Goal: Task Accomplishment & Management: Manage account settings

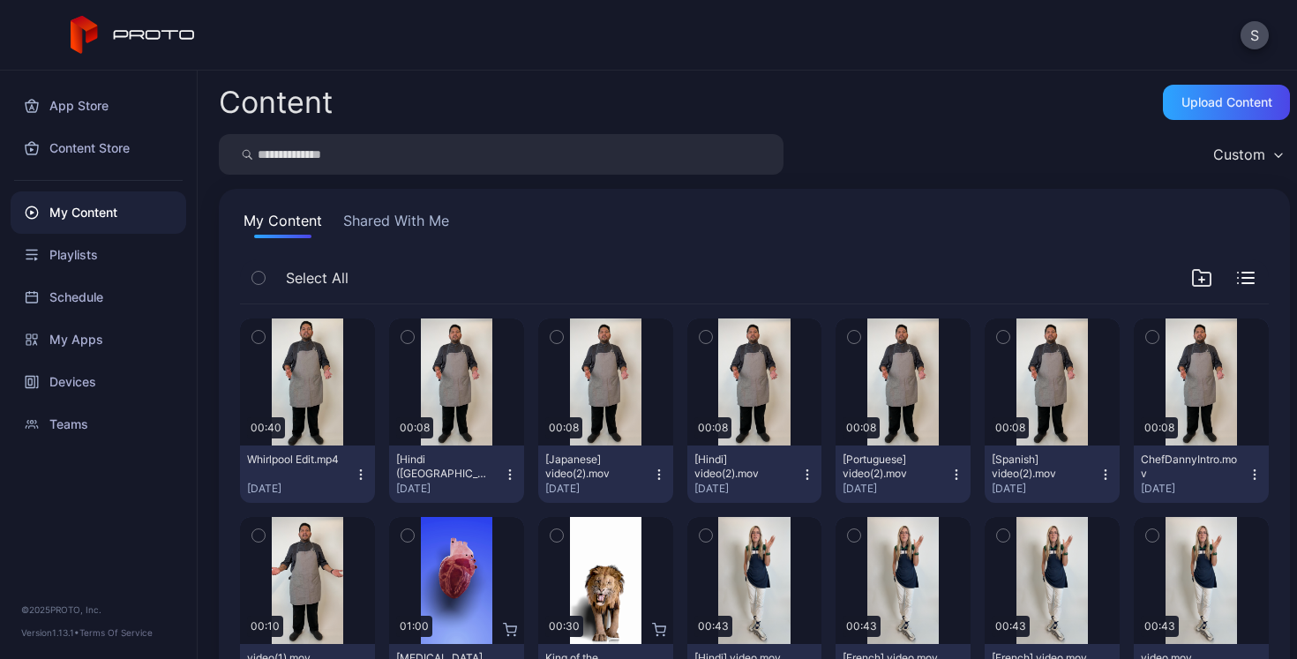
click at [386, 222] on button "Shared With Me" at bounding box center [396, 224] width 113 height 28
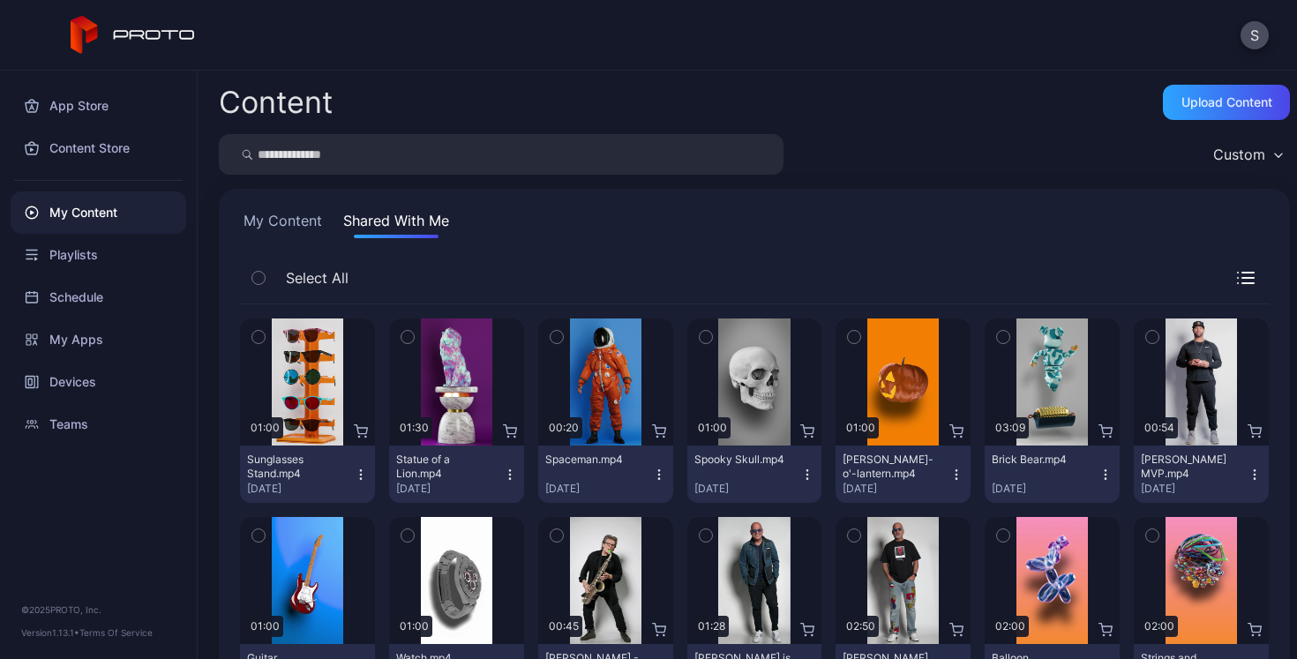
click at [280, 215] on button "My Content" at bounding box center [283, 224] width 86 height 28
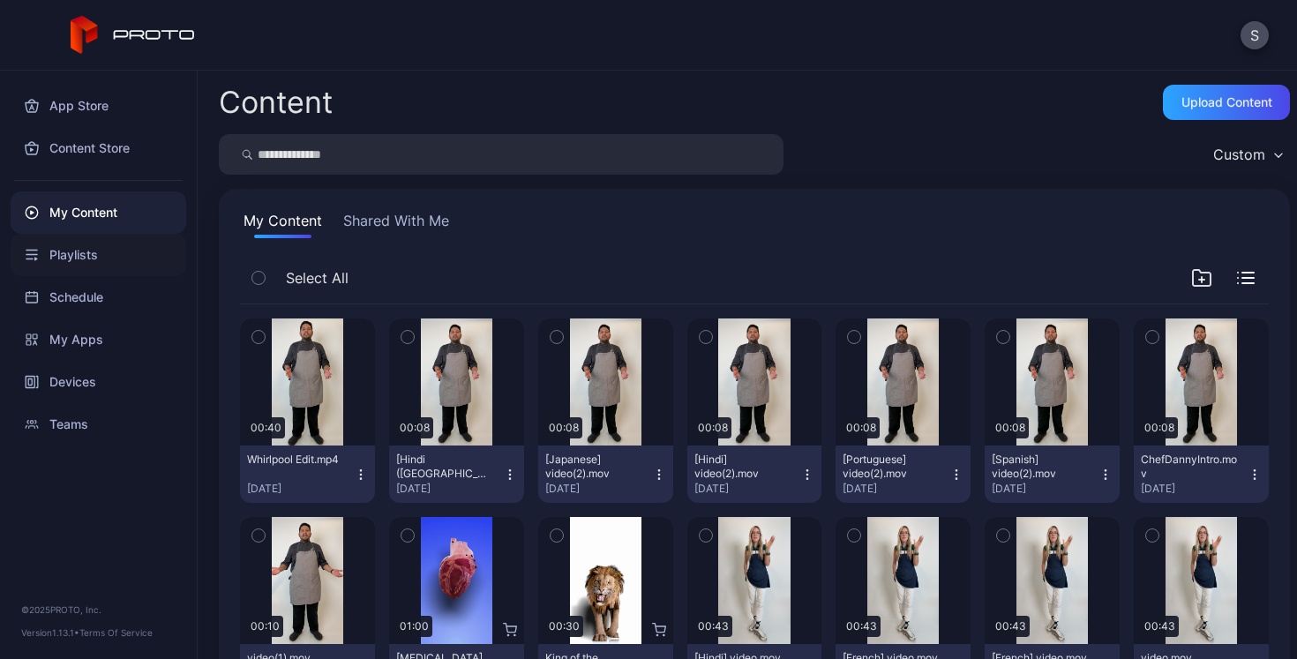
click at [71, 255] on div "Playlists" at bounding box center [99, 255] width 176 height 42
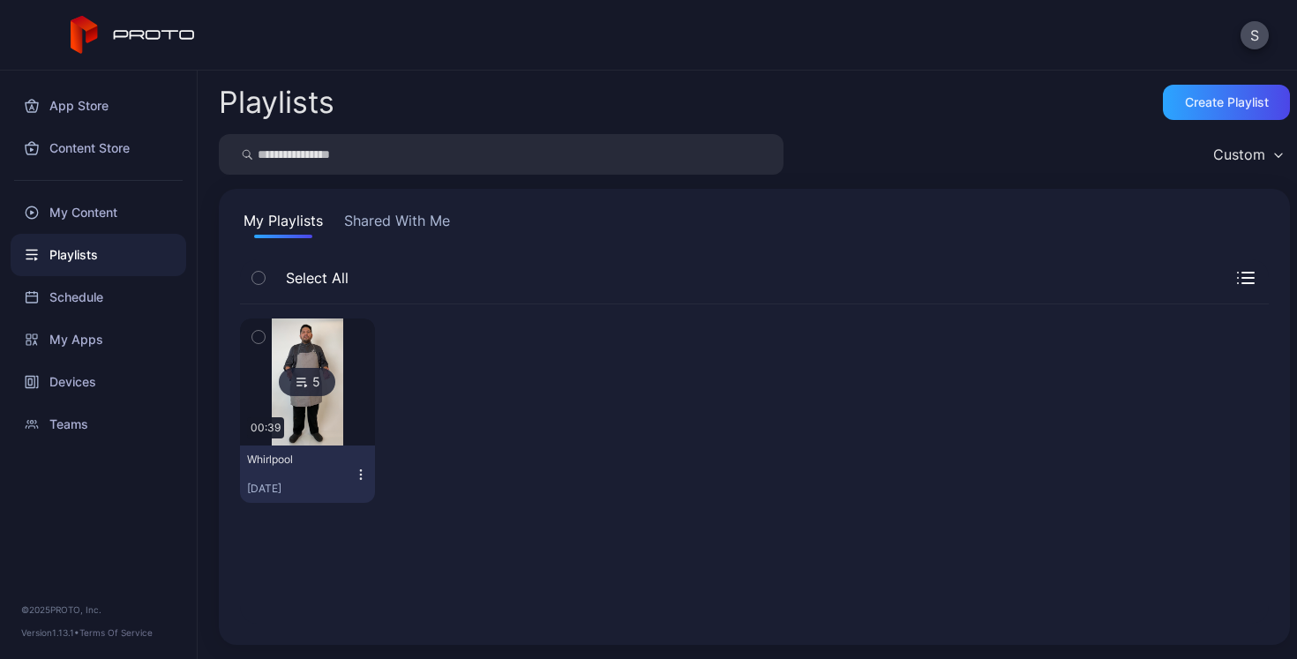
click at [401, 220] on button "Shared With Me" at bounding box center [397, 224] width 113 height 28
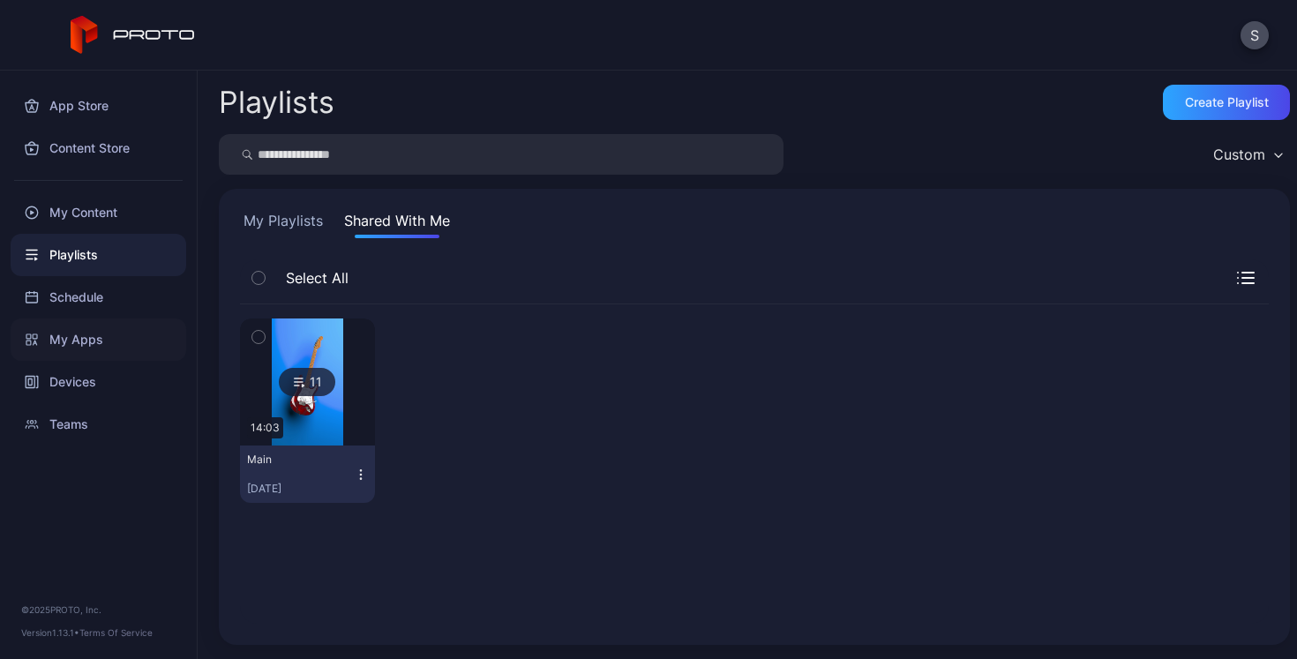
click at [74, 338] on div "My Apps" at bounding box center [99, 340] width 176 height 42
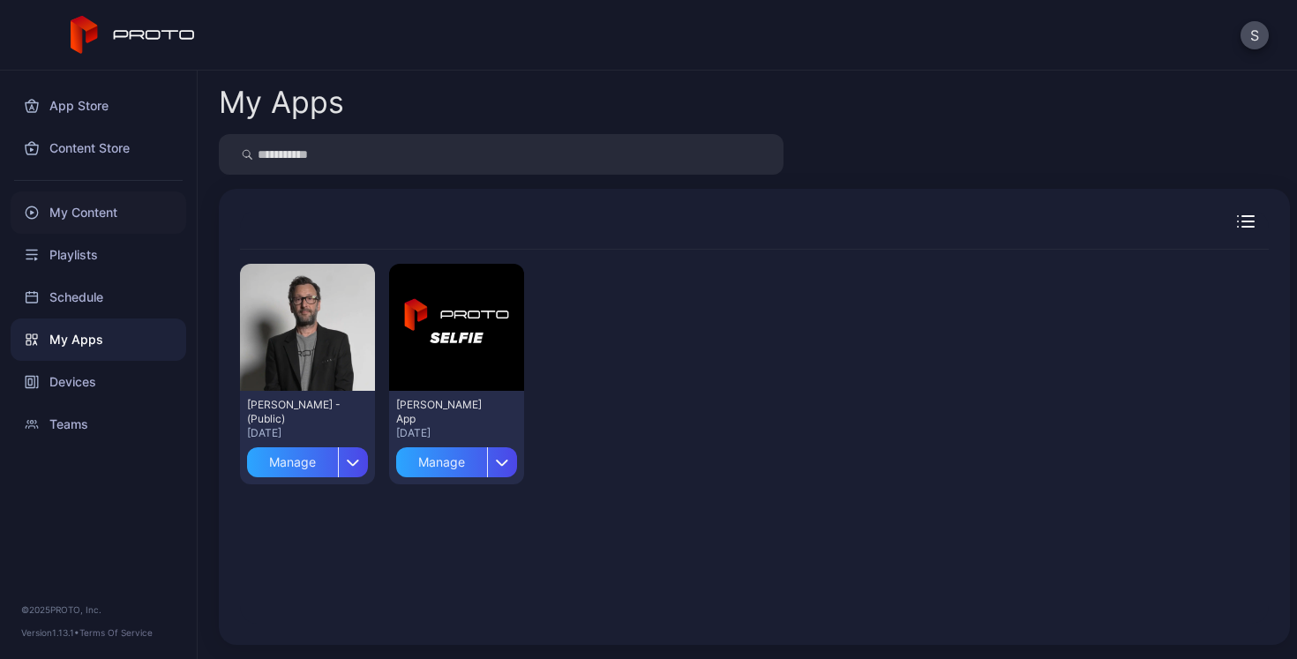
click at [75, 221] on div "My Content" at bounding box center [99, 213] width 176 height 42
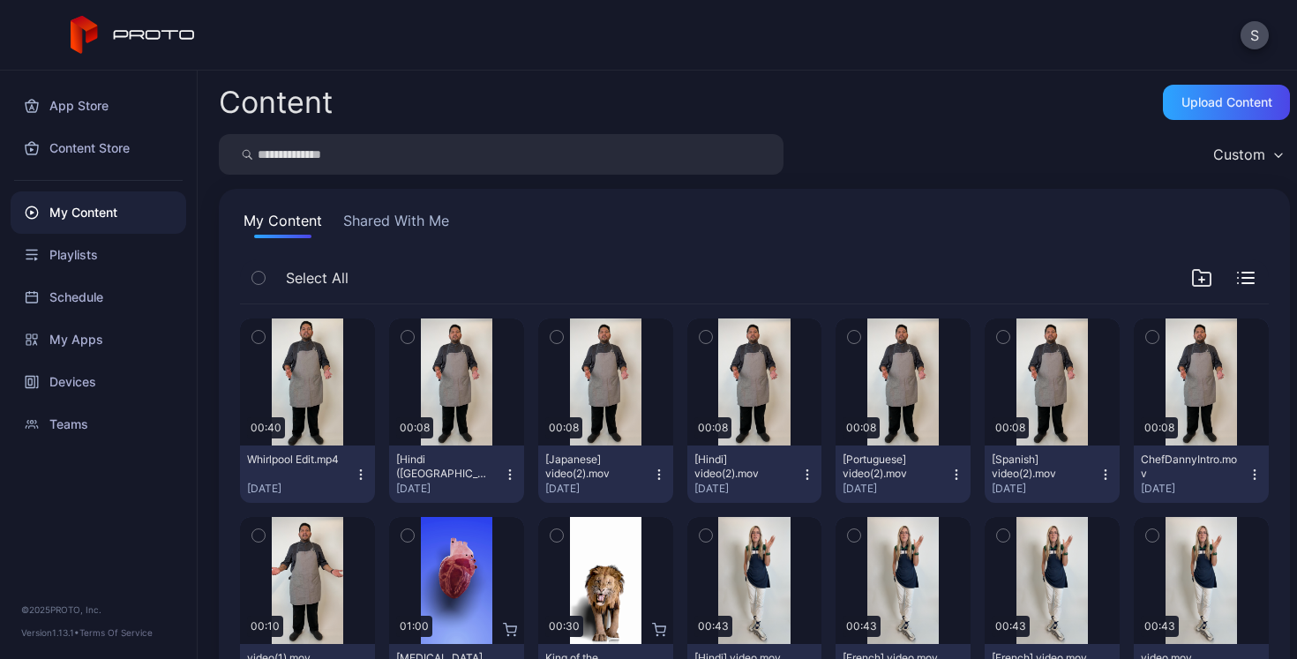
click at [374, 213] on button "Shared With Me" at bounding box center [396, 224] width 113 height 28
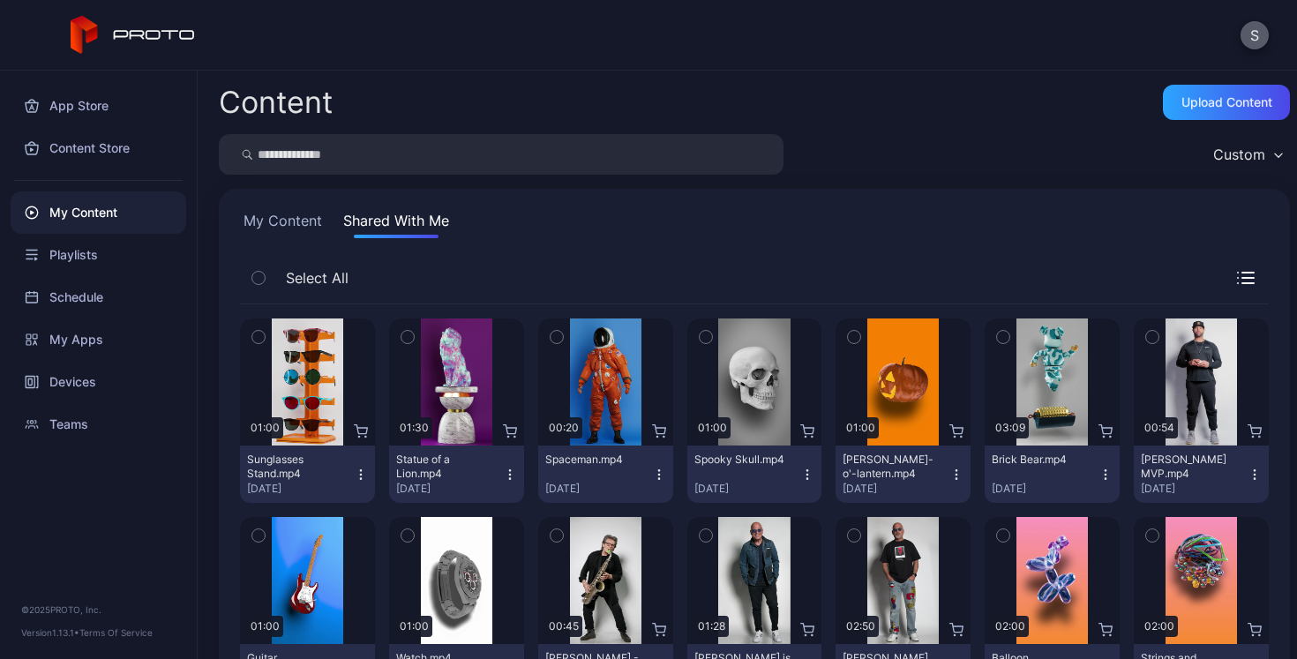
click at [1251, 47] on button "S" at bounding box center [1255, 35] width 28 height 28
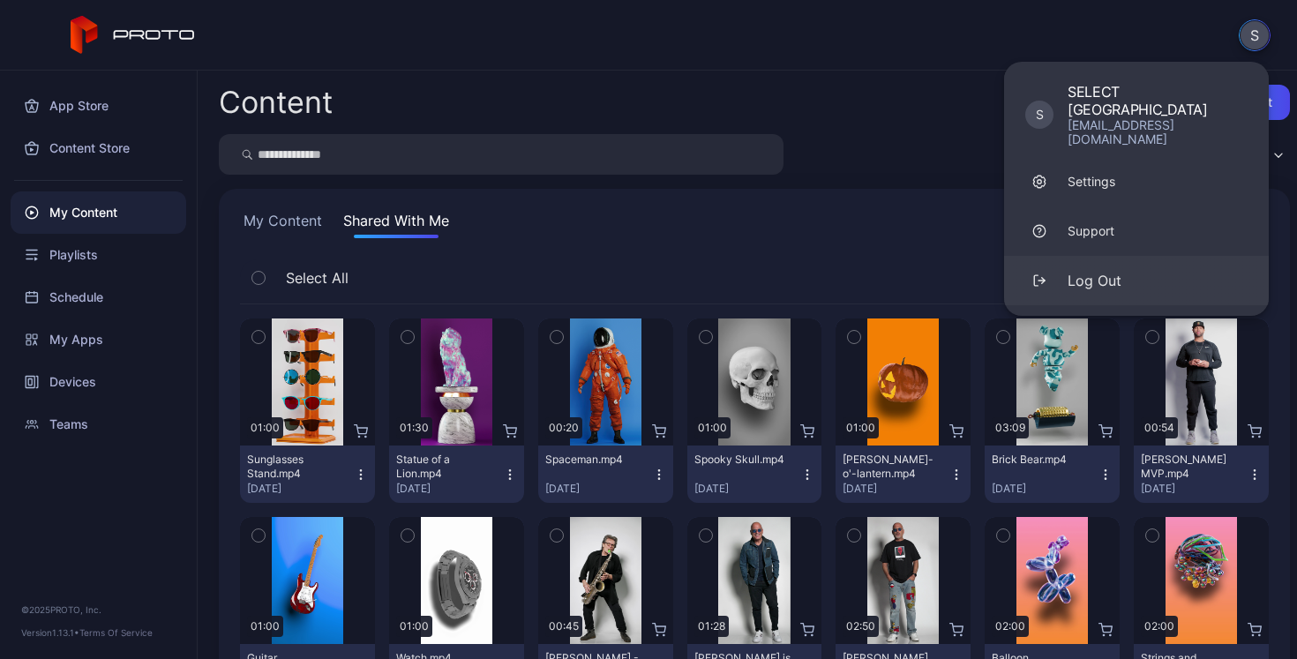
click at [1112, 270] on div "Log Out" at bounding box center [1095, 280] width 54 height 21
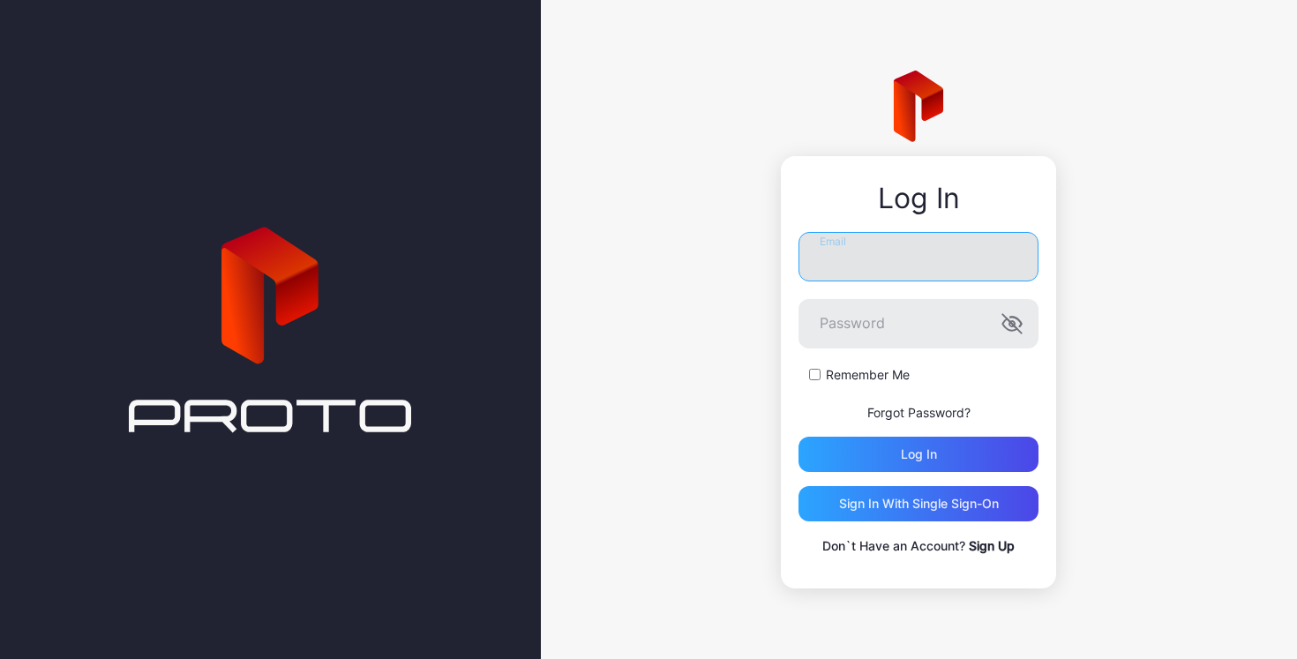
click at [932, 268] on input "Email" at bounding box center [919, 256] width 240 height 49
type input "**********"
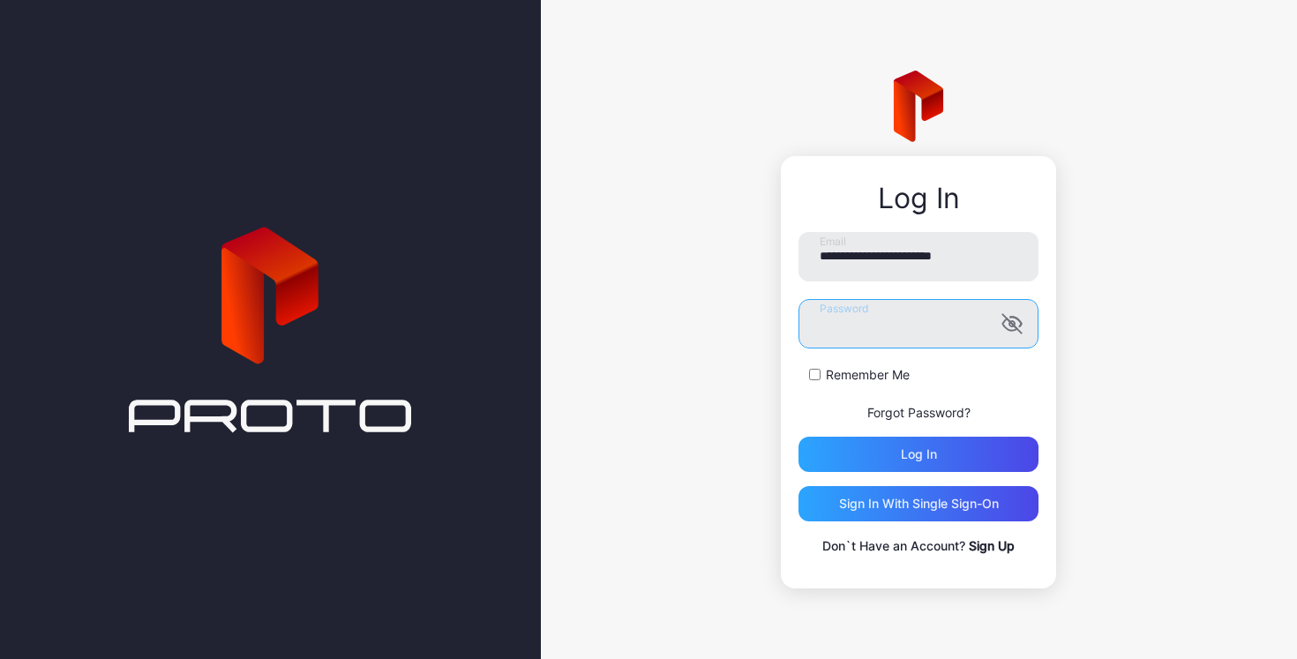
click at [799, 437] on button "Log in" at bounding box center [919, 454] width 240 height 35
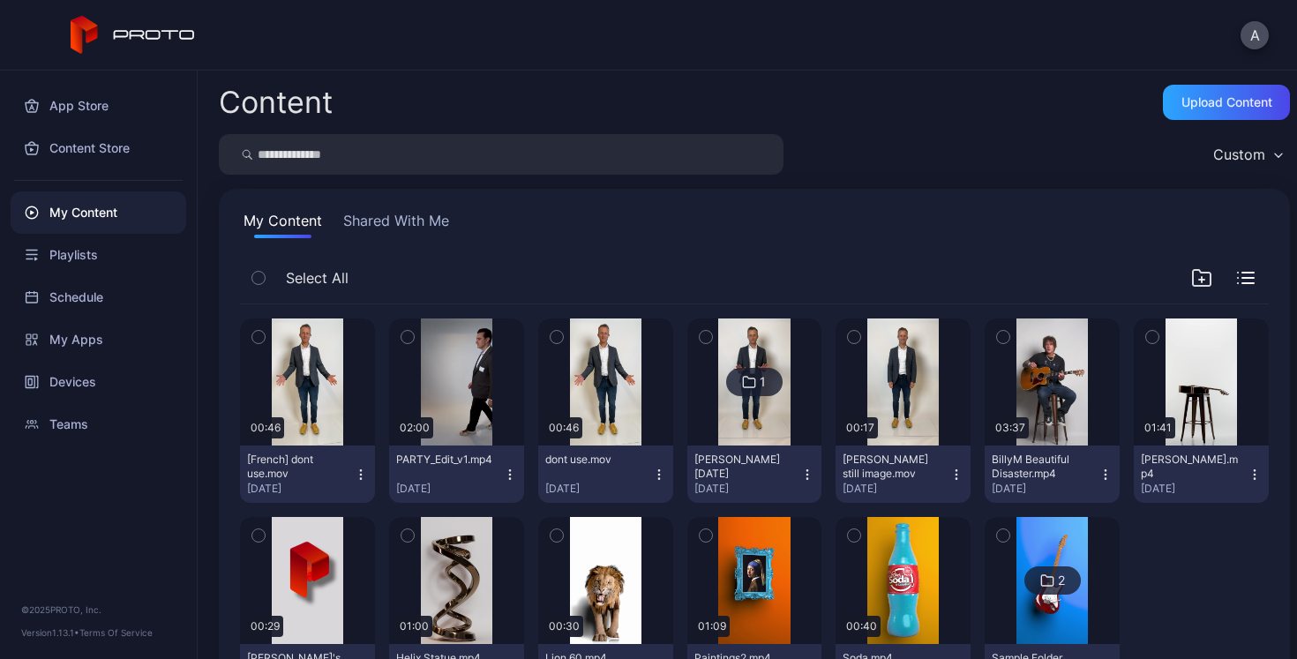
click at [375, 222] on button "Shared With Me" at bounding box center [396, 224] width 113 height 28
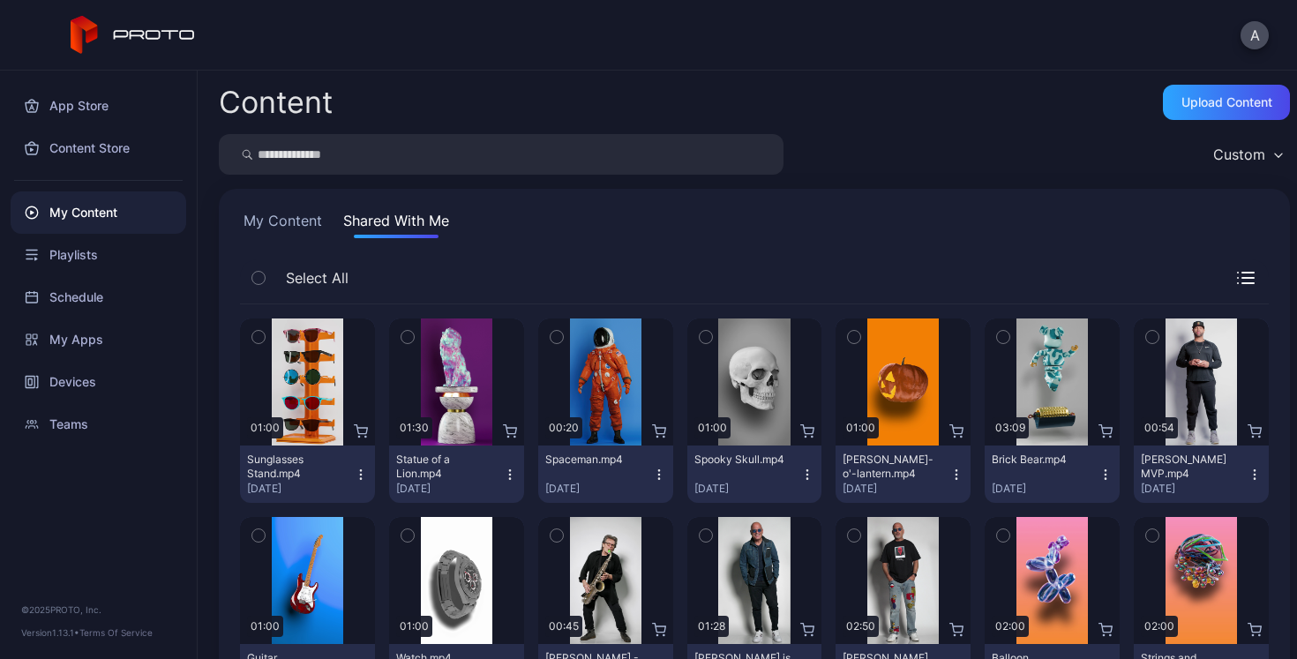
click at [286, 219] on button "My Content" at bounding box center [283, 224] width 86 height 28
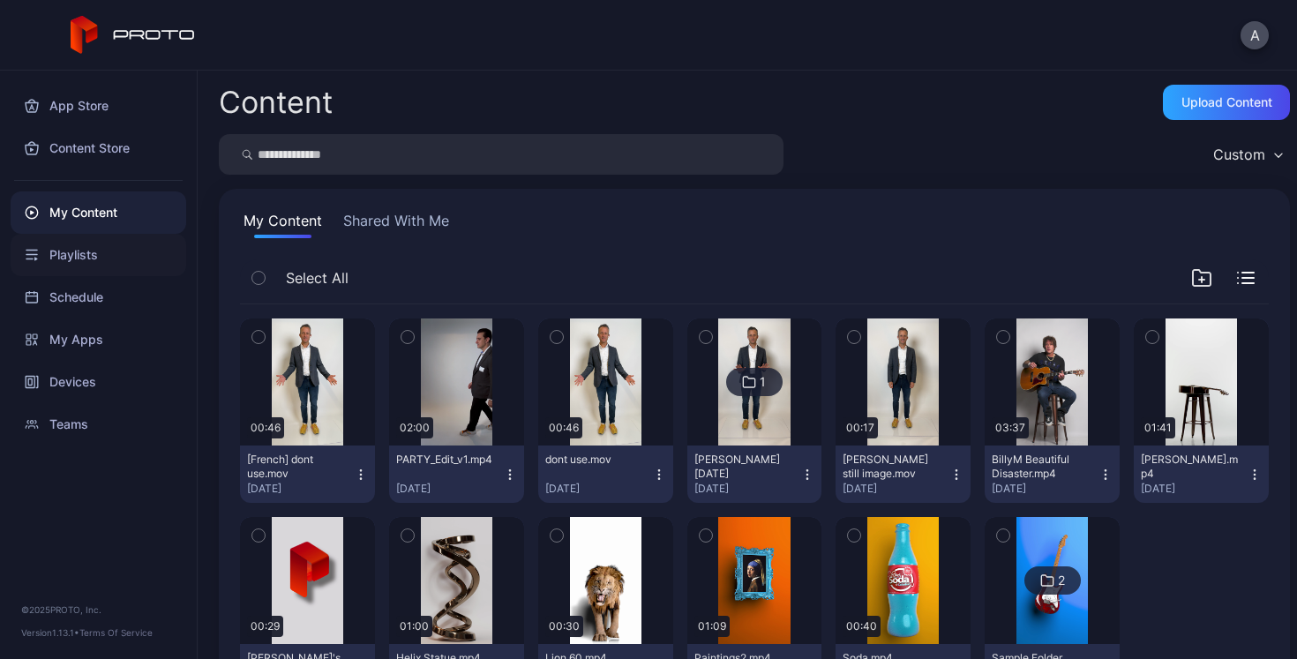
click at [73, 252] on div "Playlists" at bounding box center [99, 255] width 176 height 42
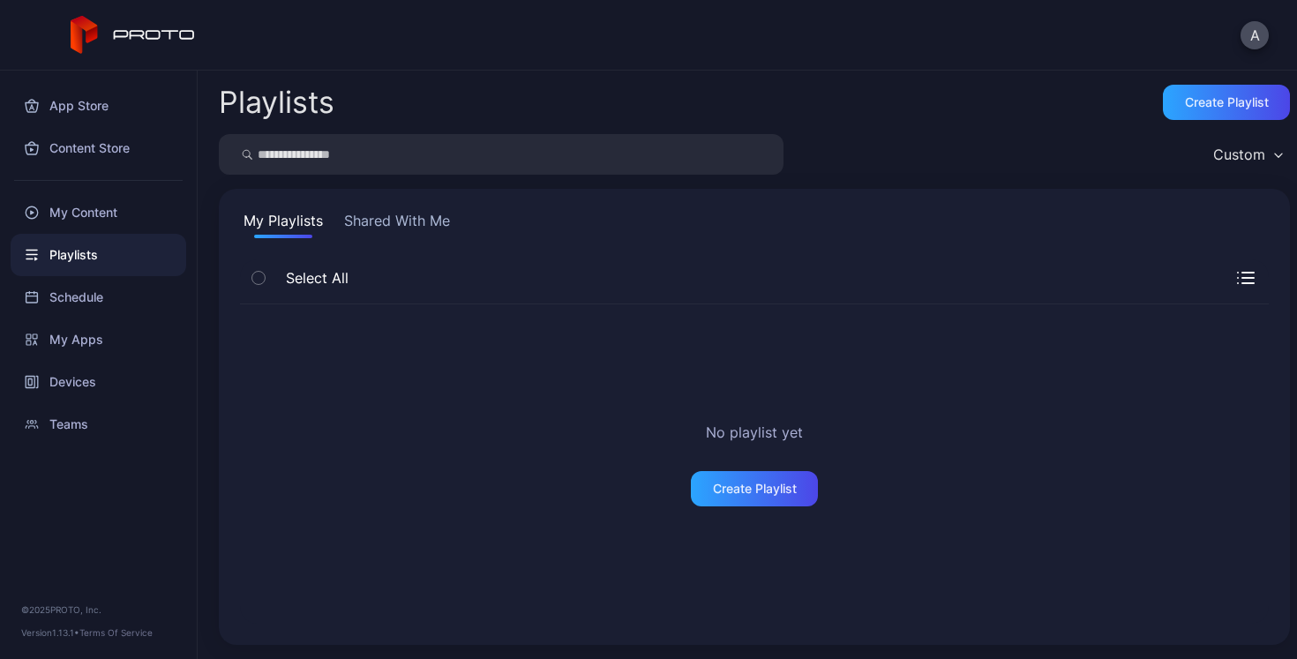
click at [390, 224] on button "Shared With Me" at bounding box center [397, 224] width 113 height 28
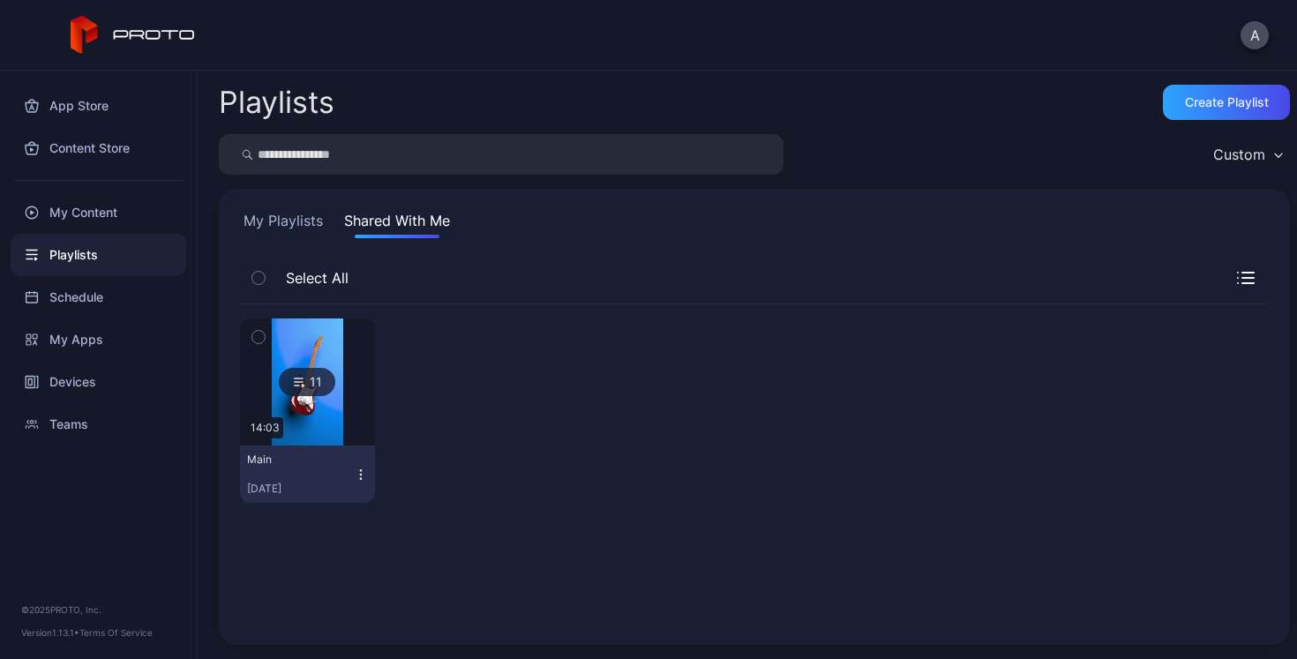
click at [287, 222] on button "My Playlists" at bounding box center [283, 224] width 86 height 28
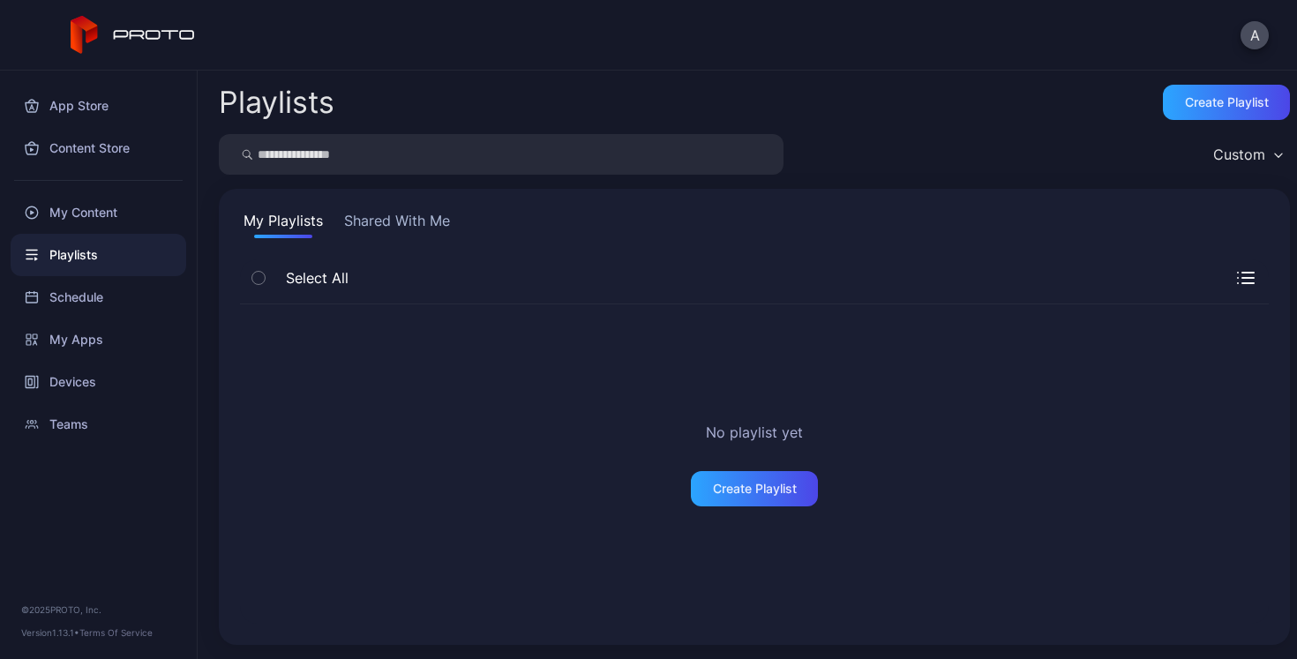
click at [380, 222] on button "Shared With Me" at bounding box center [397, 224] width 113 height 28
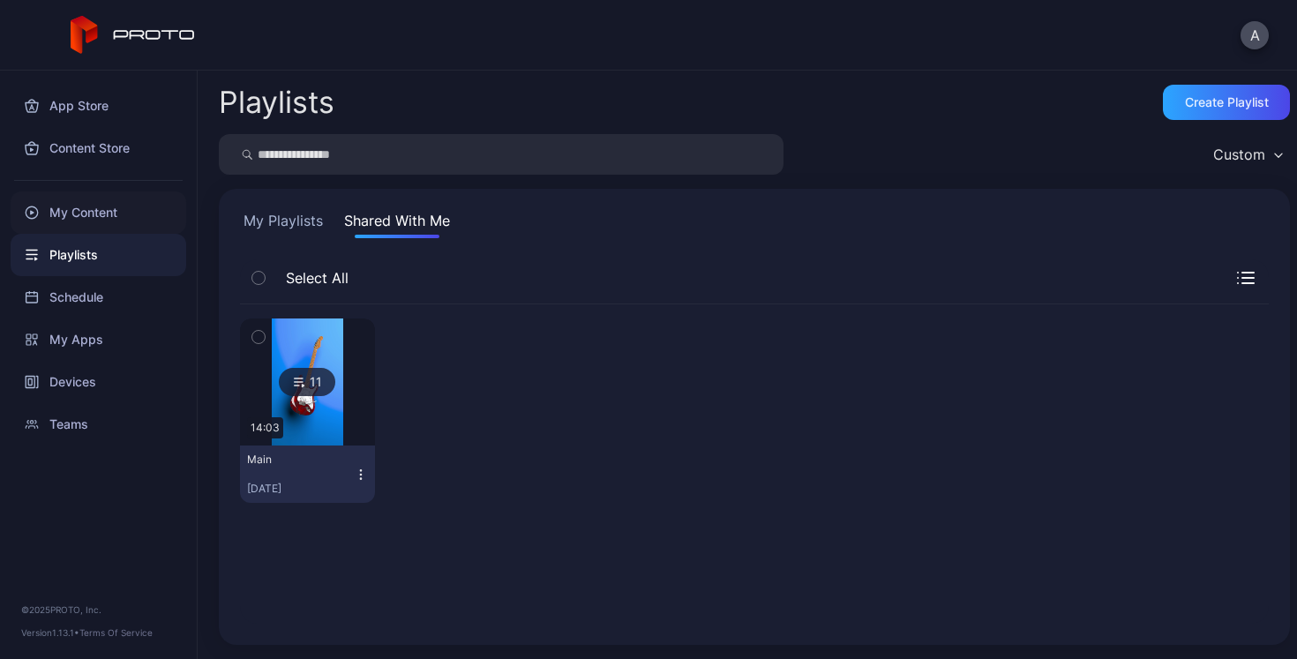
click at [67, 221] on div "My Content" at bounding box center [99, 213] width 176 height 42
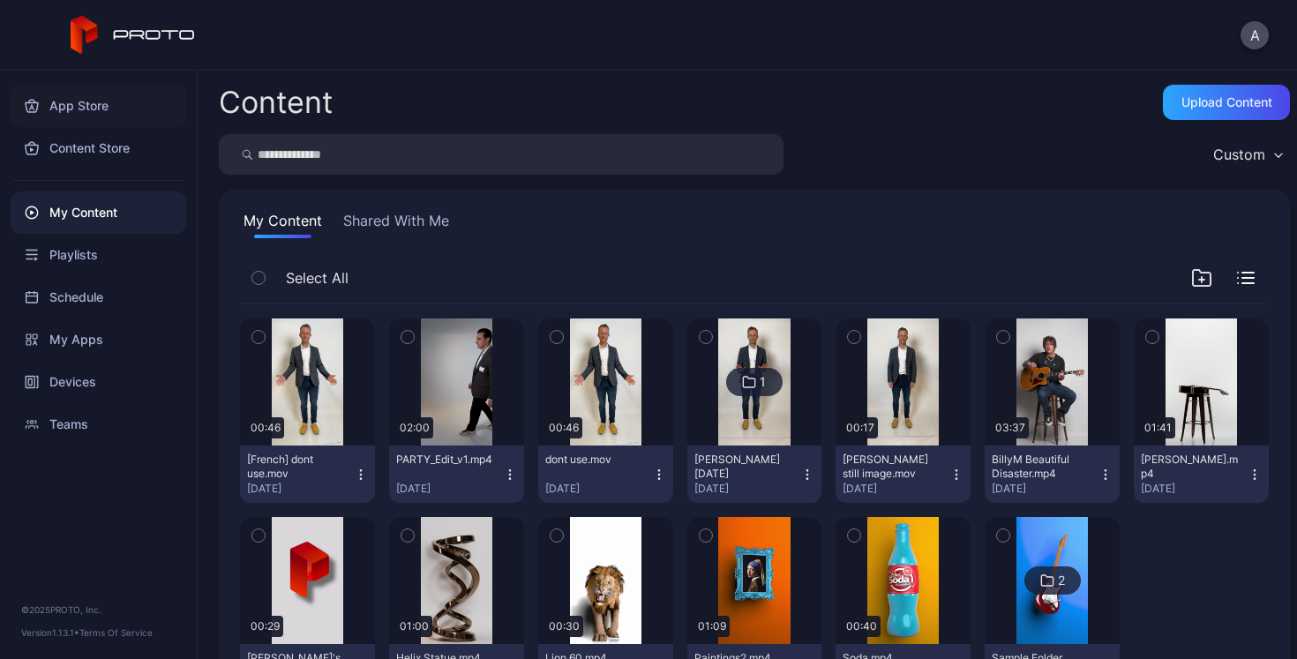
click at [81, 104] on div "App Store" at bounding box center [99, 106] width 176 height 42
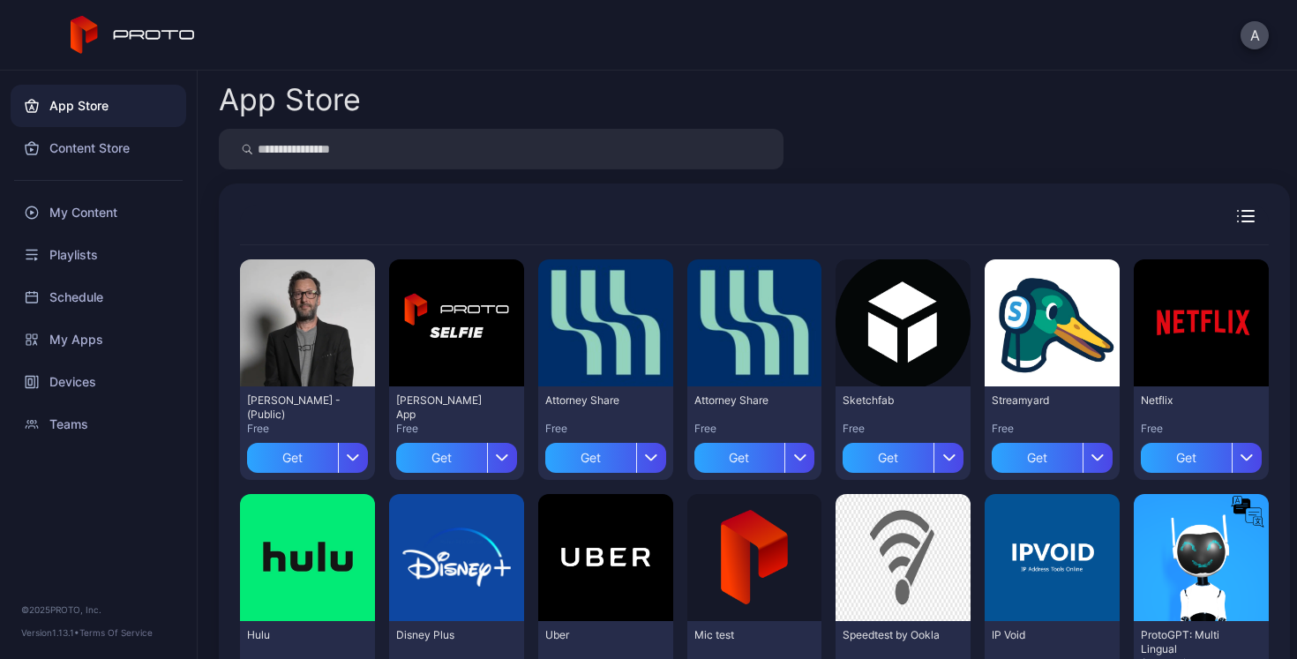
scroll to position [43, 0]
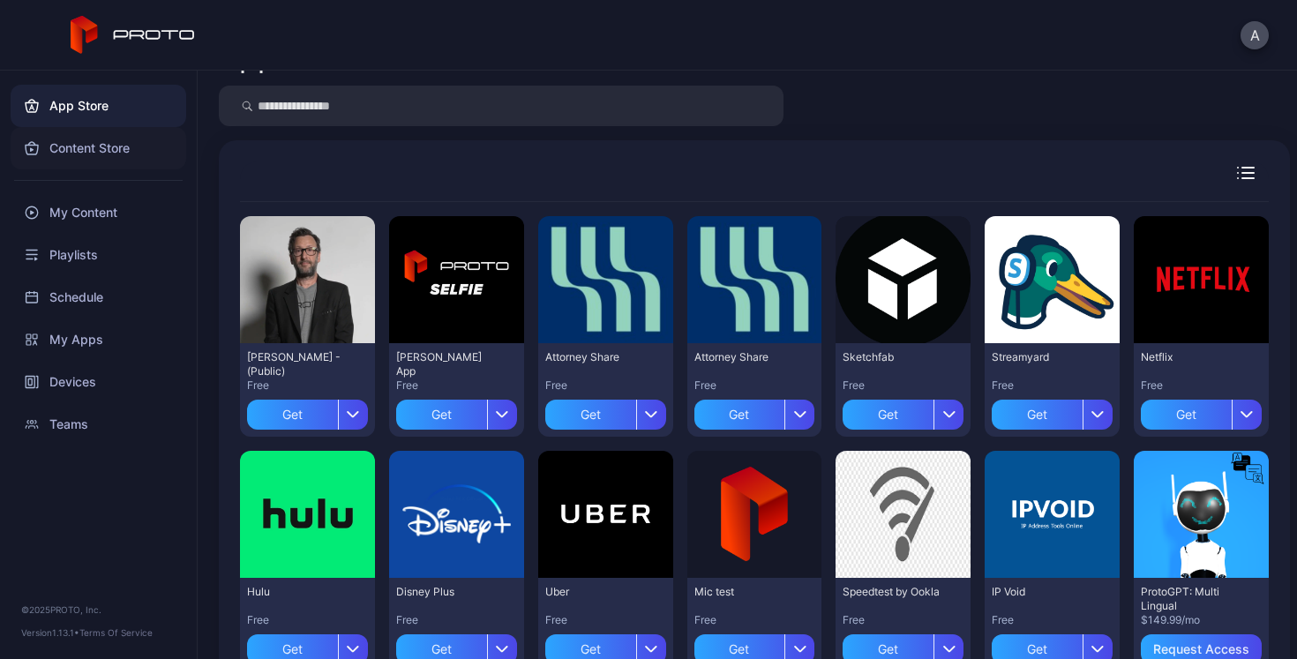
click at [106, 148] on div "Content Store" at bounding box center [99, 148] width 176 height 42
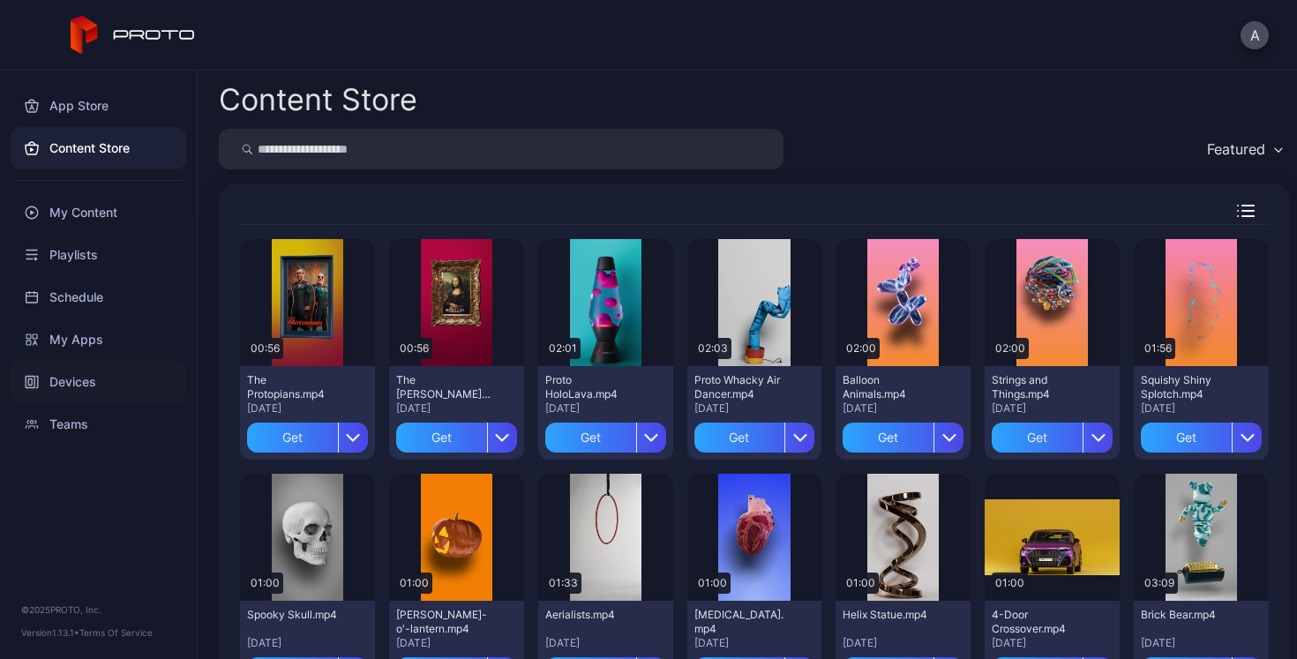
click at [62, 382] on div "Devices" at bounding box center [99, 382] width 176 height 42
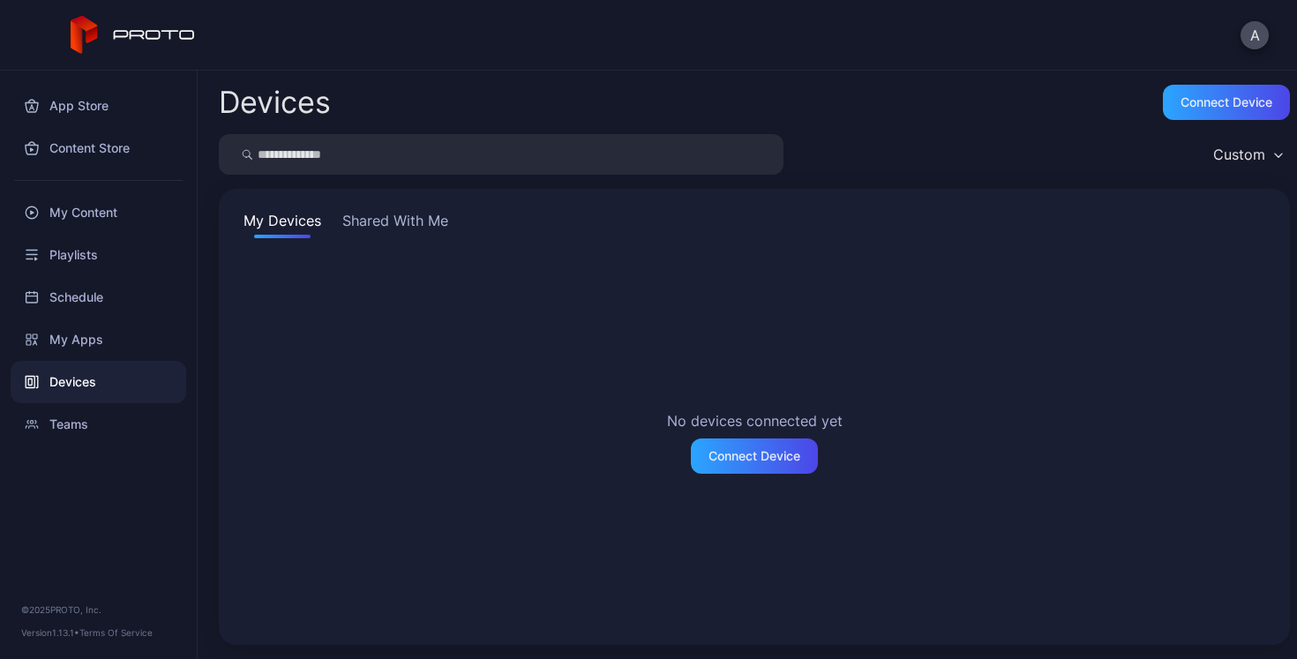
click at [392, 224] on button "Shared With Me" at bounding box center [395, 224] width 113 height 28
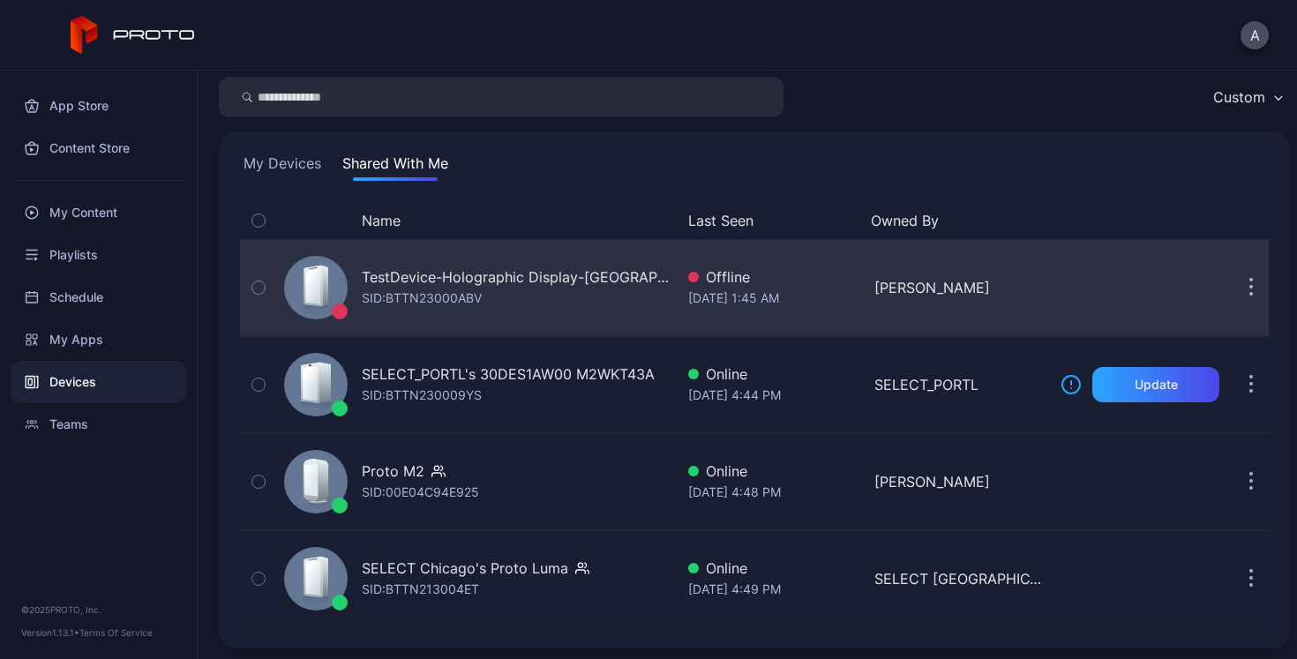
scroll to position [58, 0]
click at [1234, 290] on button "button" at bounding box center [1251, 286] width 35 height 35
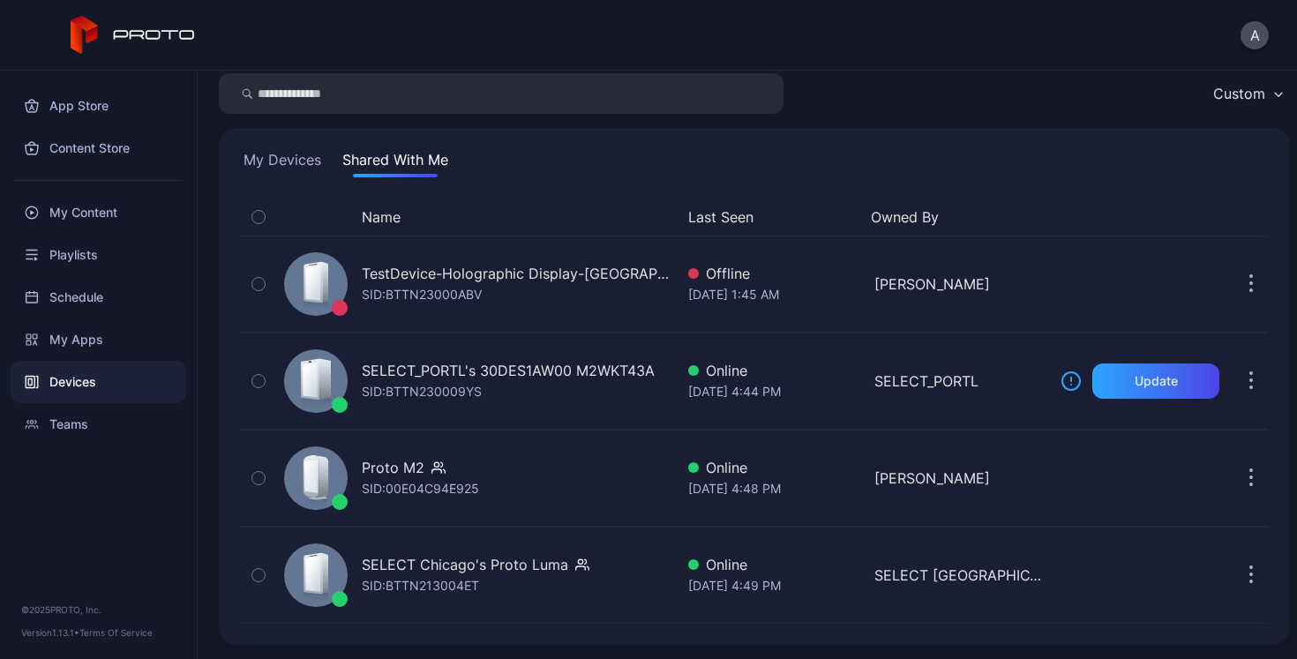
scroll to position [61, 0]
click at [998, 79] on div "Devices Connect device Custom My Devices Shared With Me Name Last Seen Owned By…" at bounding box center [748, 365] width 1100 height 589
click at [79, 216] on div "My Content" at bounding box center [99, 213] width 176 height 42
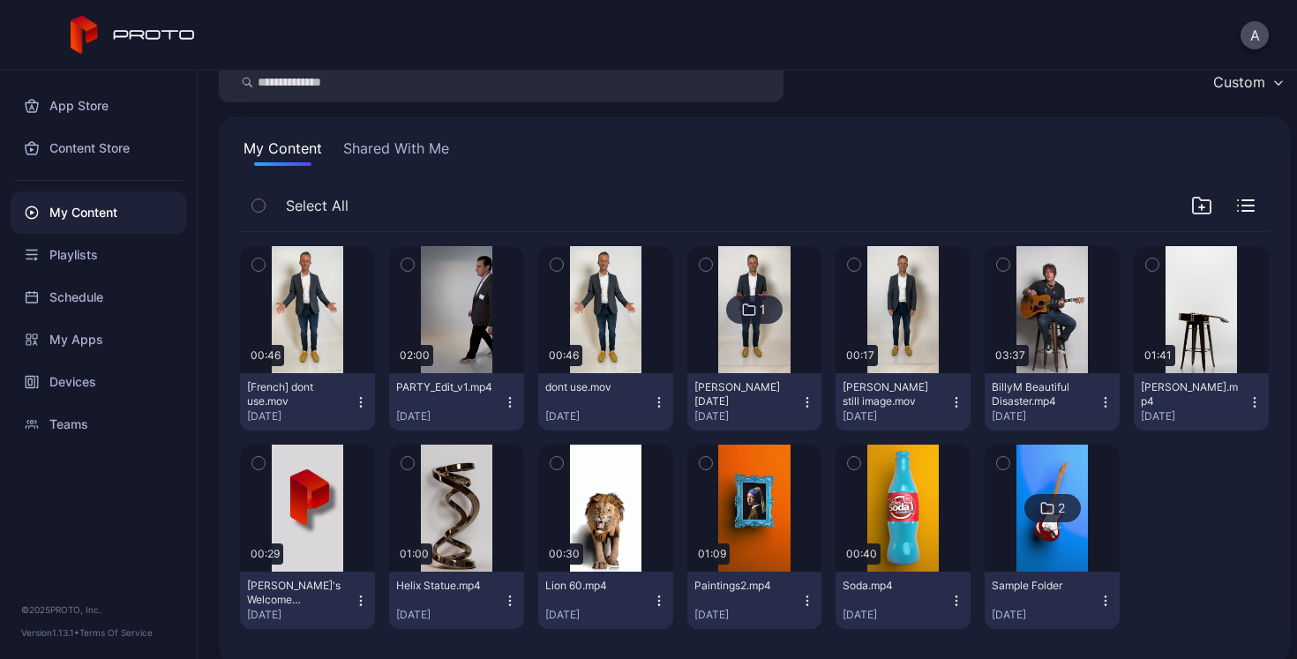
scroll to position [92, 0]
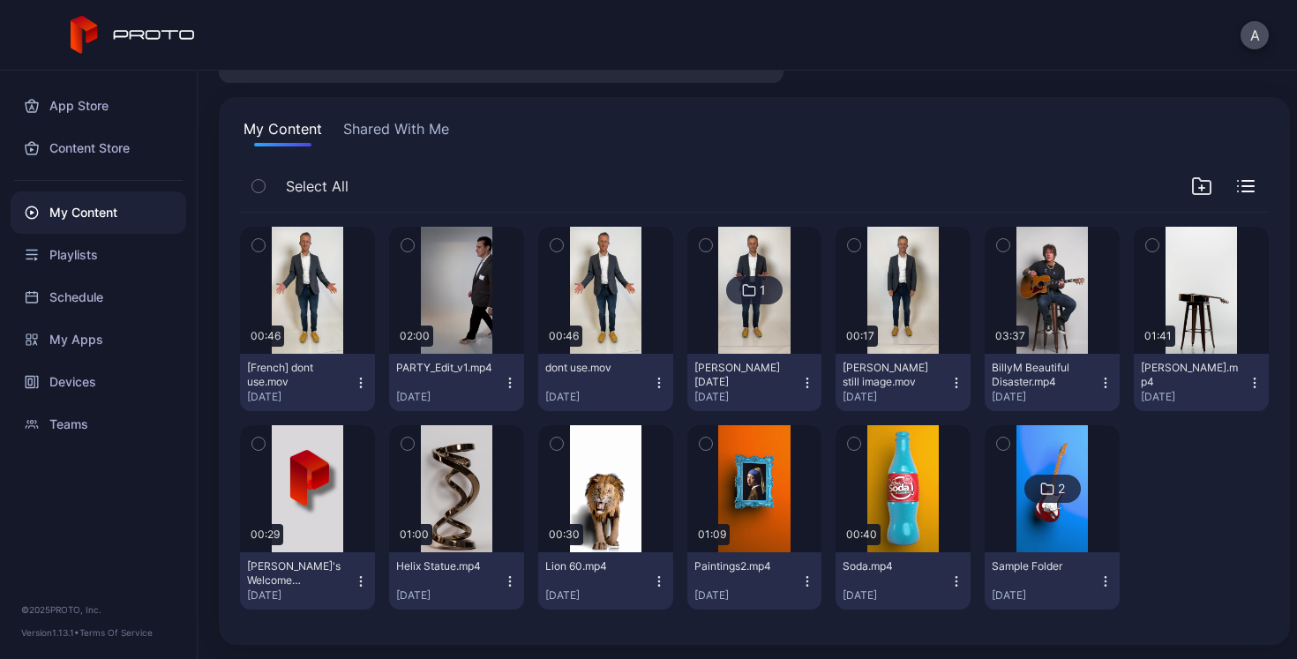
click at [379, 126] on button "Shared With Me" at bounding box center [396, 132] width 113 height 28
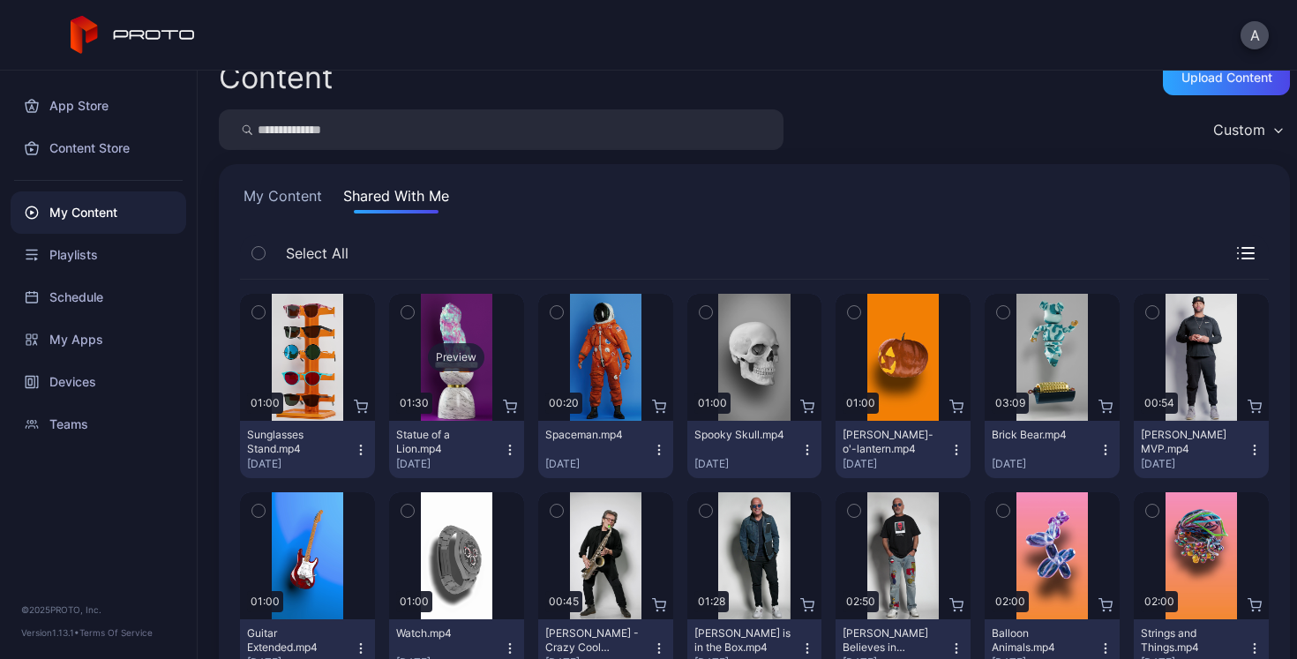
scroll to position [29, 0]
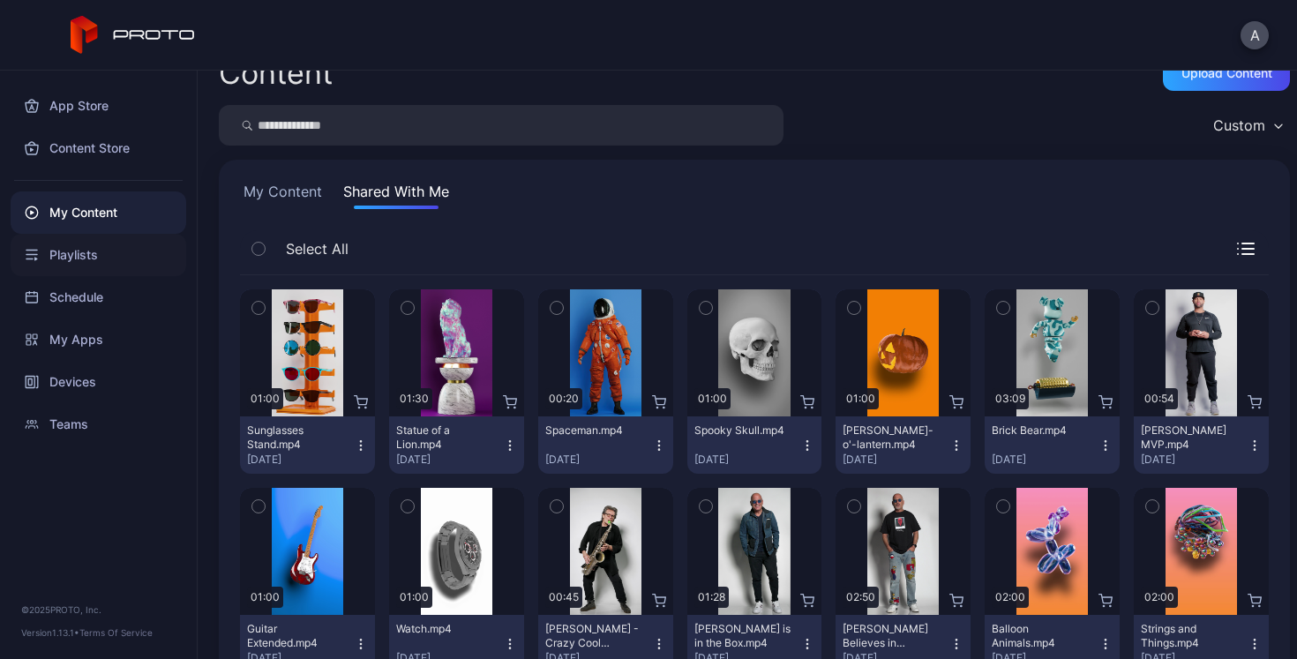
click at [79, 259] on div "Playlists" at bounding box center [99, 255] width 176 height 42
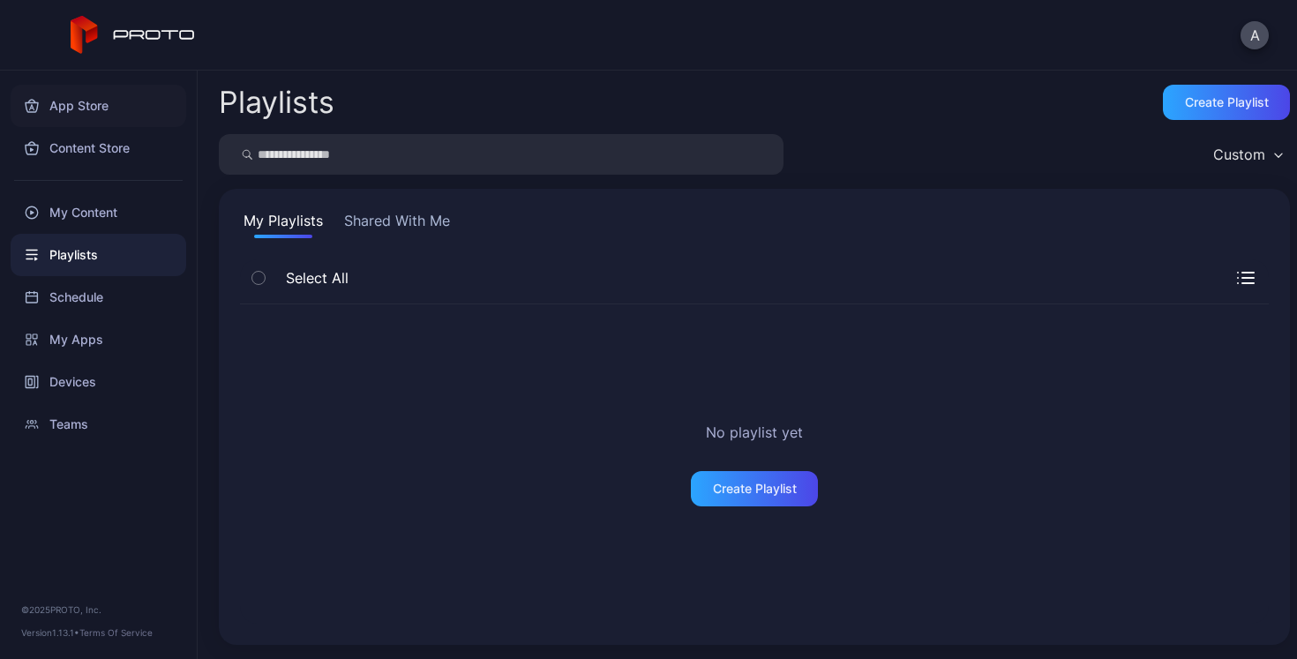
click at [71, 112] on div "App Store" at bounding box center [99, 106] width 176 height 42
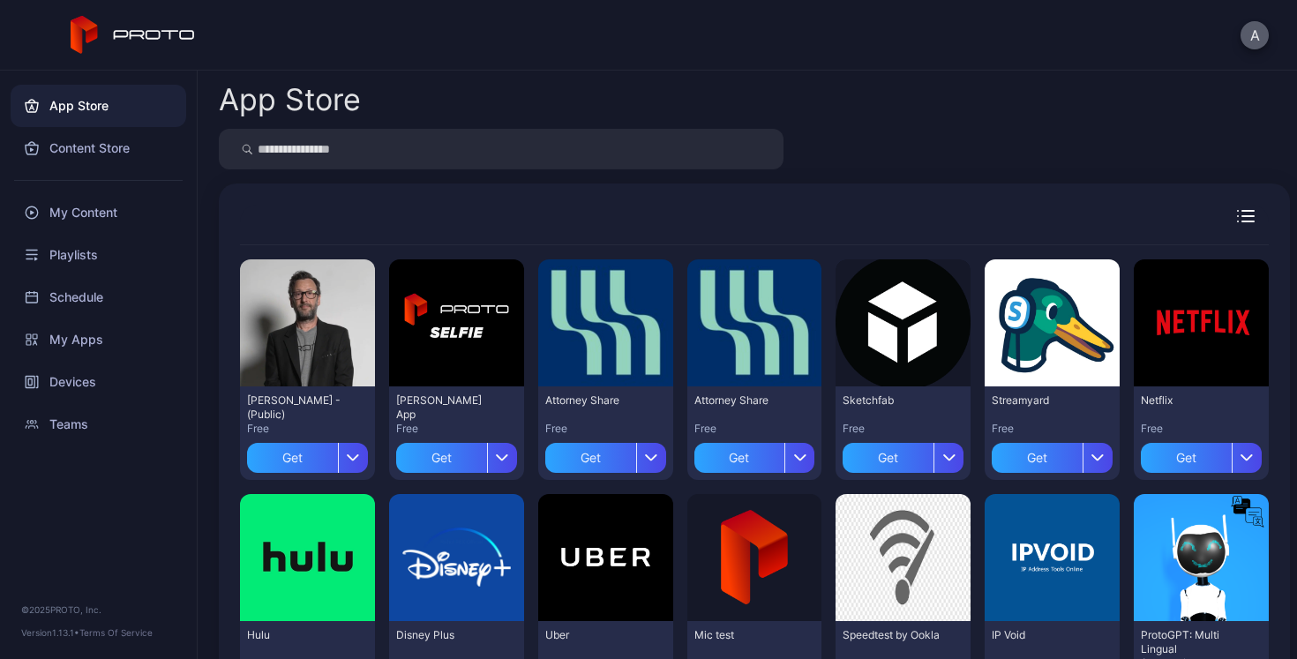
click at [1261, 34] on button "A" at bounding box center [1255, 35] width 28 height 28
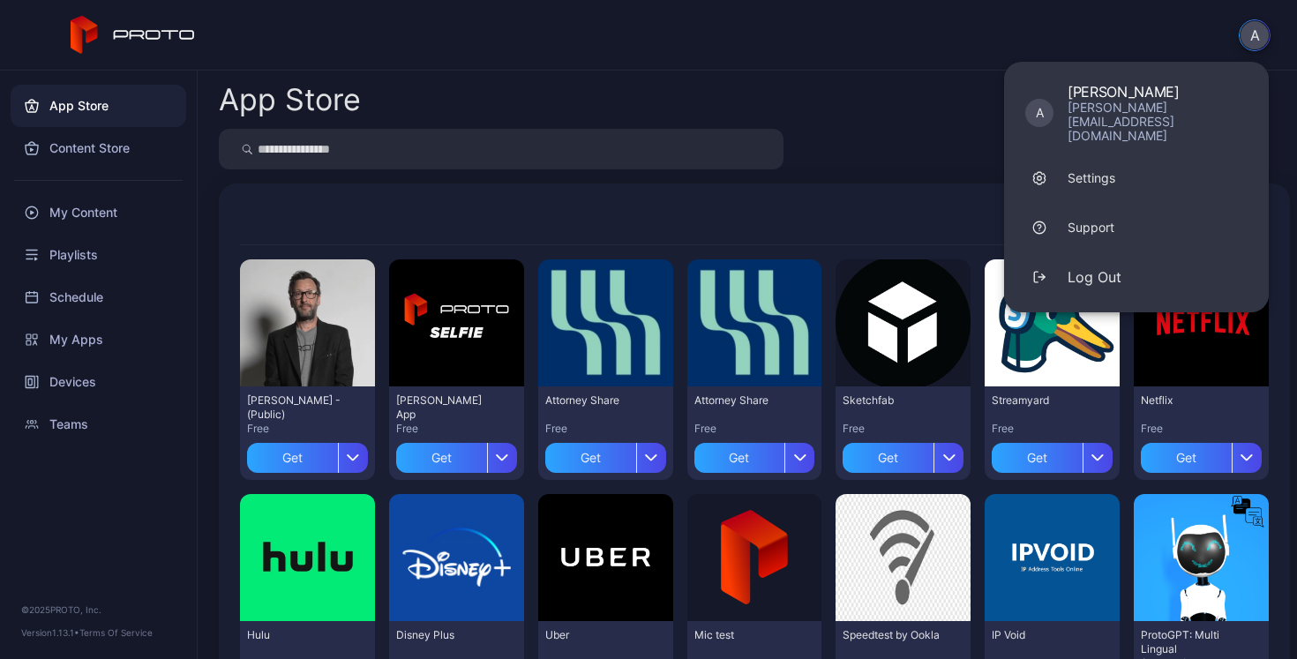
click at [542, 58] on div "A A Adam Mosoff adam.mosoff@accenture.com Settings Support Log Out" at bounding box center [648, 35] width 1297 height 71
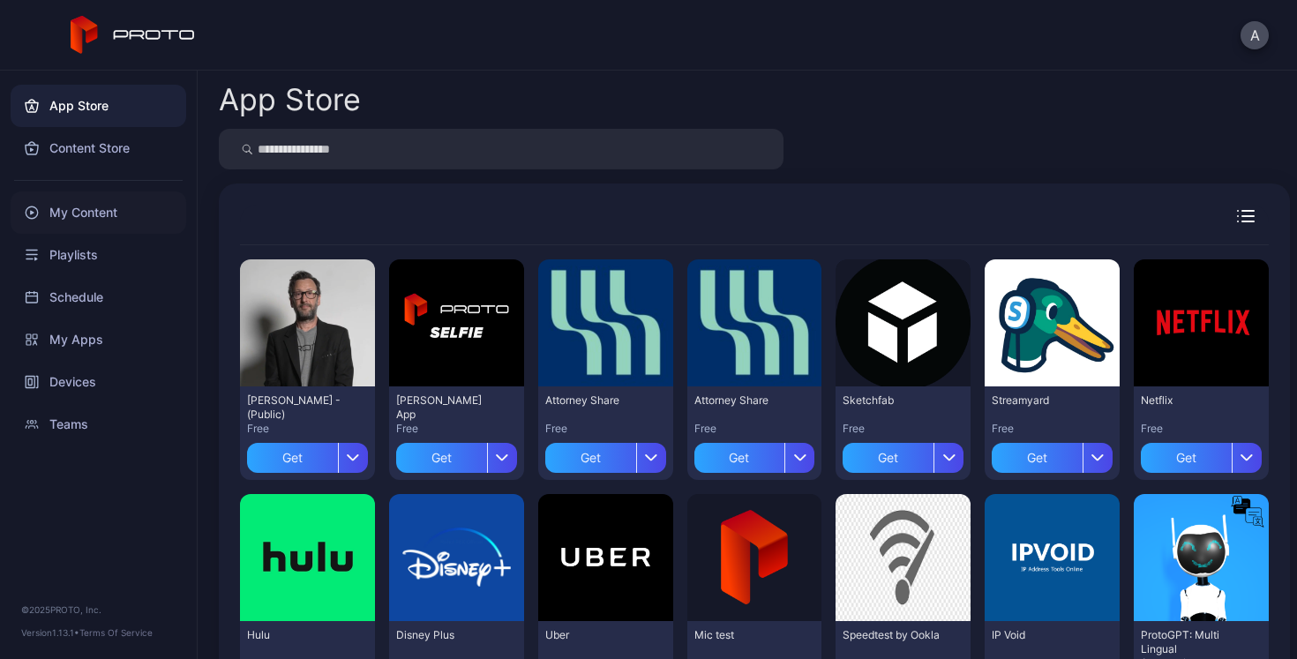
click at [69, 214] on div "My Content" at bounding box center [99, 213] width 176 height 42
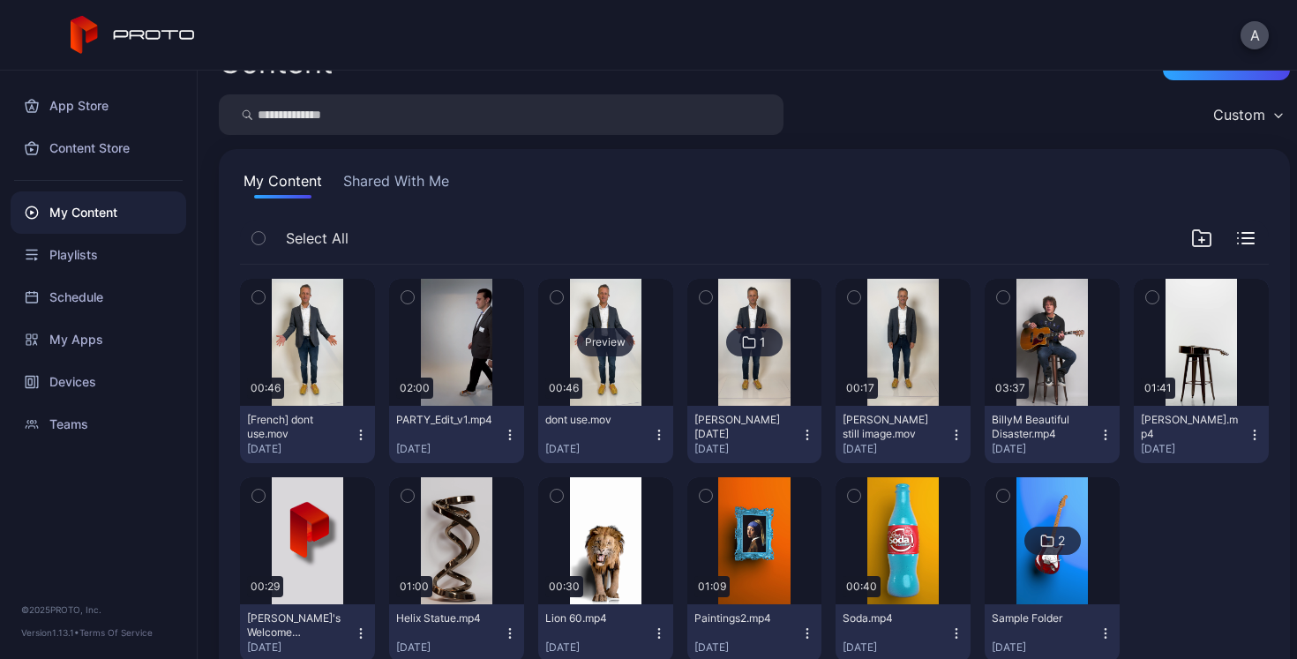
scroll to position [36, 0]
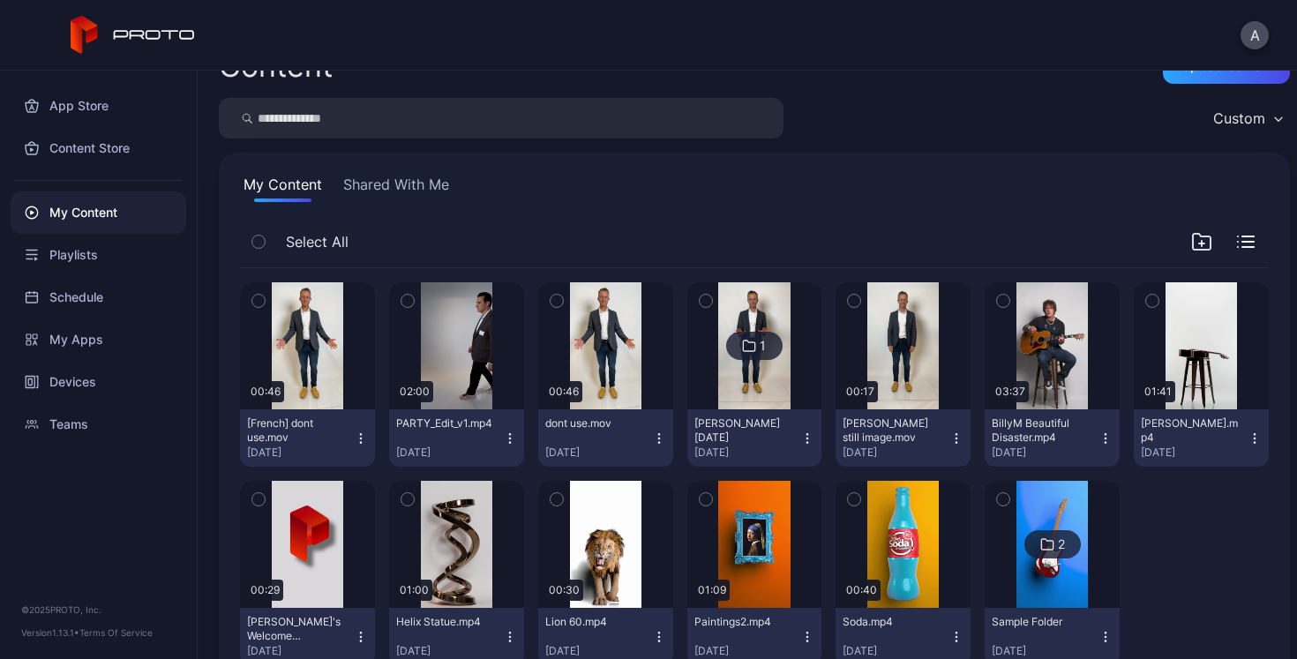
click at [392, 182] on button "Shared With Me" at bounding box center [396, 188] width 113 height 28
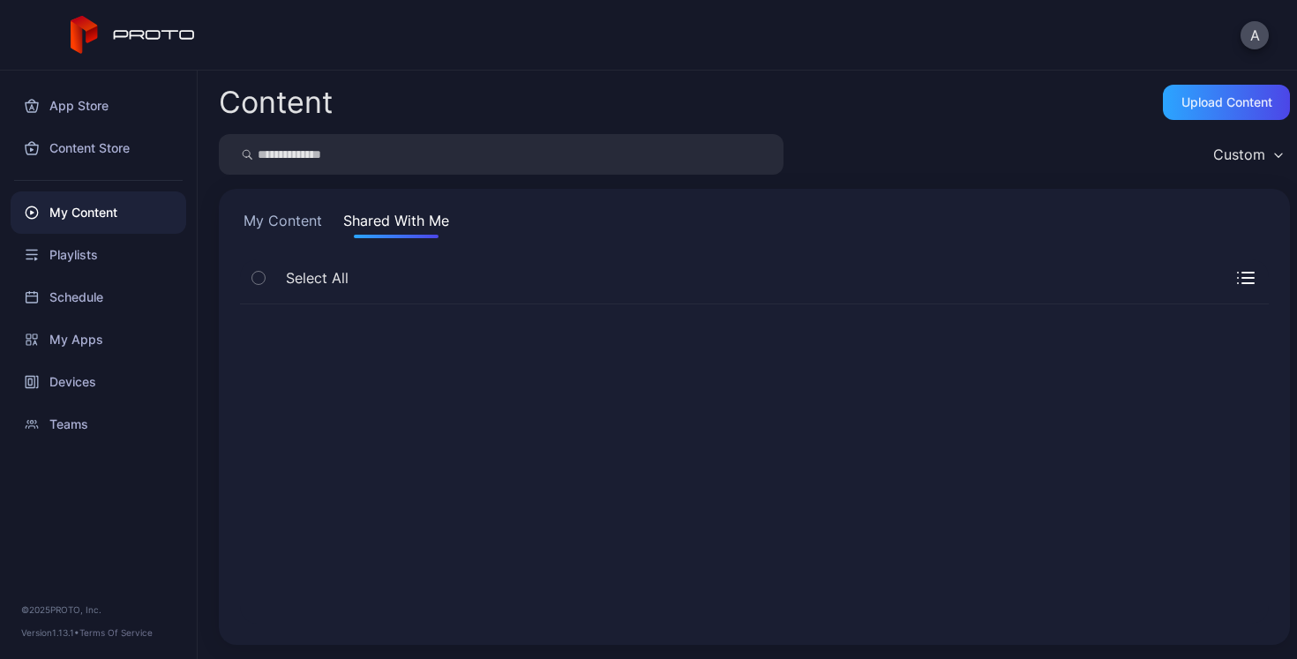
scroll to position [0, 0]
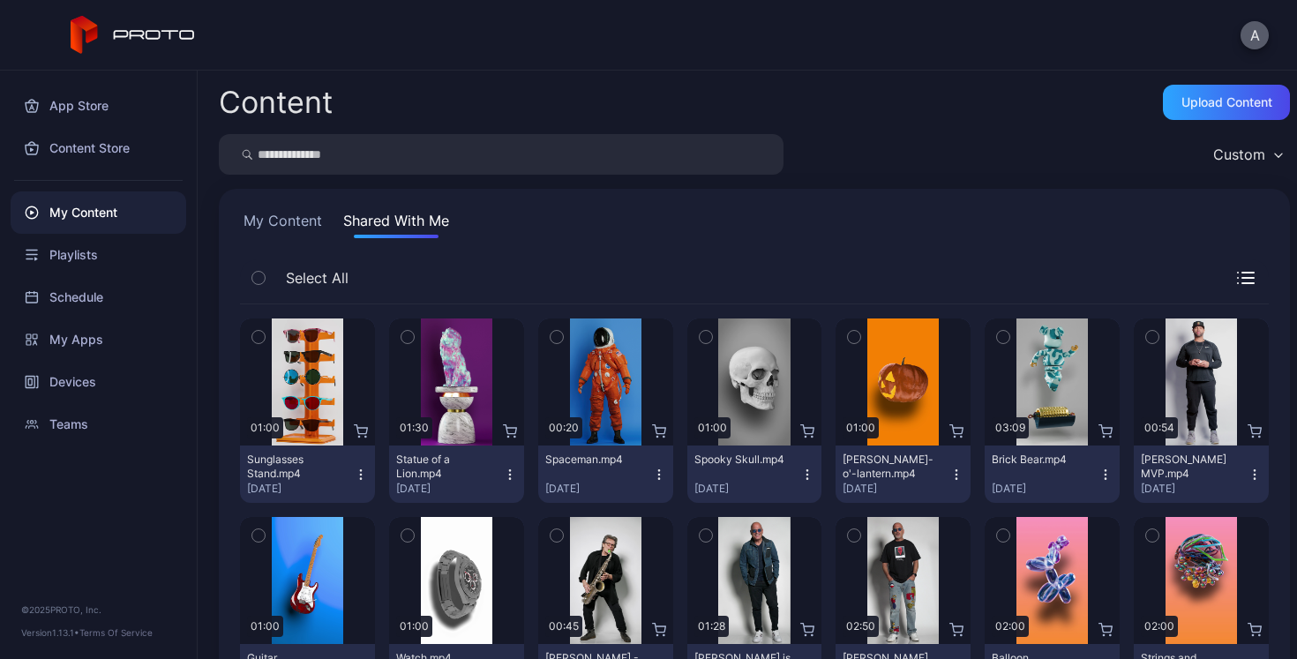
click at [1247, 40] on button "A" at bounding box center [1255, 35] width 28 height 28
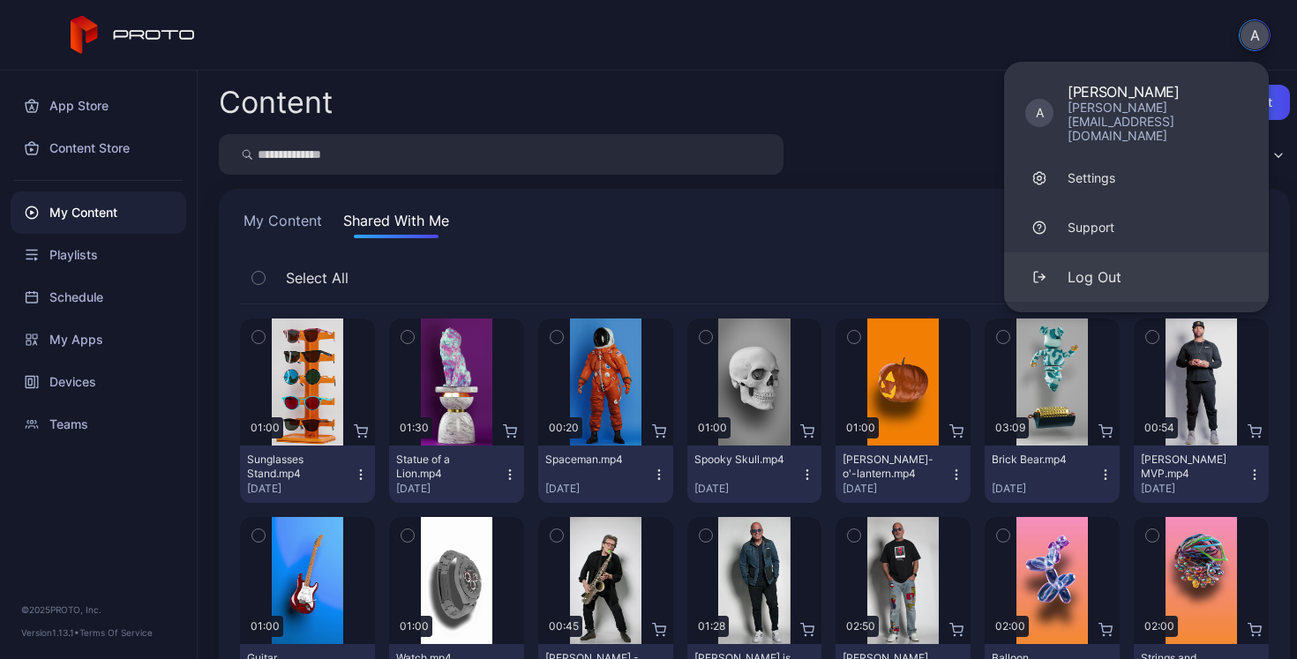
click at [1110, 267] on div "Log Out" at bounding box center [1095, 277] width 54 height 21
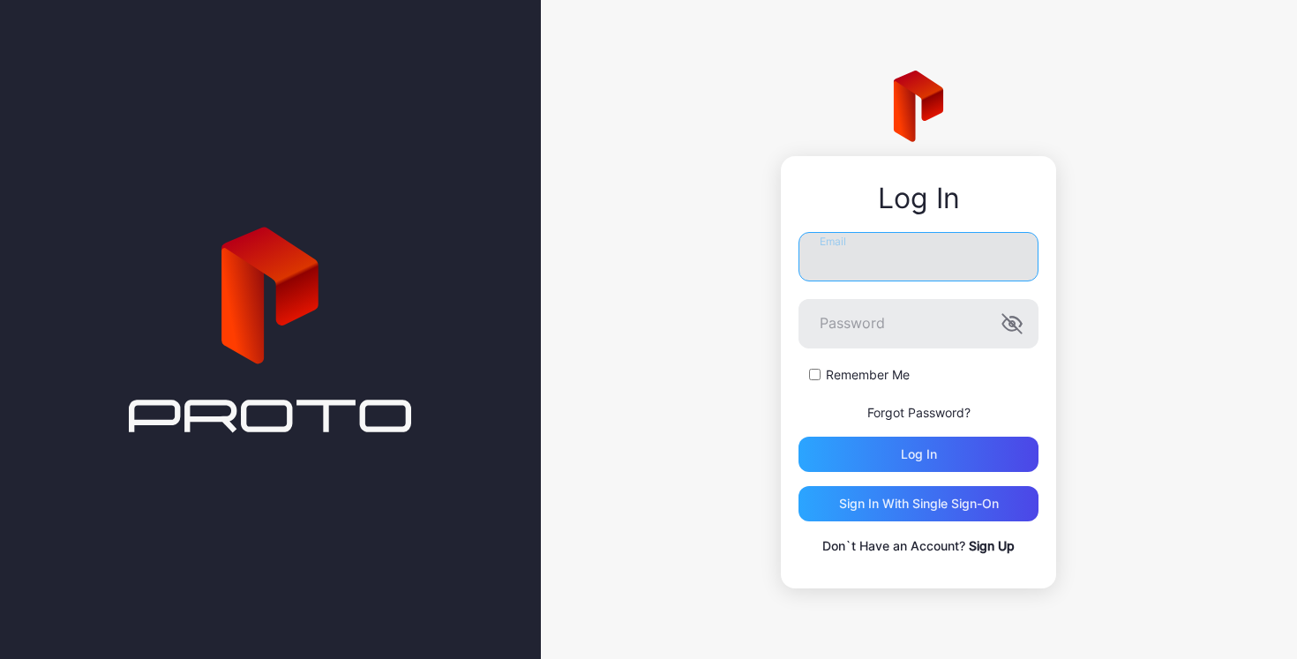
click at [944, 265] on input "Email" at bounding box center [919, 256] width 240 height 49
click at [872, 253] on input "Email" at bounding box center [919, 256] width 240 height 49
type input "**********"
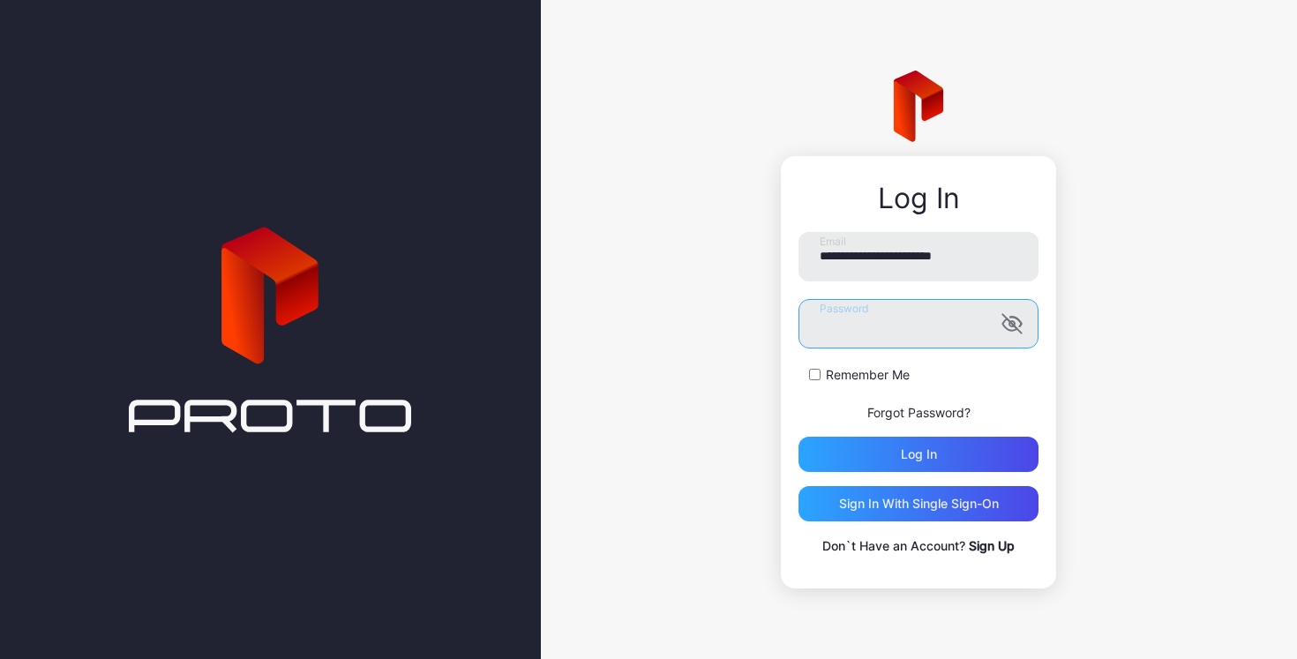
click at [799, 437] on button "Log in" at bounding box center [919, 454] width 240 height 35
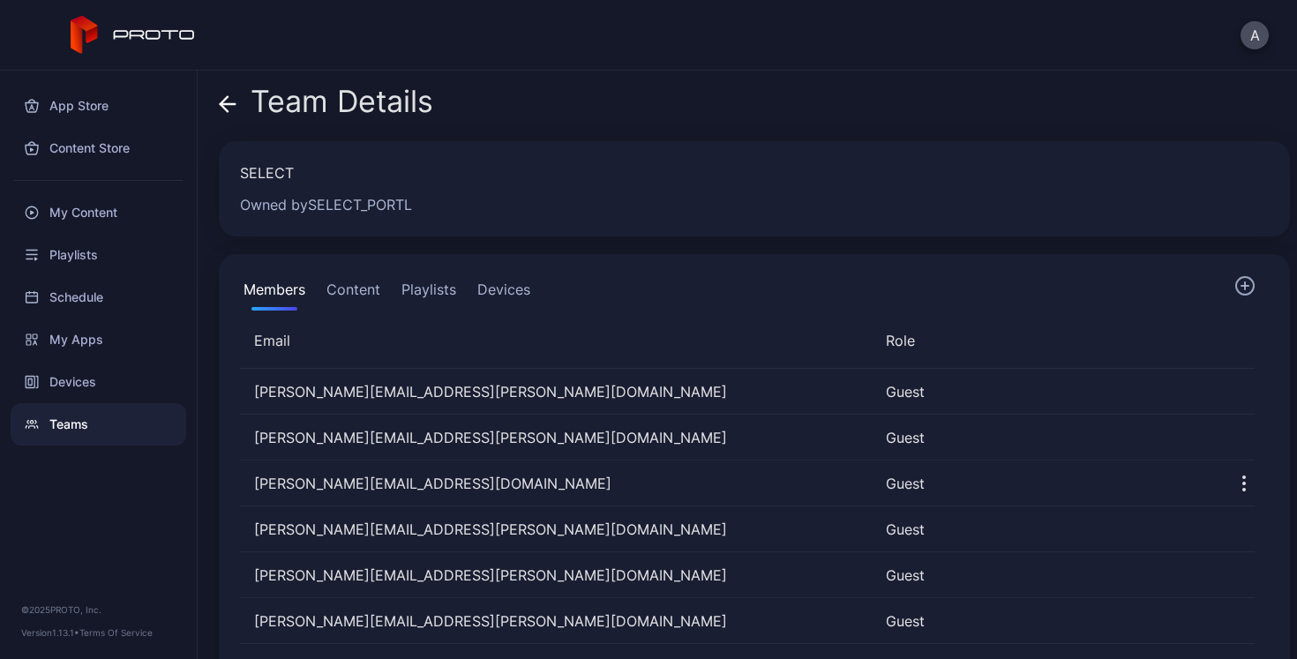
click at [342, 291] on button "Content" at bounding box center [353, 292] width 61 height 35
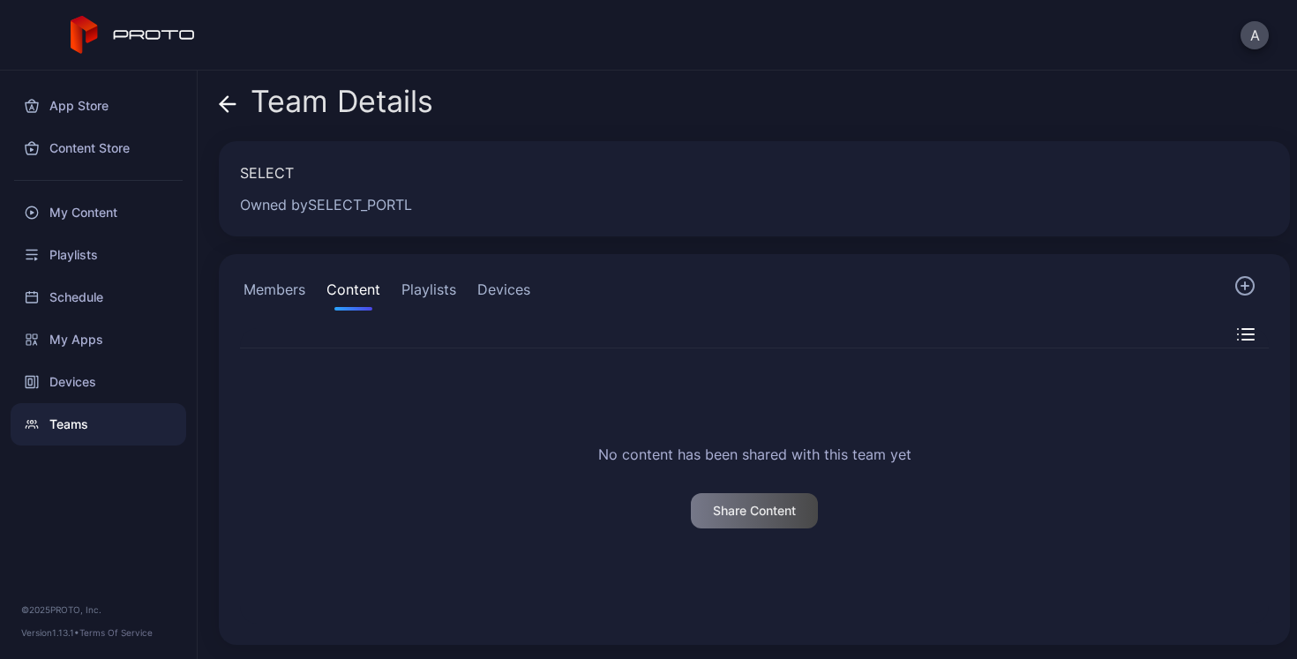
click at [438, 294] on button "Playlists" at bounding box center [429, 292] width 62 height 35
click at [342, 285] on button "Content" at bounding box center [353, 292] width 61 height 35
click at [280, 289] on button "Members" at bounding box center [274, 292] width 69 height 35
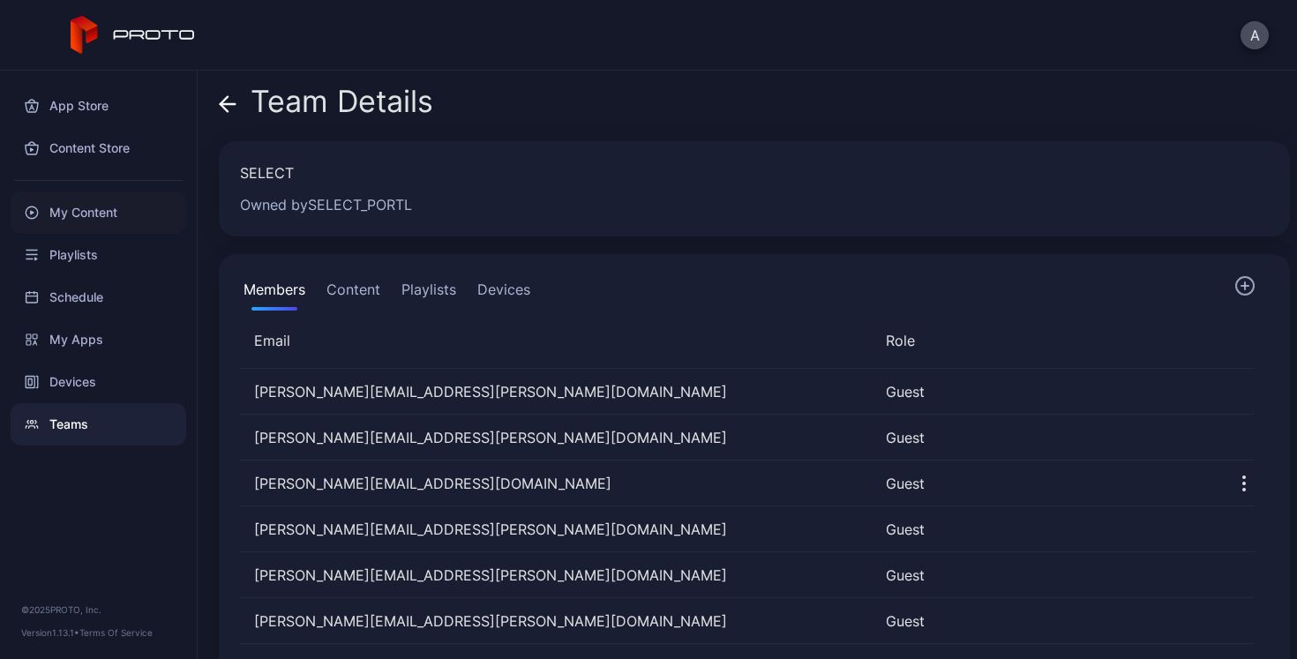
click at [83, 223] on div "My Content" at bounding box center [99, 213] width 176 height 42
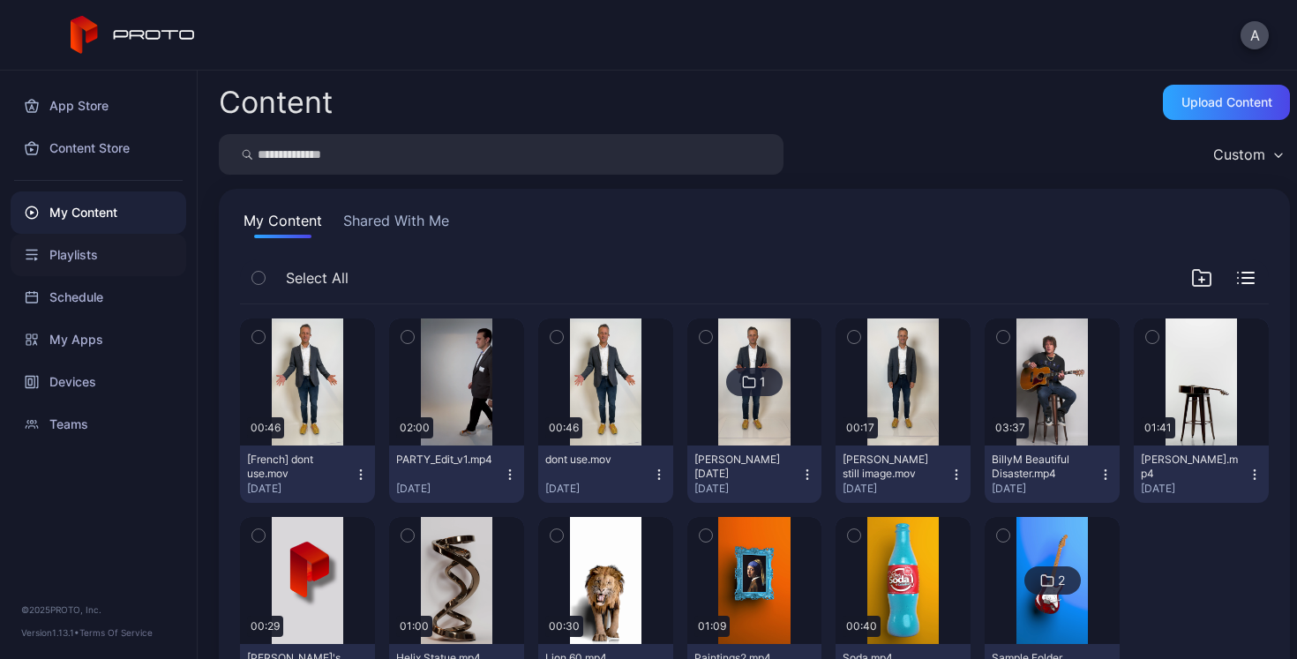
click at [72, 257] on div "Playlists" at bounding box center [99, 255] width 176 height 42
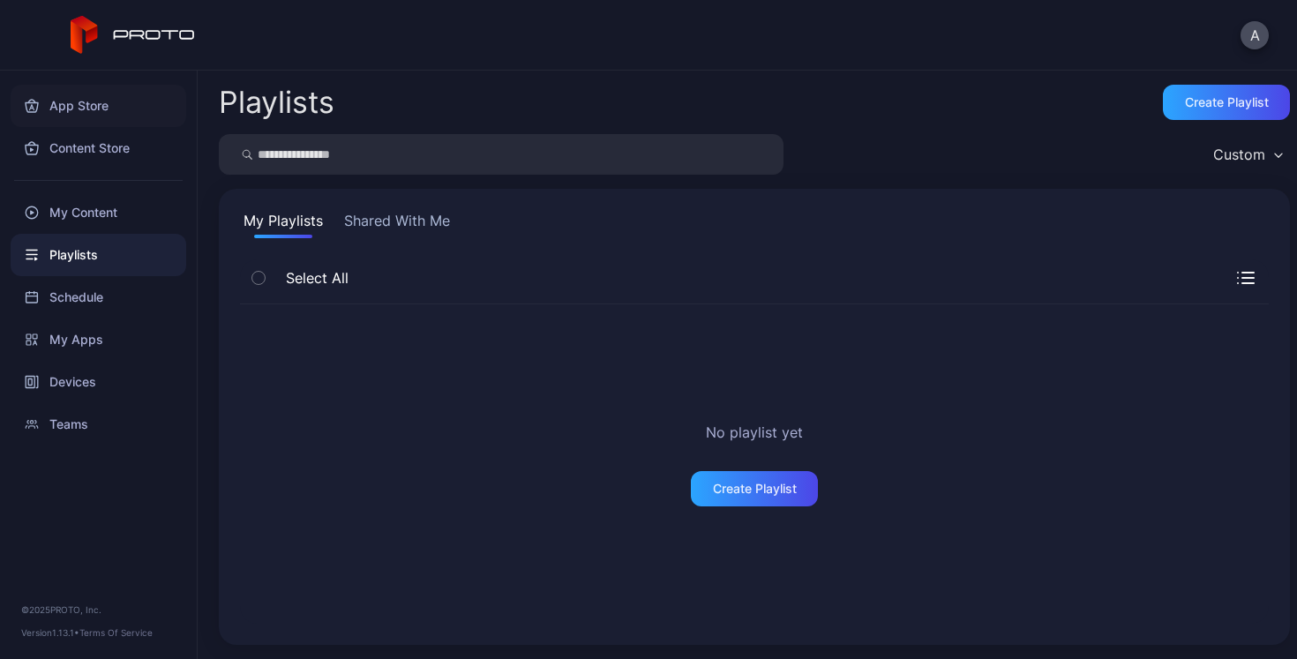
click at [83, 102] on div "App Store" at bounding box center [99, 106] width 176 height 42
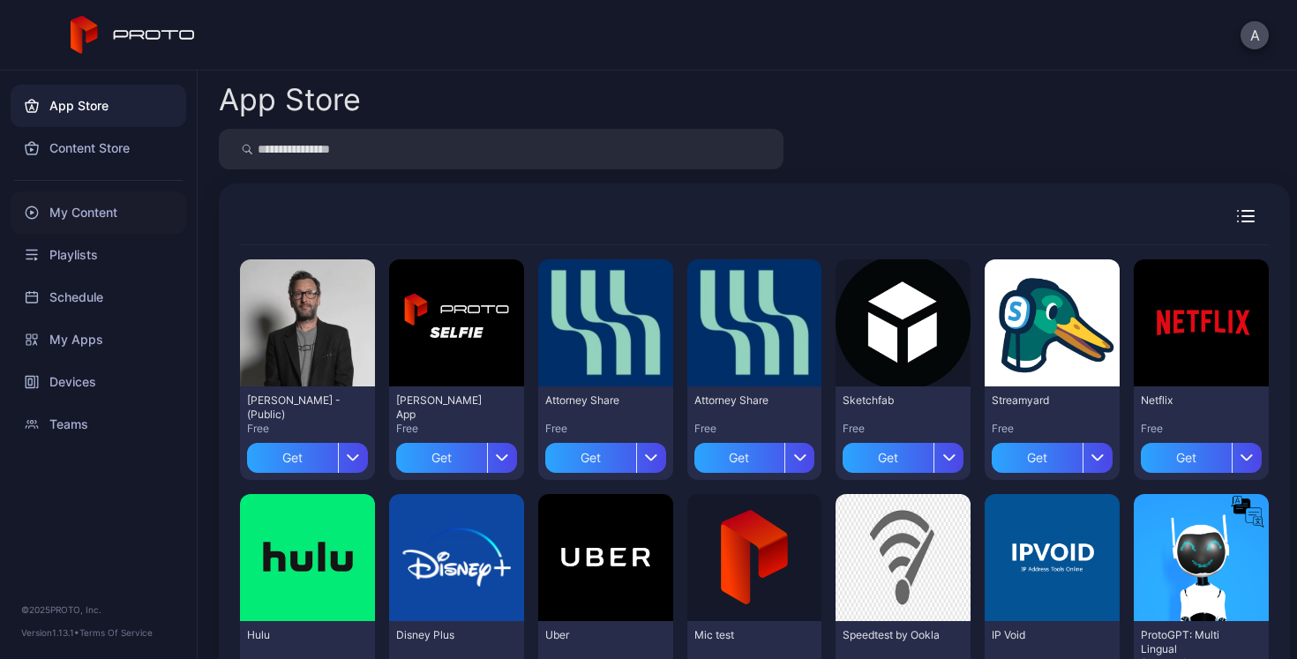
click at [79, 214] on div "My Content" at bounding box center [99, 213] width 176 height 42
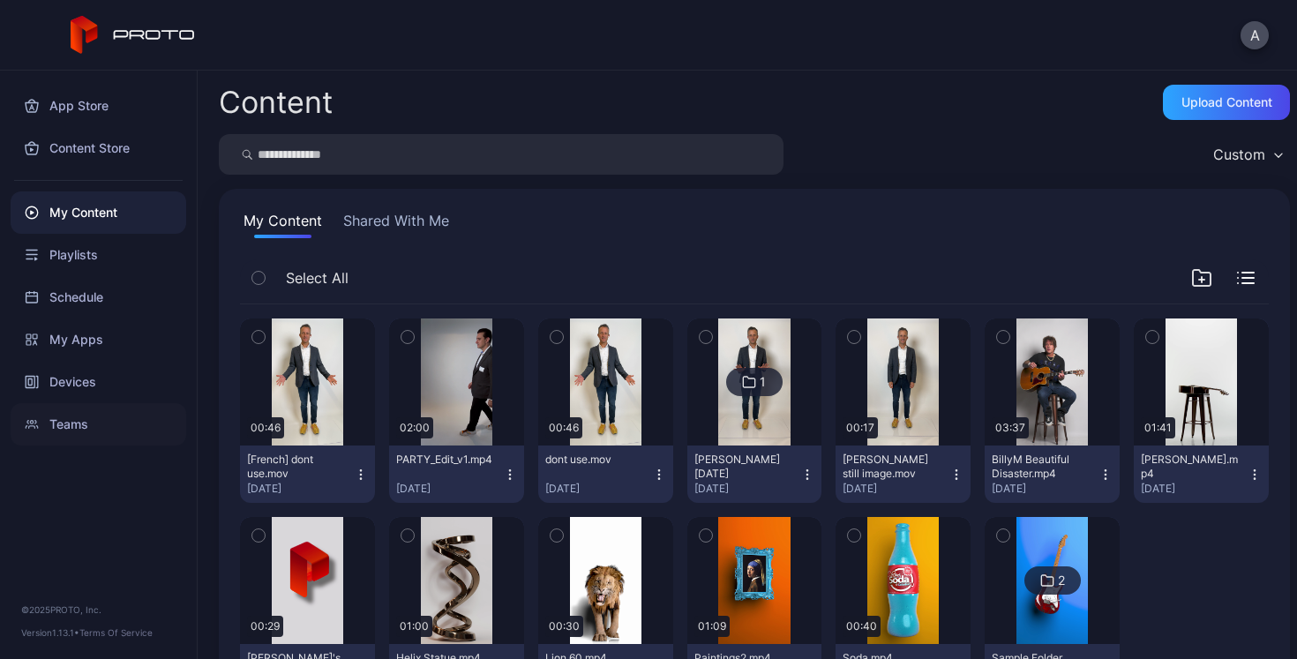
click at [75, 420] on div "Teams" at bounding box center [99, 424] width 176 height 42
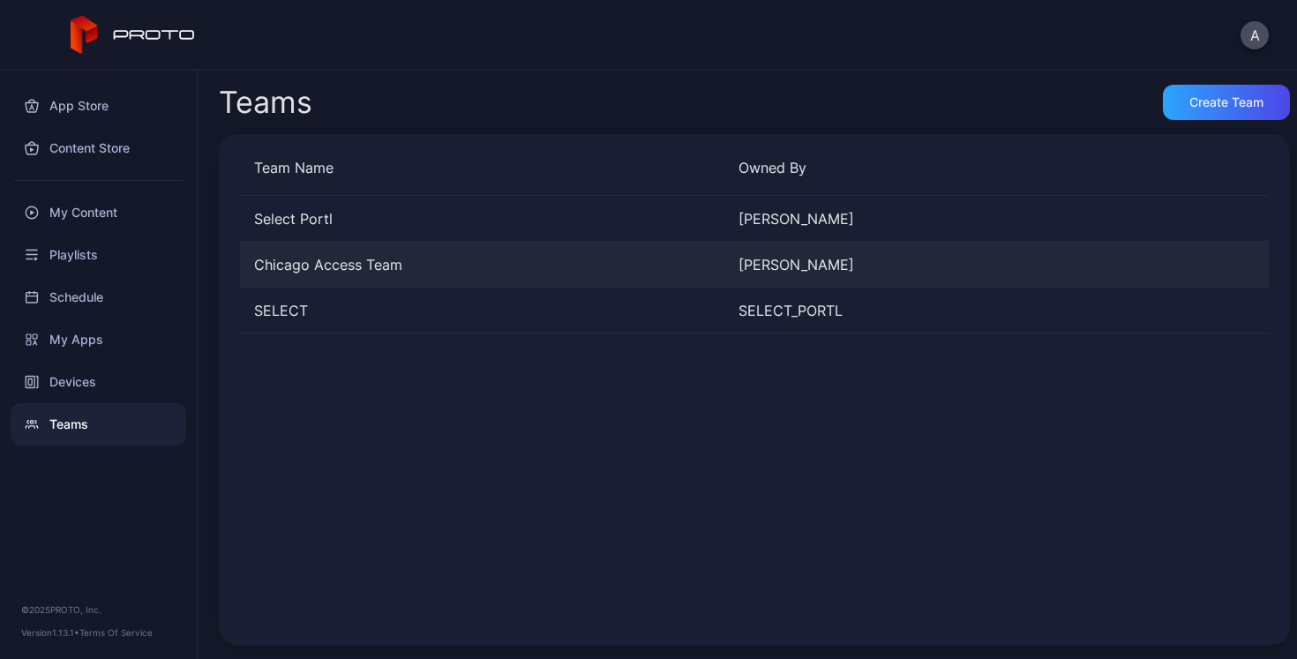
click at [333, 263] on div "Chicago Access Team" at bounding box center [482, 264] width 485 height 21
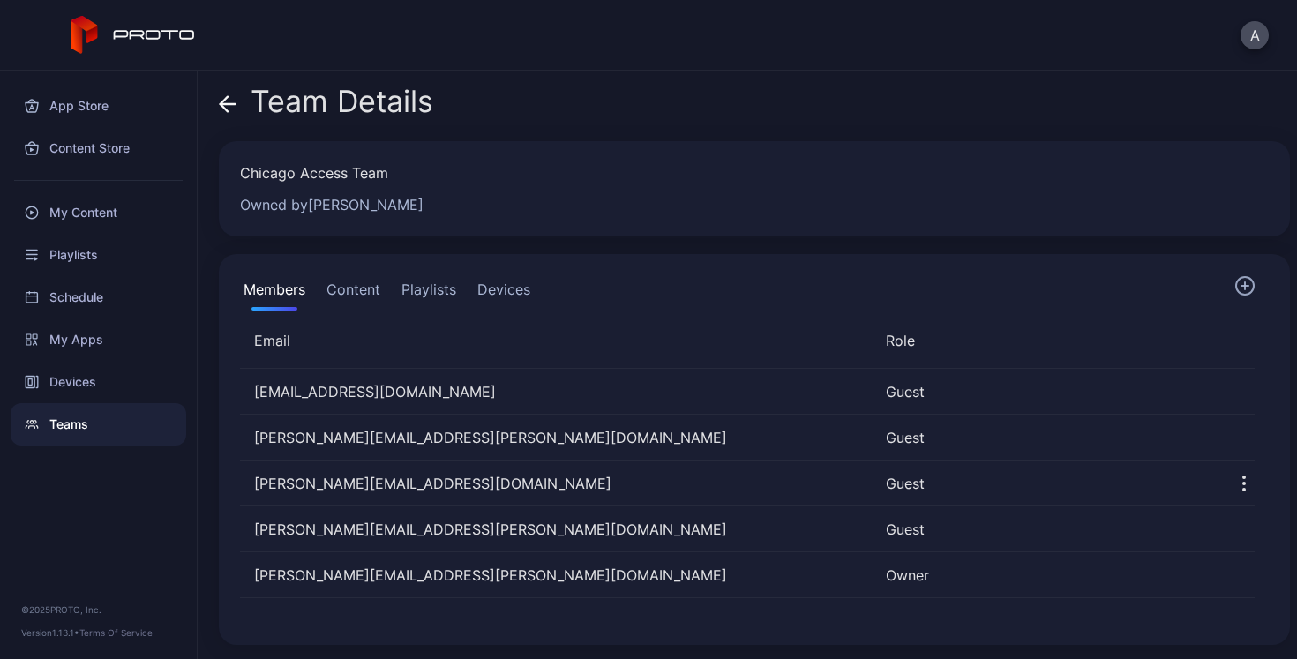
click at [353, 288] on button "Content" at bounding box center [353, 292] width 61 height 35
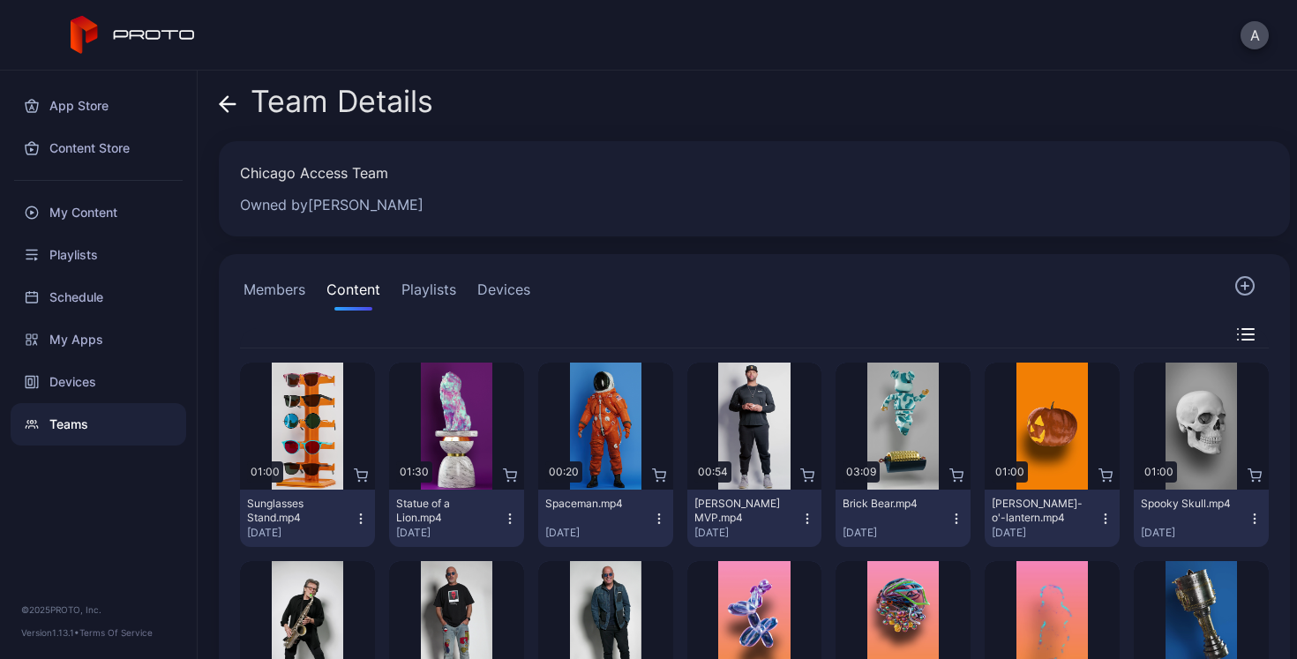
click at [420, 283] on button "Playlists" at bounding box center [429, 292] width 62 height 35
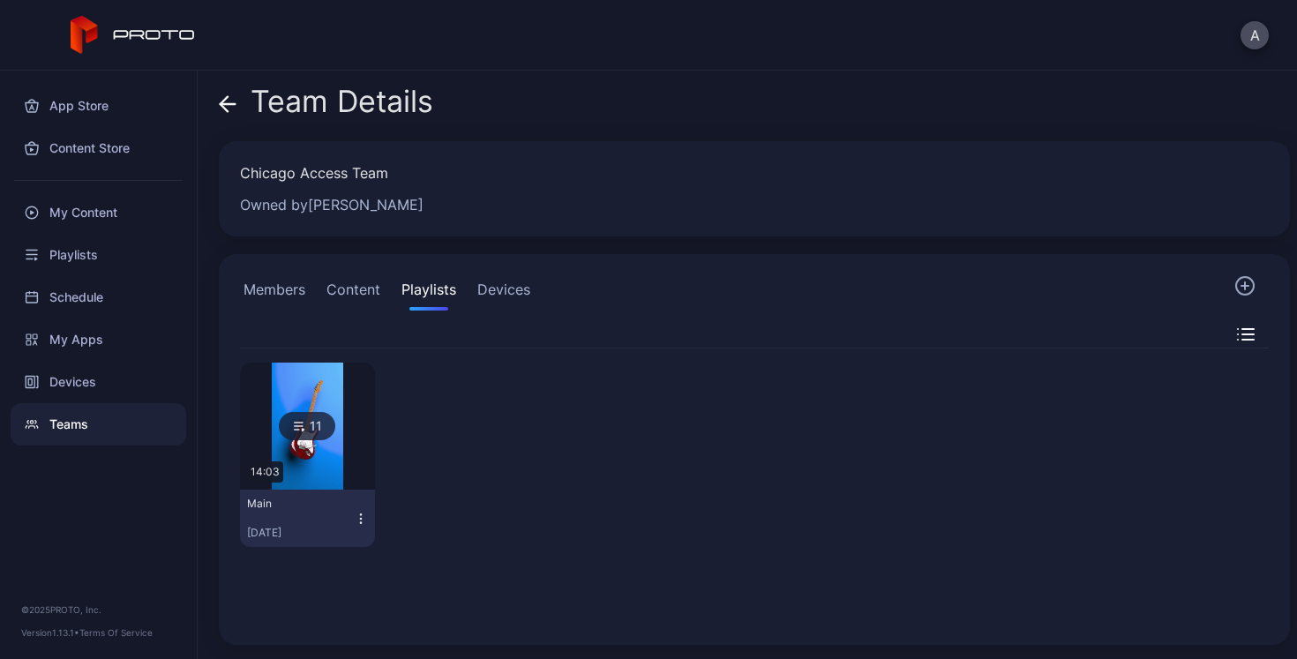
click at [348, 286] on button "Content" at bounding box center [353, 292] width 61 height 35
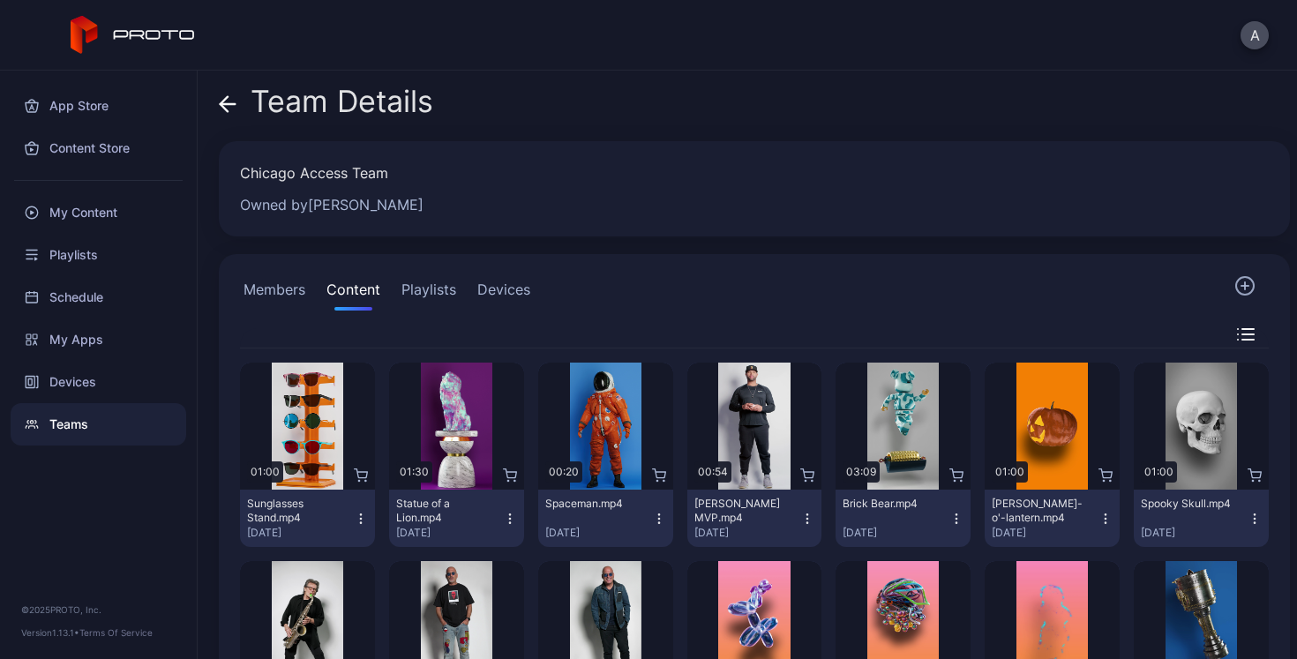
click at [67, 422] on div "Teams" at bounding box center [99, 424] width 176 height 42
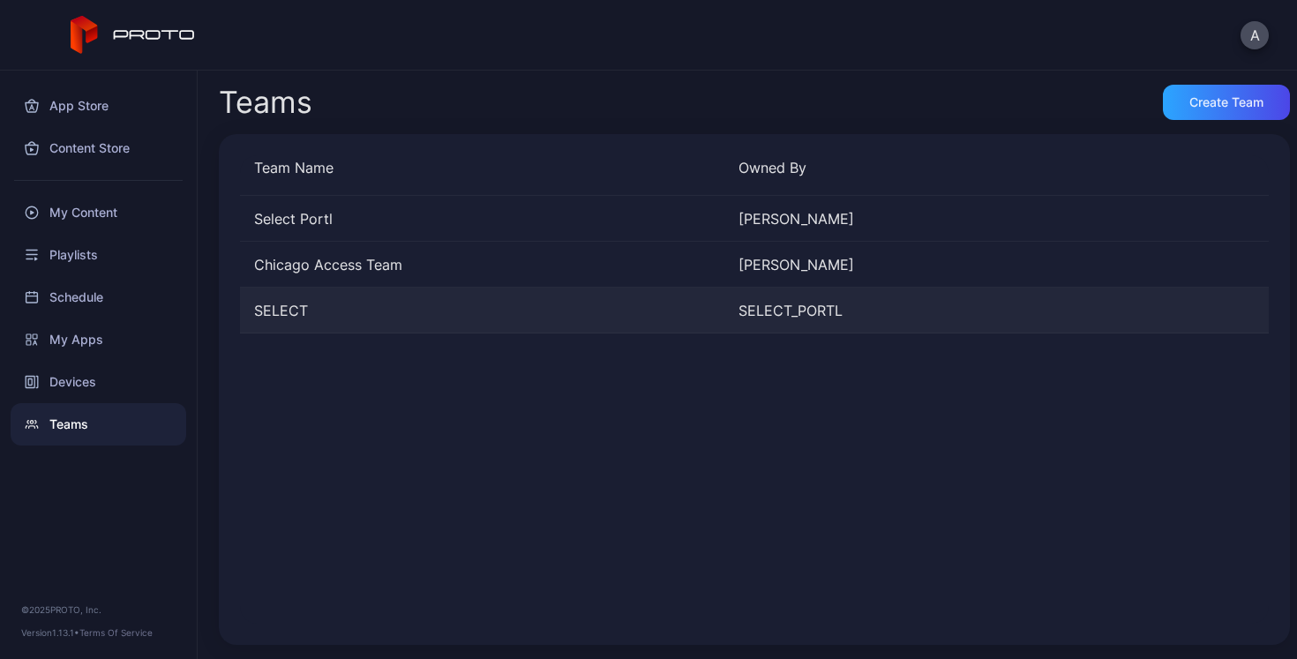
click at [313, 308] on div "SELECT" at bounding box center [482, 310] width 485 height 21
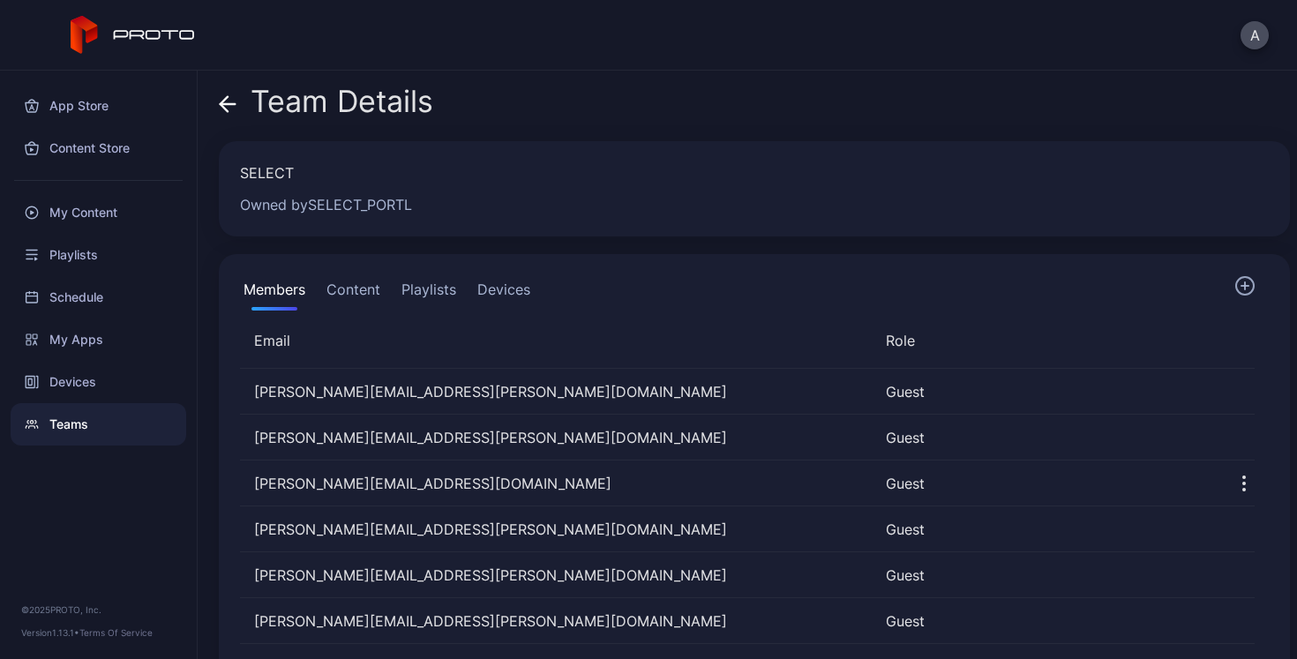
click at [351, 290] on button "Content" at bounding box center [353, 292] width 61 height 35
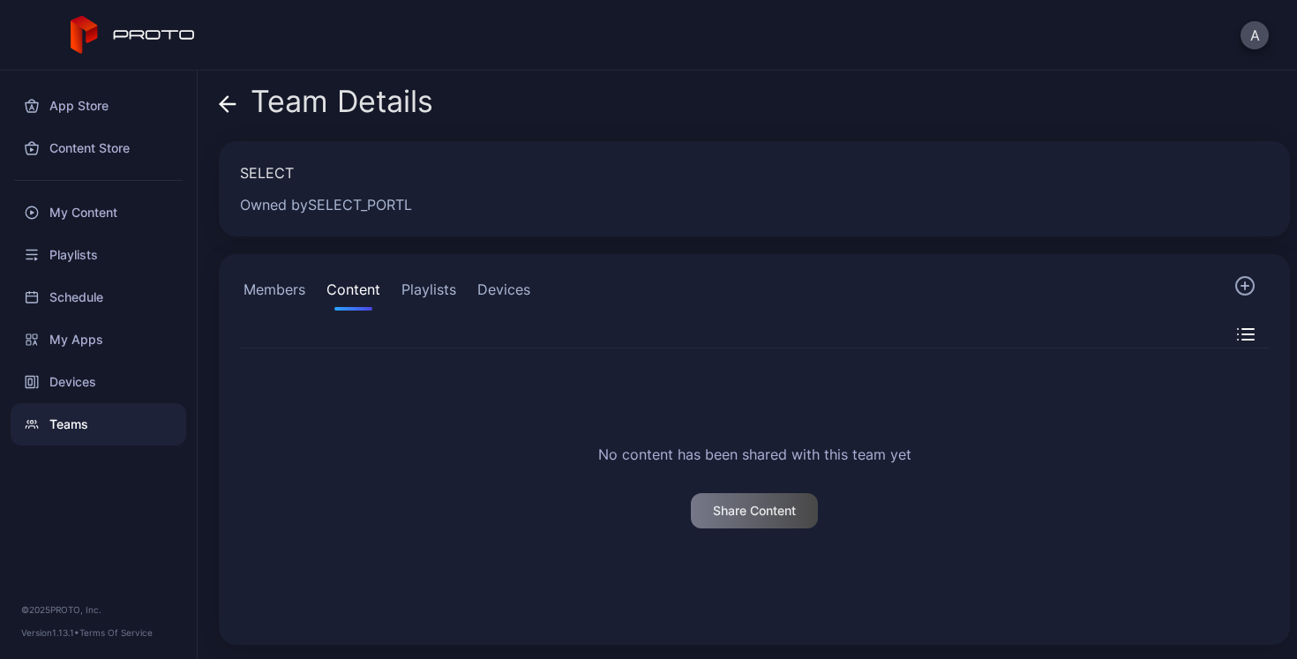
click at [425, 289] on button "Playlists" at bounding box center [429, 292] width 62 height 35
click at [67, 428] on div "Teams" at bounding box center [99, 424] width 176 height 42
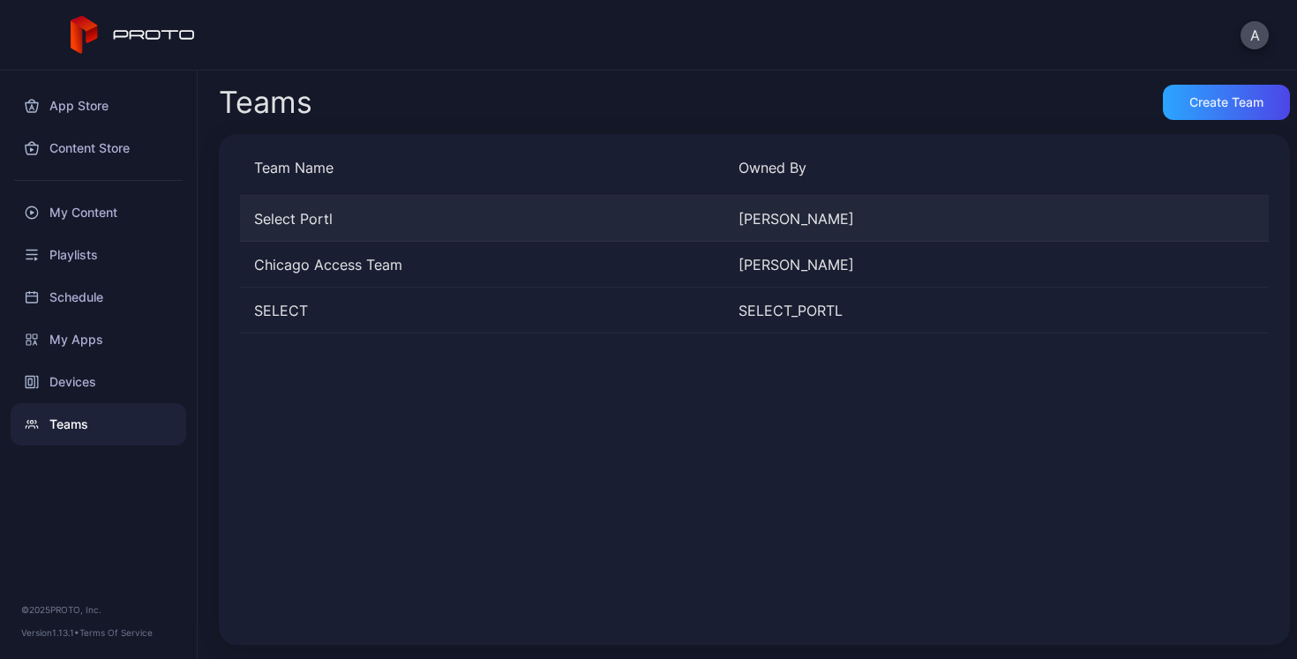
click at [303, 213] on div "Select Portl" at bounding box center [482, 218] width 485 height 21
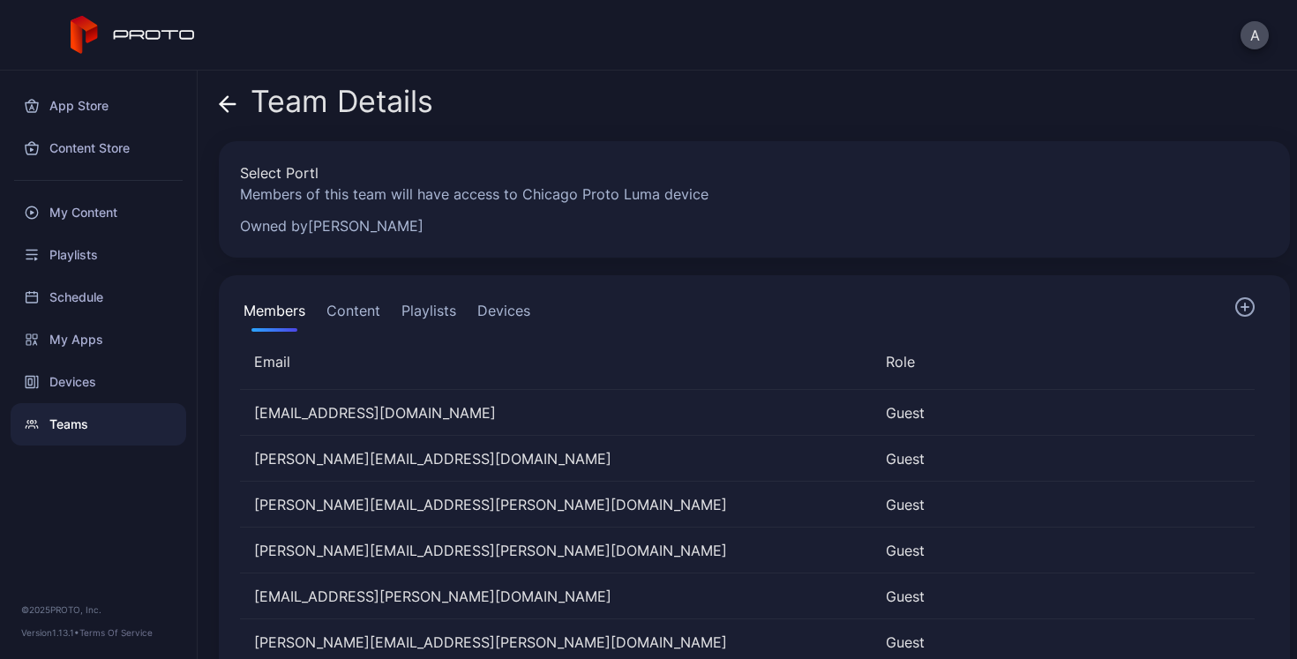
click at [349, 309] on button "Content" at bounding box center [353, 314] width 61 height 35
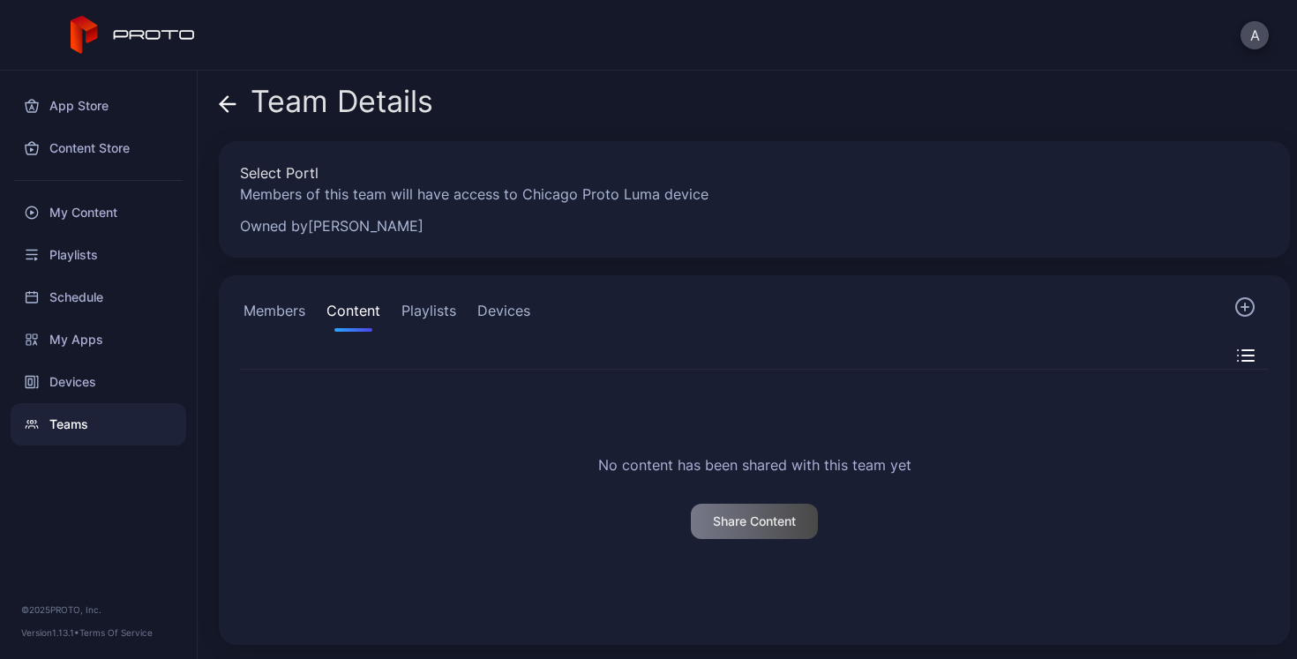
click at [469, 311] on div "Members Content Playlists Devices" at bounding box center [387, 314] width 294 height 35
click at [435, 317] on button "Playlists" at bounding box center [429, 314] width 62 height 35
click at [506, 308] on button "Devices" at bounding box center [504, 314] width 60 height 35
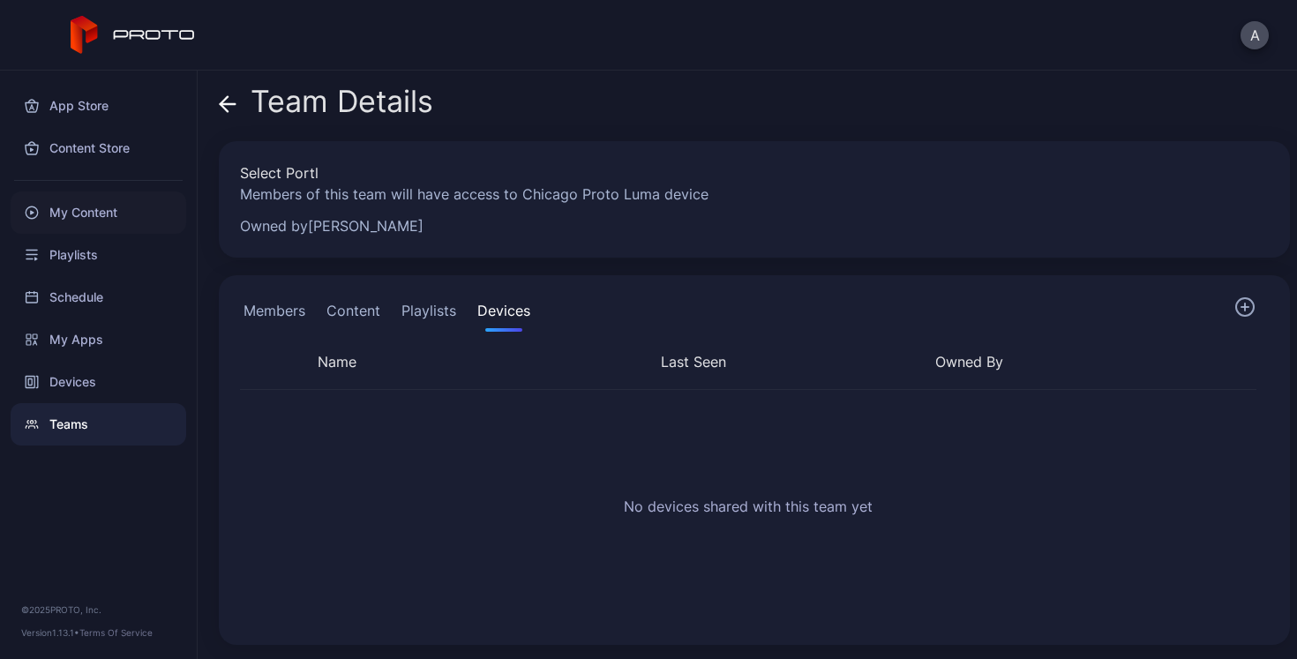
click at [86, 199] on div "My Content" at bounding box center [99, 213] width 176 height 42
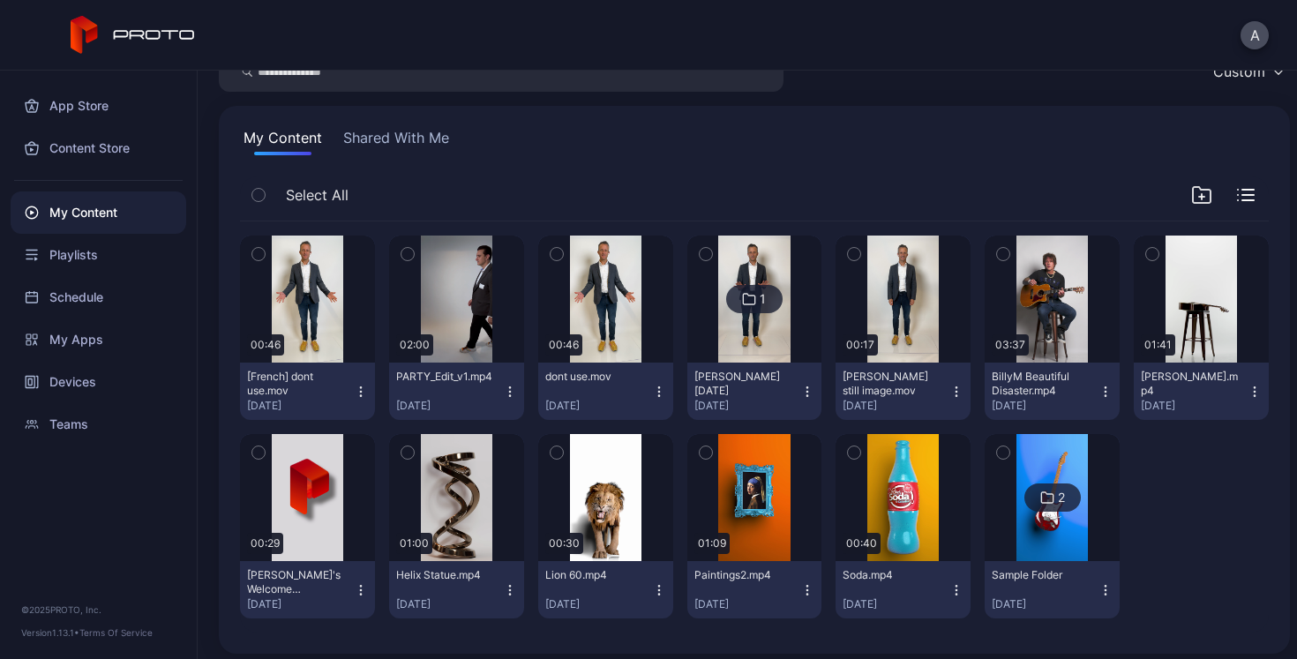
scroll to position [92, 0]
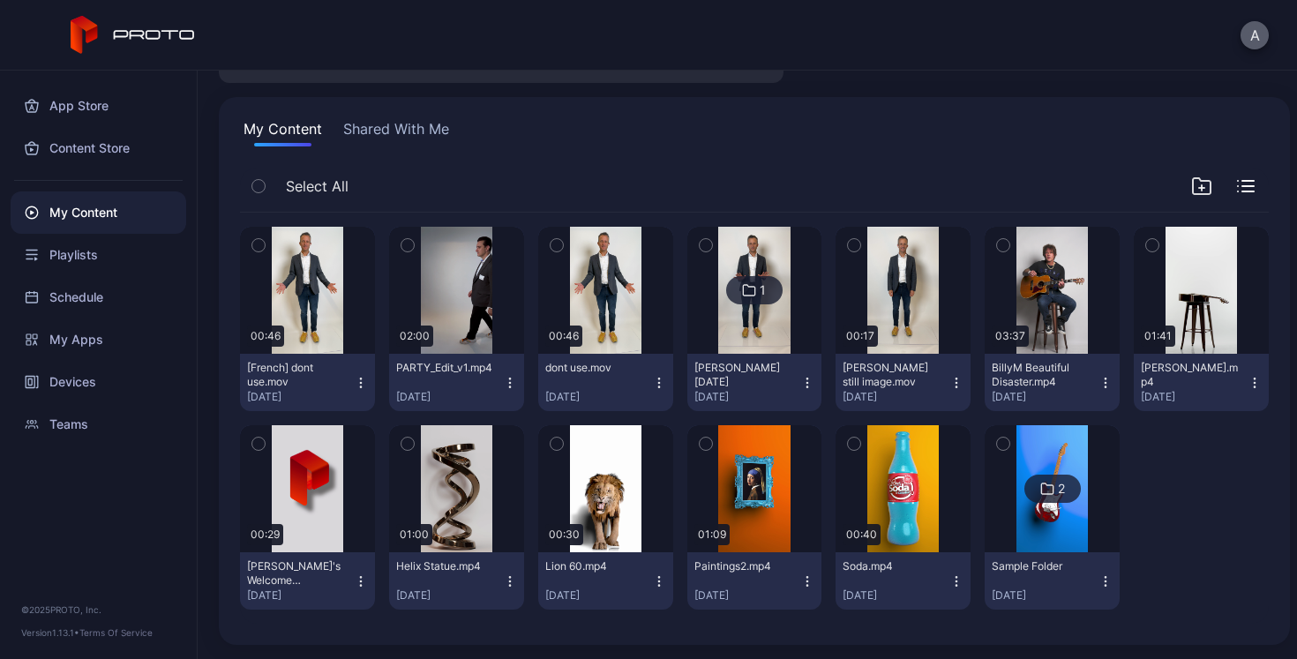
click at [1252, 38] on button "A" at bounding box center [1255, 35] width 28 height 28
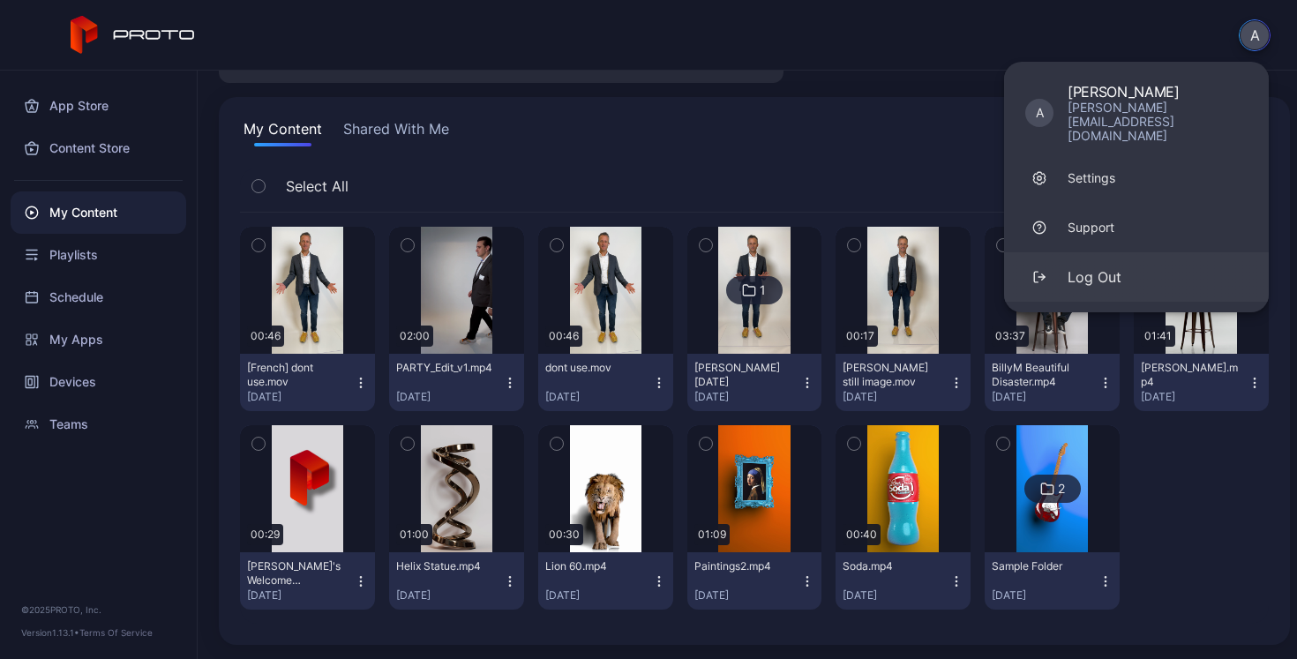
click at [1117, 267] on div "Log Out" at bounding box center [1095, 277] width 54 height 21
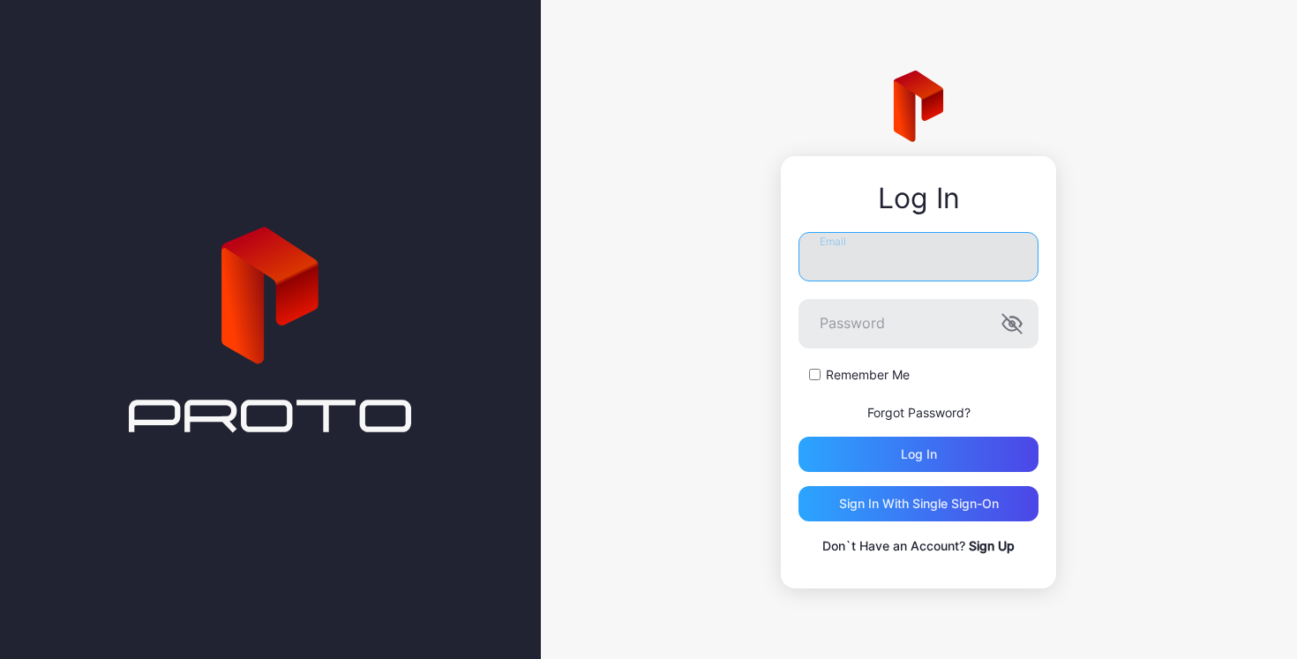
click at [923, 258] on input "Email" at bounding box center [919, 256] width 240 height 49
click at [900, 264] on input "**********" at bounding box center [919, 256] width 240 height 49
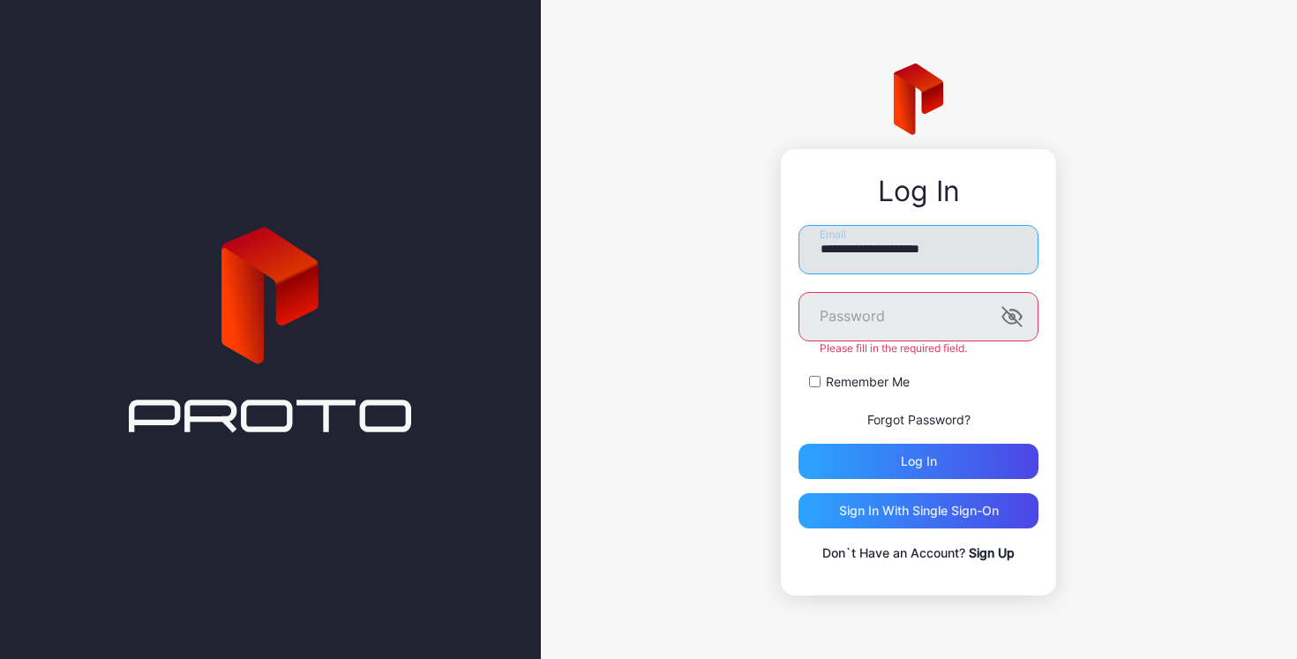
click at [899, 252] on input "**********" at bounding box center [919, 249] width 240 height 49
type input "**********"
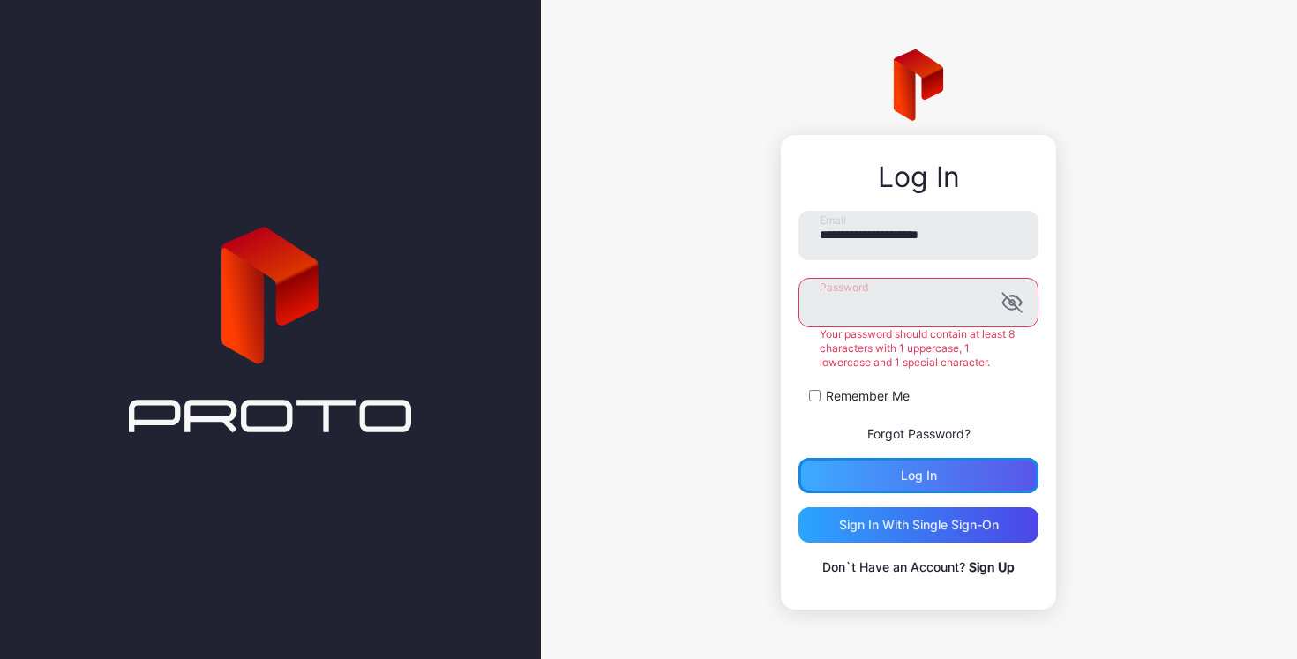
click at [916, 479] on div "**********" at bounding box center [919, 394] width 240 height 367
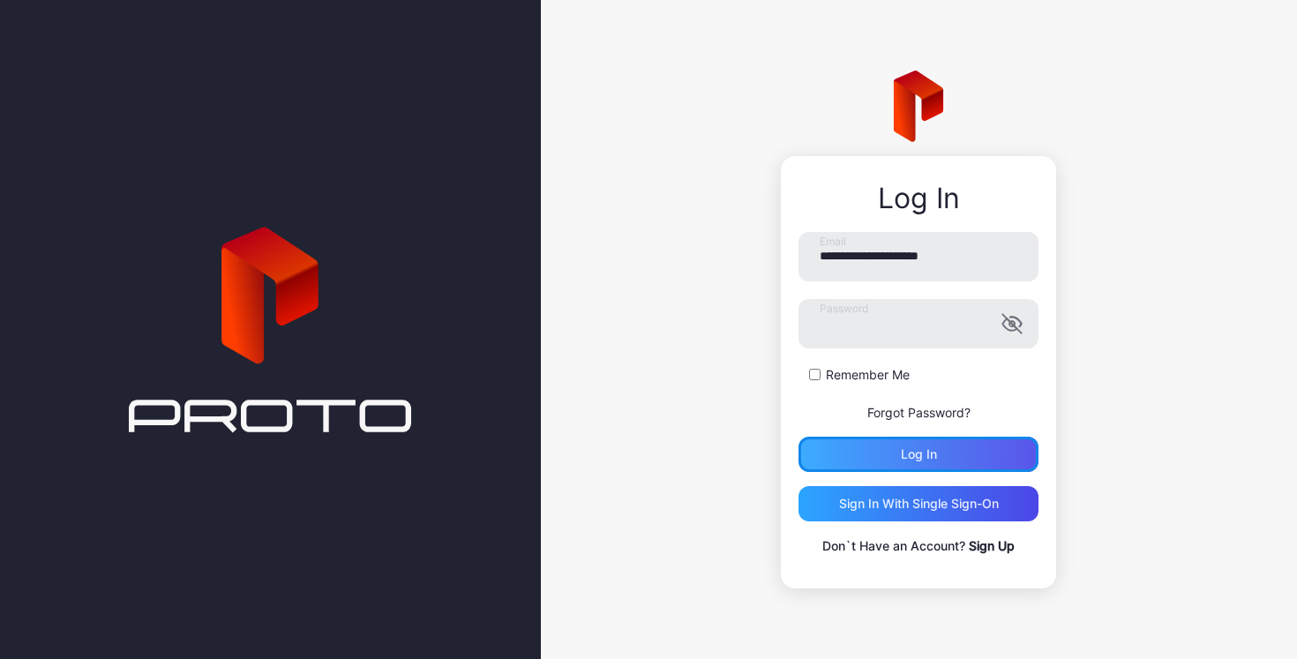
click at [914, 443] on button "Log in" at bounding box center [919, 454] width 240 height 35
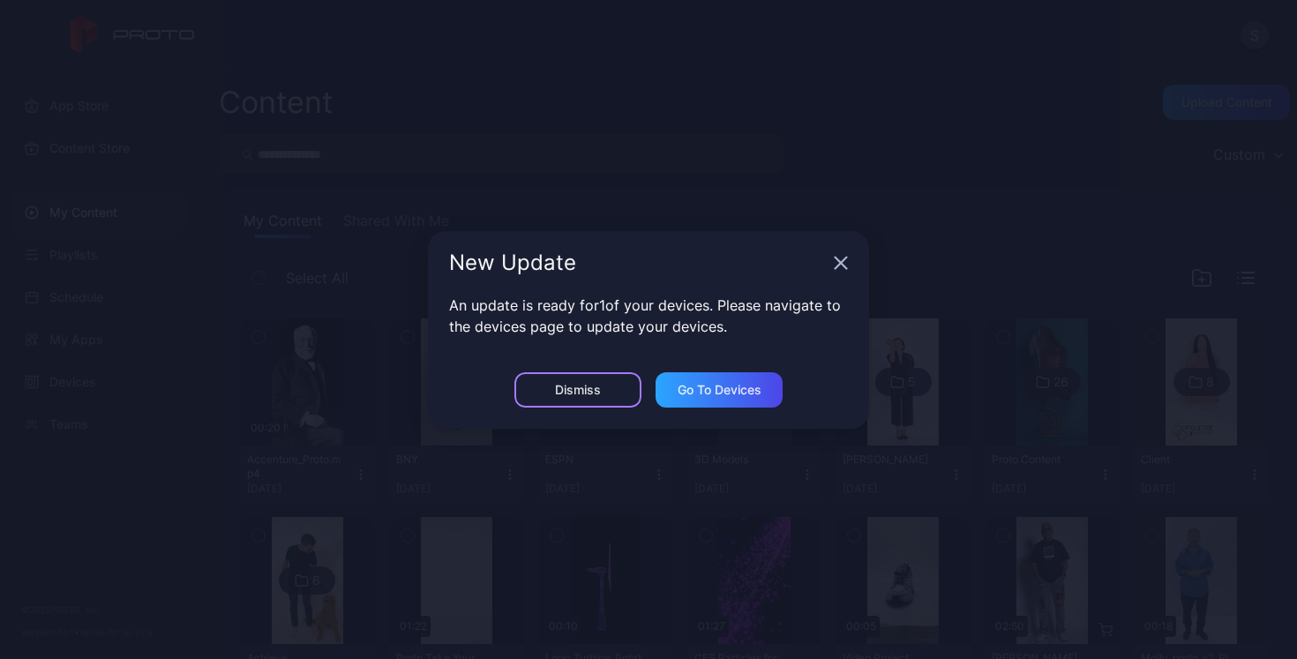
click at [628, 389] on div "Dismiss" at bounding box center [578, 389] width 127 height 35
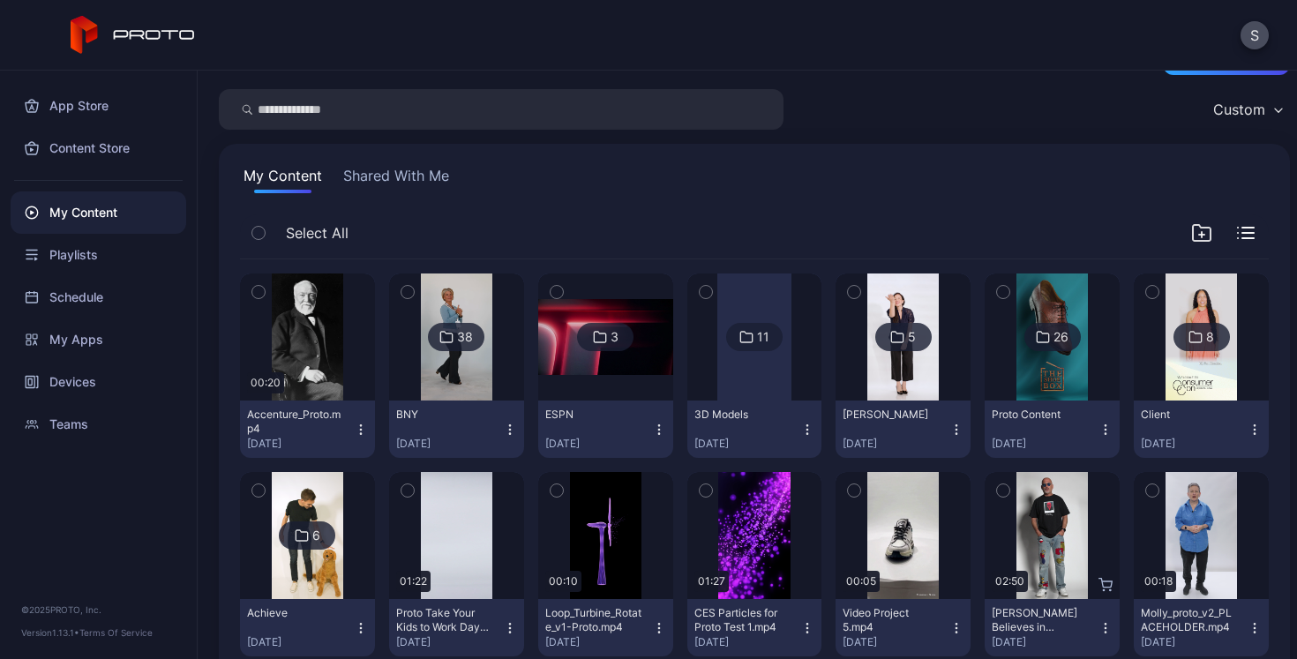
scroll to position [4, 0]
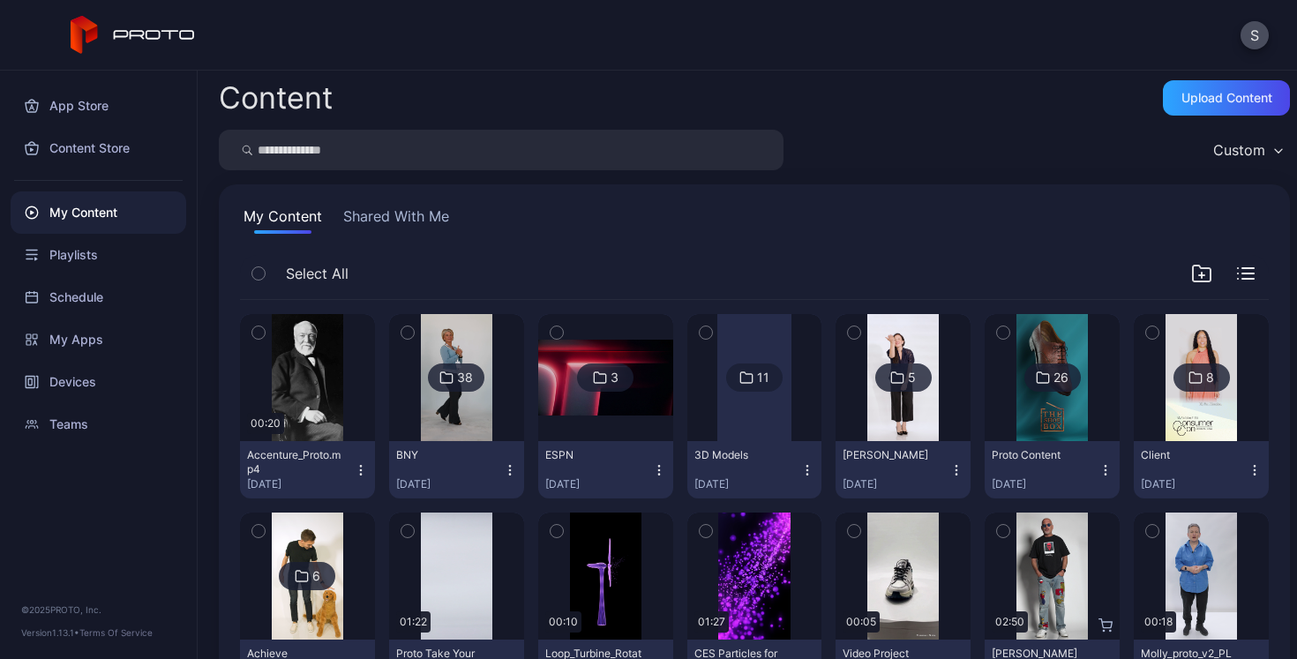
click at [393, 215] on button "Shared With Me" at bounding box center [396, 220] width 113 height 28
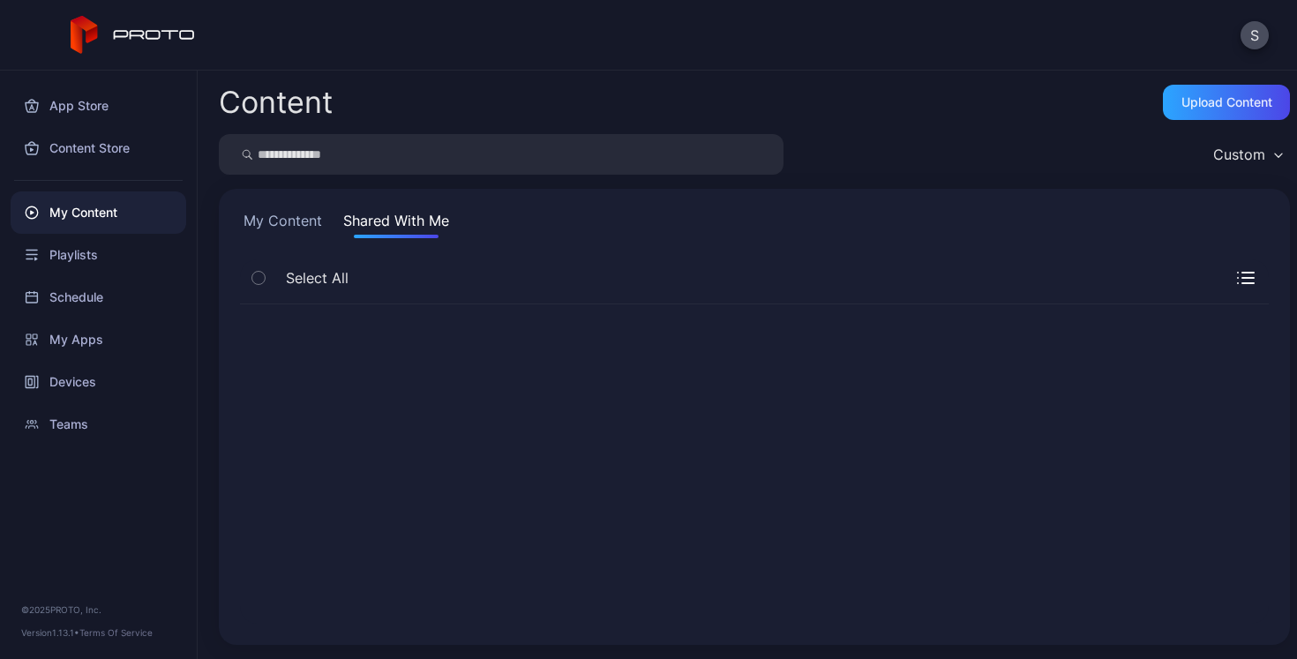
scroll to position [0, 0]
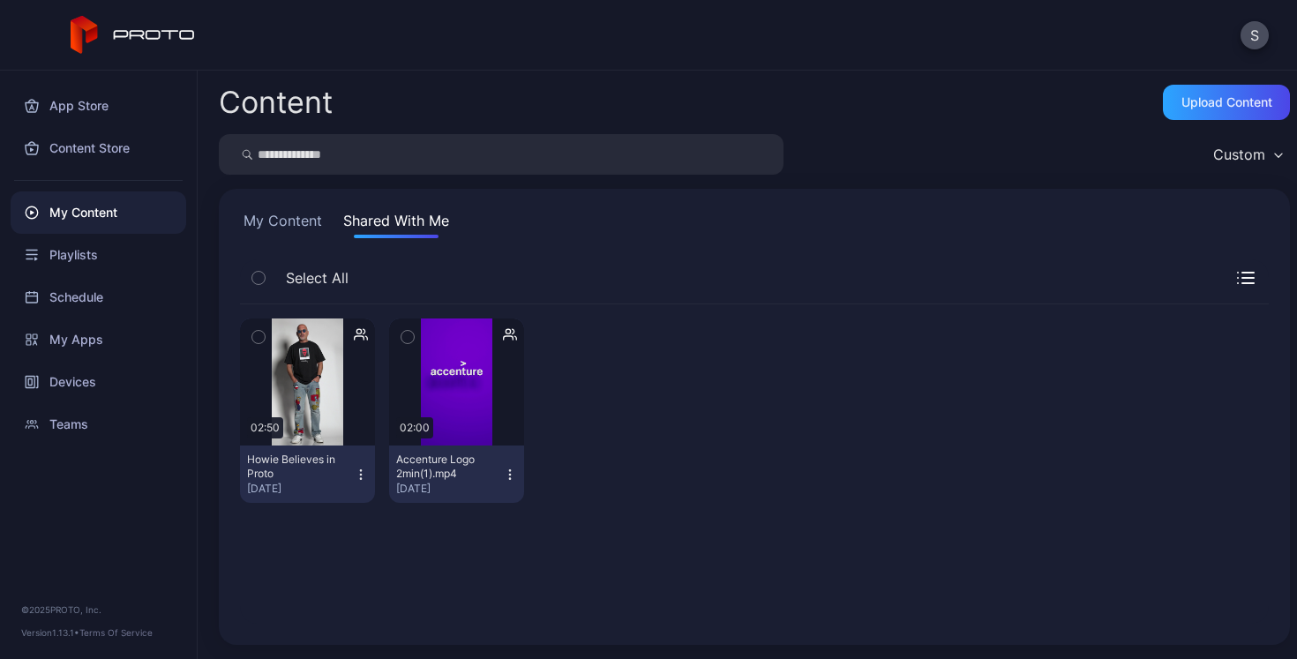
click at [509, 475] on icon "button" at bounding box center [509, 474] width 1 height 1
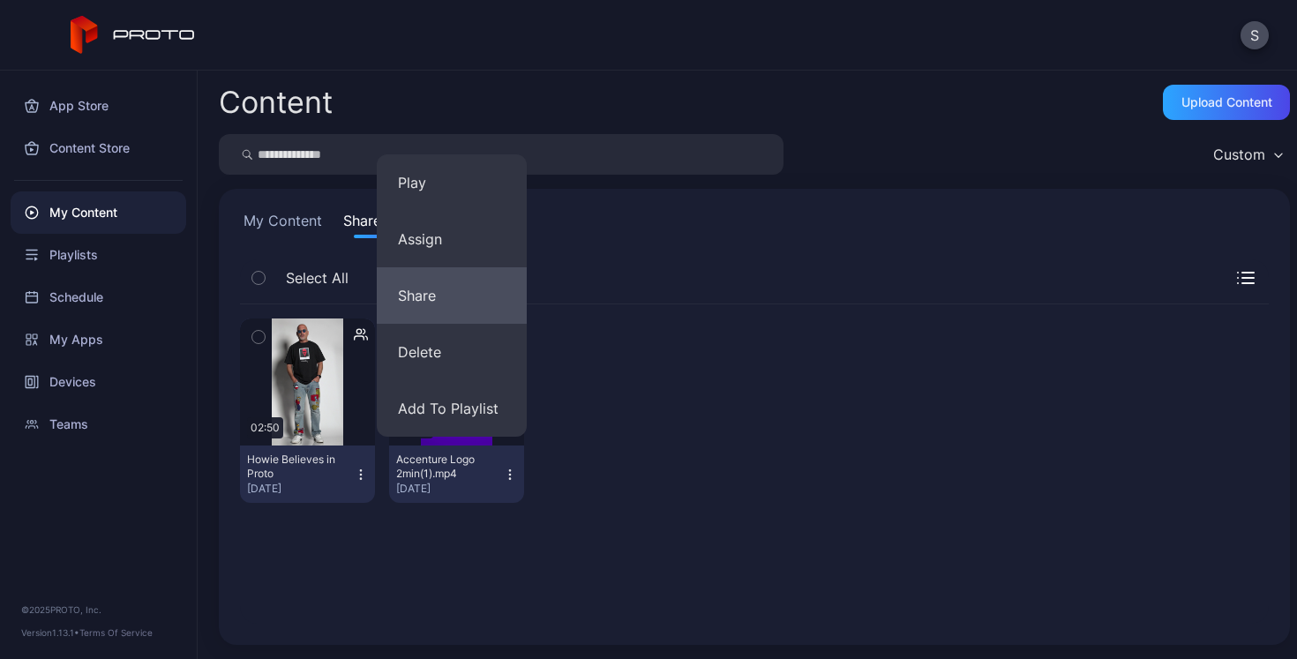
click at [457, 290] on button "Share" at bounding box center [452, 295] width 150 height 56
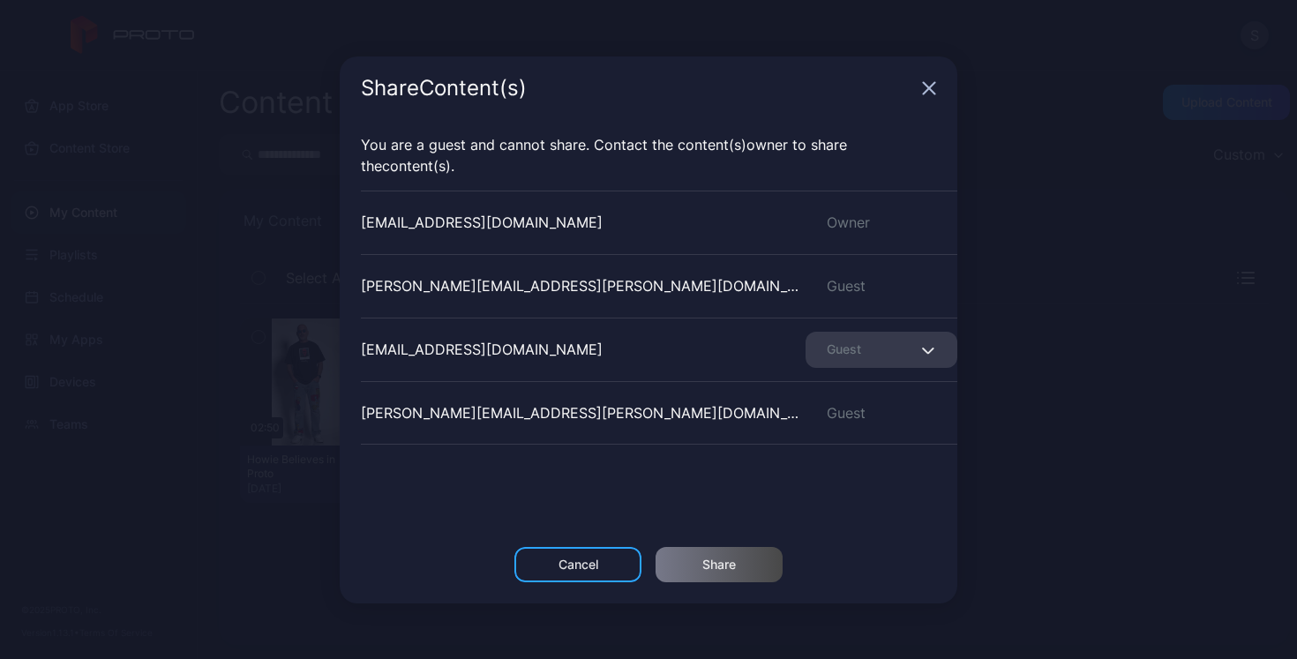
click at [926, 87] on icon "button" at bounding box center [929, 88] width 14 height 14
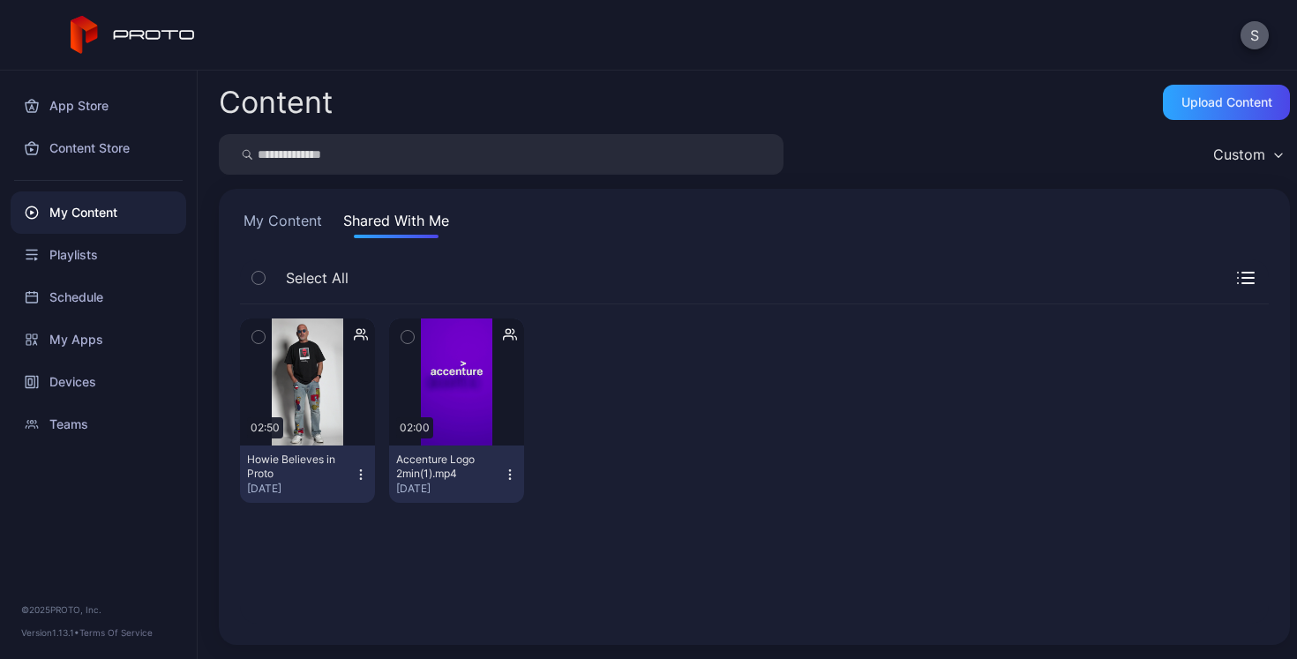
click at [1252, 35] on button "S" at bounding box center [1255, 35] width 28 height 28
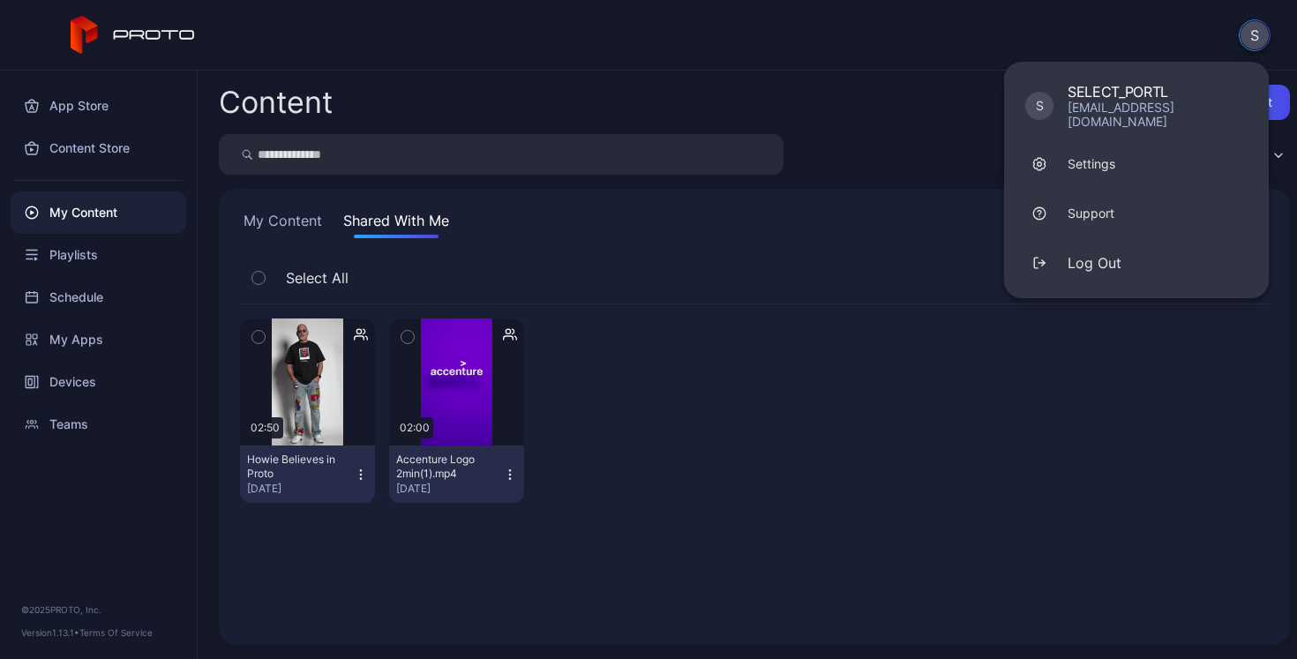
click at [1102, 34] on div "S S SELECT_PORTL [EMAIL_ADDRESS][DOMAIN_NAME] Settings Support Log Out" at bounding box center [648, 35] width 1297 height 71
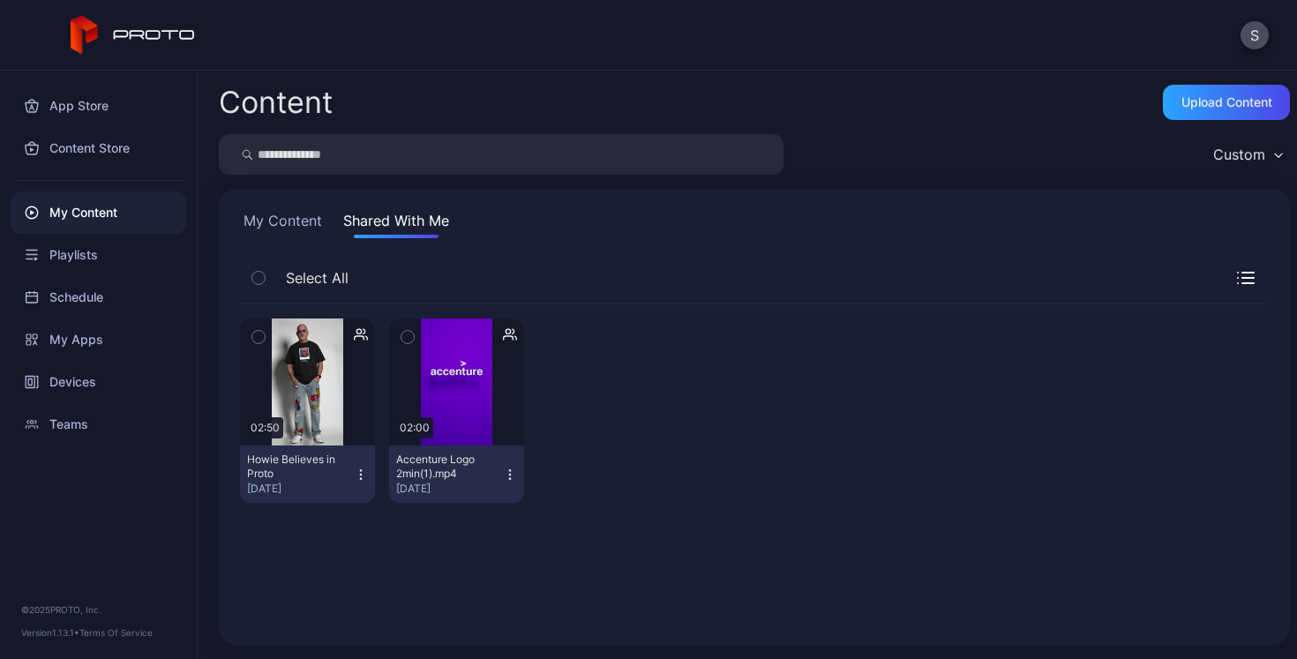
click at [506, 473] on icon "button" at bounding box center [510, 475] width 14 height 14
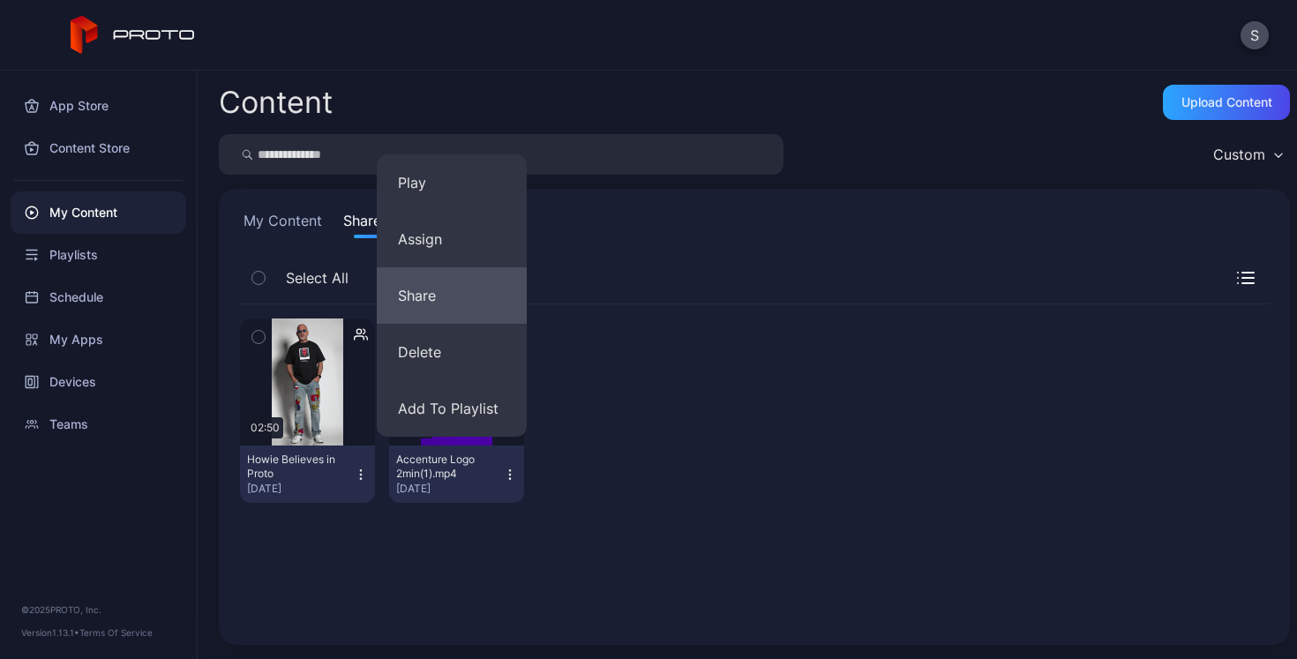
click at [456, 298] on button "Share" at bounding box center [452, 295] width 150 height 56
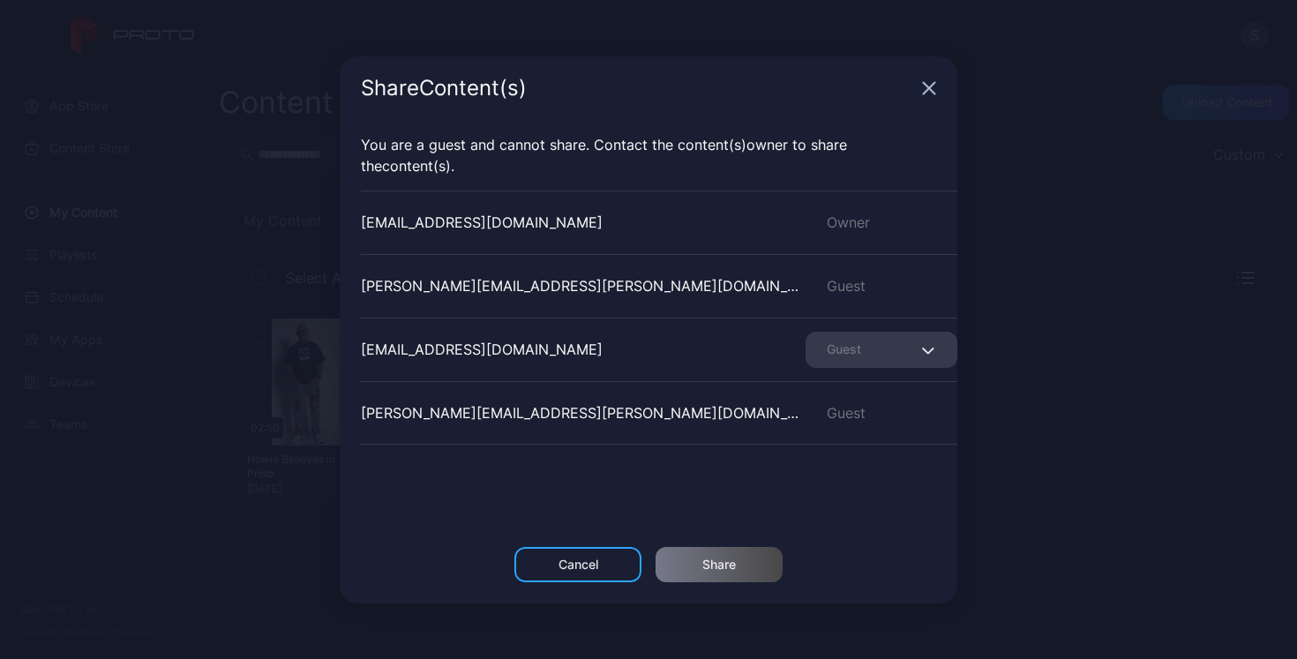
click at [923, 353] on icon "button" at bounding box center [928, 350] width 11 height 5
click at [972, 342] on div "Share Content (s) You are a guest and cannot share. Contact the Content (s) own…" at bounding box center [648, 329] width 1297 height 659
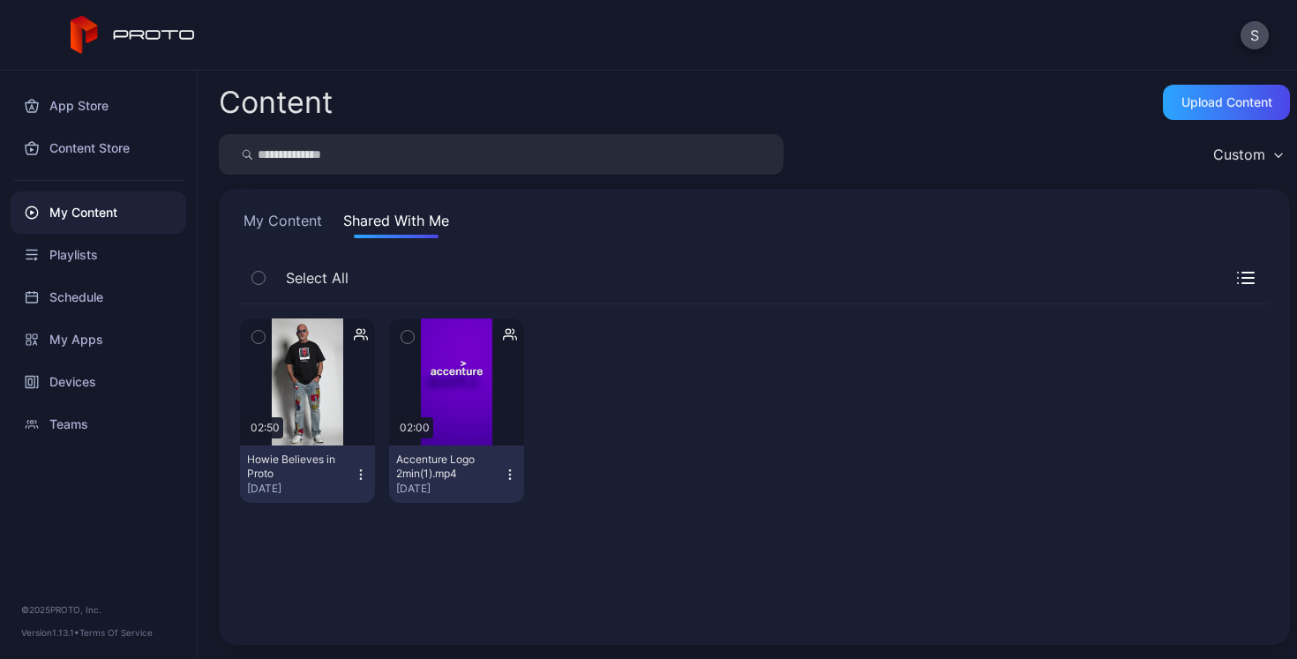
click at [299, 228] on button "My Content" at bounding box center [283, 224] width 86 height 28
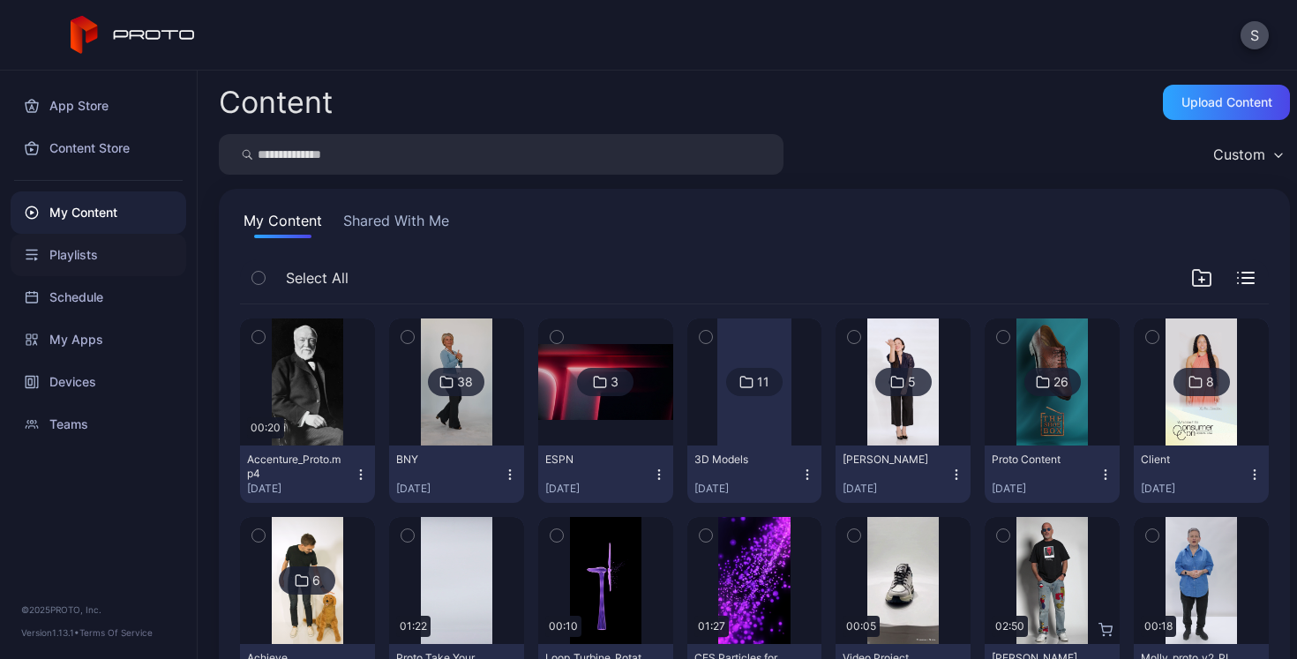
click at [76, 257] on div "Playlists" at bounding box center [99, 255] width 176 height 42
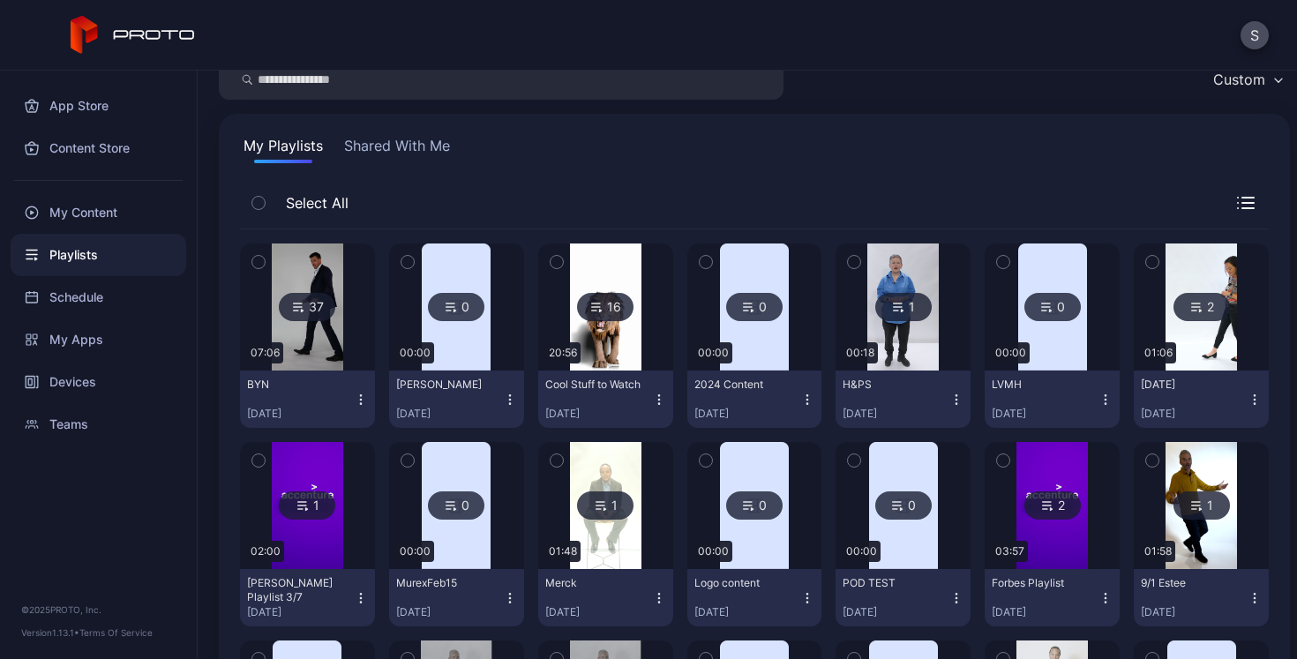
scroll to position [99, 0]
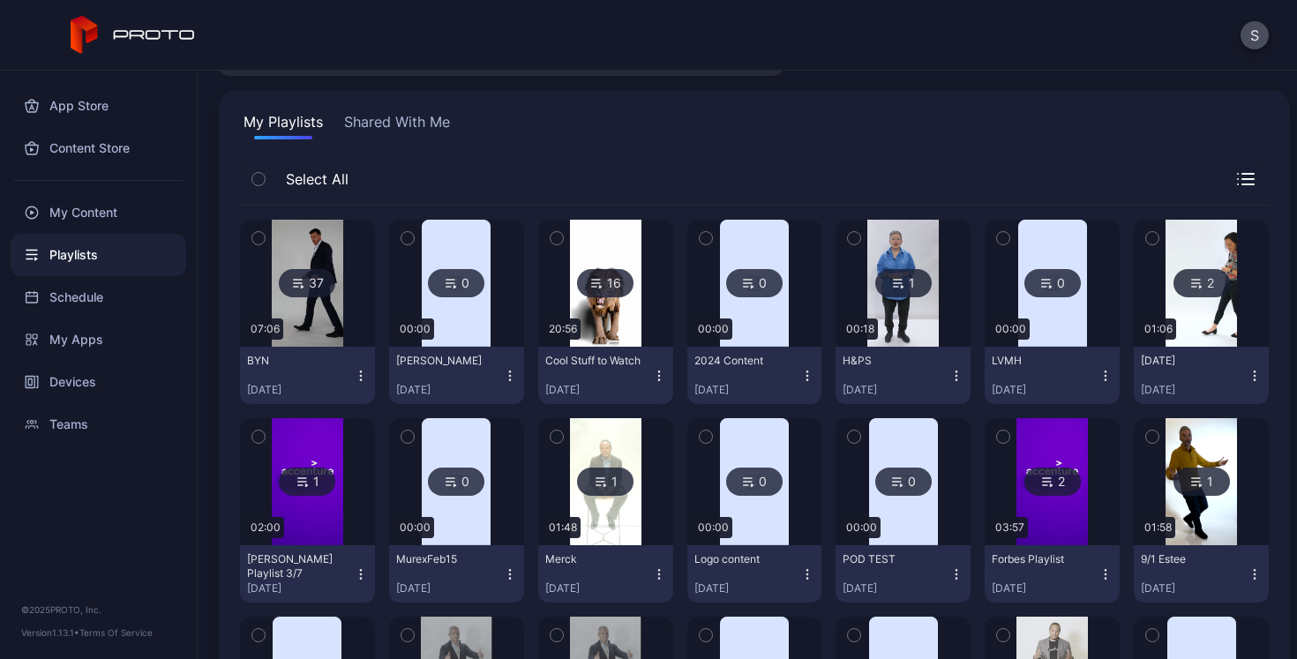
click at [376, 125] on button "Shared With Me" at bounding box center [397, 125] width 113 height 28
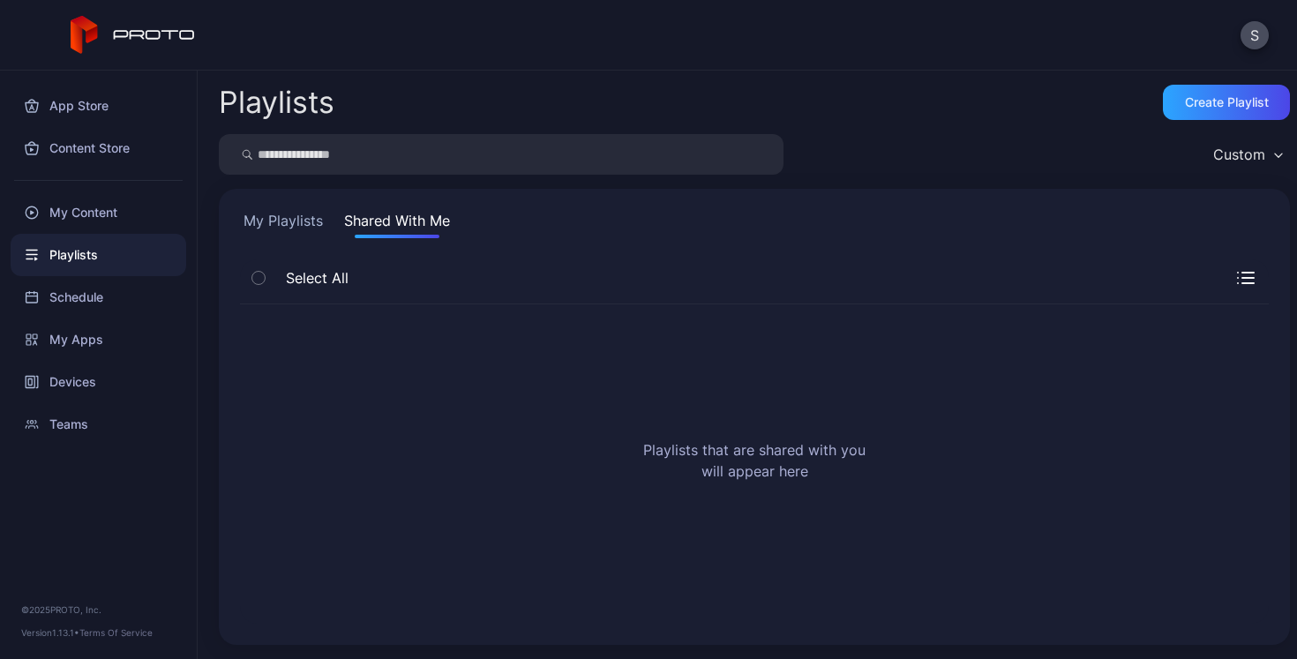
click at [289, 219] on button "My Playlists" at bounding box center [283, 224] width 86 height 28
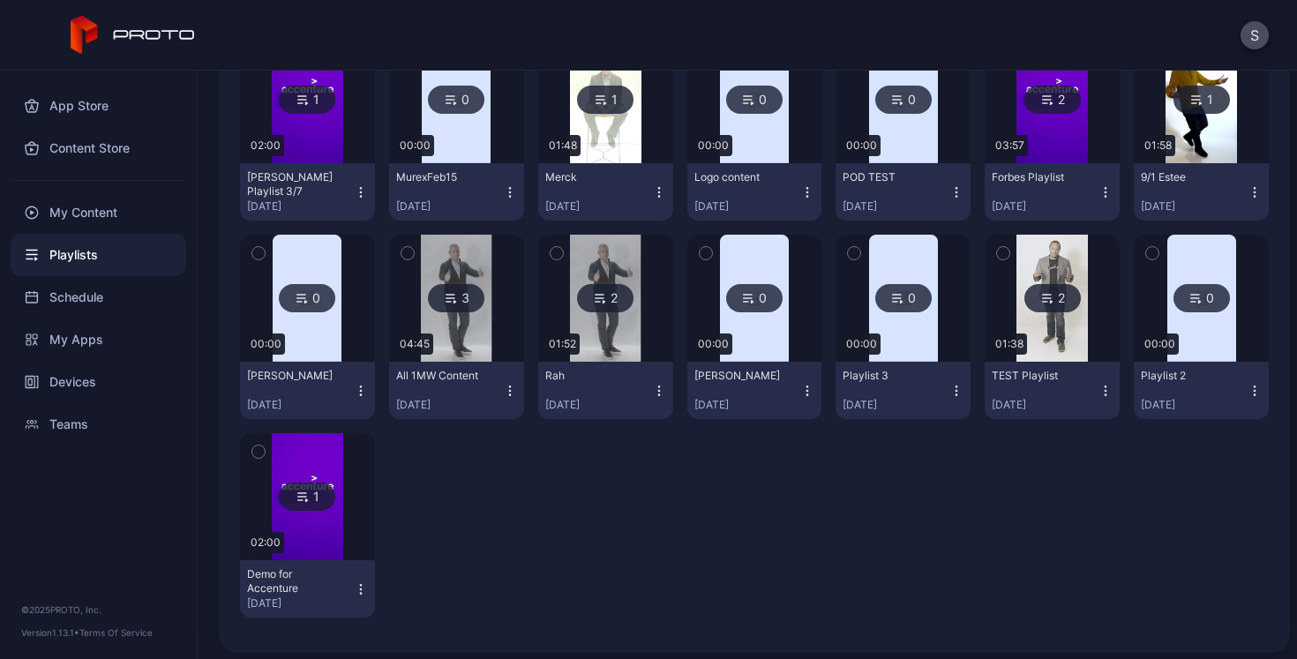
scroll to position [482, 0]
click at [360, 583] on icon "button" at bounding box center [360, 583] width 1 height 1
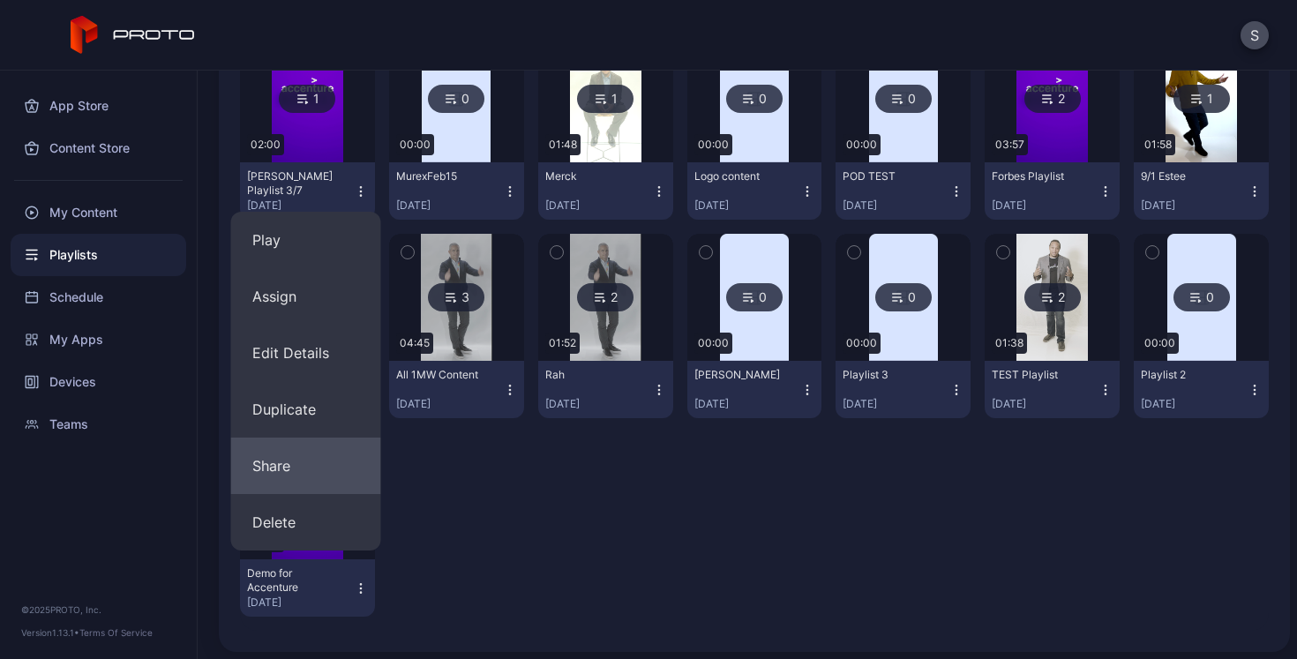
click at [308, 463] on button "Share" at bounding box center [306, 466] width 150 height 56
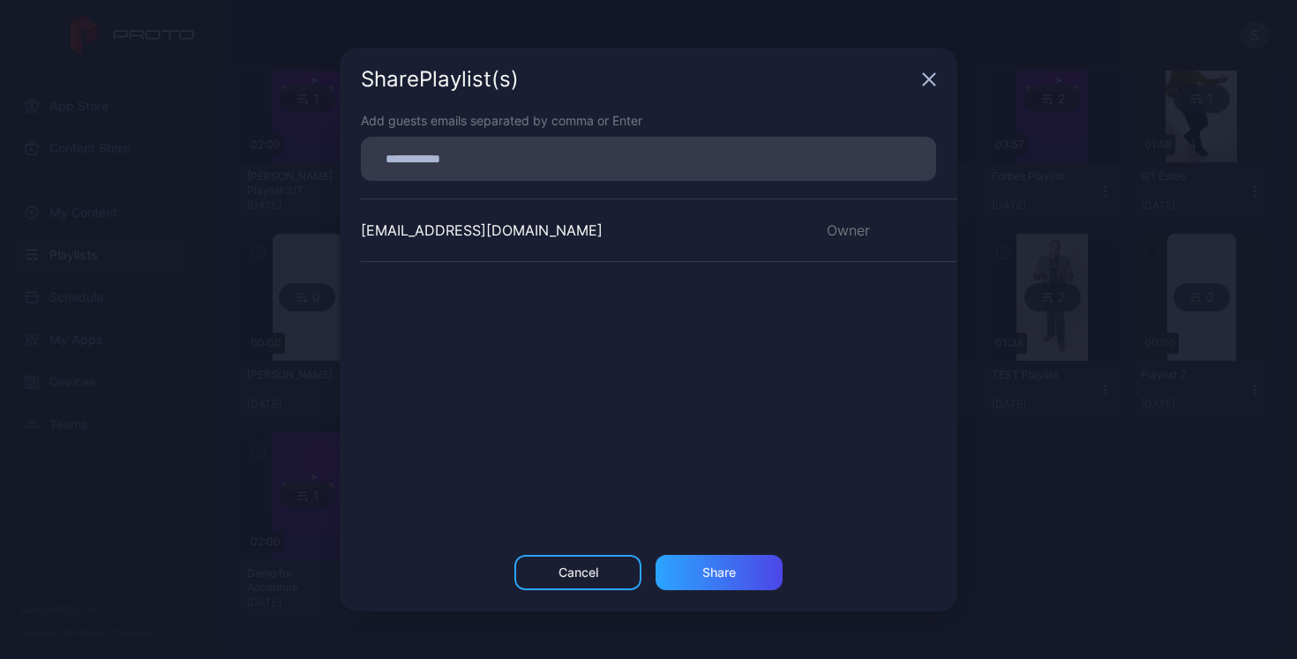
click at [470, 156] on input at bounding box center [649, 158] width 554 height 23
type input "**********"
click at [726, 577] on div "Share" at bounding box center [720, 573] width 34 height 14
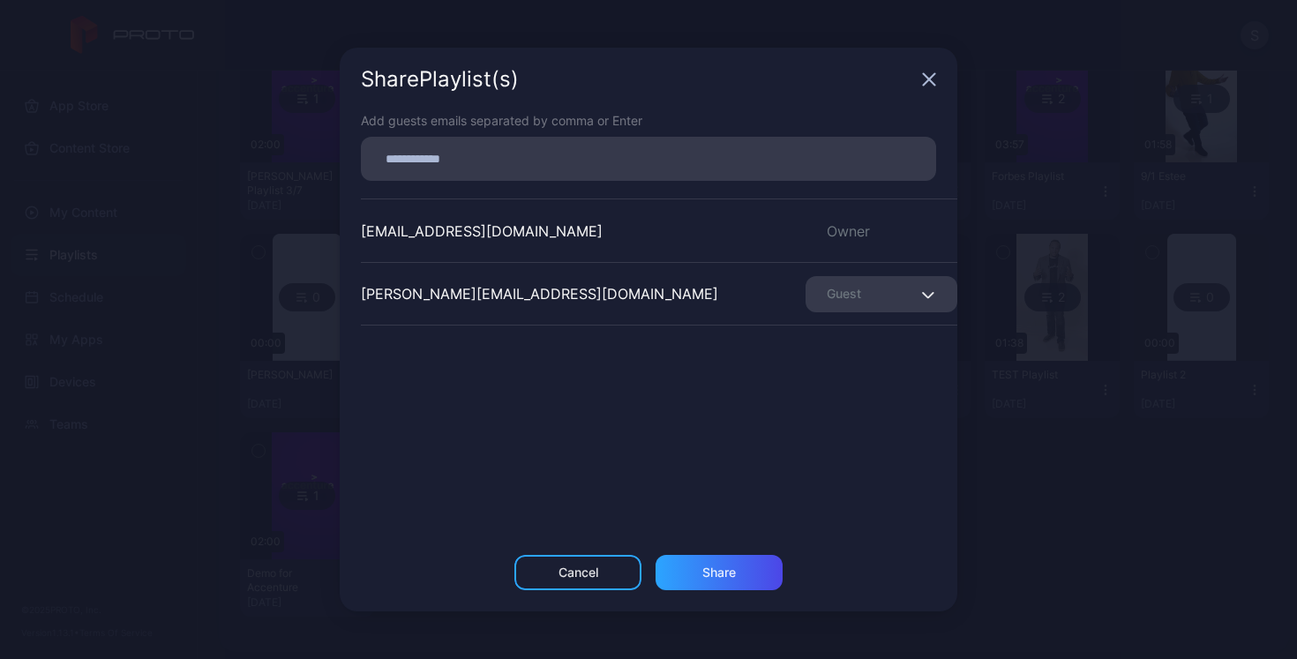
click at [627, 164] on input at bounding box center [649, 158] width 554 height 23
type input "**********"
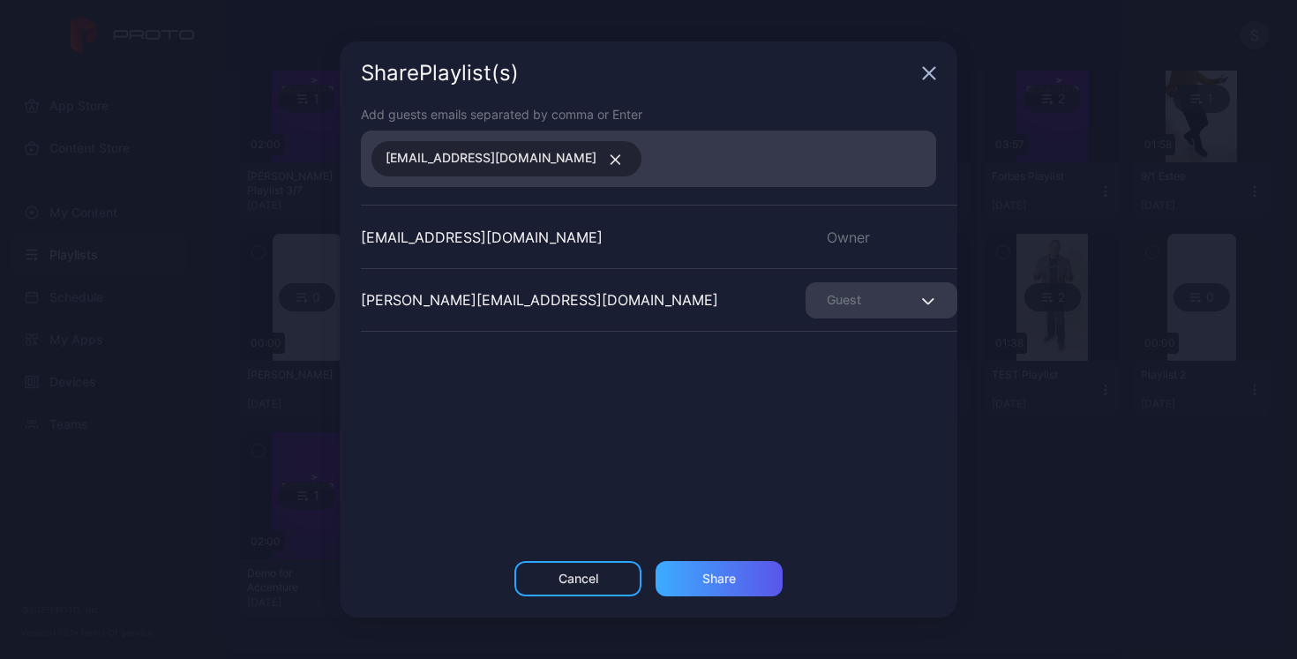
click at [718, 576] on div "Share" at bounding box center [720, 579] width 34 height 14
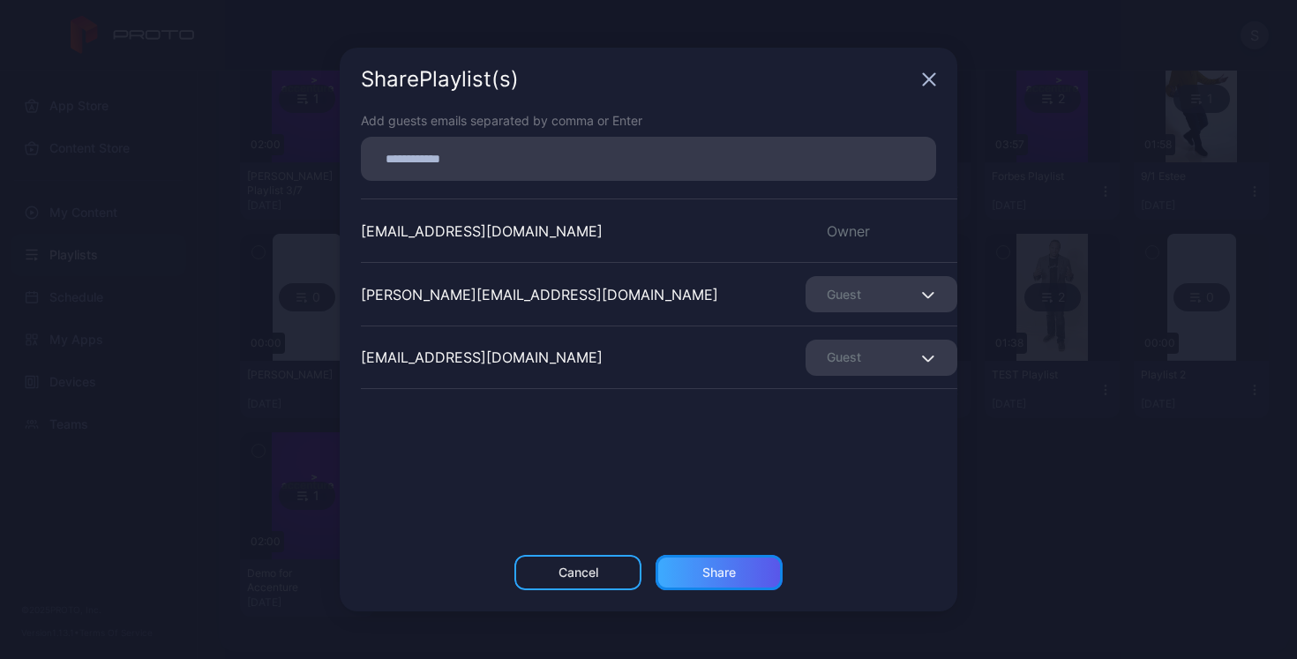
click at [721, 575] on div "Share" at bounding box center [720, 573] width 34 height 14
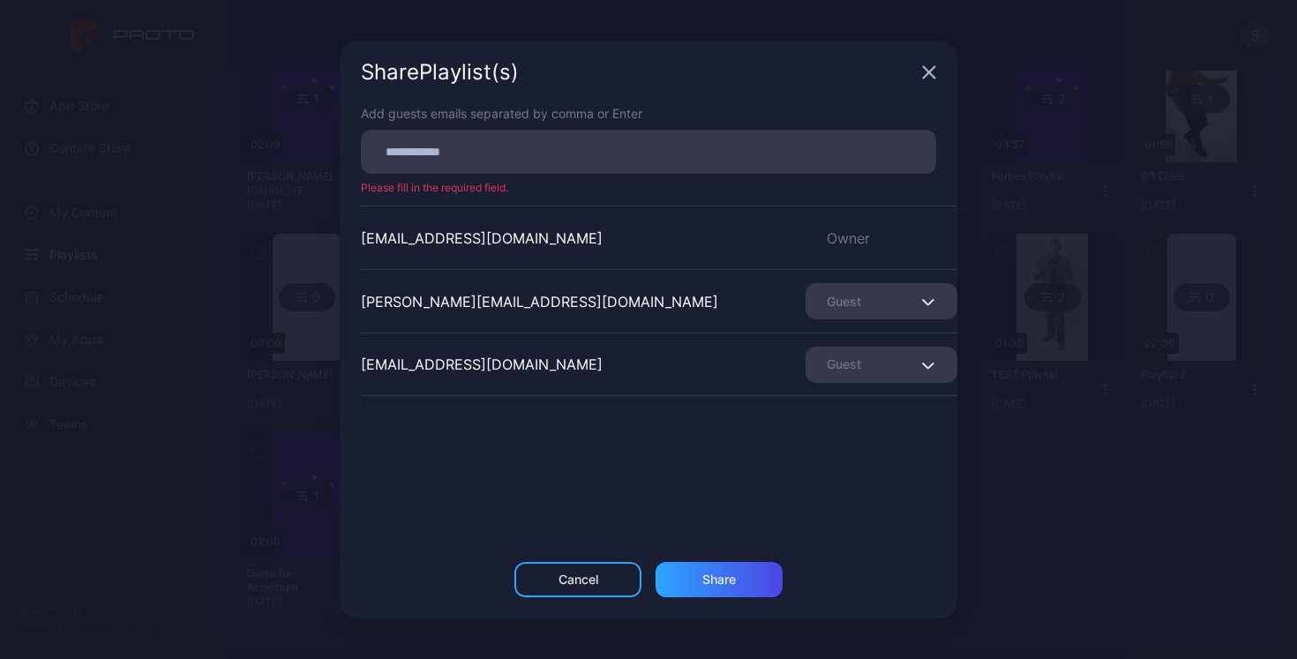
click at [929, 70] on icon "button" at bounding box center [929, 72] width 14 height 14
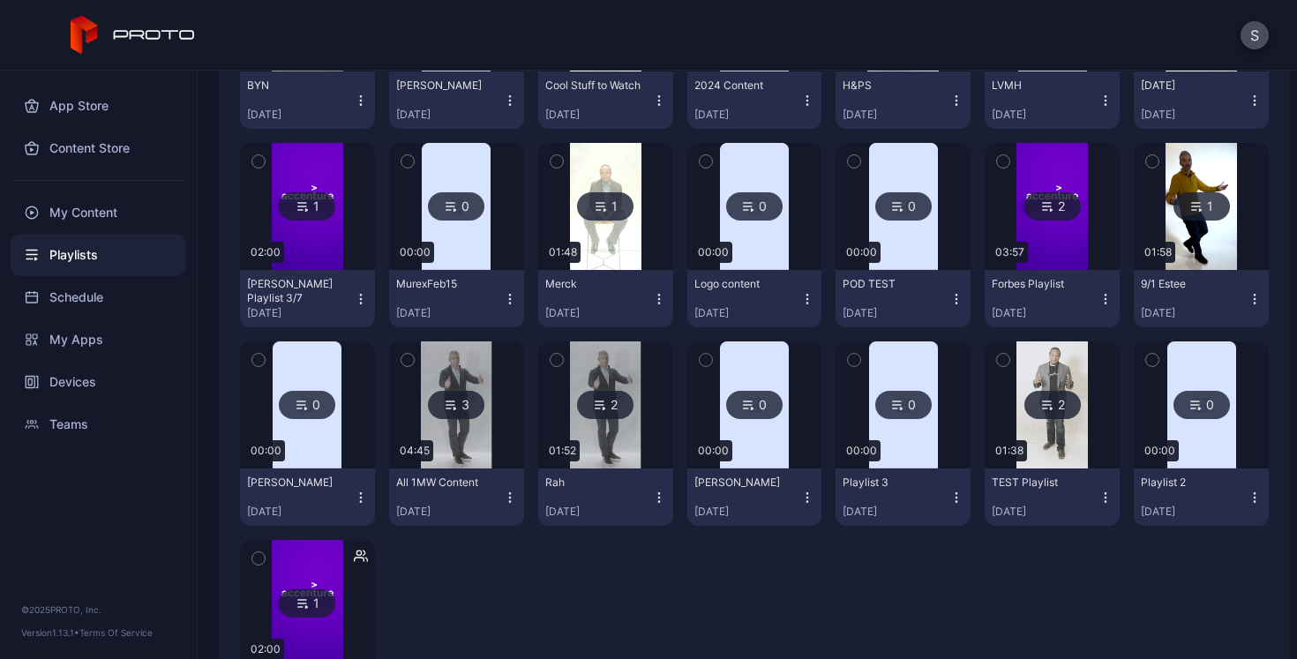
scroll to position [357, 0]
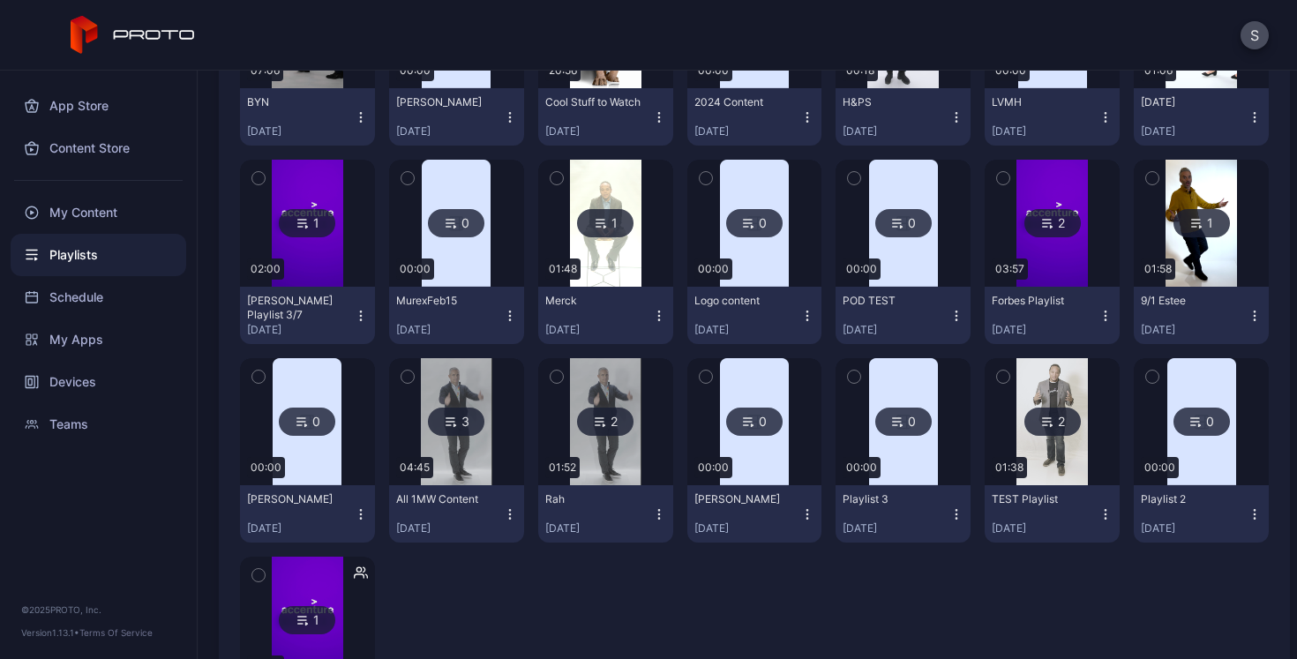
click at [311, 578] on img at bounding box center [307, 620] width 71 height 127
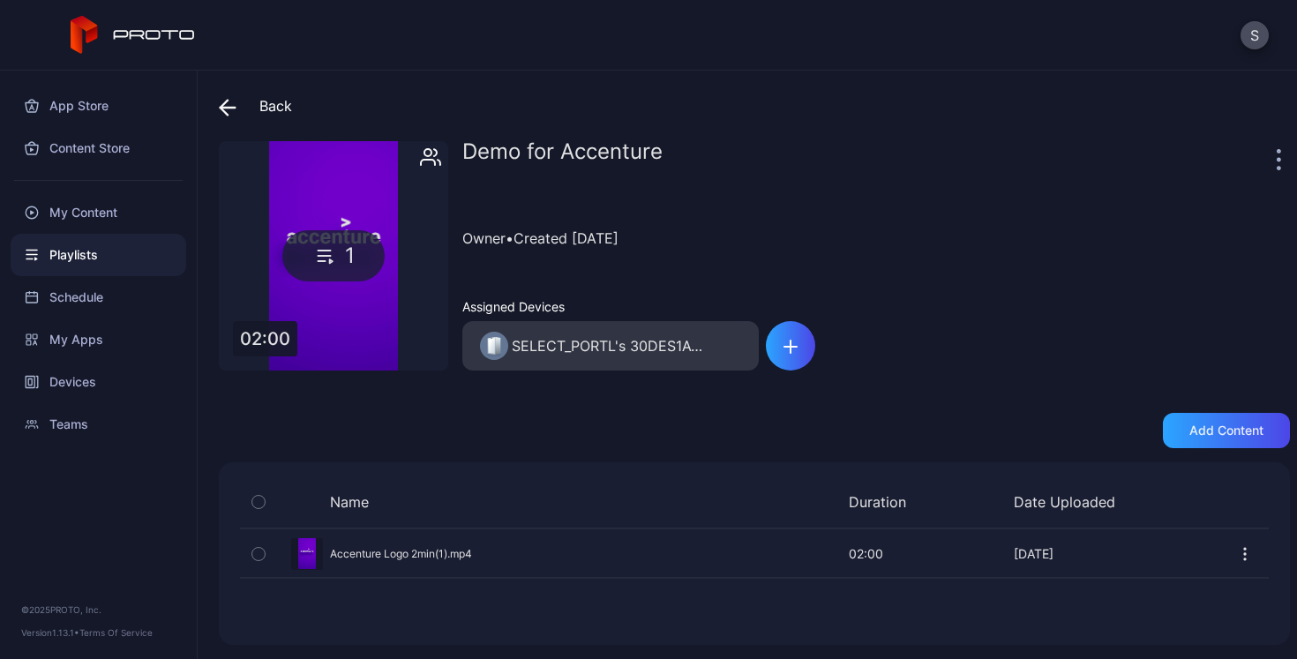
click at [325, 253] on icon at bounding box center [325, 255] width 26 height 21
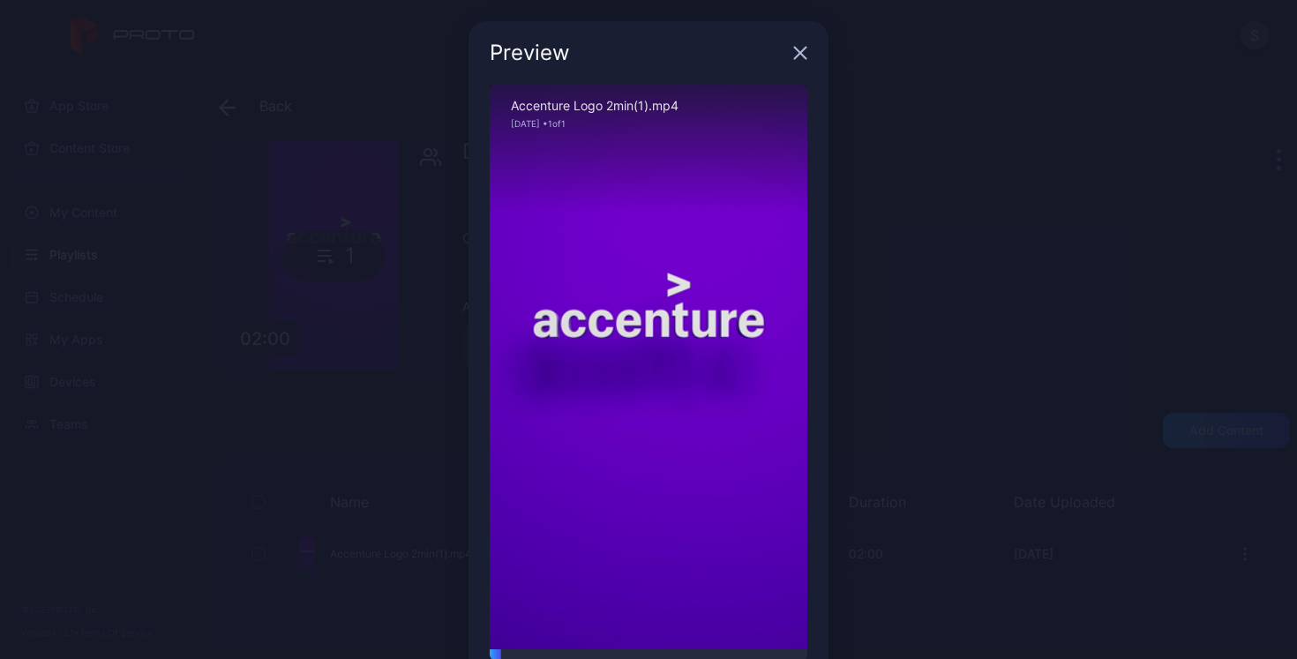
click at [793, 56] on icon "button" at bounding box center [800, 53] width 14 height 14
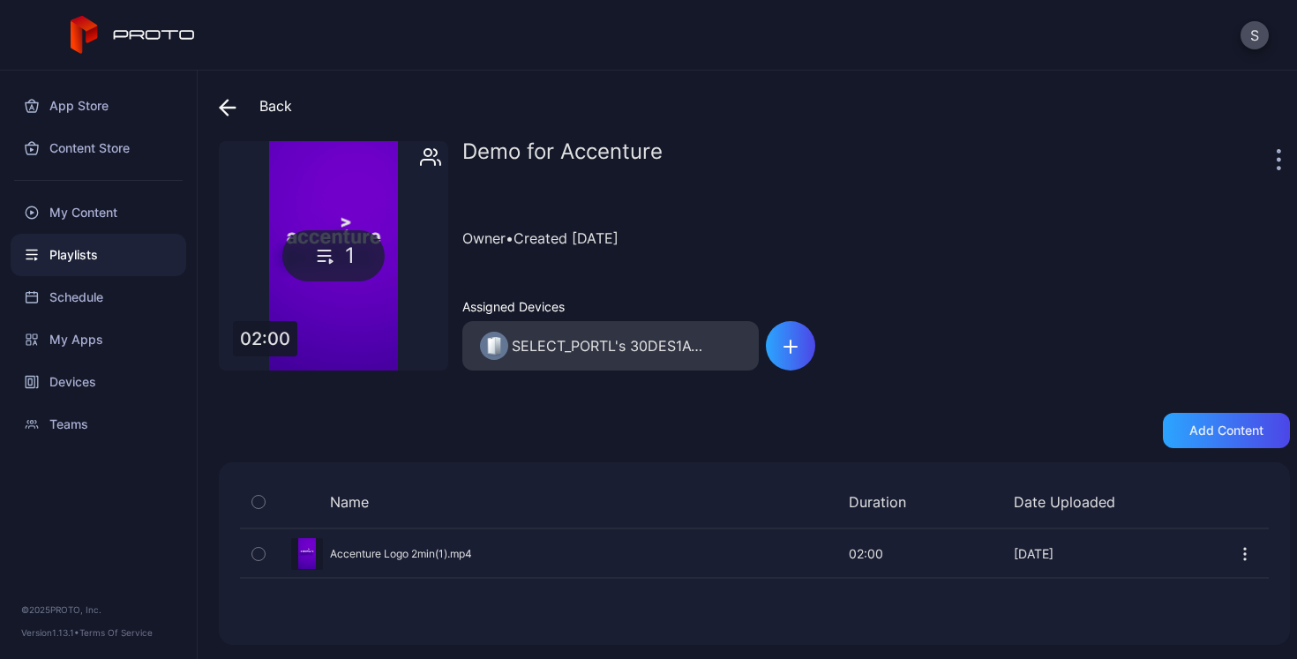
click at [214, 105] on div "Back Demo for Accenture 1 02:00 Demo for Accenture Owner • Created [DATE] Assig…" at bounding box center [748, 365] width 1100 height 589
click at [229, 111] on icon at bounding box center [228, 108] width 18 height 18
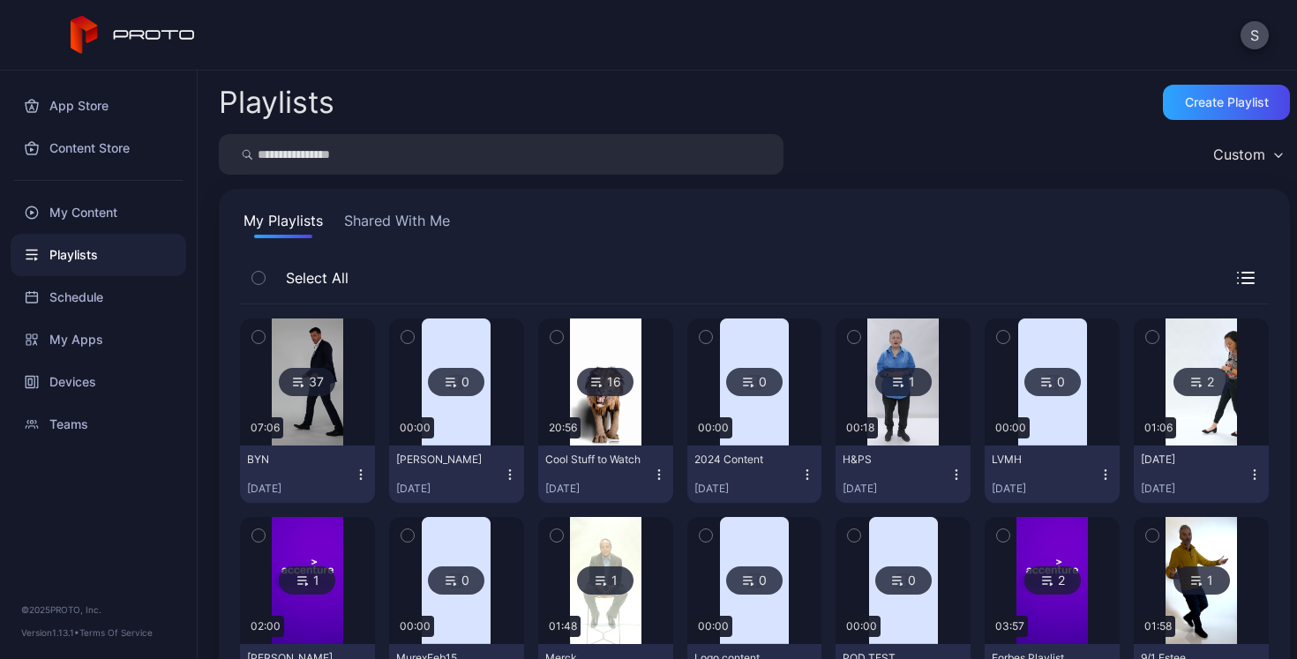
click at [398, 229] on button "Shared With Me" at bounding box center [397, 224] width 113 height 28
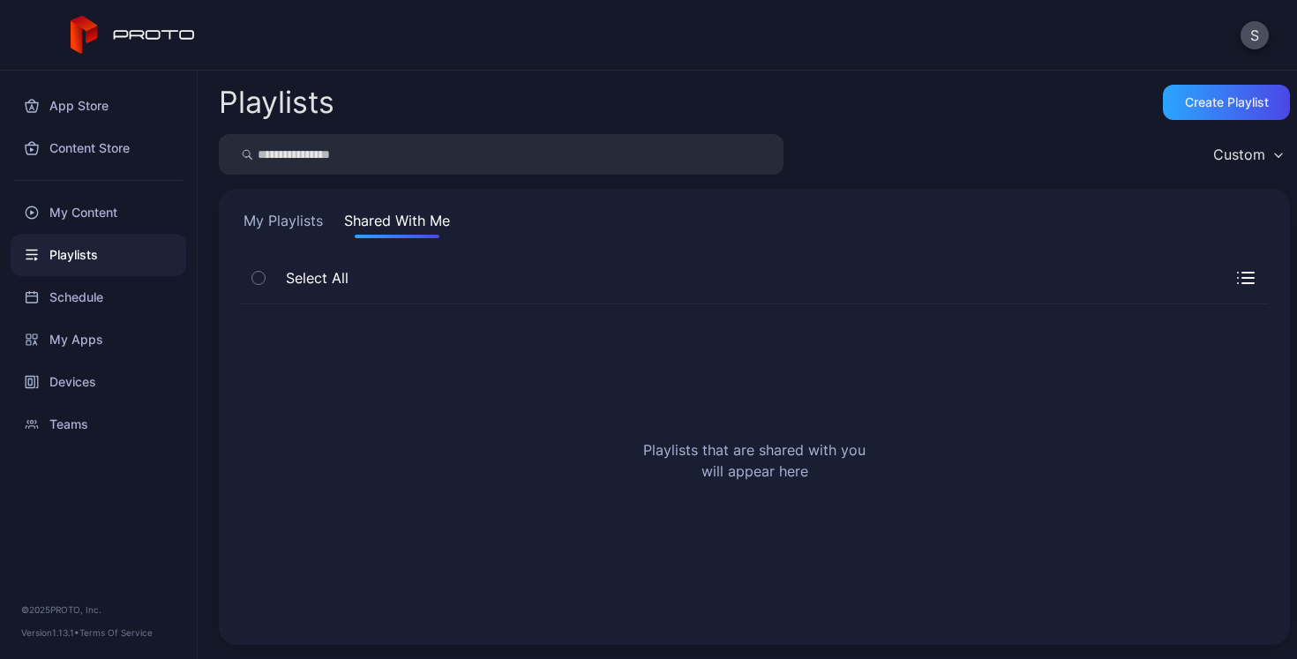
click at [282, 226] on button "My Playlists" at bounding box center [283, 224] width 86 height 28
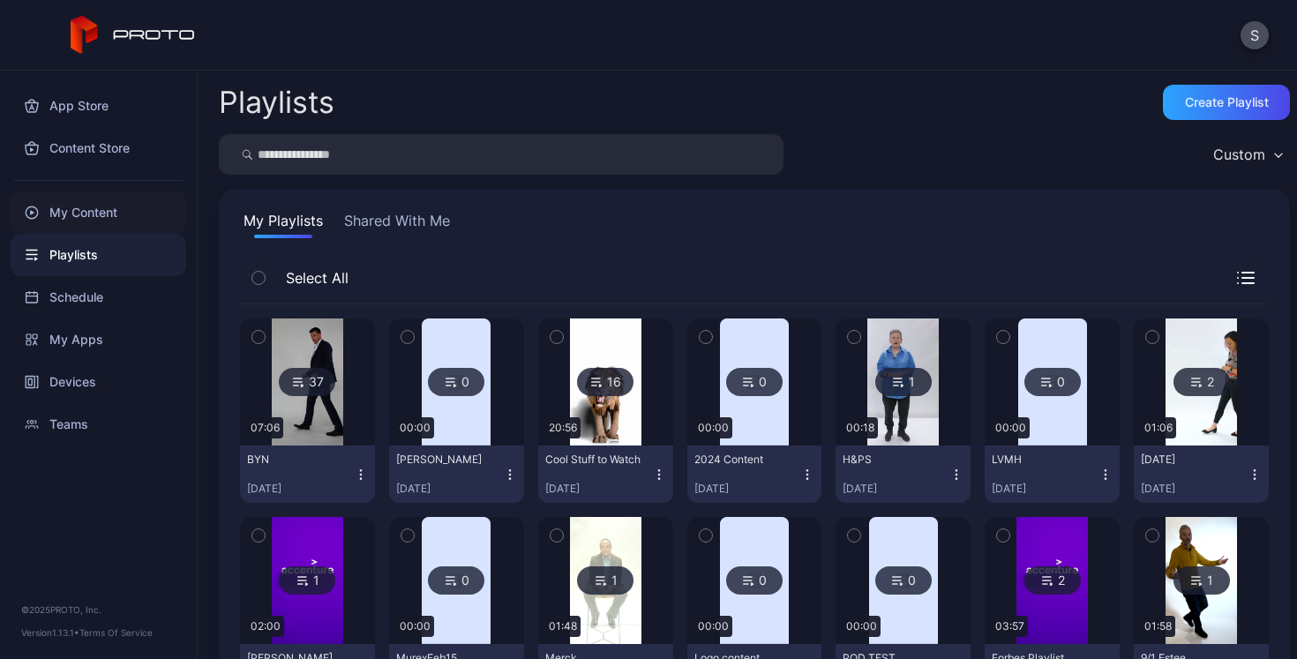
click at [85, 217] on div "My Content" at bounding box center [99, 213] width 176 height 42
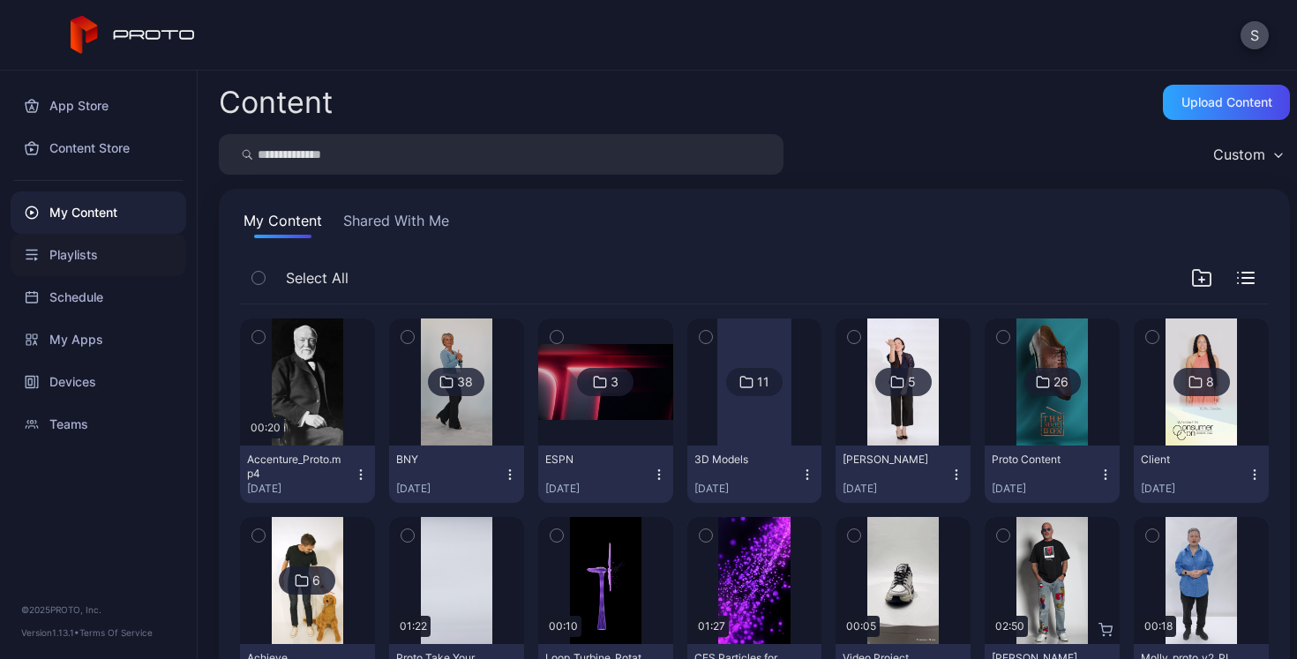
click at [83, 253] on div "Playlists" at bounding box center [99, 255] width 176 height 42
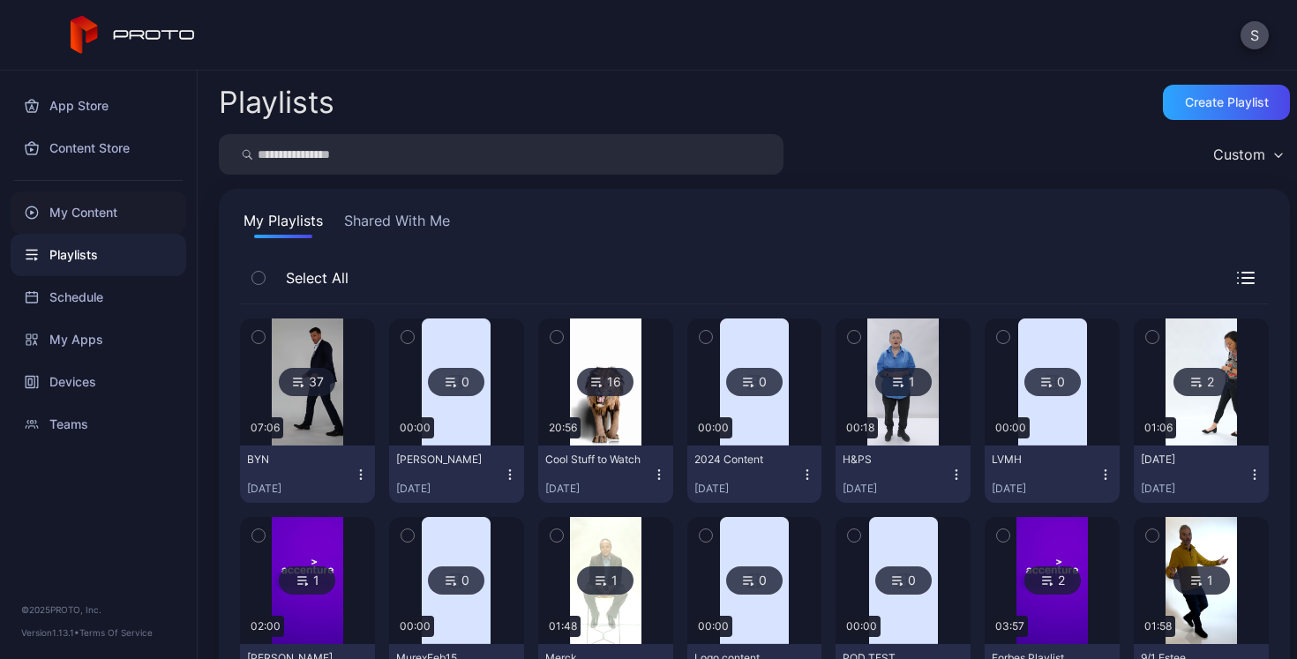
click at [123, 229] on div "My Content" at bounding box center [99, 213] width 176 height 42
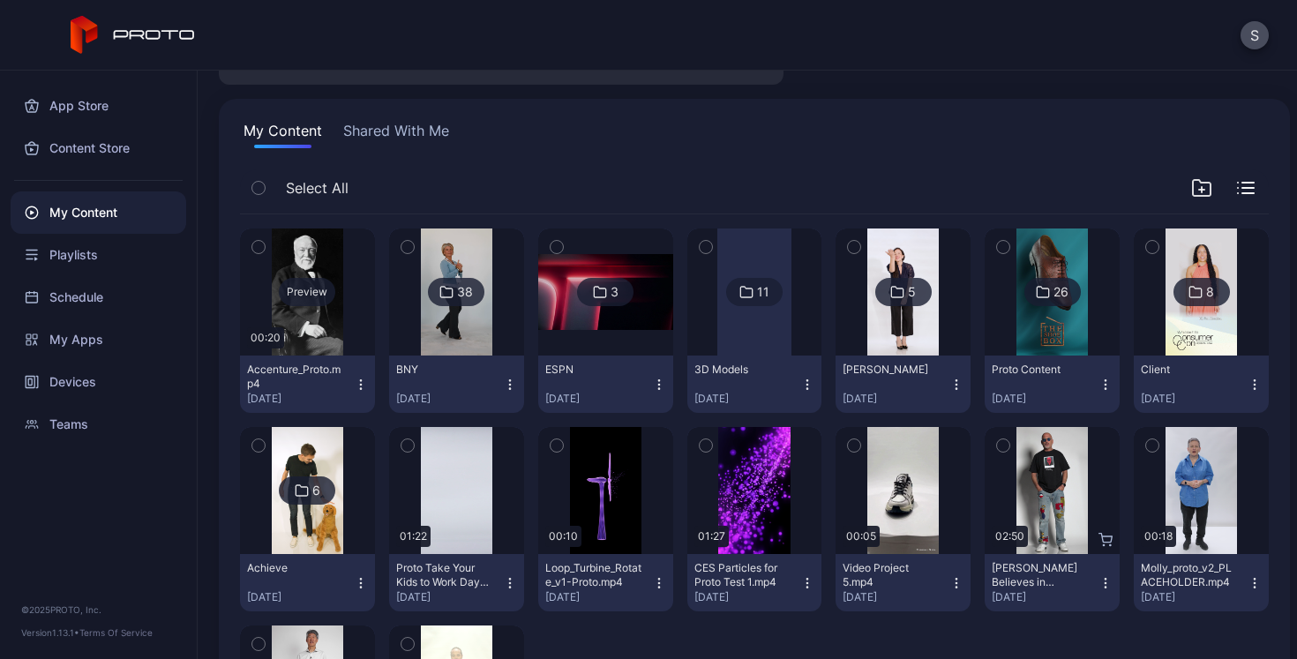
scroll to position [94, 0]
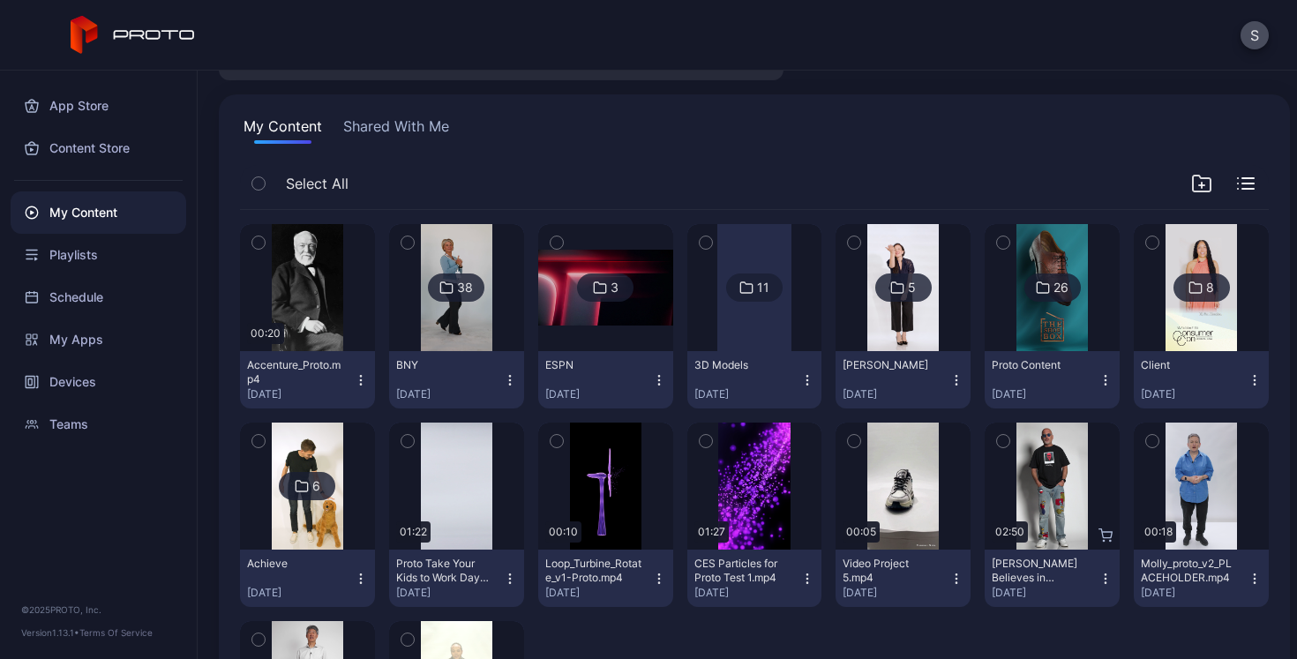
click at [801, 575] on icon "button" at bounding box center [808, 579] width 14 height 14
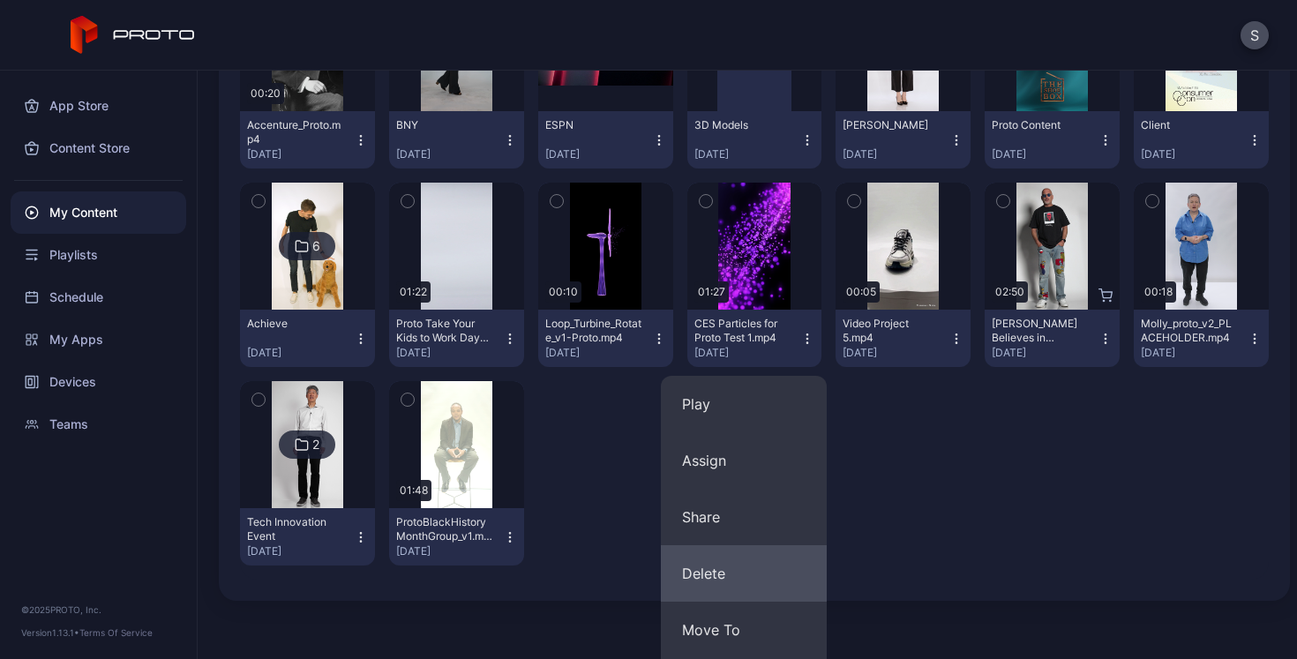
scroll to position [348, 0]
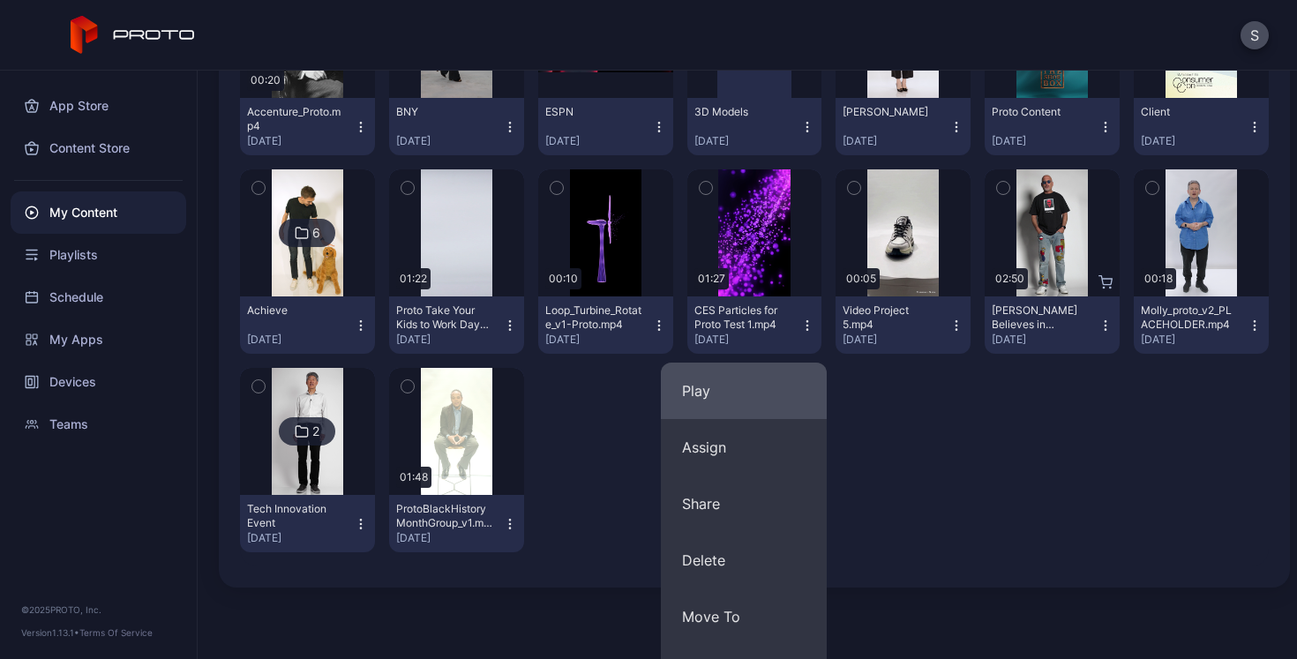
click at [741, 394] on button "Play" at bounding box center [744, 391] width 166 height 56
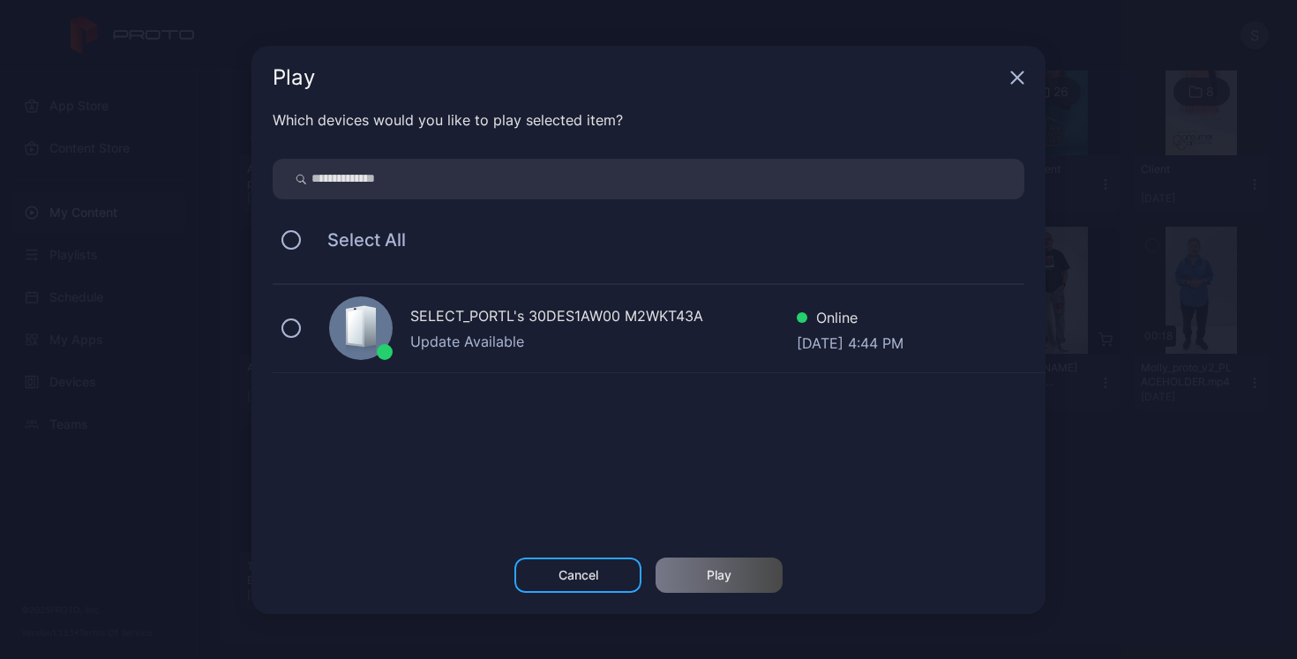
click at [1020, 74] on icon "button" at bounding box center [1017, 76] width 11 height 11
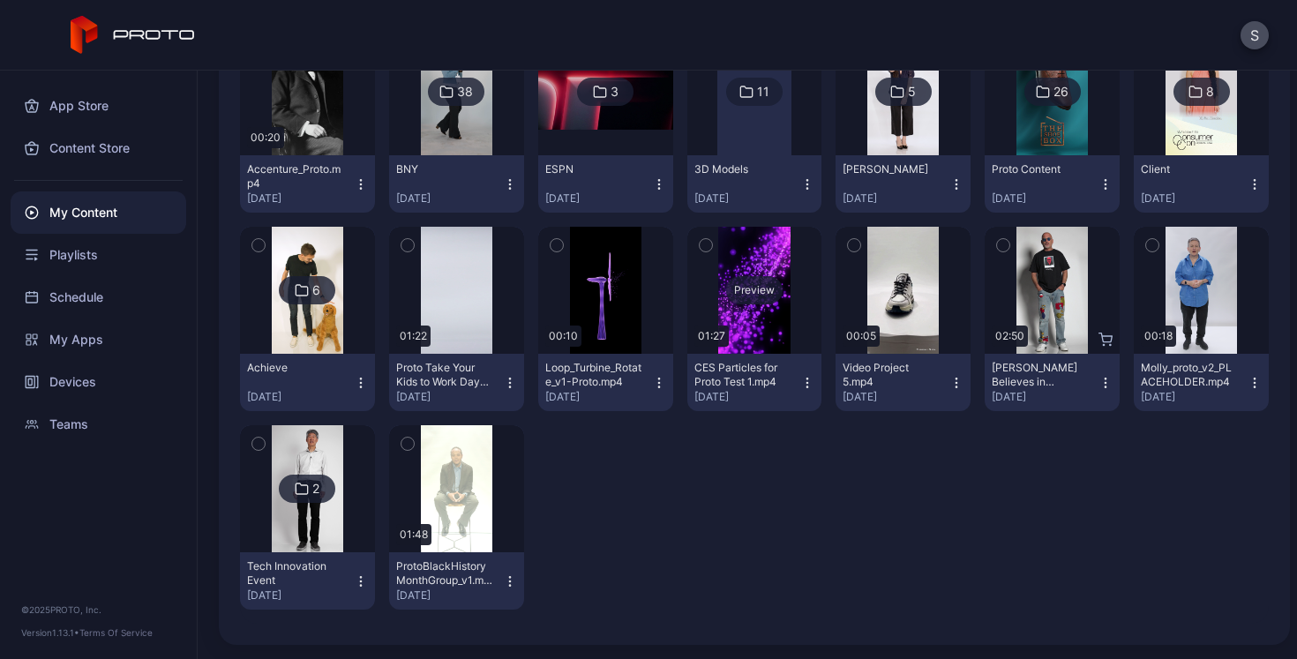
click at [741, 292] on div "Preview" at bounding box center [754, 290] width 56 height 28
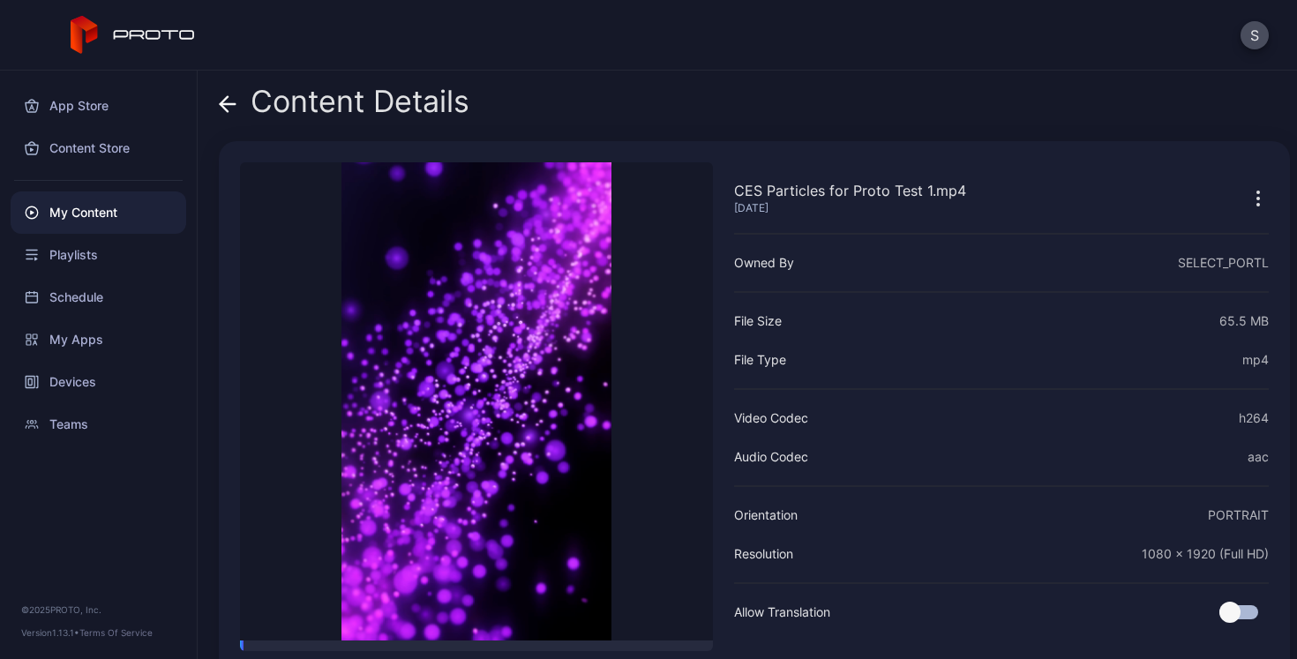
scroll to position [48, 0]
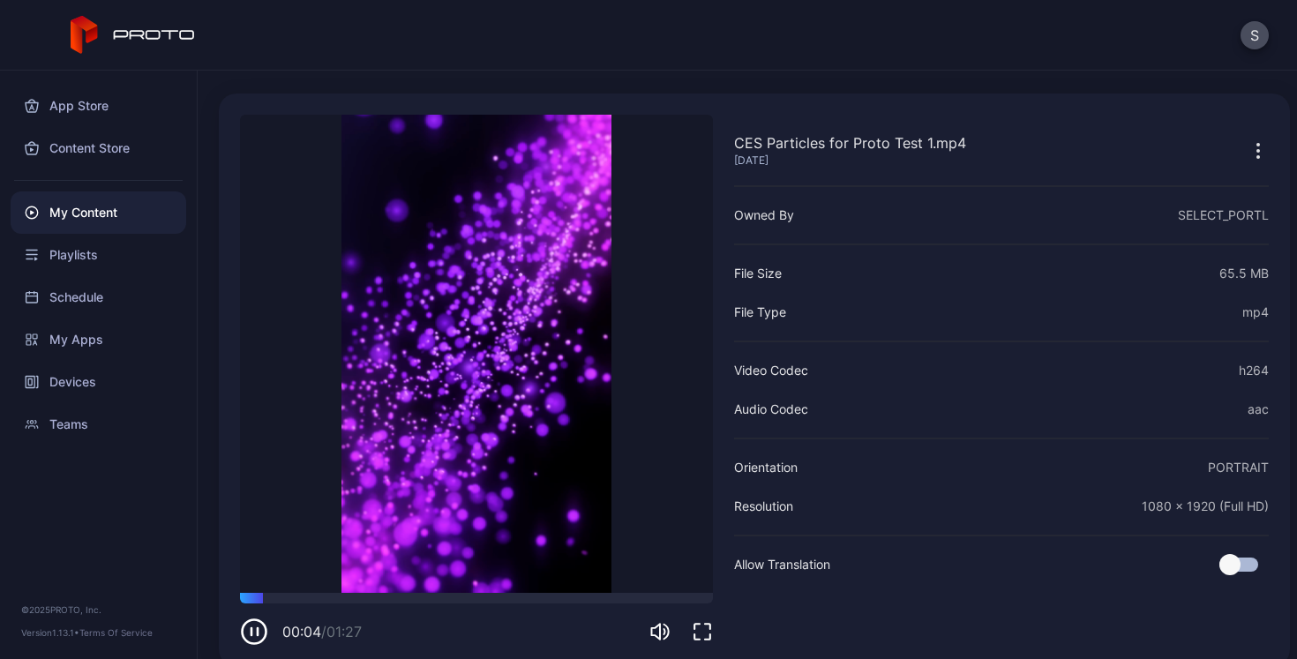
click at [1248, 151] on icon "button" at bounding box center [1258, 150] width 21 height 21
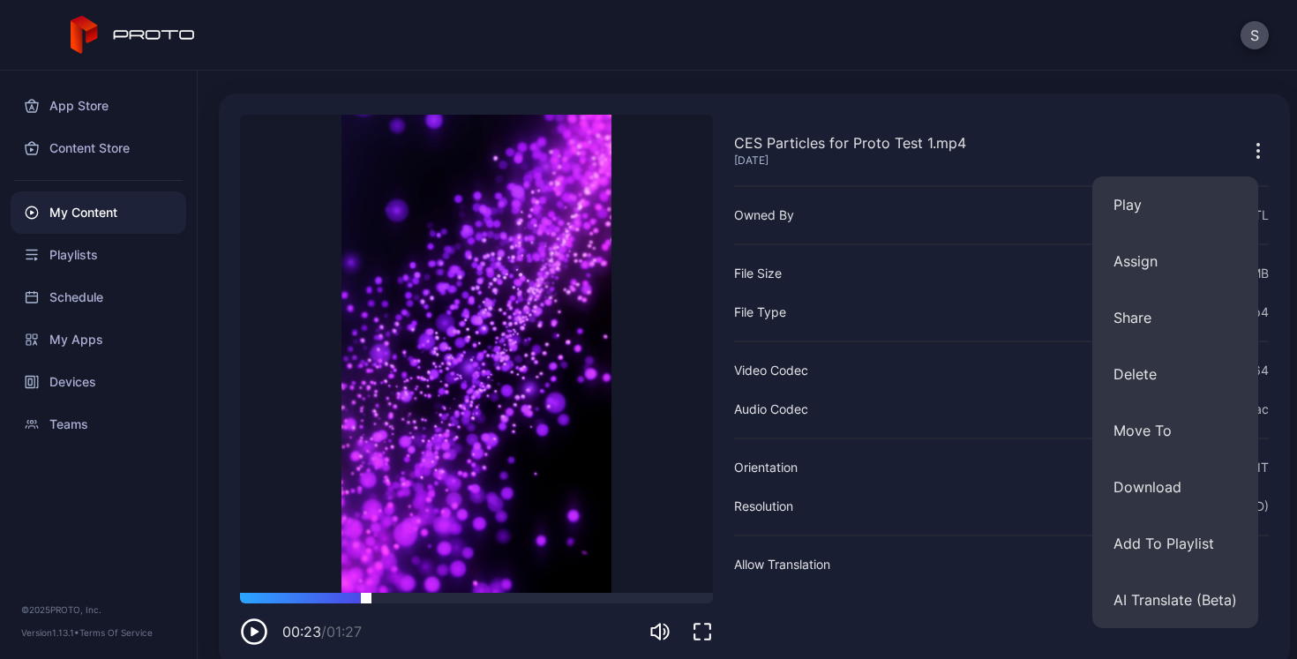
click at [366, 600] on div at bounding box center [476, 598] width 473 height 11
click at [420, 601] on div at bounding box center [476, 598] width 473 height 11
click at [470, 597] on div at bounding box center [476, 598] width 473 height 11
click at [515, 595] on div at bounding box center [476, 598] width 473 height 11
click at [581, 595] on div at bounding box center [476, 598] width 473 height 11
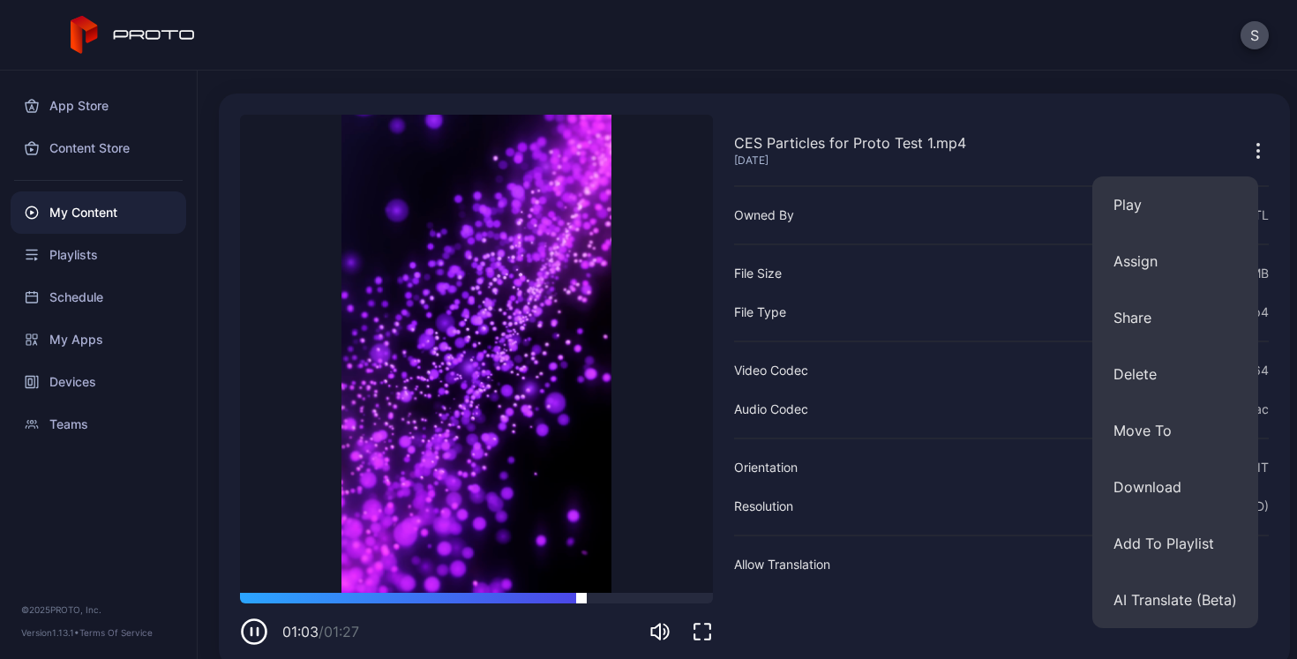
click at [635, 596] on div at bounding box center [476, 598] width 473 height 11
click at [678, 598] on div at bounding box center [476, 598] width 473 height 11
click at [699, 599] on div at bounding box center [476, 598] width 473 height 11
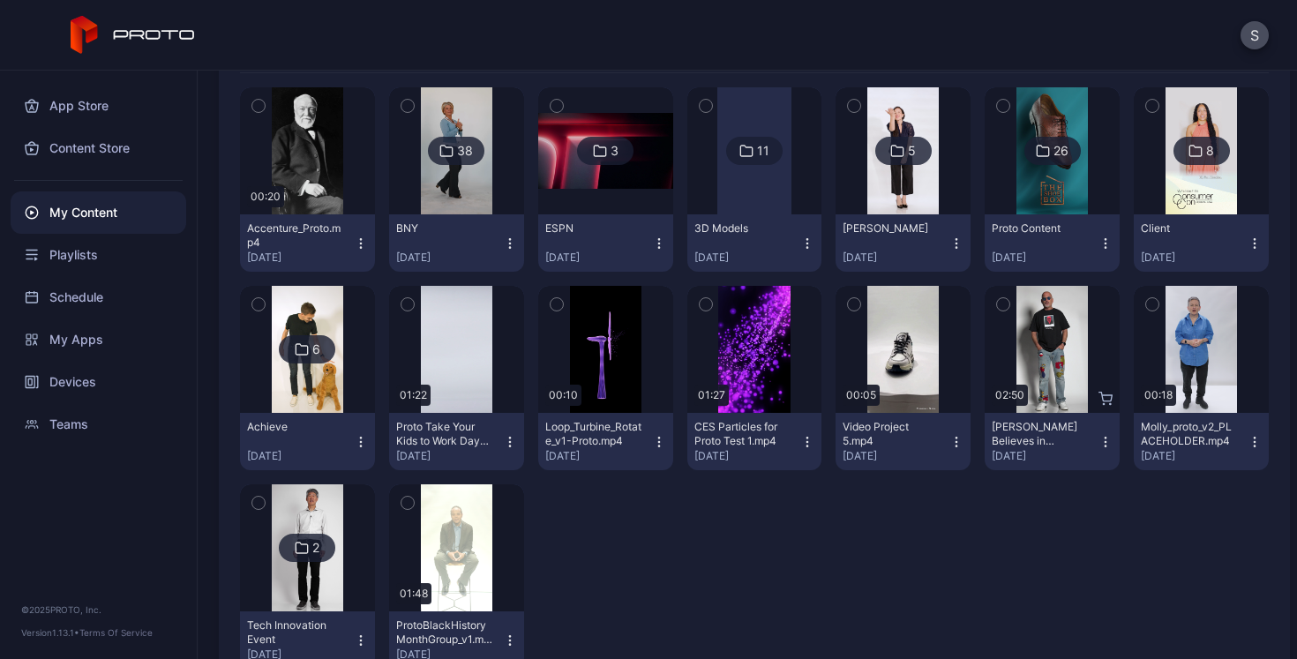
scroll to position [204, 0]
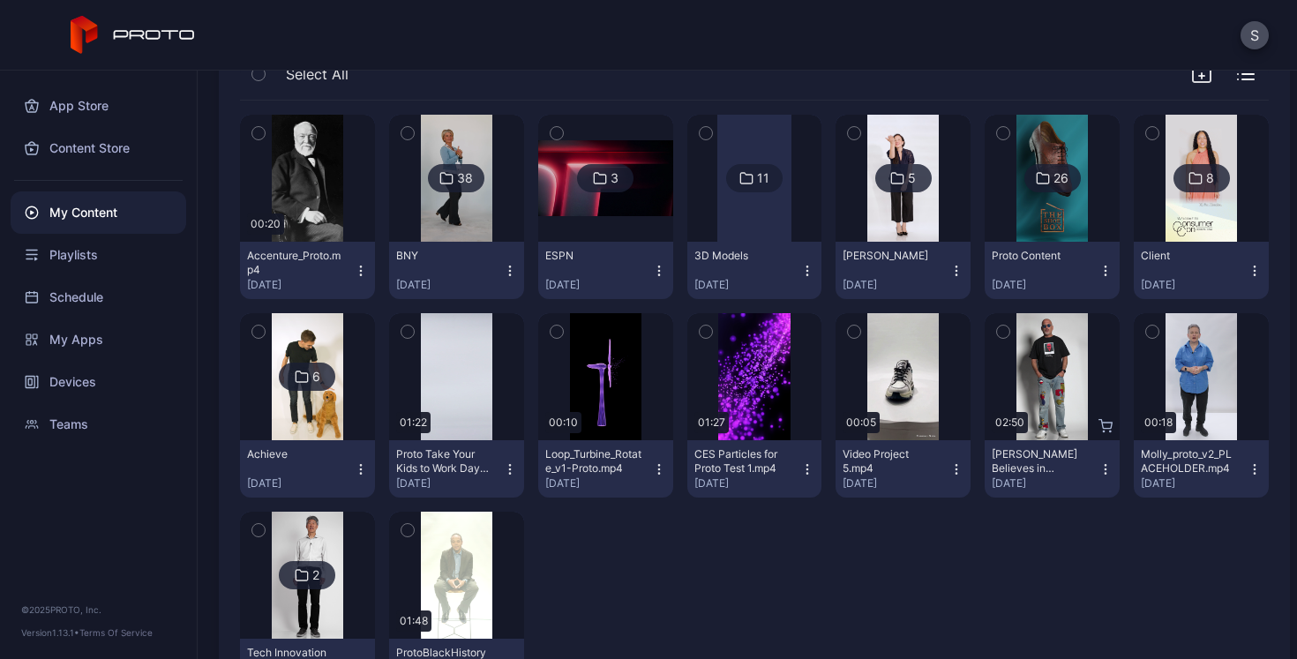
click at [742, 177] on icon at bounding box center [746, 178] width 11 height 11
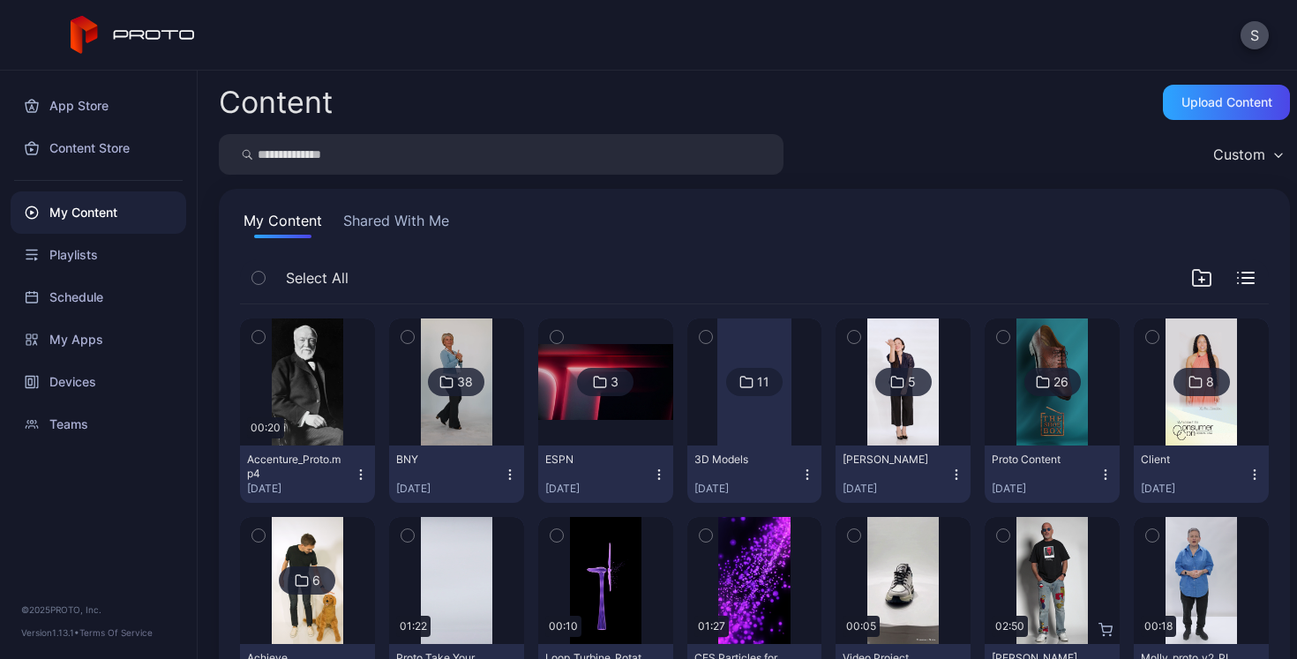
scroll to position [204, 0]
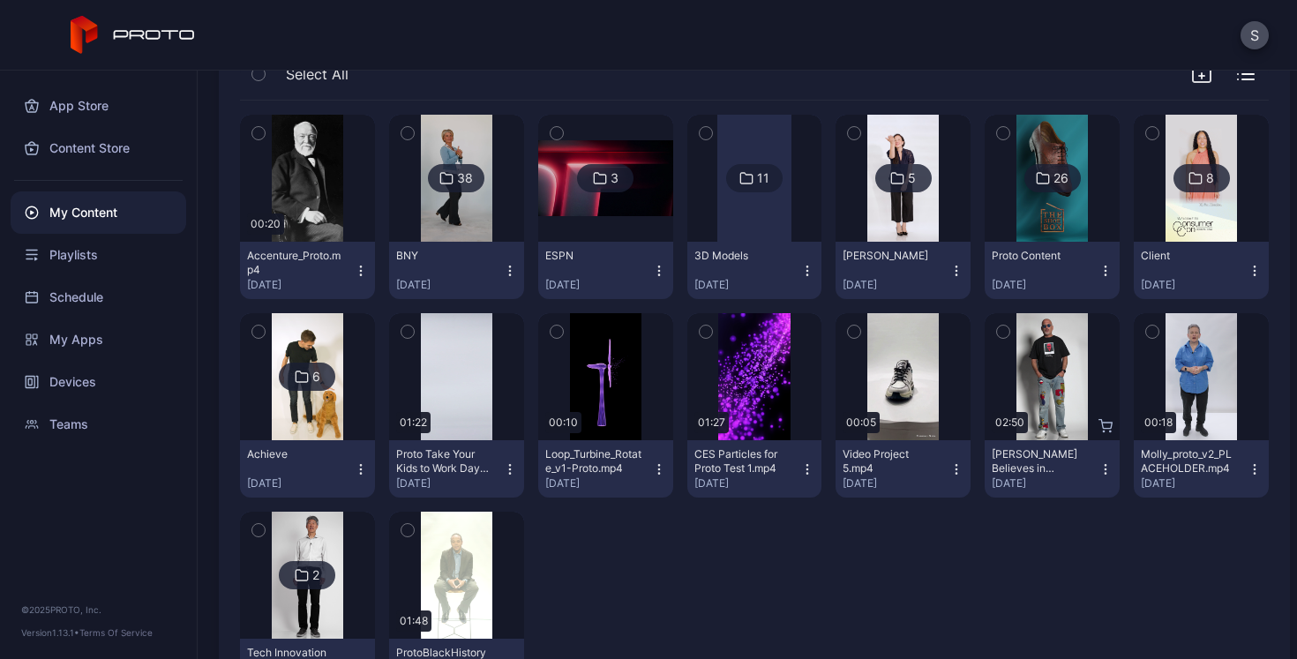
click at [1036, 176] on div "26" at bounding box center [1053, 178] width 56 height 28
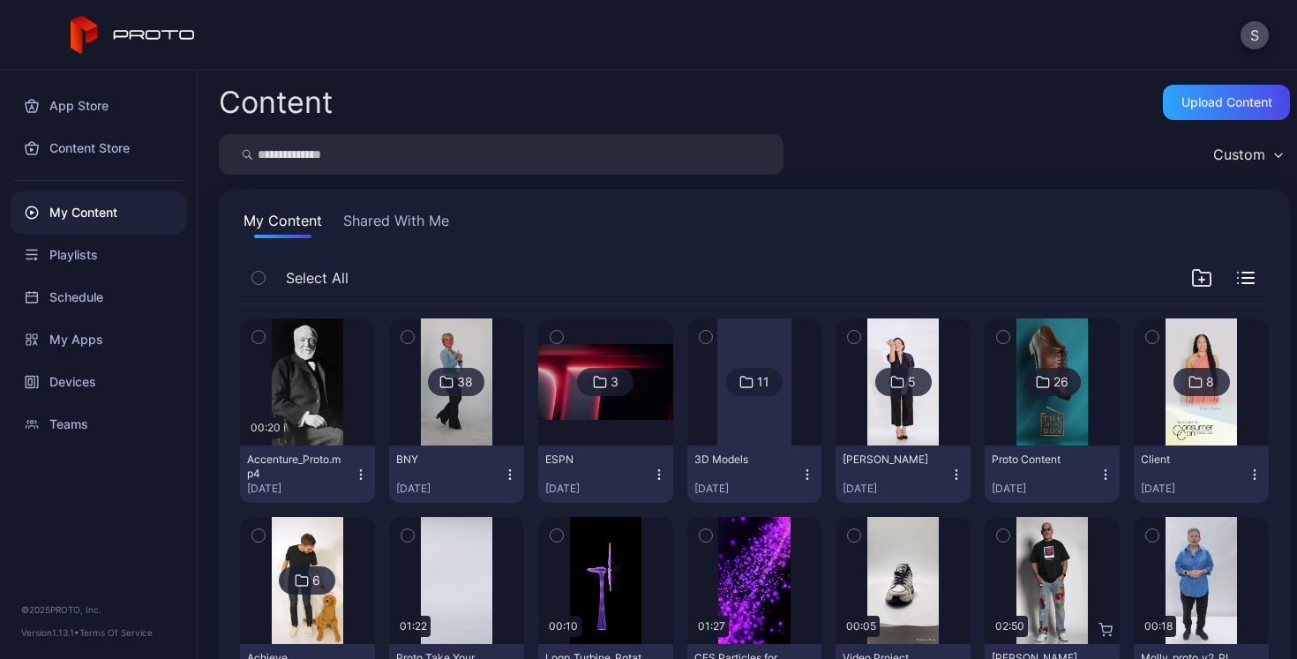
click at [378, 218] on button "Shared With Me" at bounding box center [396, 224] width 113 height 28
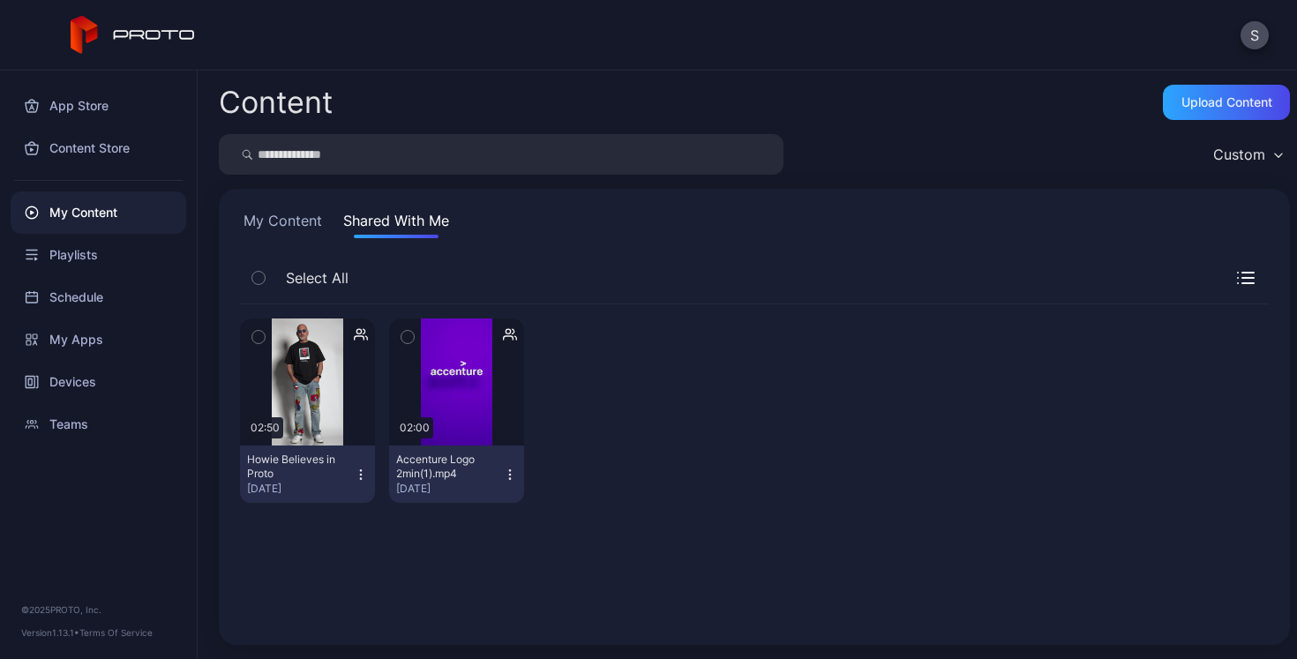
click at [286, 222] on button "My Content" at bounding box center [283, 224] width 86 height 28
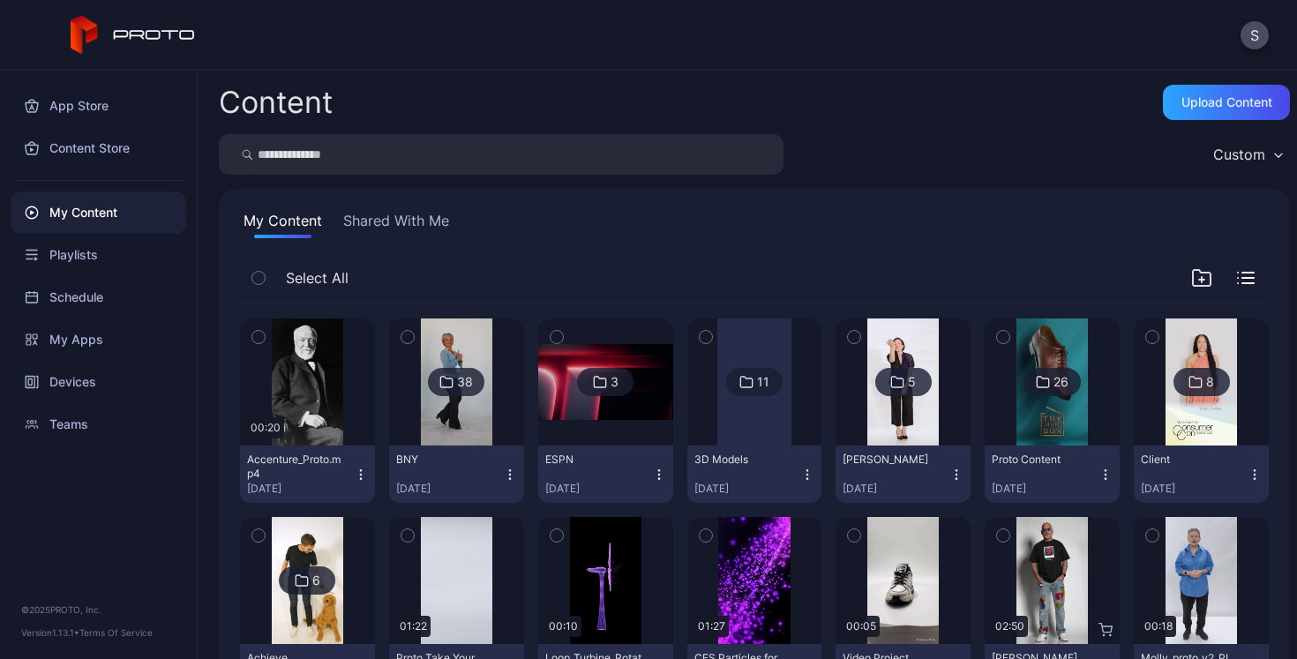
click at [377, 224] on button "Shared With Me" at bounding box center [396, 224] width 113 height 28
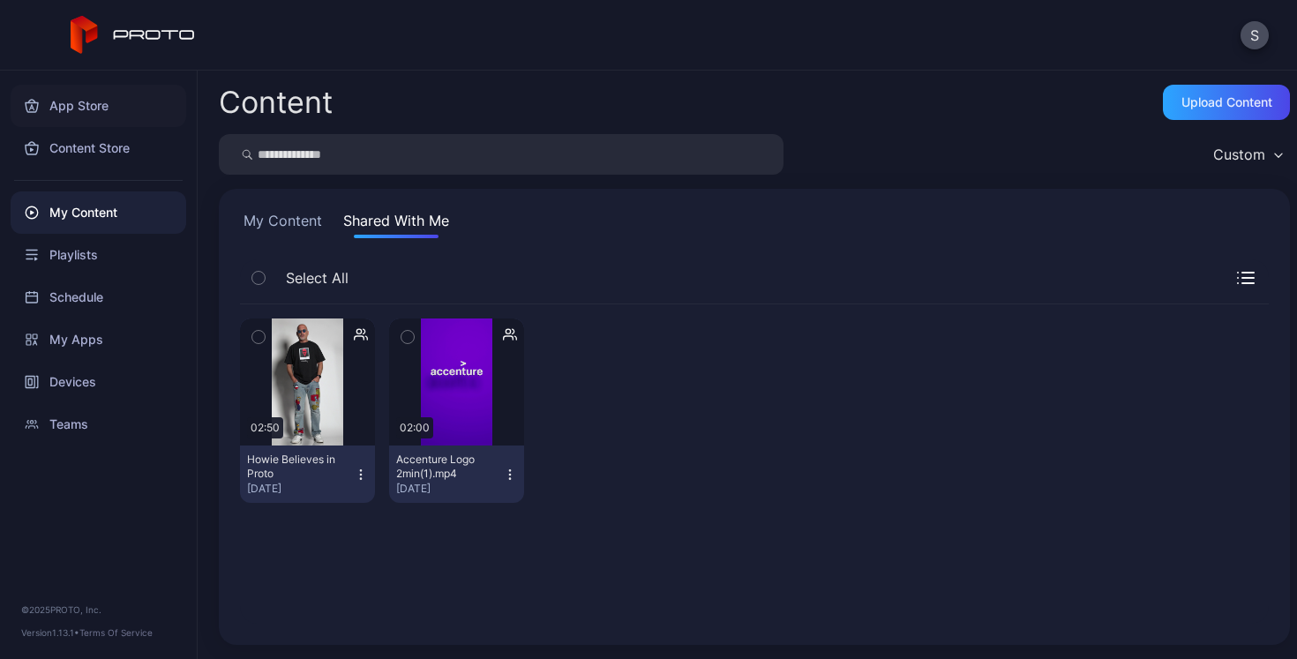
click at [93, 111] on div "App Store" at bounding box center [99, 106] width 176 height 42
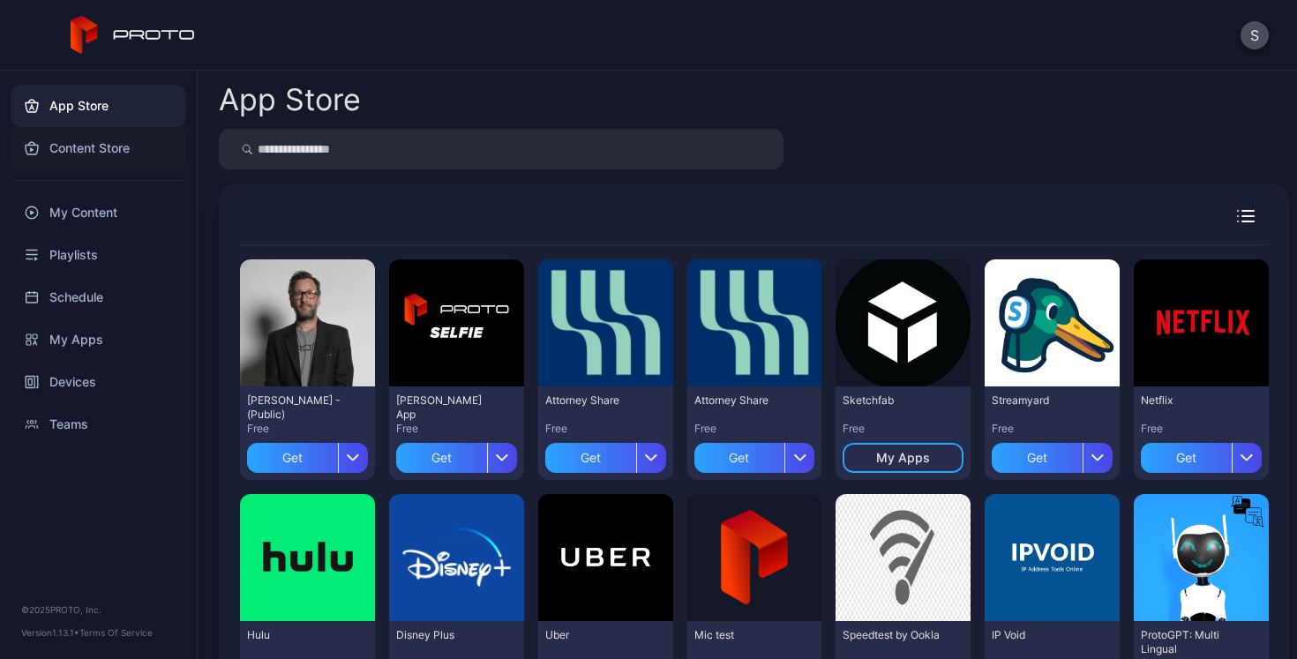
click at [93, 142] on div "Content Store" at bounding box center [99, 148] width 176 height 42
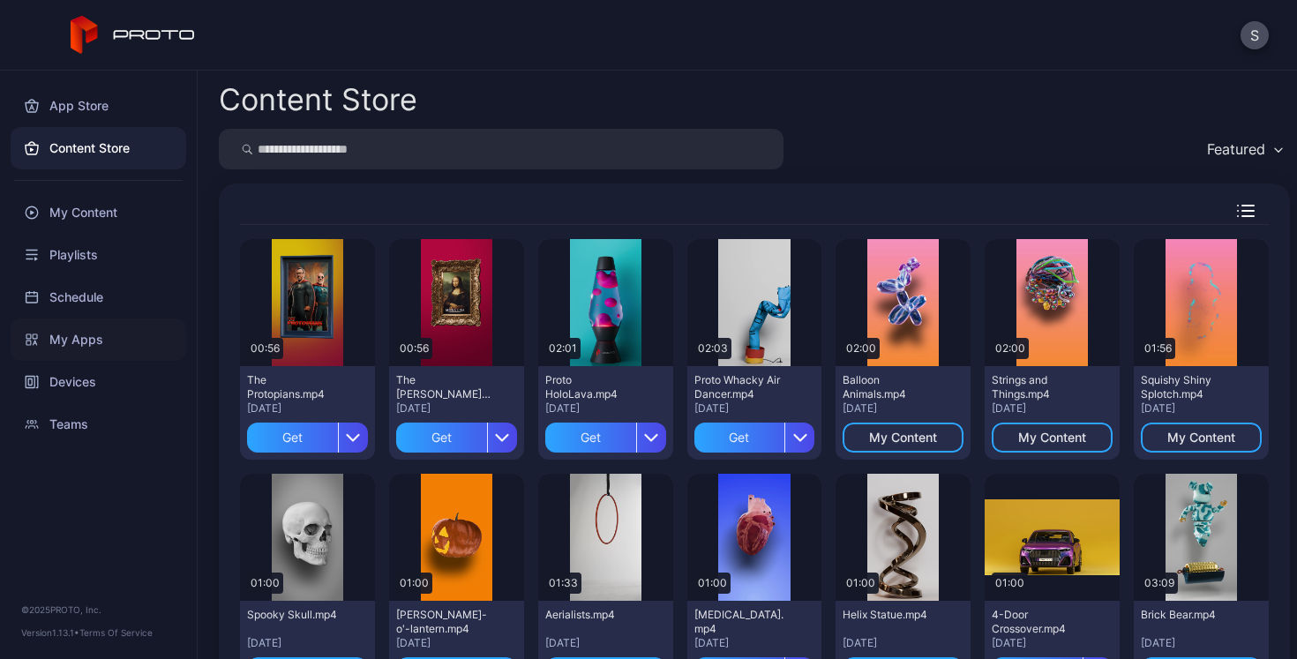
click at [68, 346] on div "My Apps" at bounding box center [99, 340] width 176 height 42
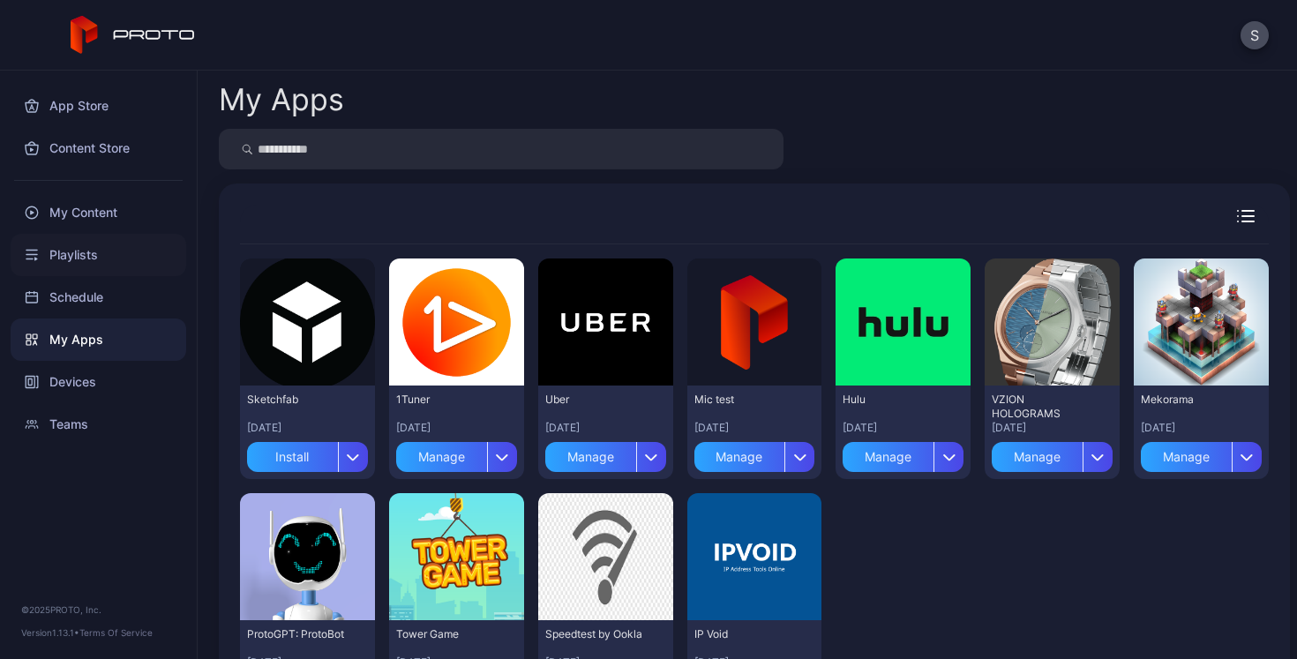
click at [74, 259] on div "Playlists" at bounding box center [99, 255] width 176 height 42
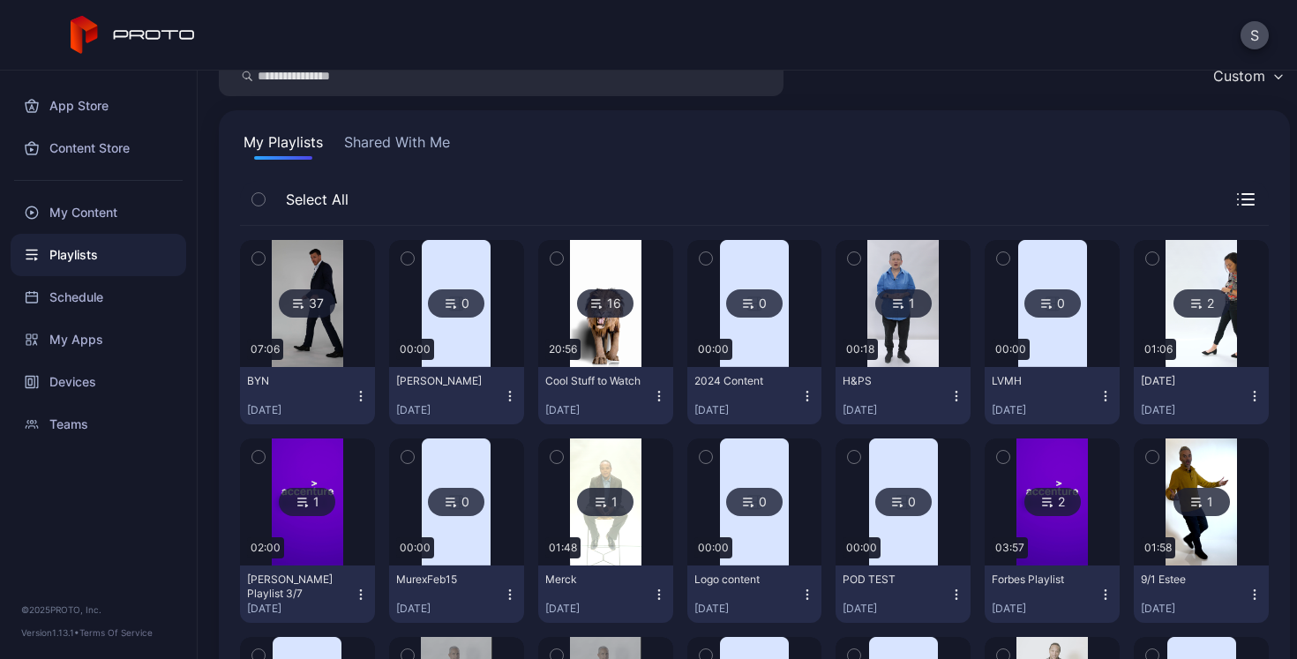
scroll to position [84, 0]
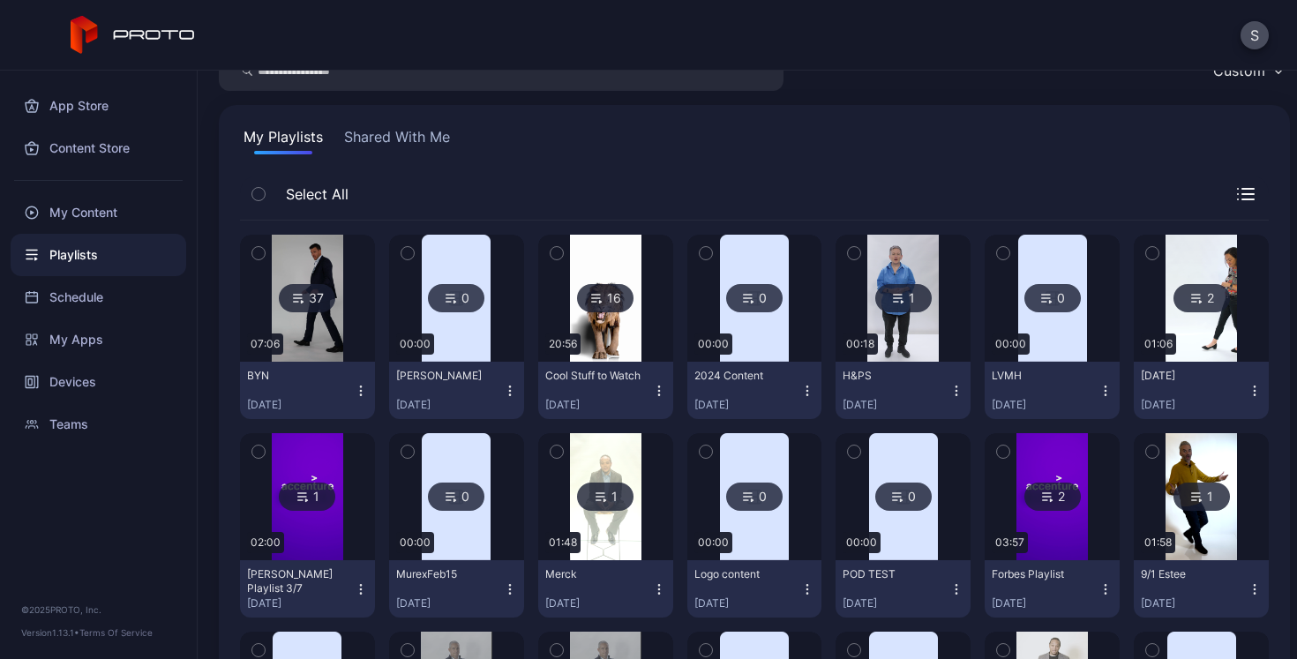
click at [1041, 498] on icon at bounding box center [1048, 496] width 14 height 21
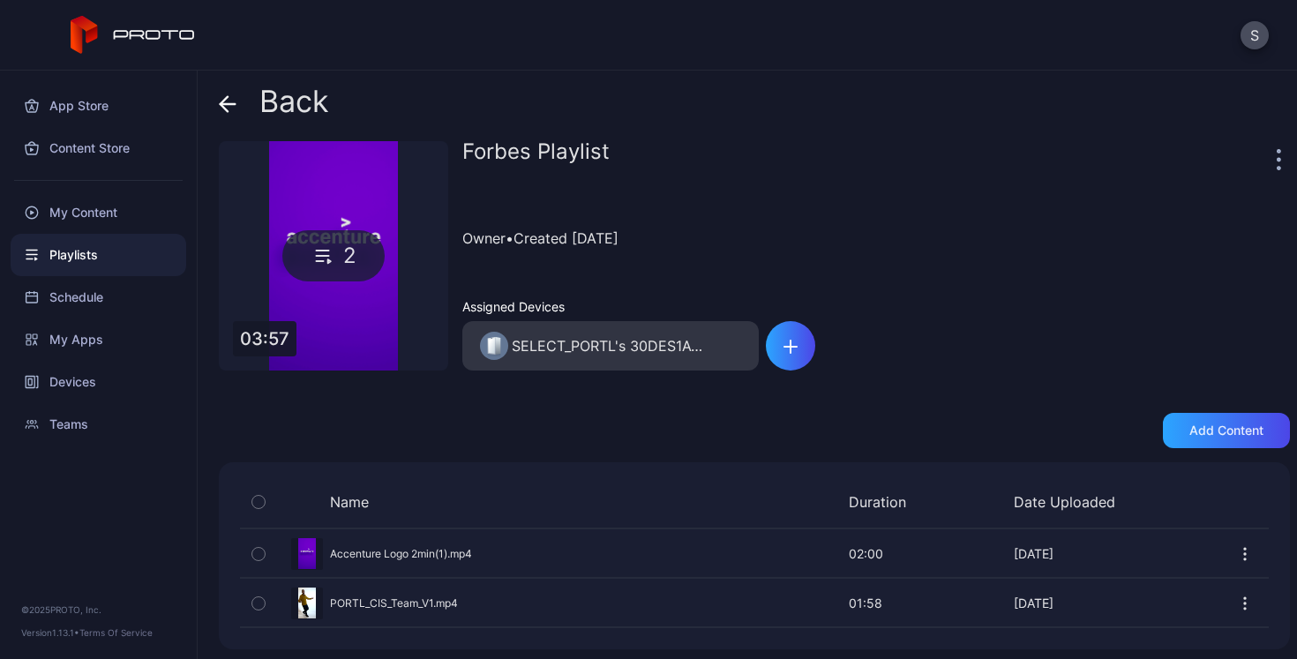
click at [325, 260] on icon at bounding box center [324, 255] width 26 height 21
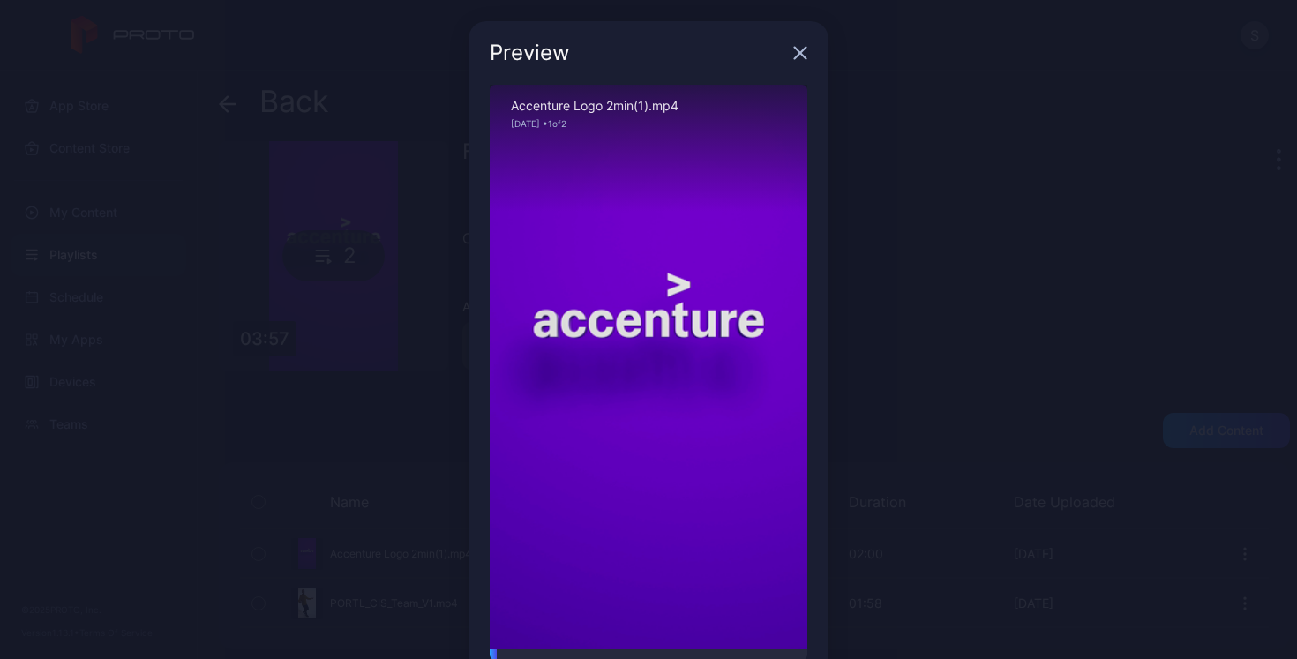
click at [795, 56] on icon "button" at bounding box center [800, 53] width 11 height 11
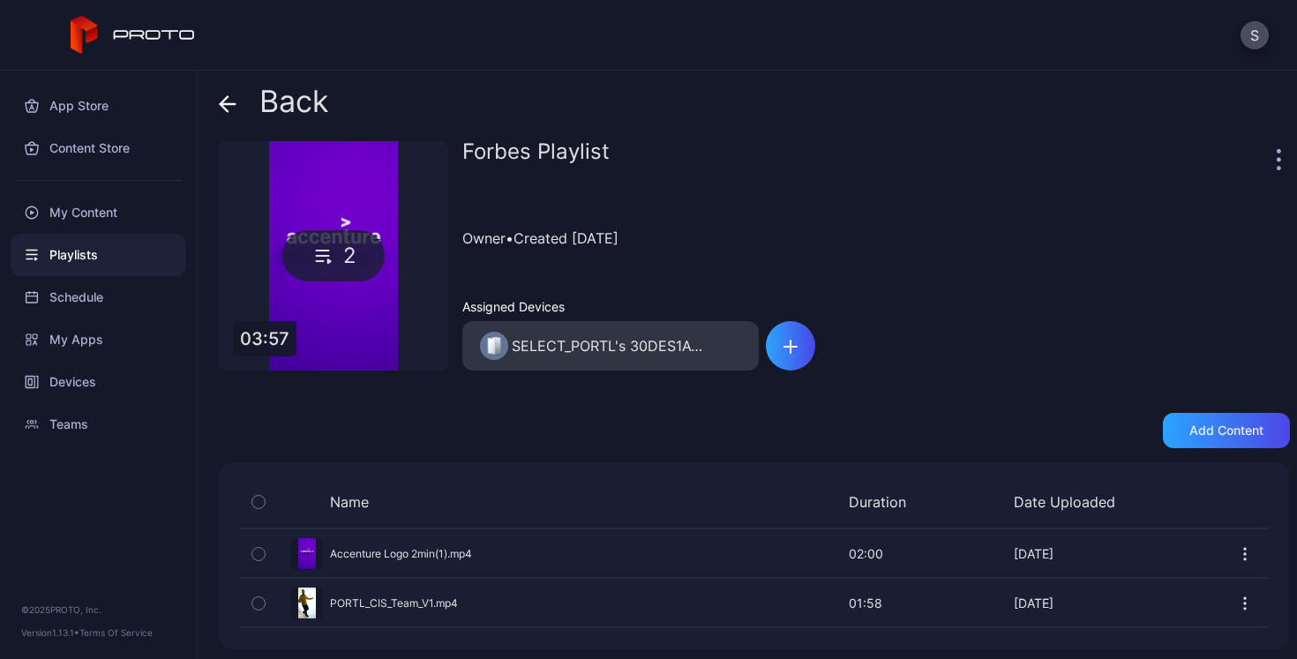
scroll to position [4, 0]
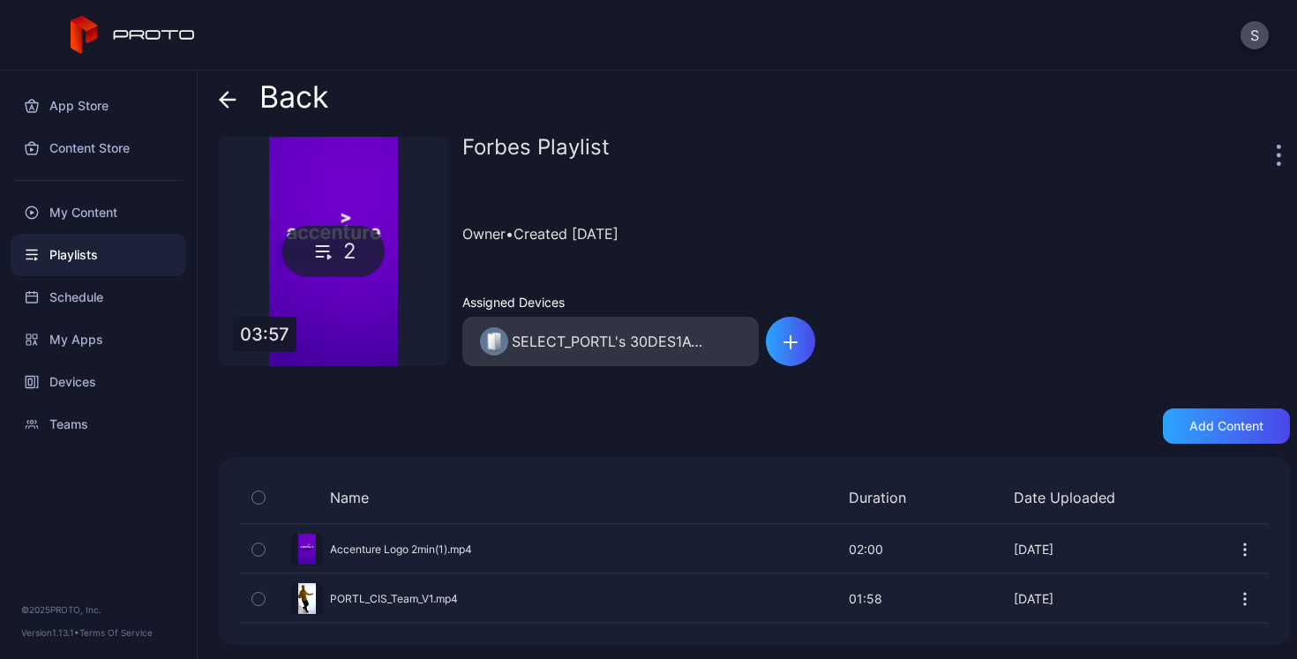
click at [222, 95] on icon at bounding box center [228, 100] width 18 height 18
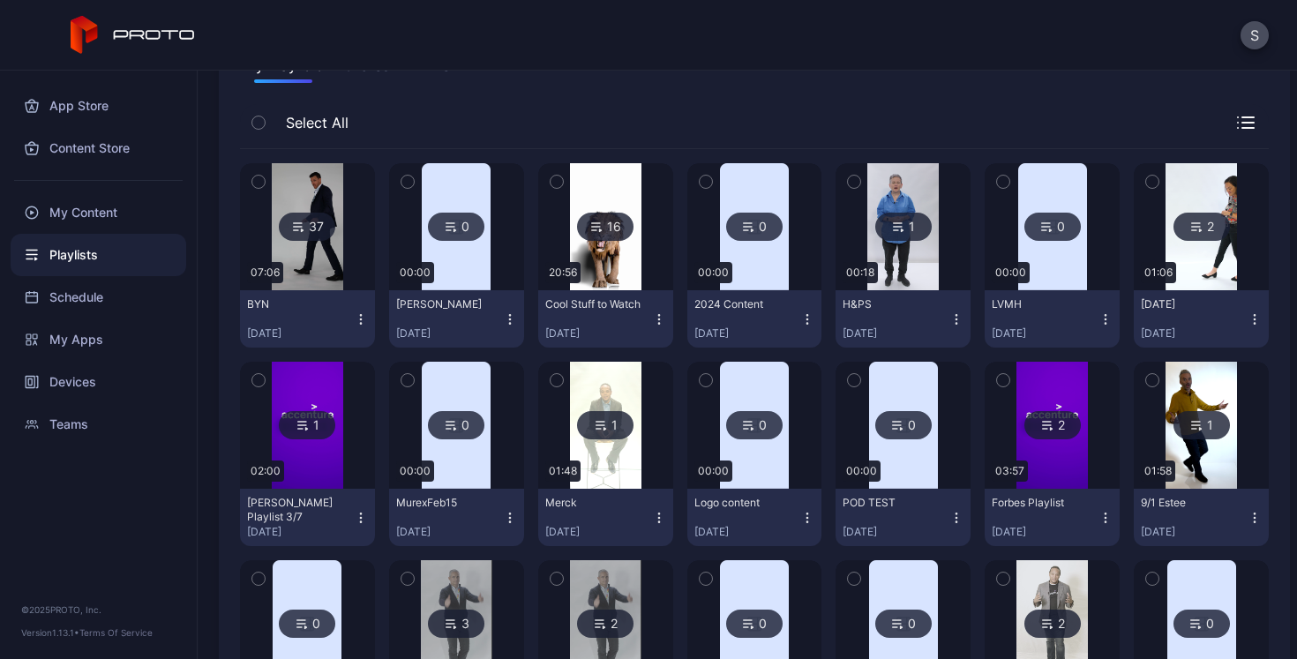
scroll to position [187, 0]
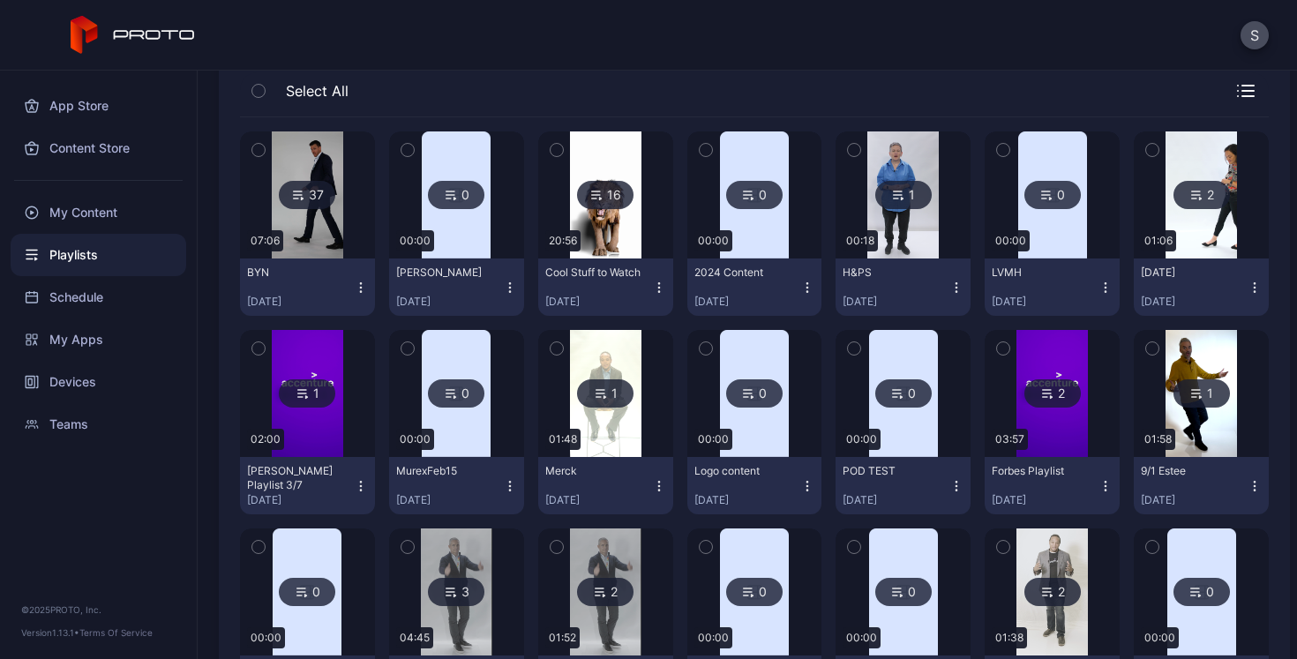
click at [305, 395] on icon at bounding box center [303, 393] width 14 height 21
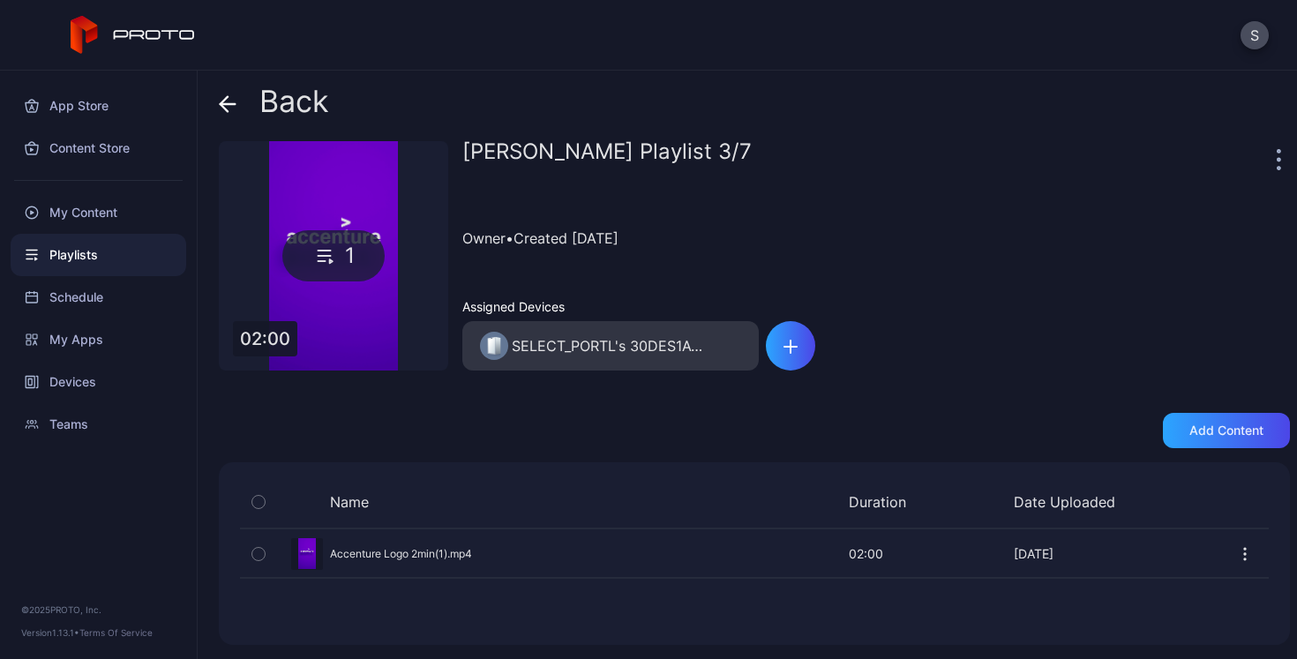
click at [408, 553] on div "Preview" at bounding box center [754, 553] width 1029 height 47
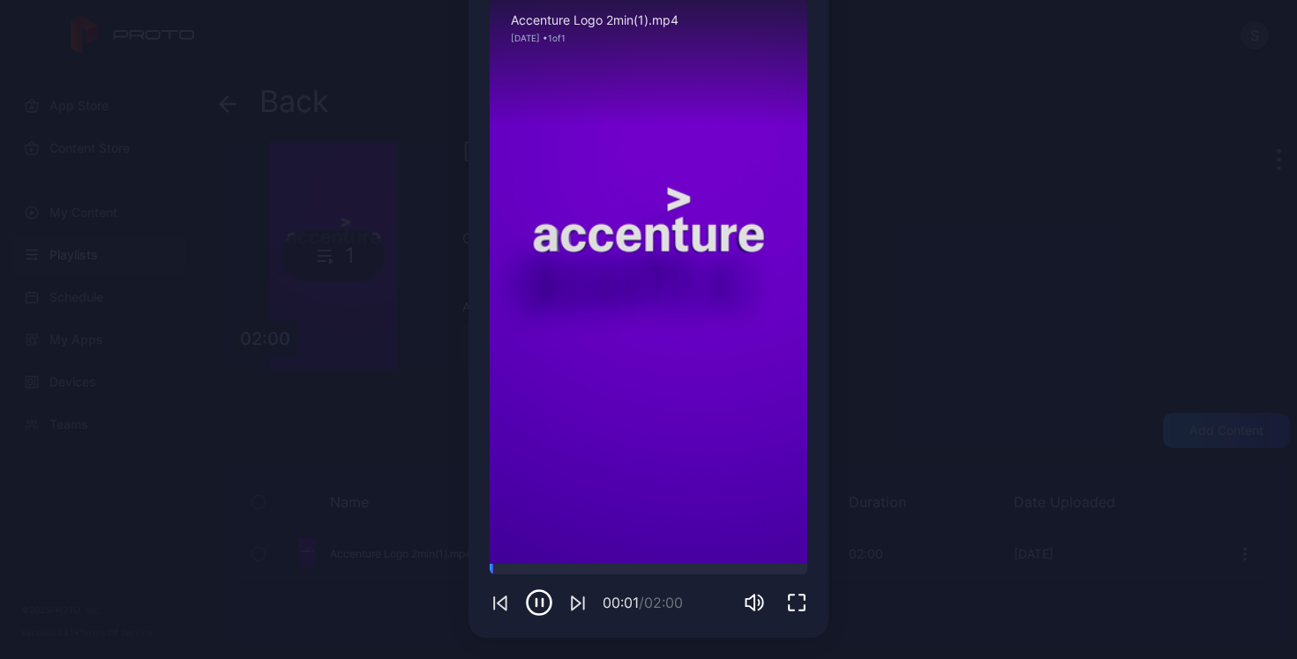
scroll to position [85, 0]
click at [570, 576] on div "00:03 / 02:00" at bounding box center [649, 591] width 318 height 53
click at [572, 572] on div at bounding box center [649, 570] width 318 height 11
click at [646, 570] on div at bounding box center [649, 570] width 318 height 11
click at [714, 566] on div at bounding box center [649, 570] width 318 height 11
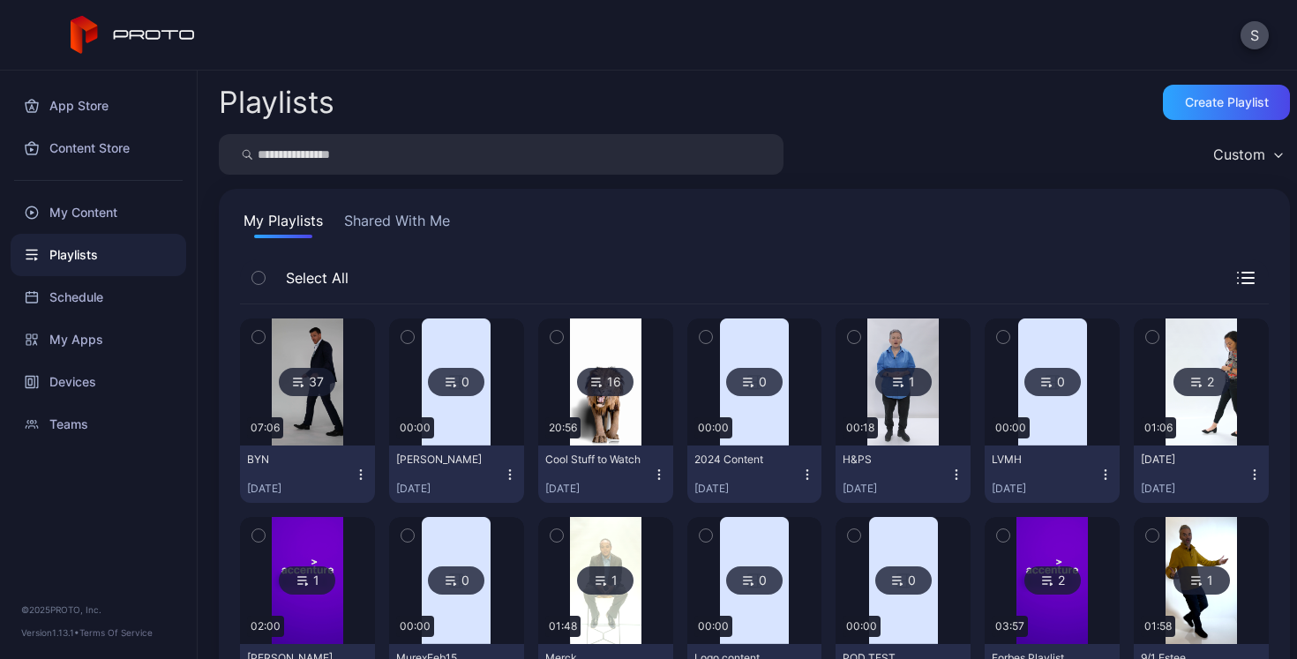
scroll to position [187, 0]
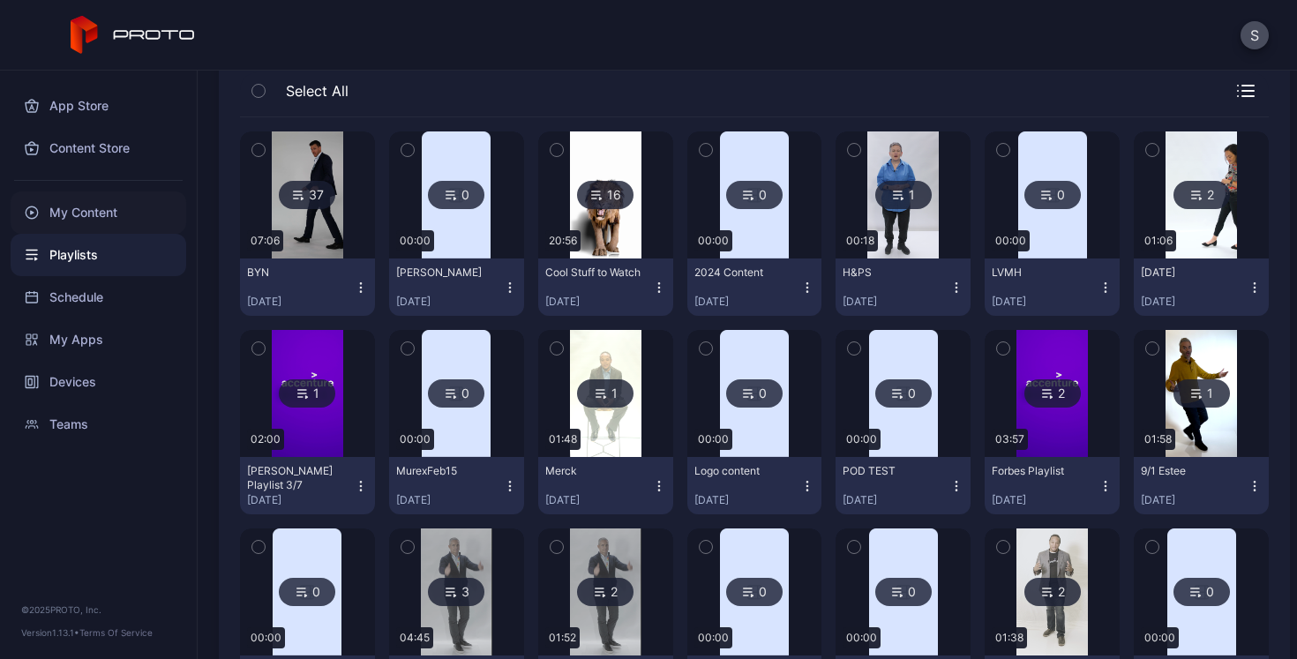
click at [92, 207] on div "My Content" at bounding box center [99, 213] width 176 height 42
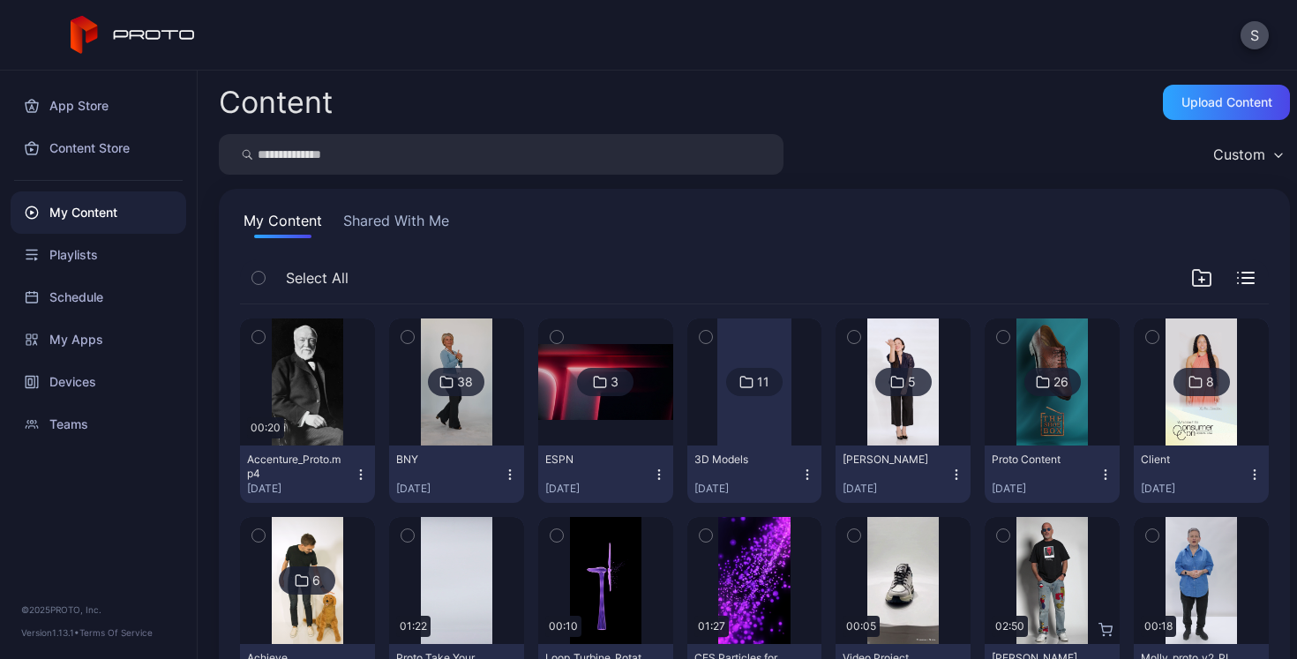
click at [461, 376] on div "38" at bounding box center [465, 382] width 16 height 16
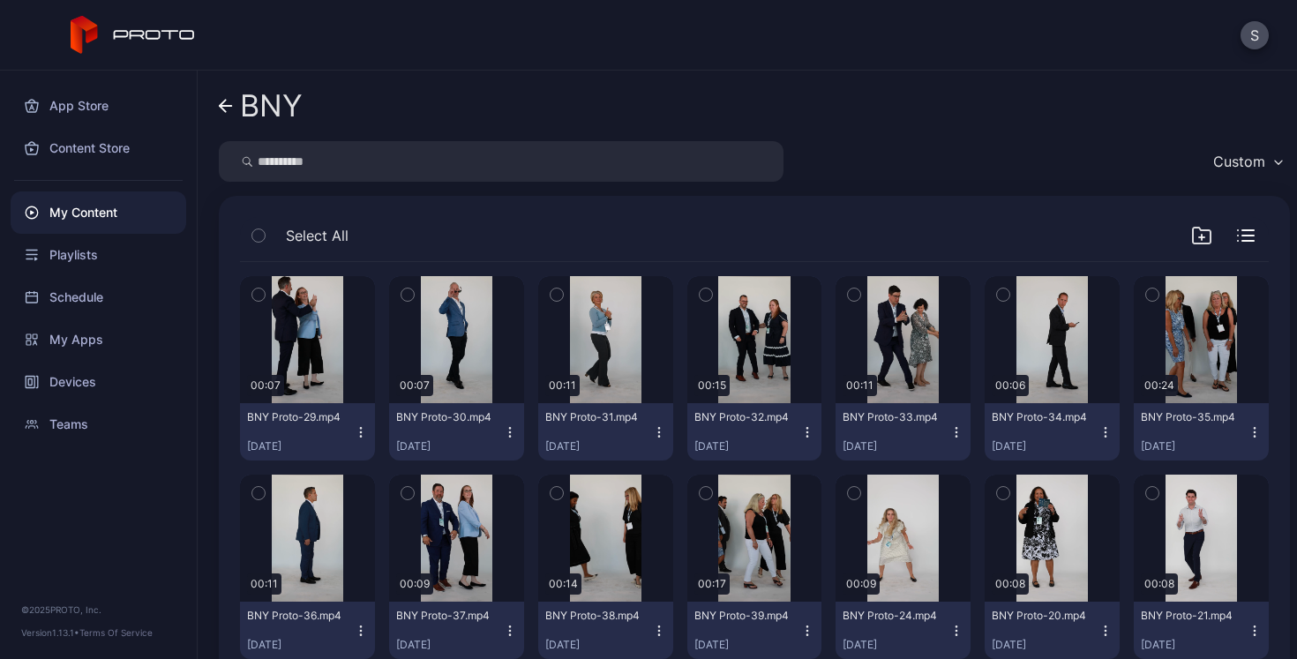
click at [232, 113] on icon at bounding box center [226, 106] width 14 height 15
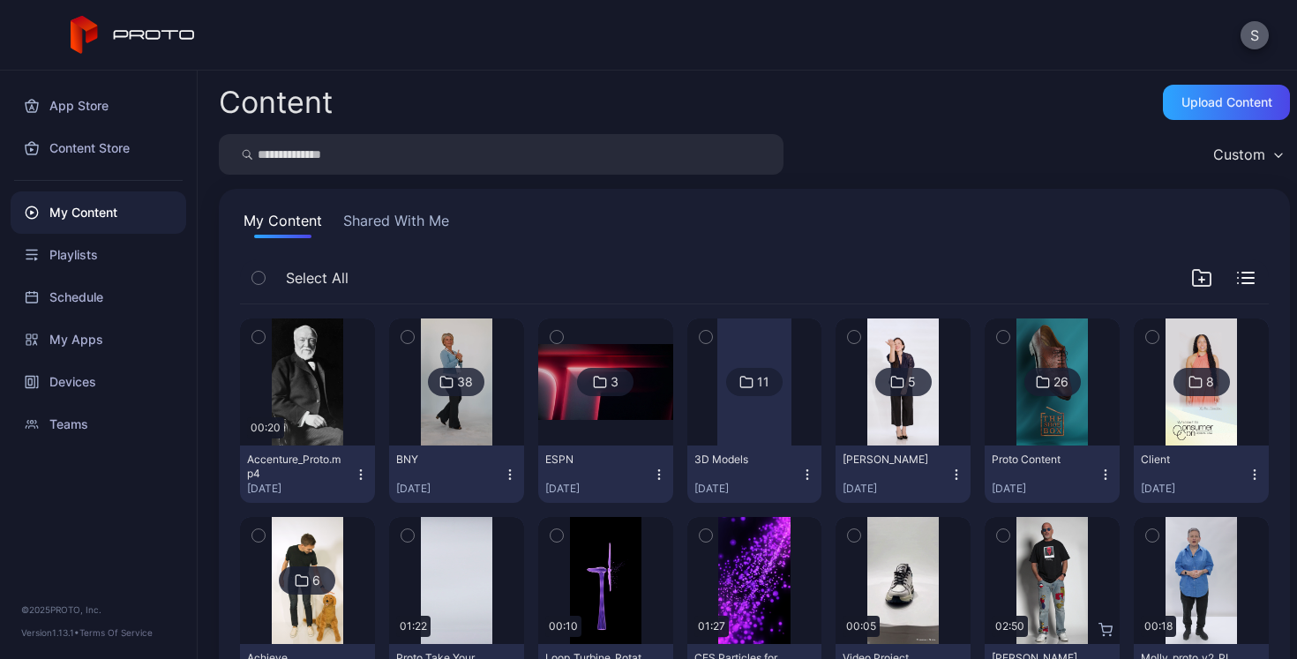
click at [1255, 37] on button "S" at bounding box center [1255, 35] width 28 height 28
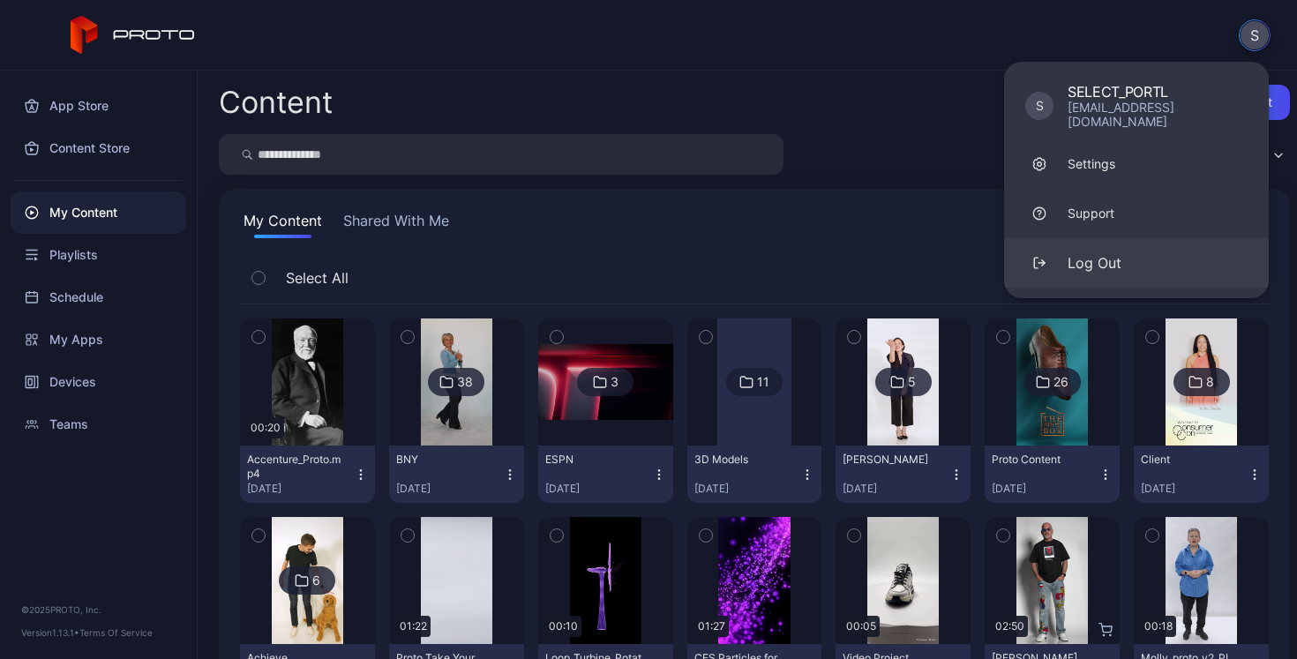
click at [1106, 252] on div "Log Out" at bounding box center [1095, 262] width 54 height 21
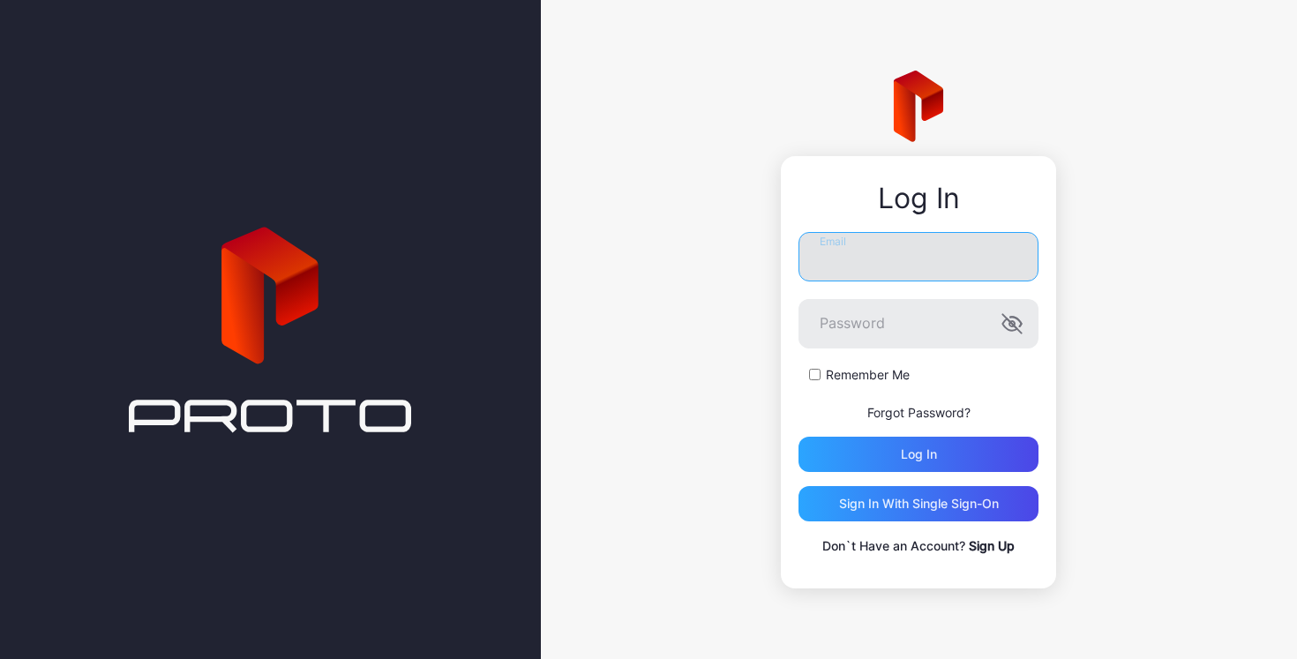
click at [871, 259] on input "Email" at bounding box center [919, 256] width 240 height 49
type input "**********"
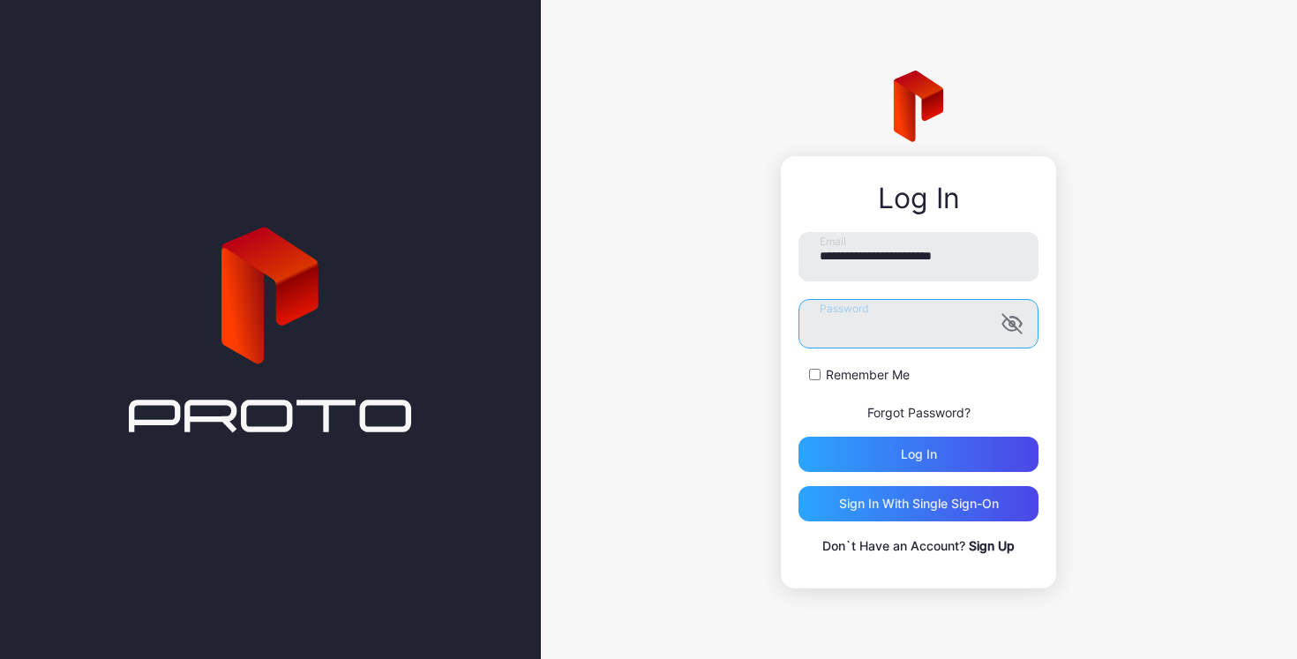
click at [799, 437] on button "Log in" at bounding box center [919, 454] width 240 height 35
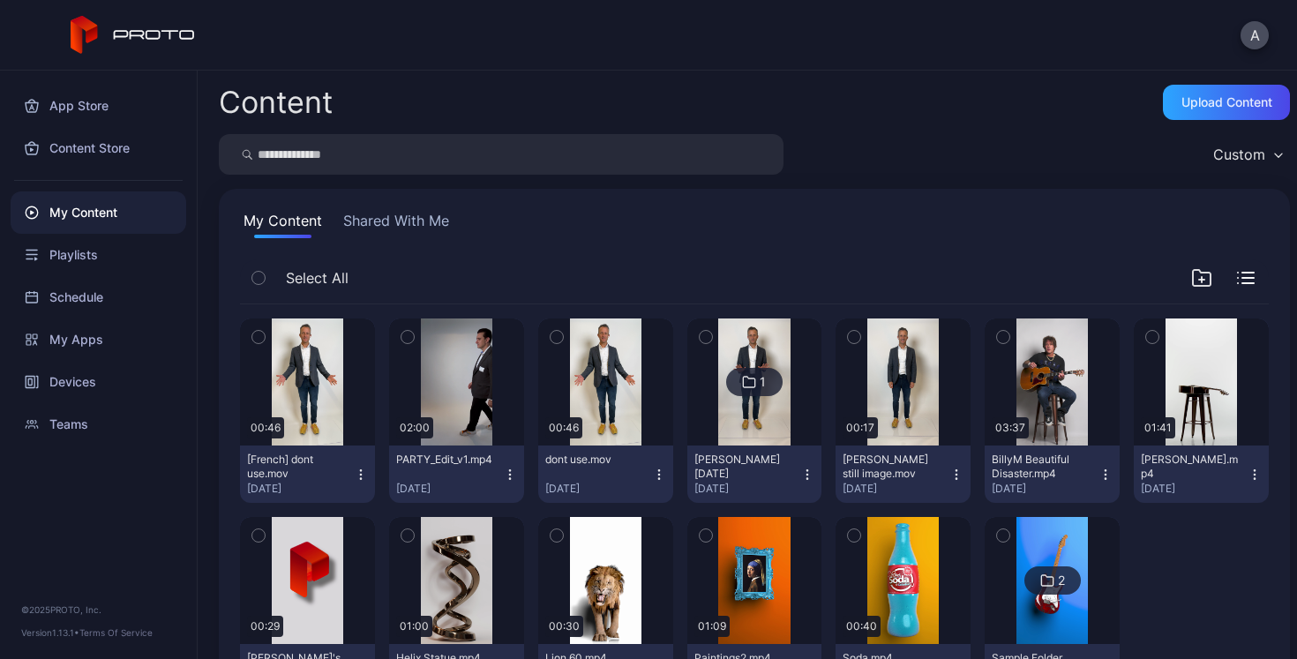
click at [380, 218] on button "Shared With Me" at bounding box center [396, 224] width 113 height 28
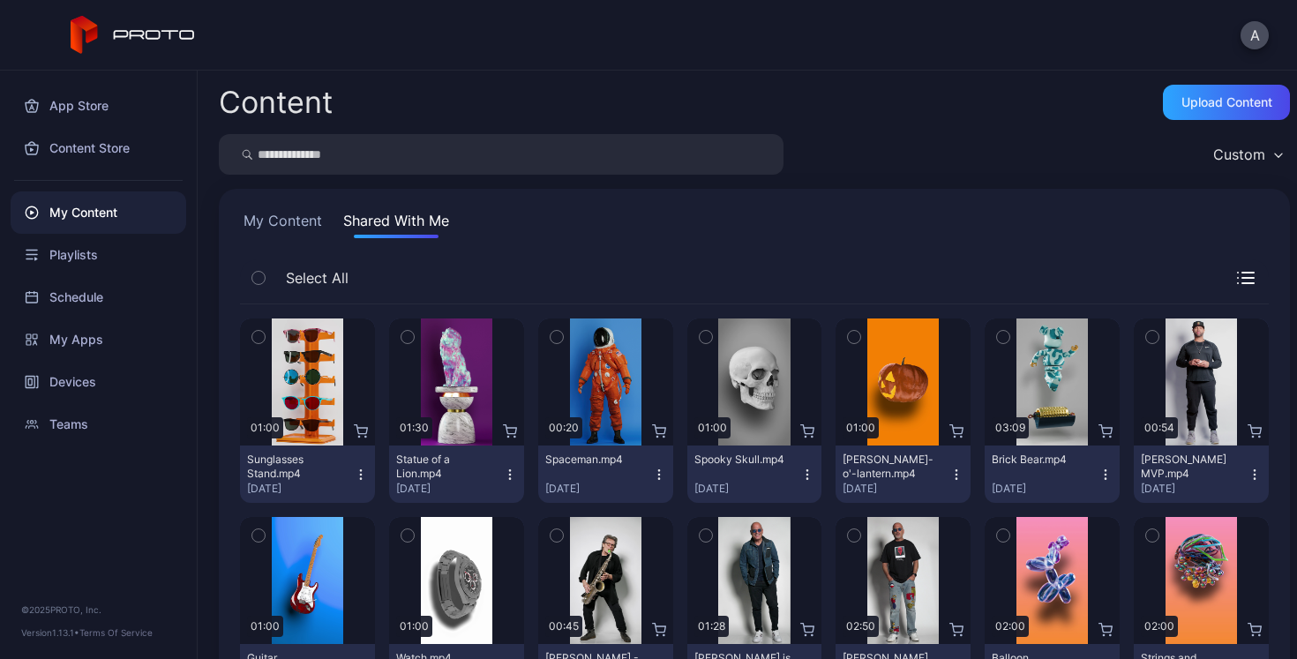
click at [285, 222] on button "My Content" at bounding box center [283, 224] width 86 height 28
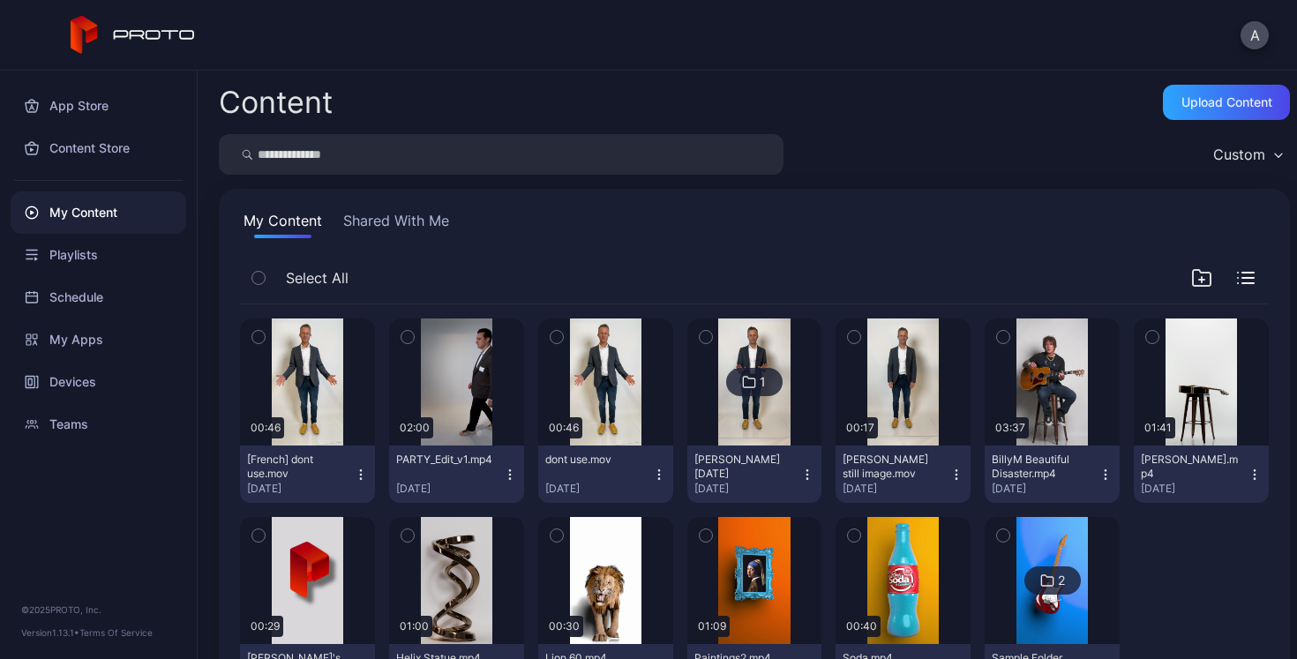
click at [387, 217] on button "Shared With Me" at bounding box center [396, 224] width 113 height 28
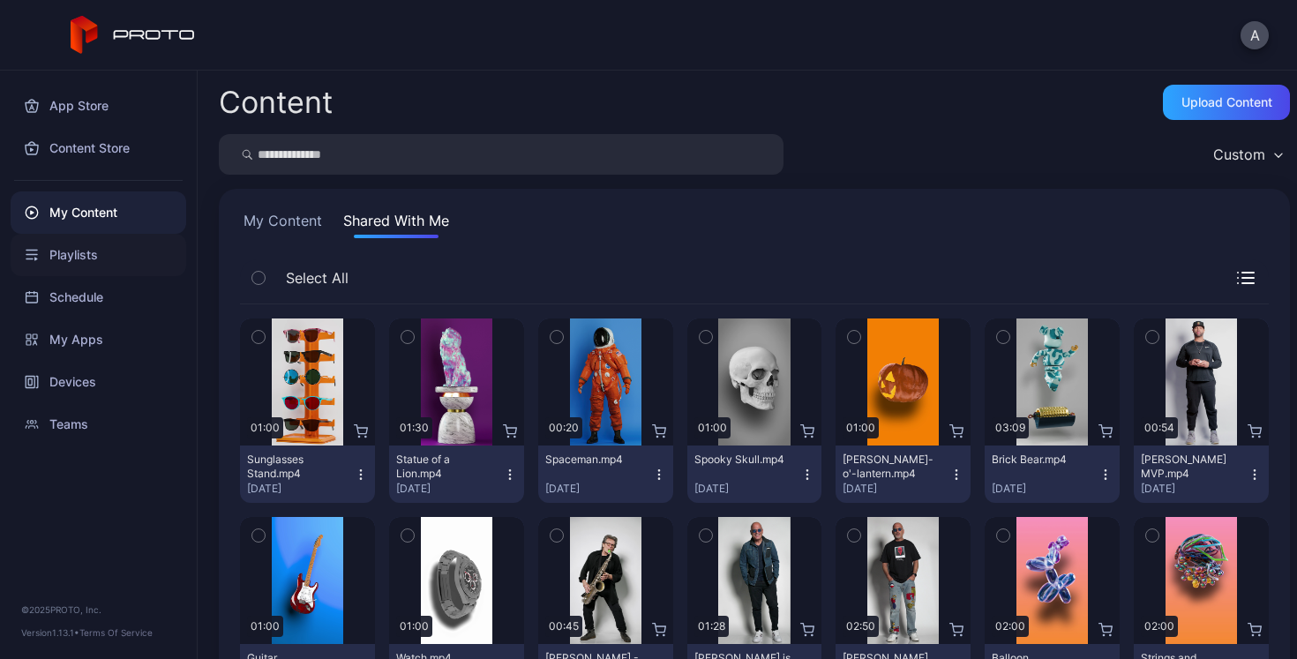
click at [73, 259] on div "Playlists" at bounding box center [99, 255] width 176 height 42
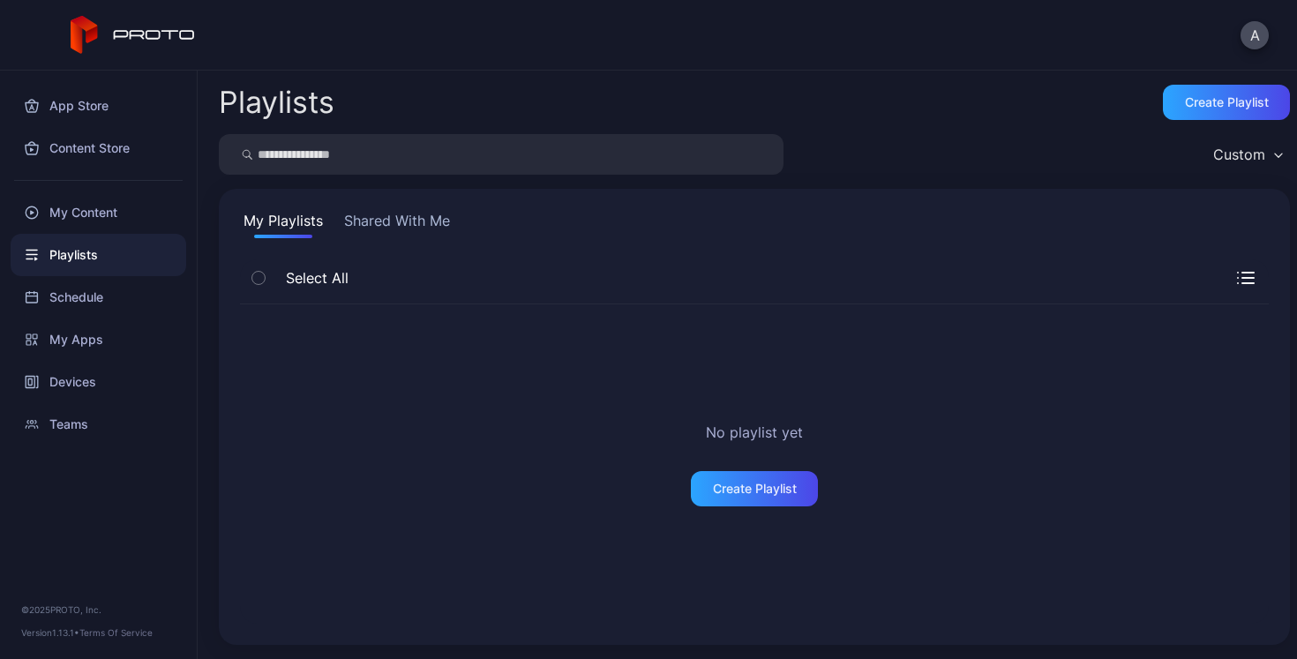
click at [349, 506] on div "No playlist yet Create Playlist" at bounding box center [754, 465] width 1029 height 320
click at [81, 215] on div "My Content" at bounding box center [99, 213] width 176 height 42
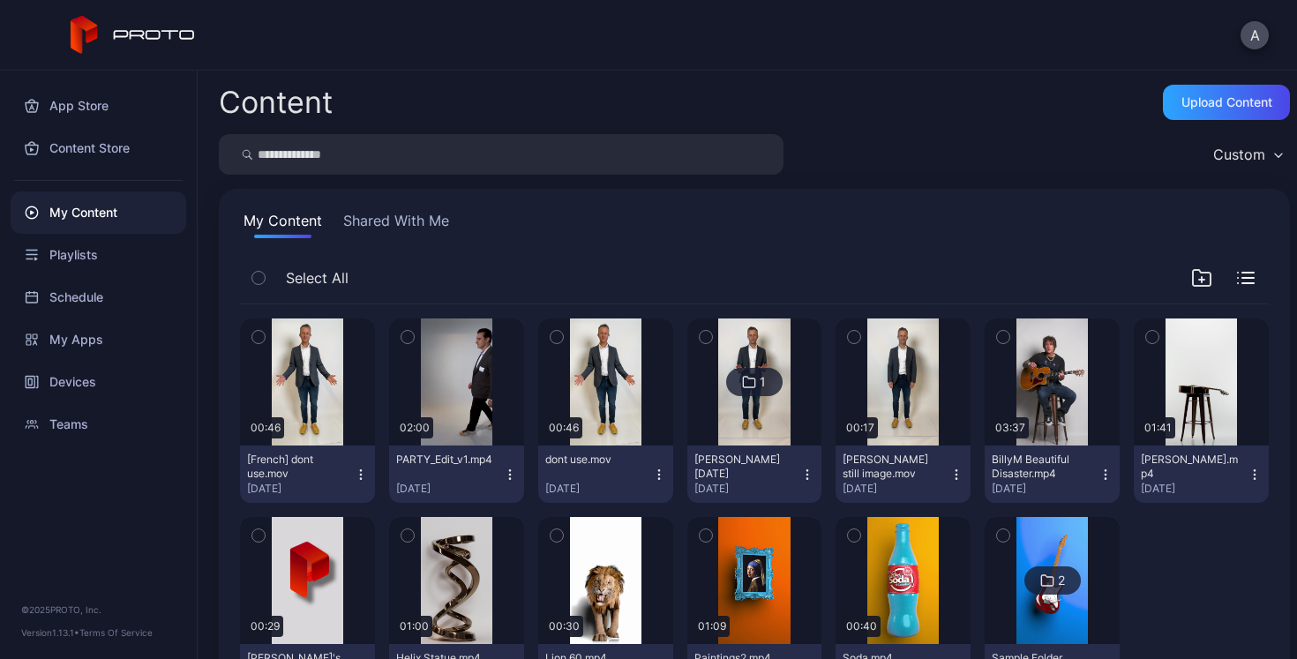
click at [406, 214] on button "Shared With Me" at bounding box center [396, 224] width 113 height 28
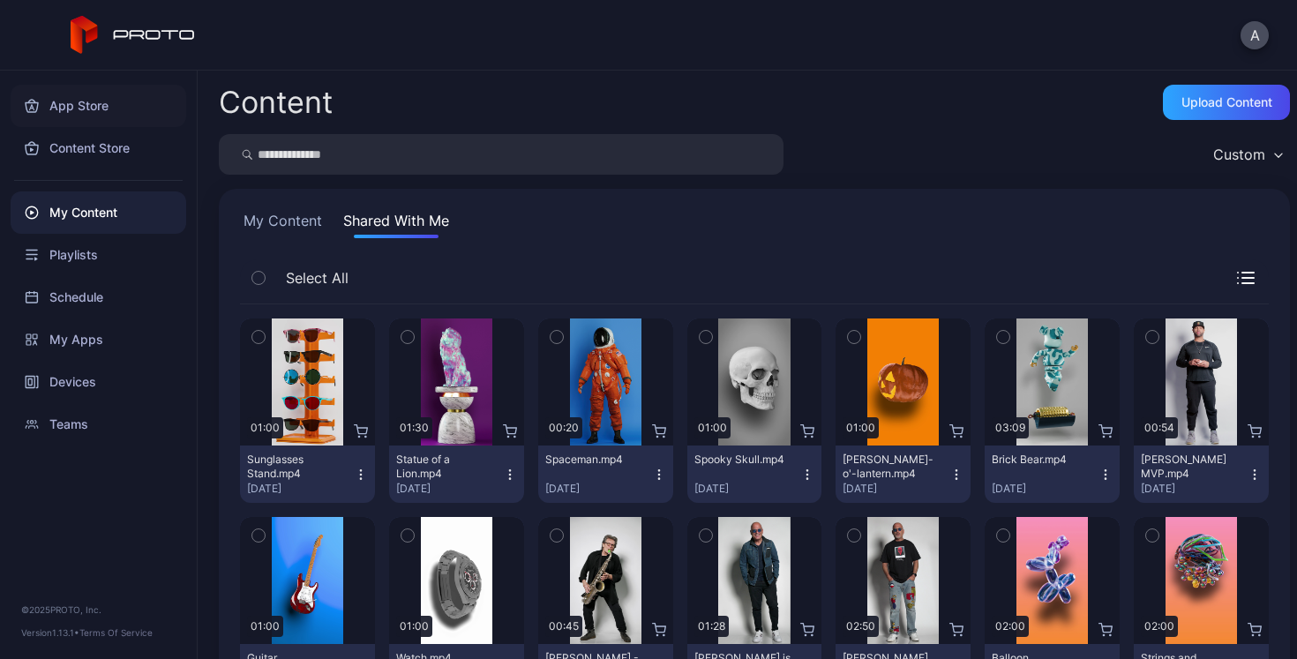
click at [92, 106] on div "App Store" at bounding box center [99, 106] width 176 height 42
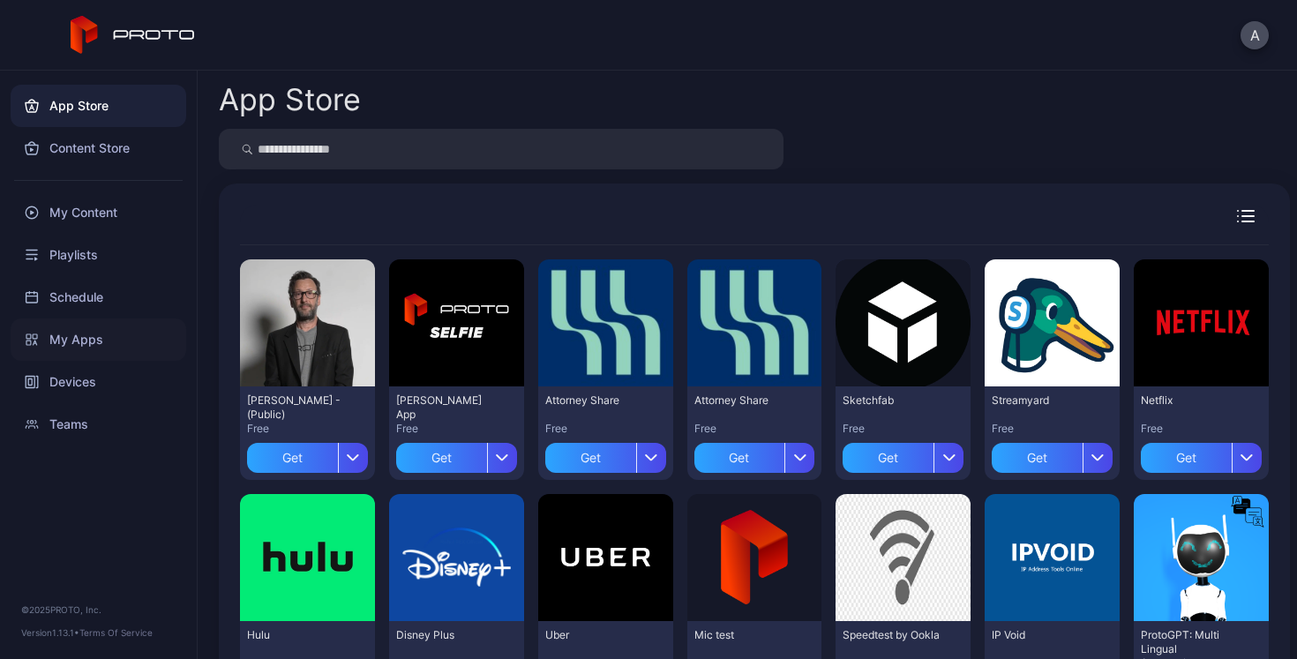
click at [79, 343] on div "My Apps" at bounding box center [99, 340] width 176 height 42
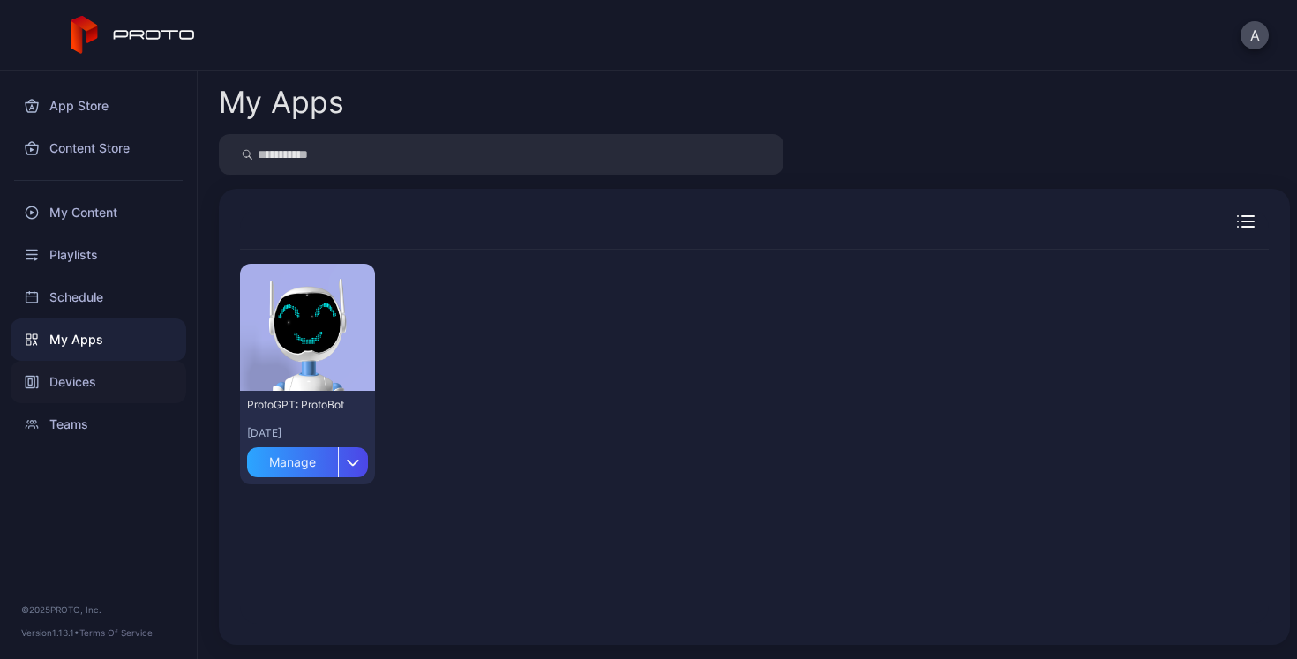
click at [73, 385] on div "Devices" at bounding box center [99, 382] width 176 height 42
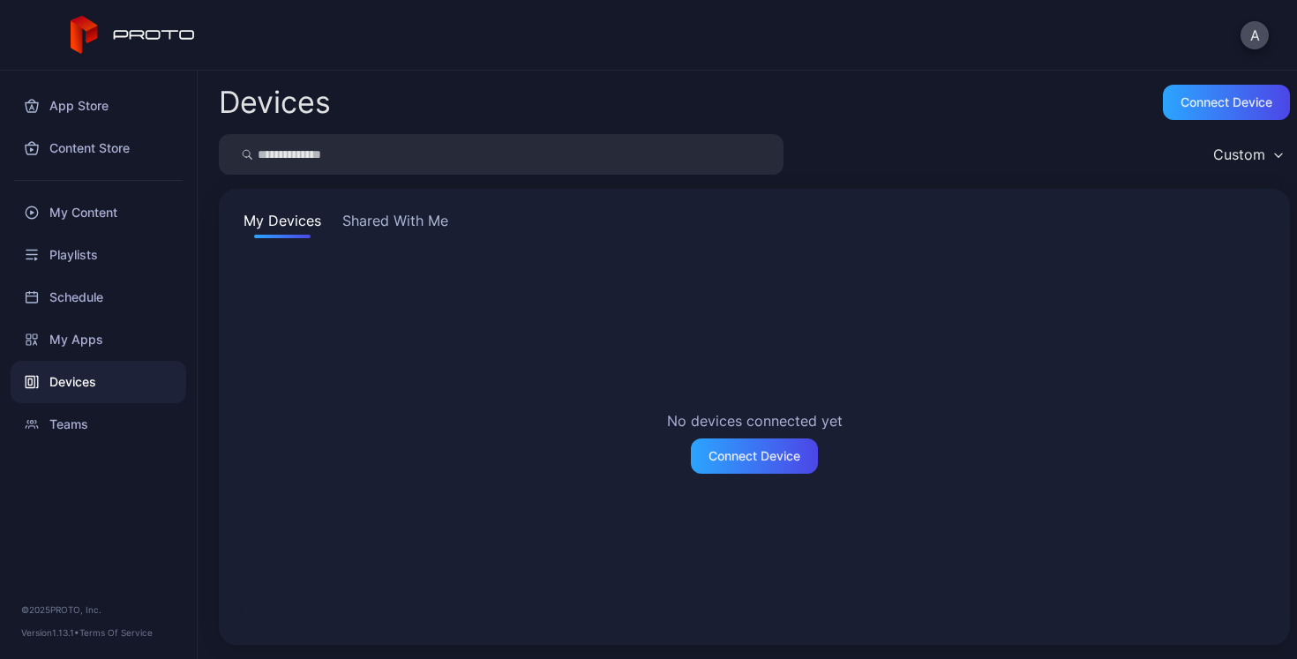
click at [406, 219] on button "Shared With Me" at bounding box center [395, 224] width 113 height 28
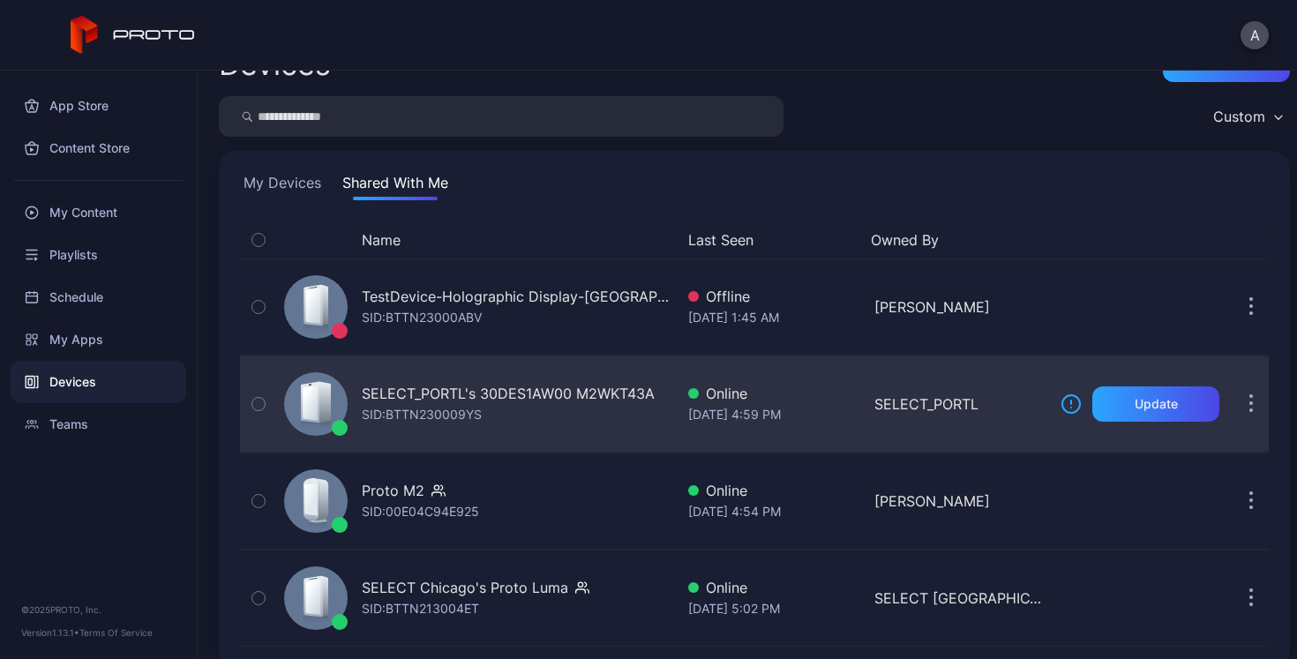
scroll to position [61, 0]
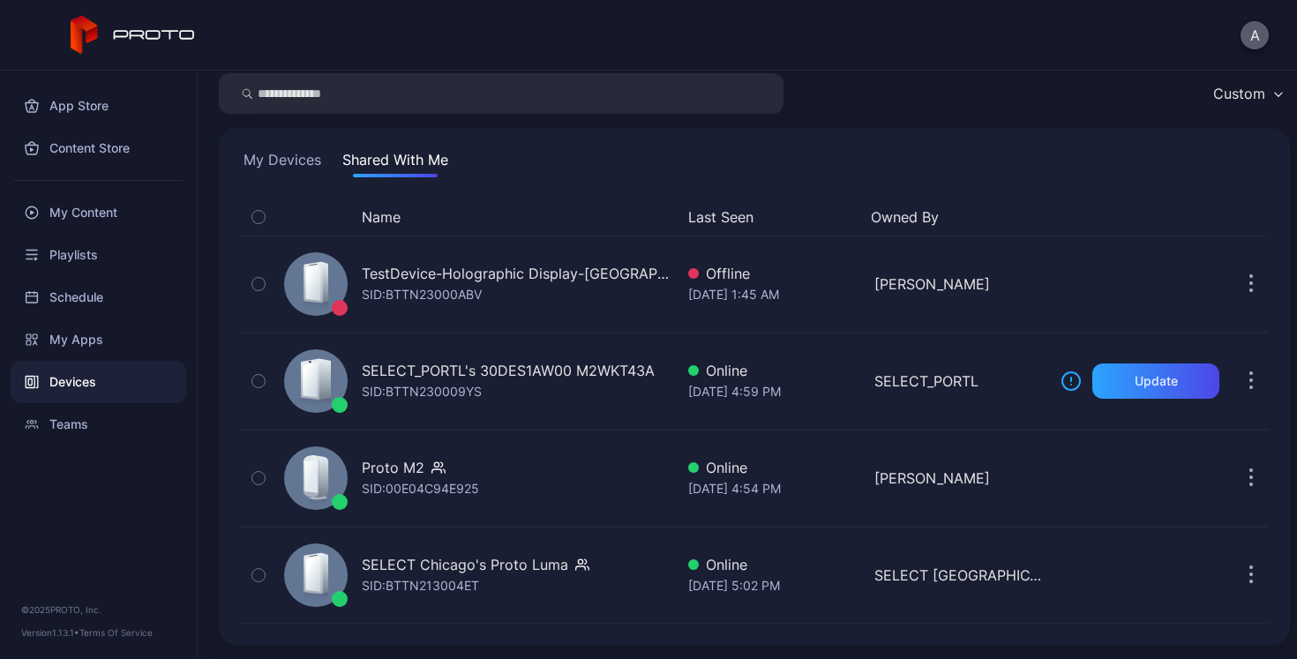
click at [1252, 34] on button "A" at bounding box center [1255, 35] width 28 height 28
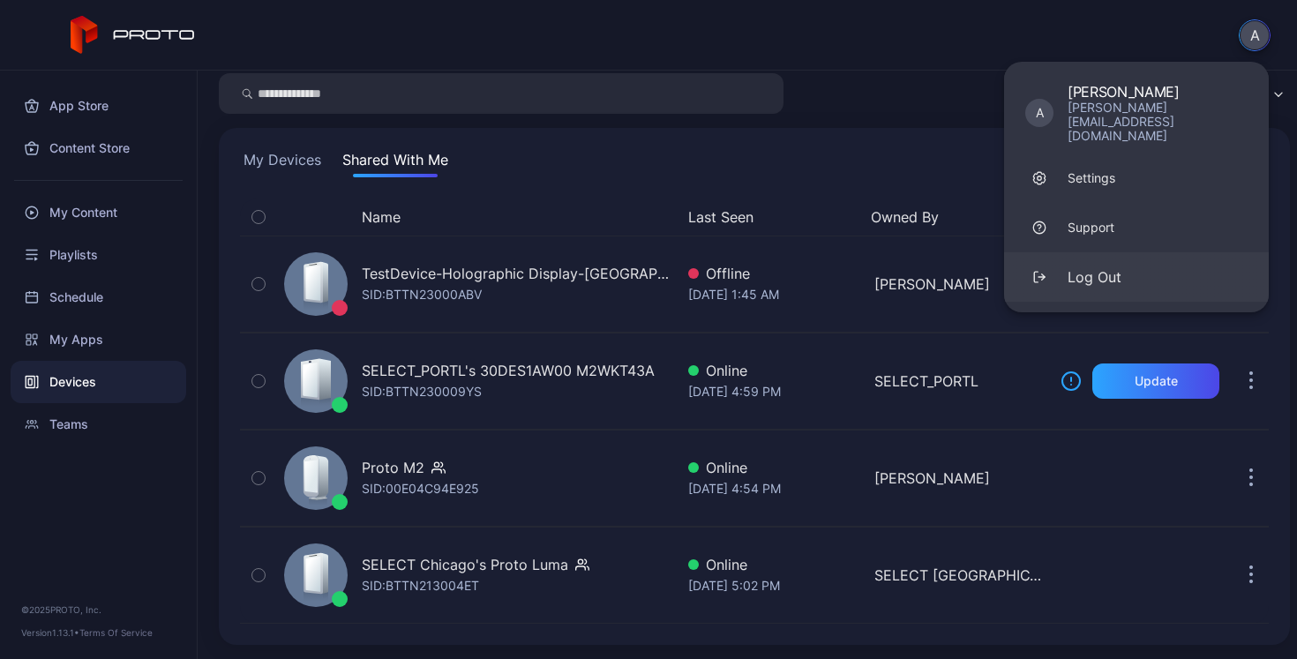
click at [1110, 267] on div "Log Out" at bounding box center [1095, 277] width 54 height 21
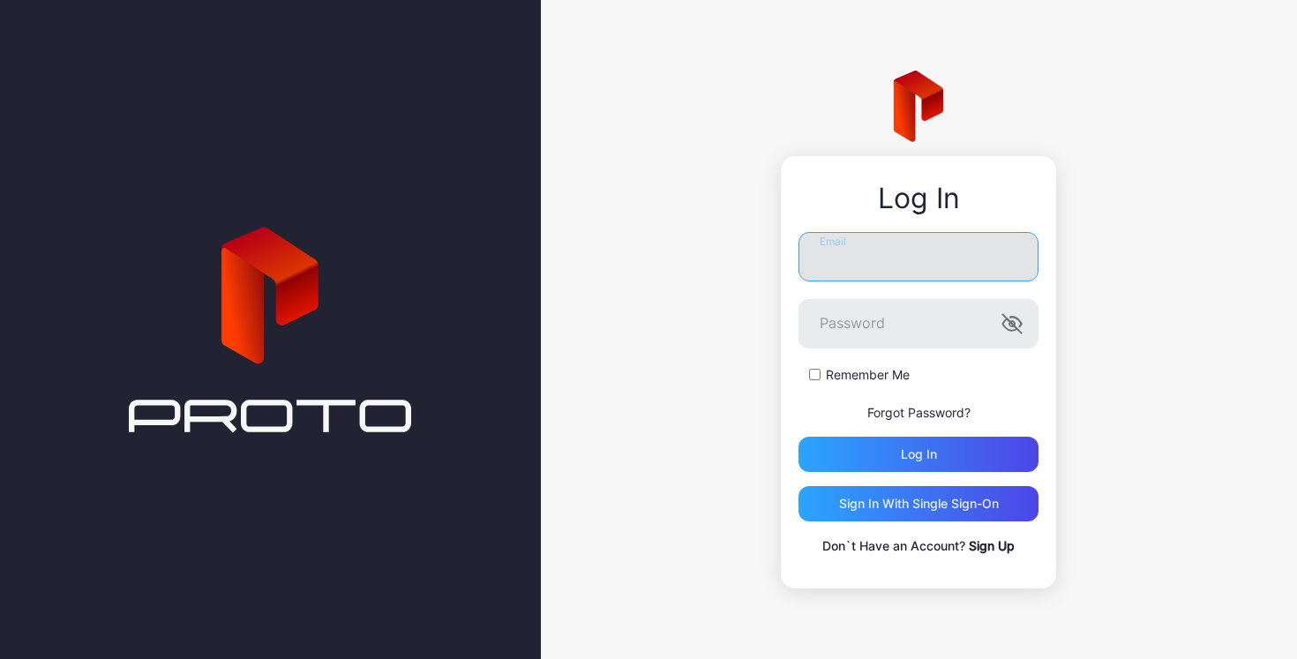
click at [991, 256] on input "Email" at bounding box center [919, 256] width 240 height 49
type input "**********"
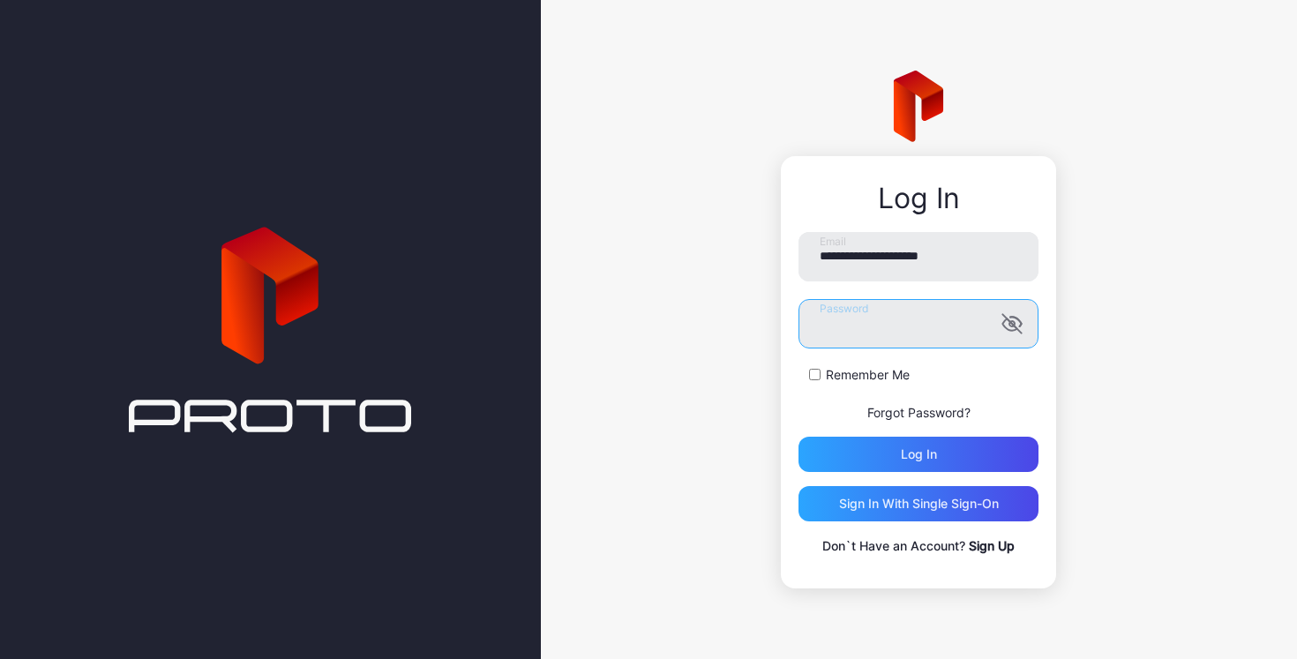
click at [799, 437] on button "Log in" at bounding box center [919, 454] width 240 height 35
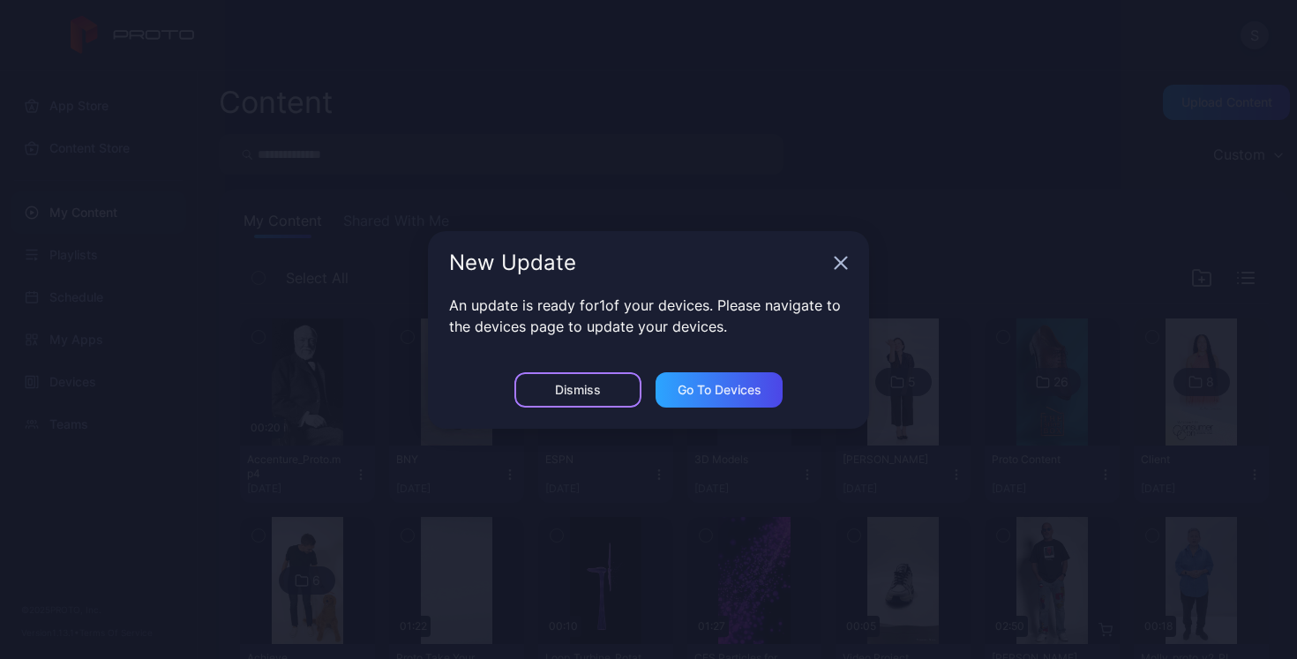
click at [580, 393] on div "Dismiss" at bounding box center [578, 390] width 46 height 14
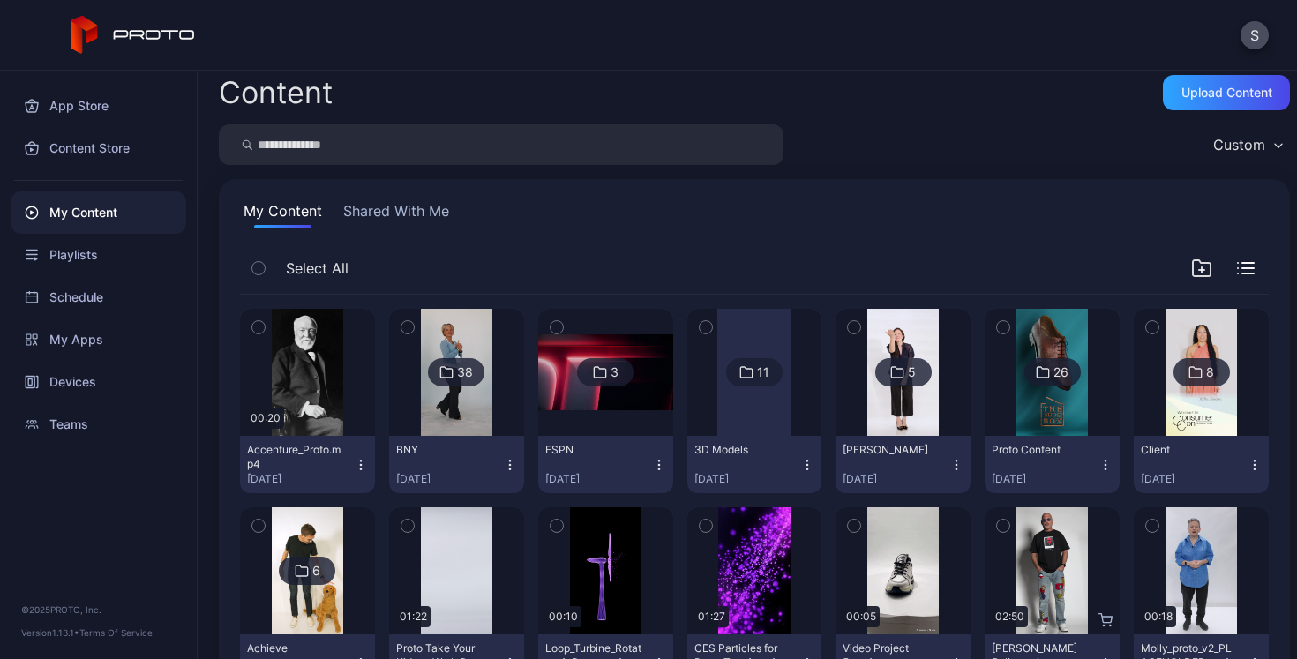
scroll to position [16, 0]
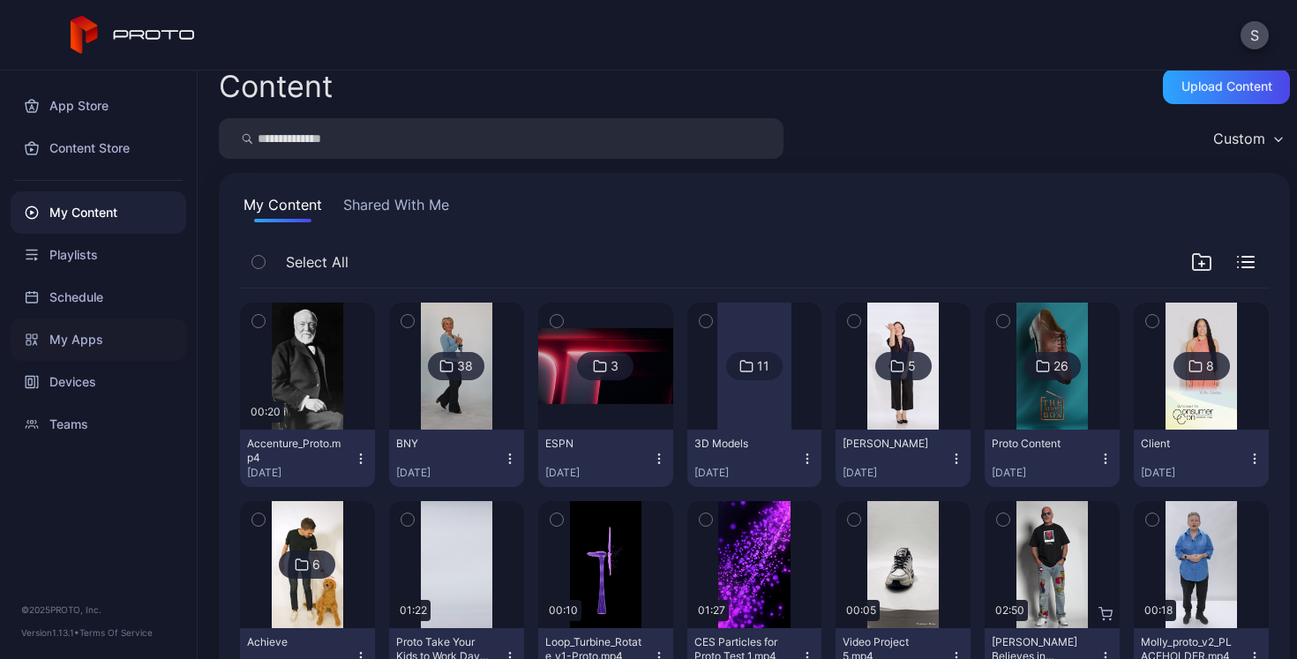
click at [81, 332] on div "My Apps" at bounding box center [99, 340] width 176 height 42
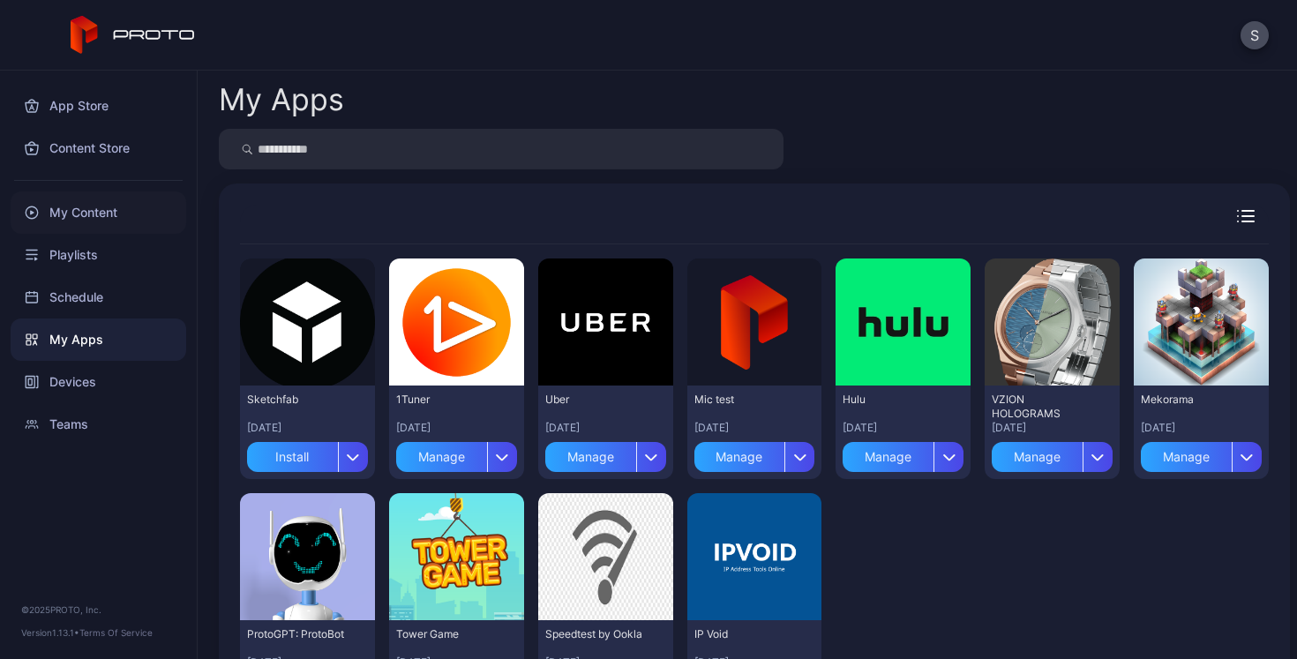
click at [86, 206] on div "My Content" at bounding box center [99, 213] width 176 height 42
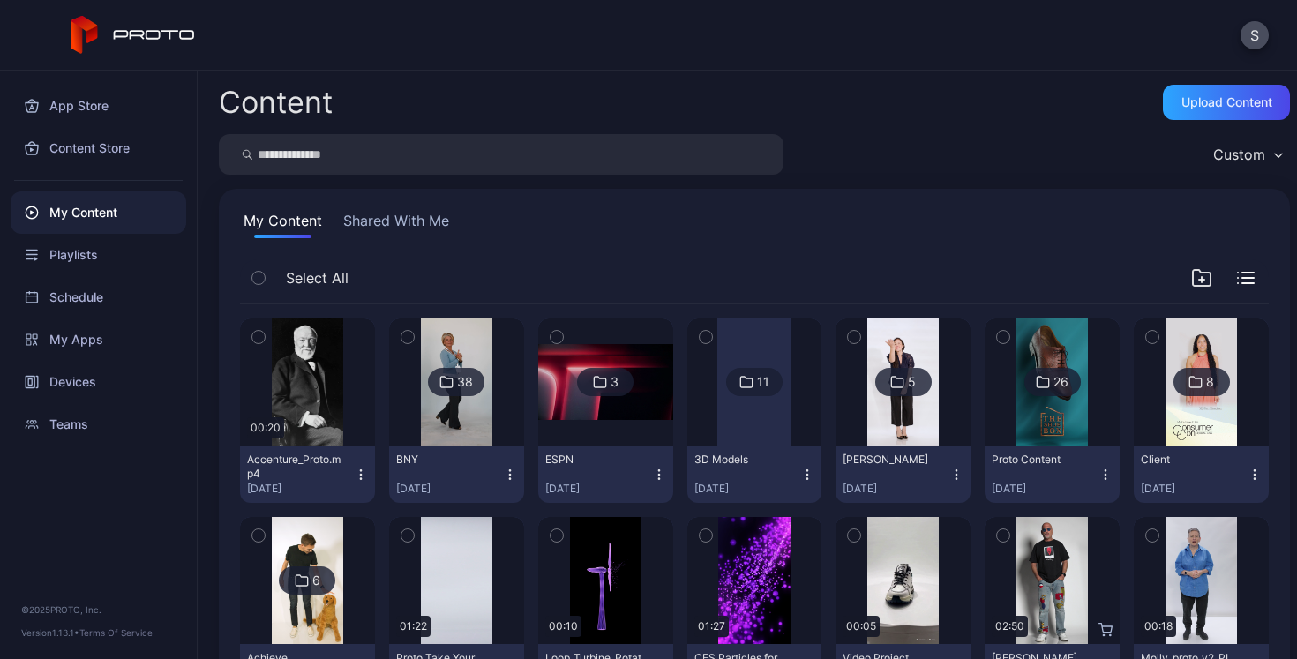
click at [377, 225] on button "Shared With Me" at bounding box center [396, 224] width 113 height 28
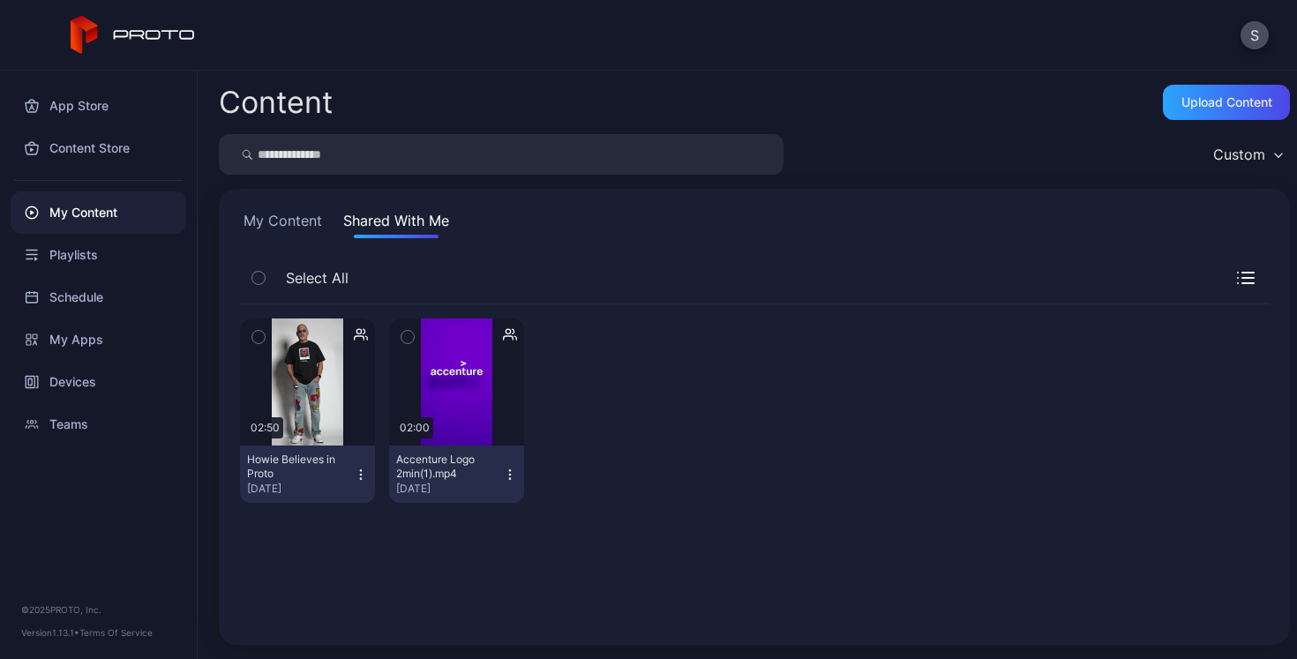
click at [509, 474] on icon "button" at bounding box center [509, 474] width 1 height 1
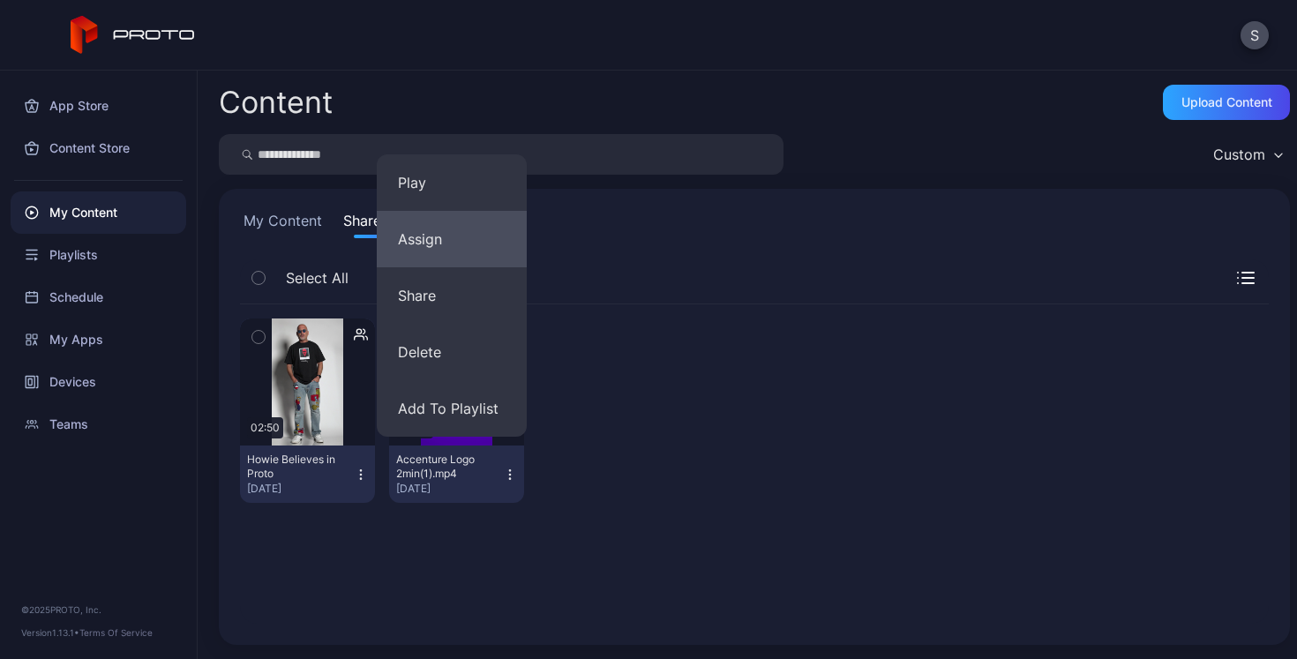
click at [429, 241] on button "Assign" at bounding box center [452, 239] width 150 height 56
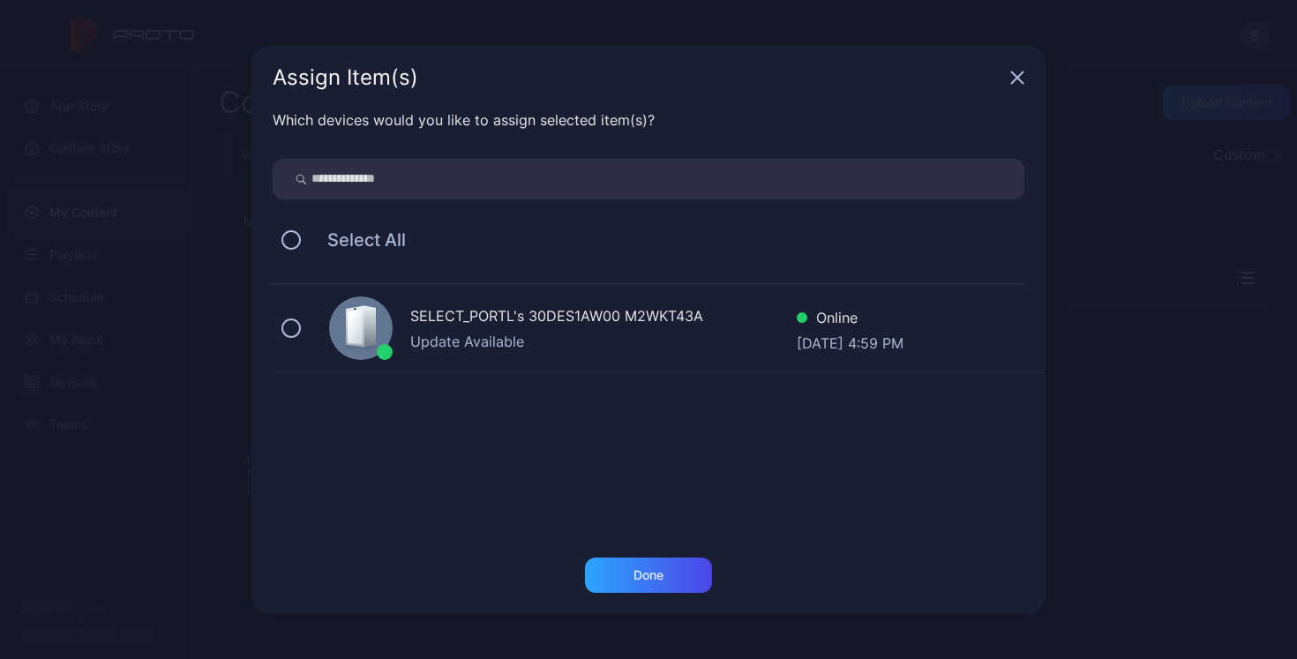
click at [1018, 79] on icon "button" at bounding box center [1017, 76] width 11 height 11
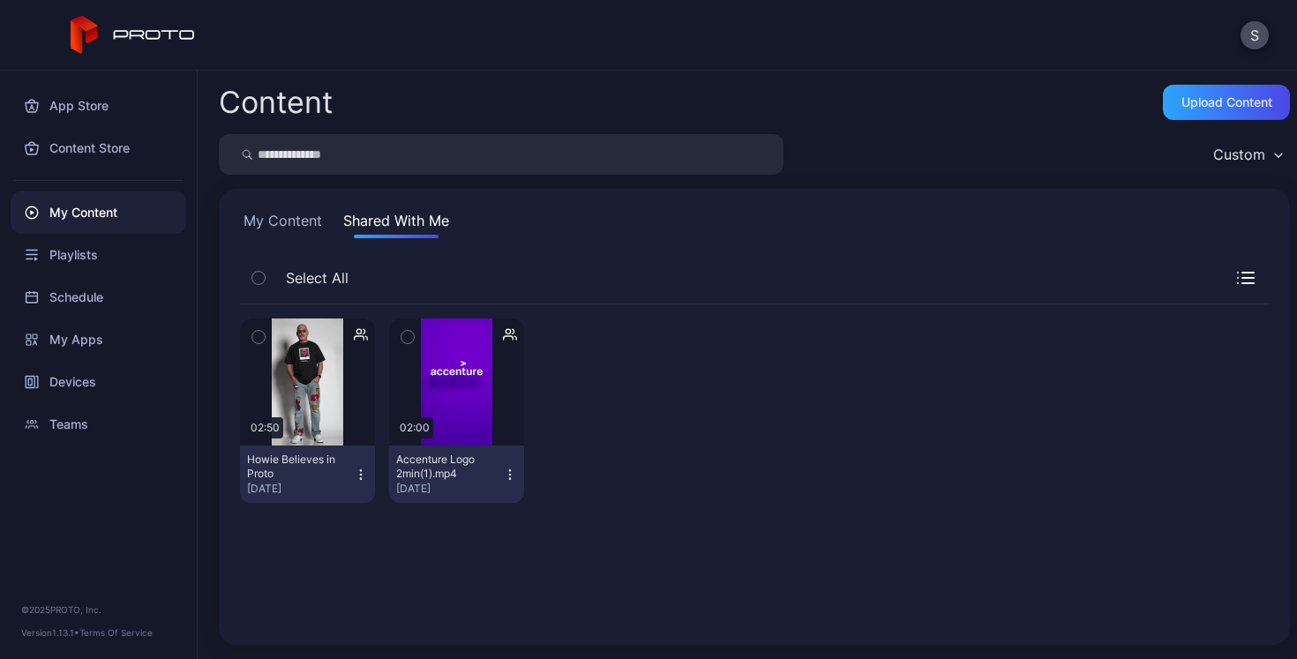
click at [503, 336] on icon "button" at bounding box center [508, 338] width 10 height 4
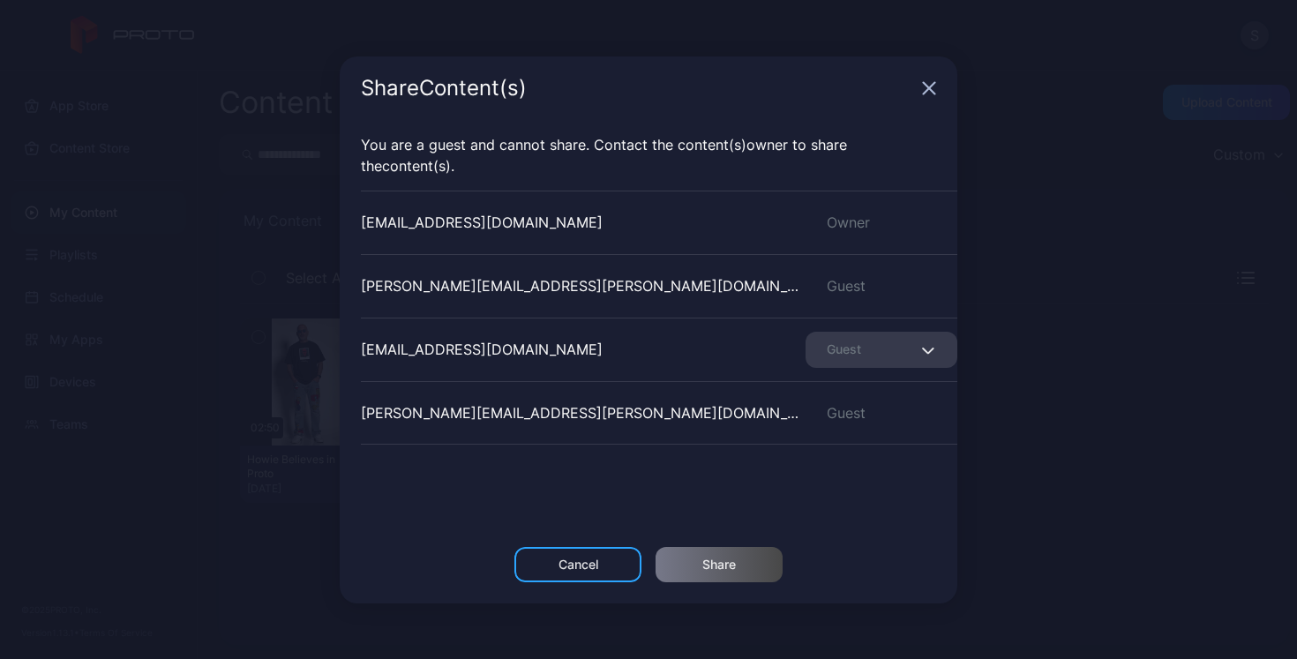
click at [926, 88] on icon "button" at bounding box center [929, 88] width 14 height 14
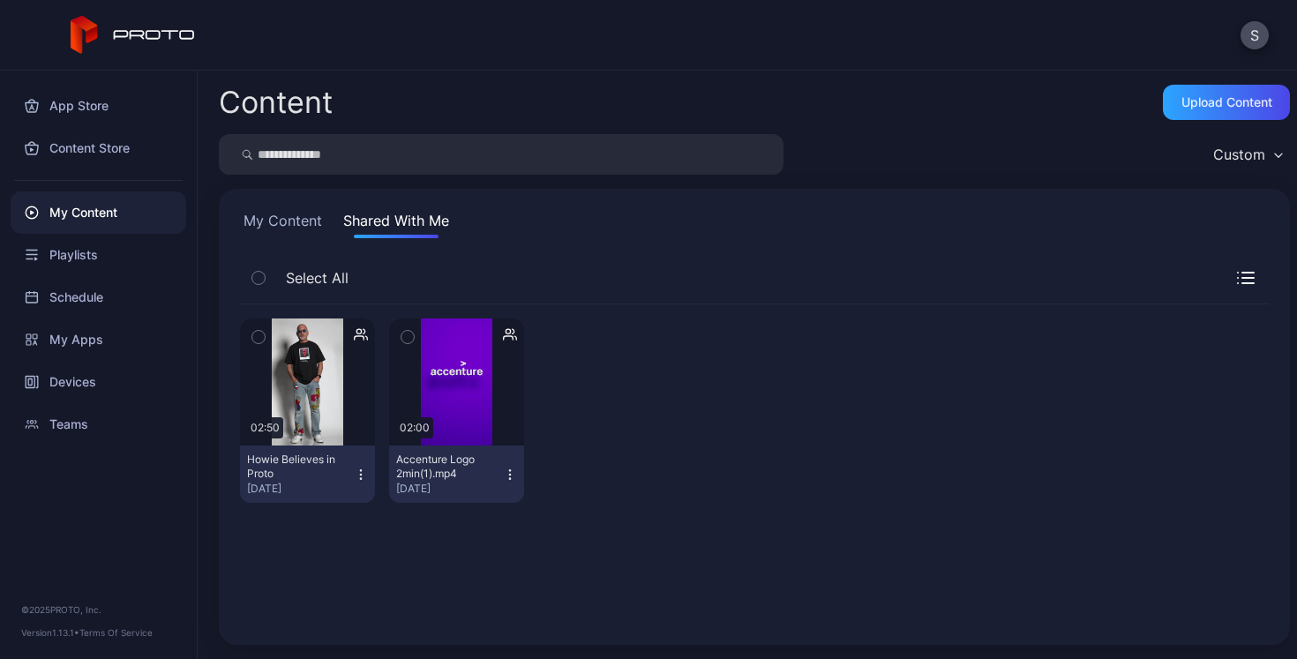
click at [503, 473] on icon "button" at bounding box center [510, 475] width 14 height 14
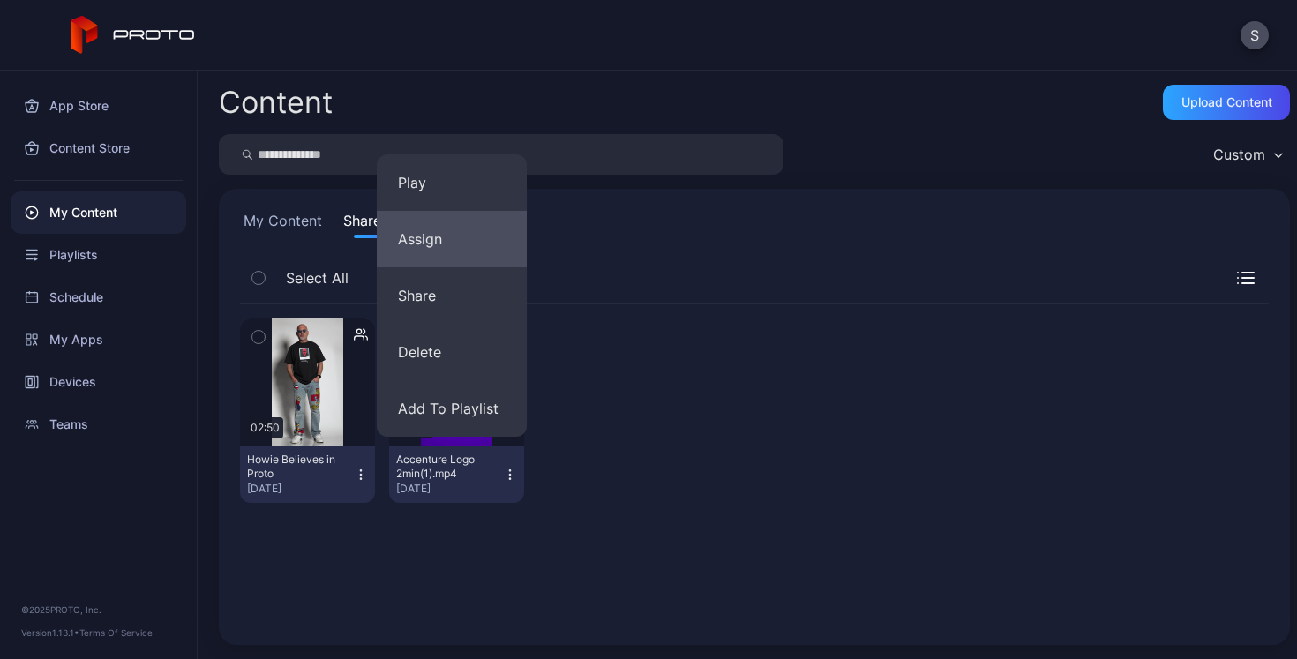
click at [436, 241] on button "Assign" at bounding box center [452, 239] width 150 height 56
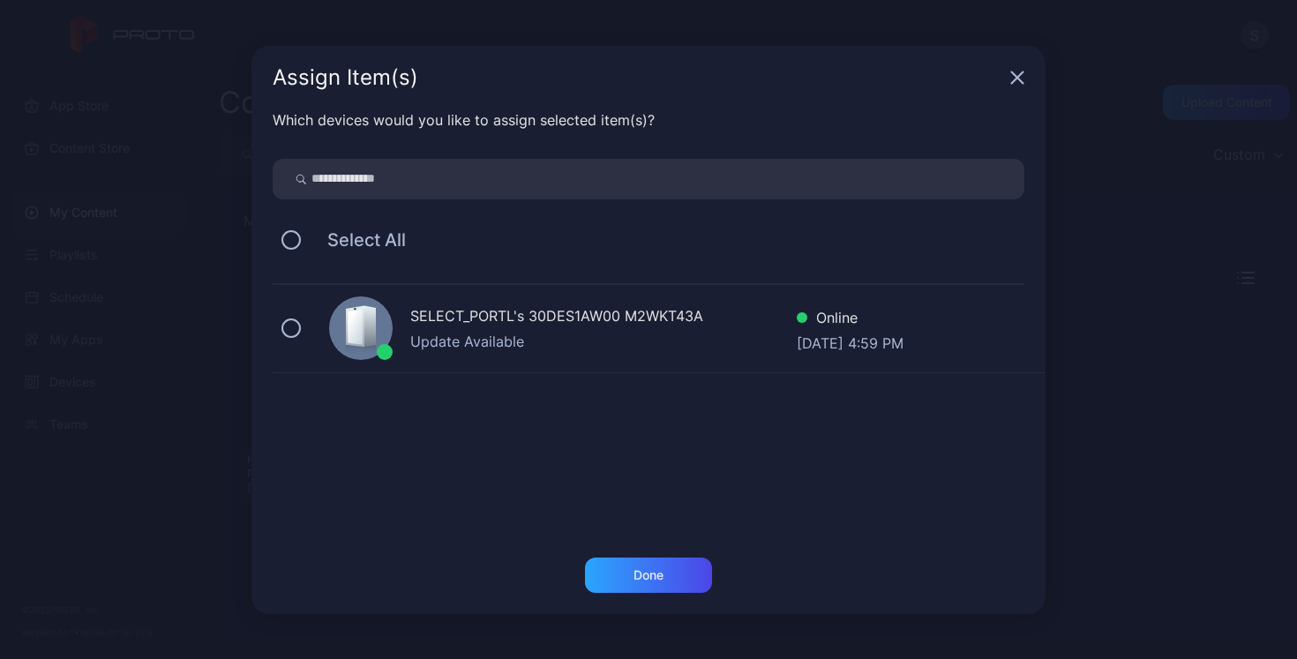
click at [1019, 76] on icon "button" at bounding box center [1017, 76] width 11 height 11
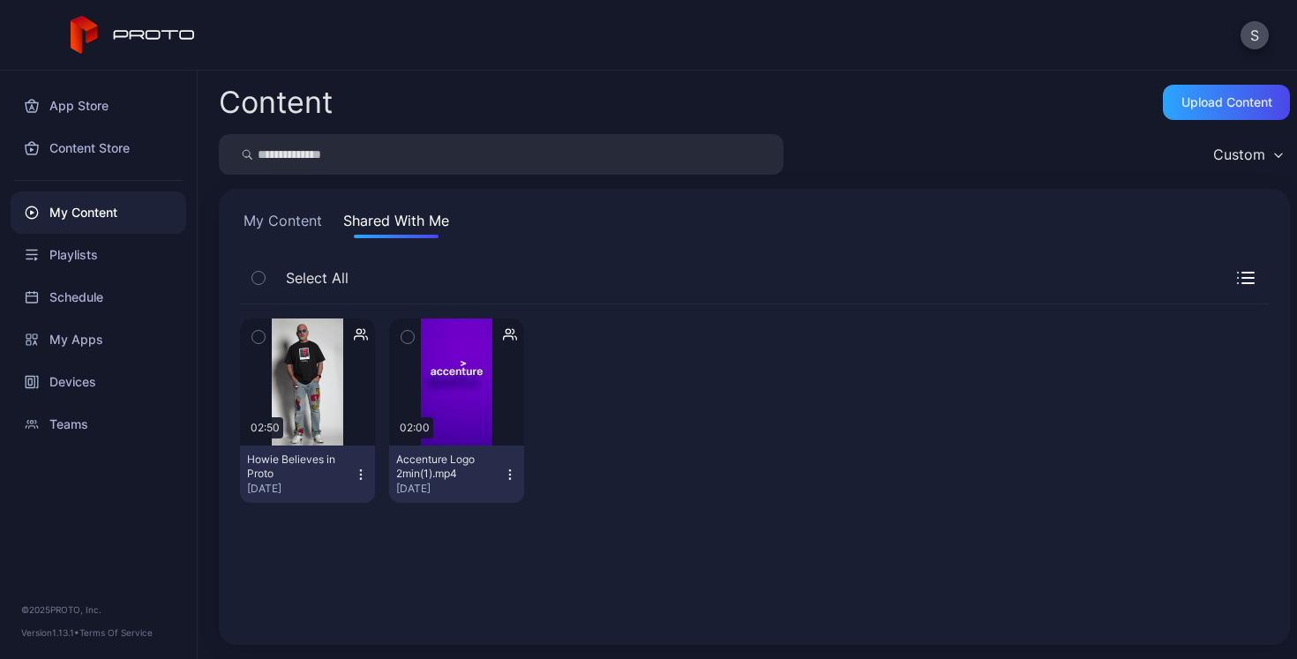
click at [297, 227] on button "My Content" at bounding box center [283, 224] width 86 height 28
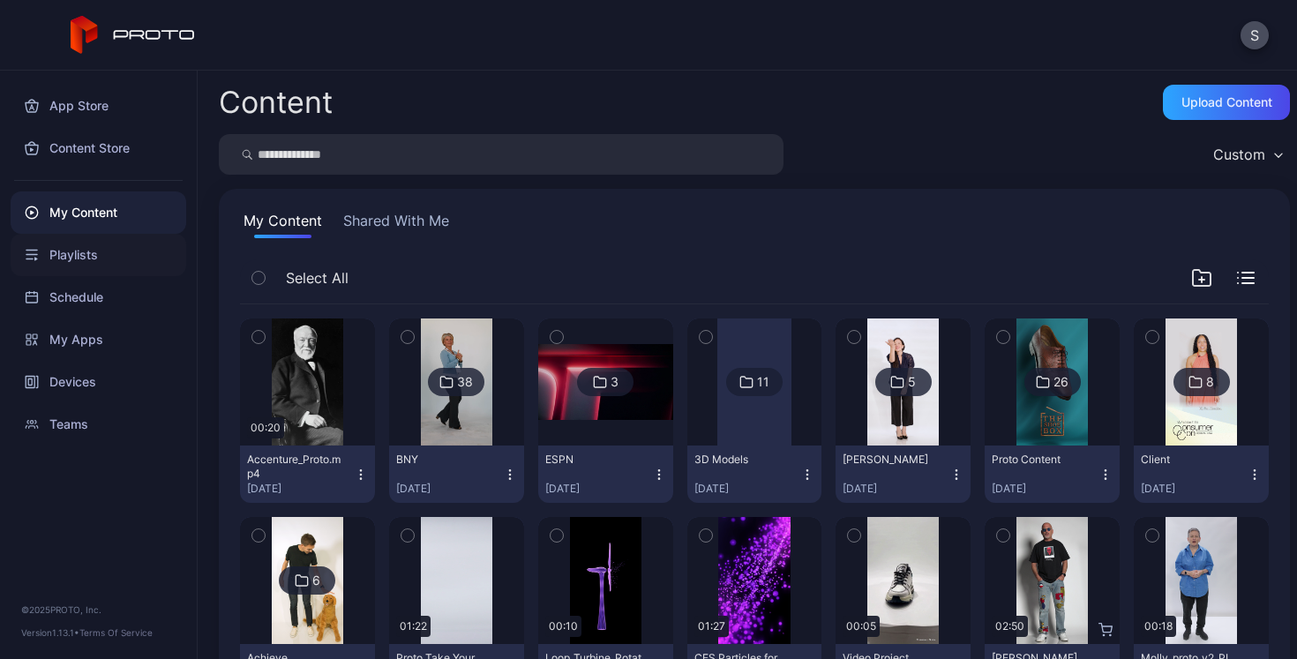
click at [74, 263] on div "Playlists" at bounding box center [99, 255] width 176 height 42
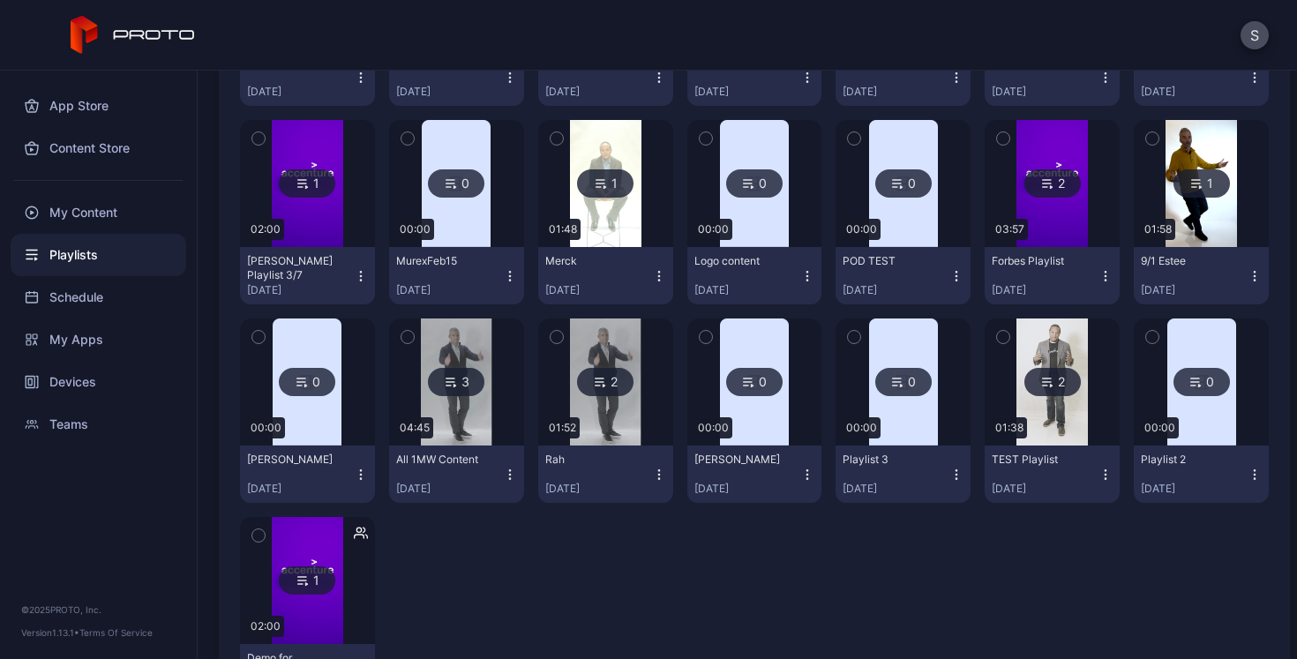
scroll to position [489, 0]
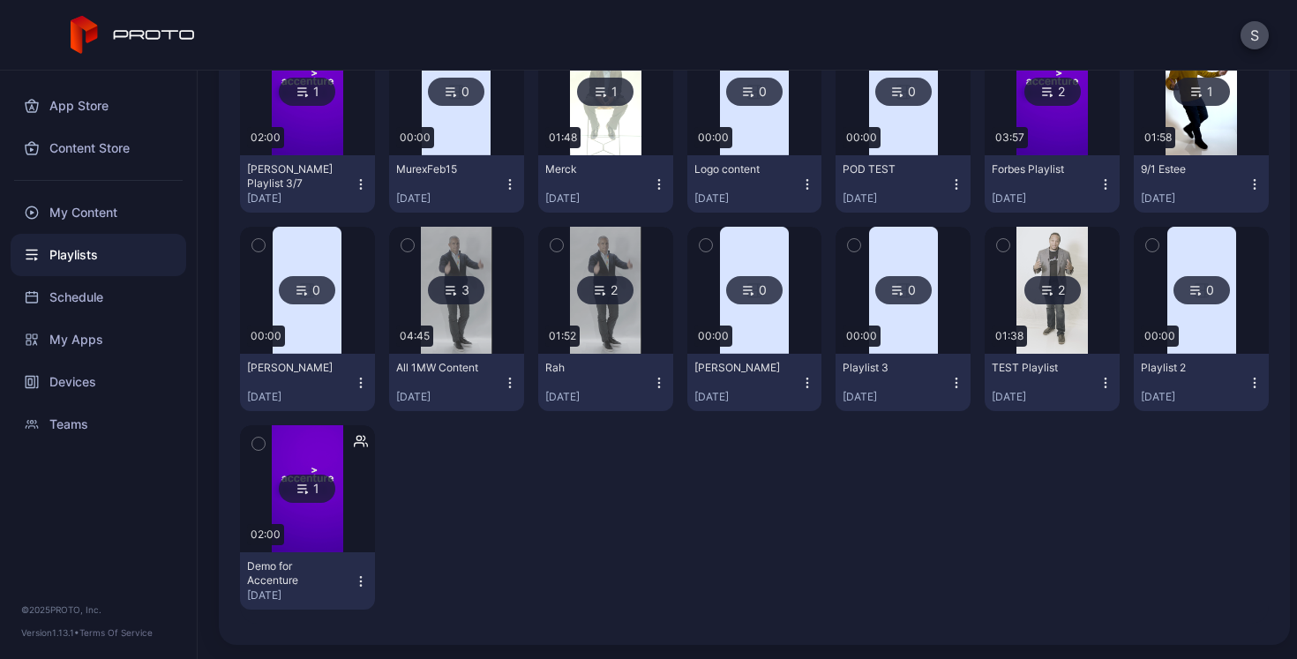
click at [354, 577] on icon "button" at bounding box center [361, 582] width 14 height 14
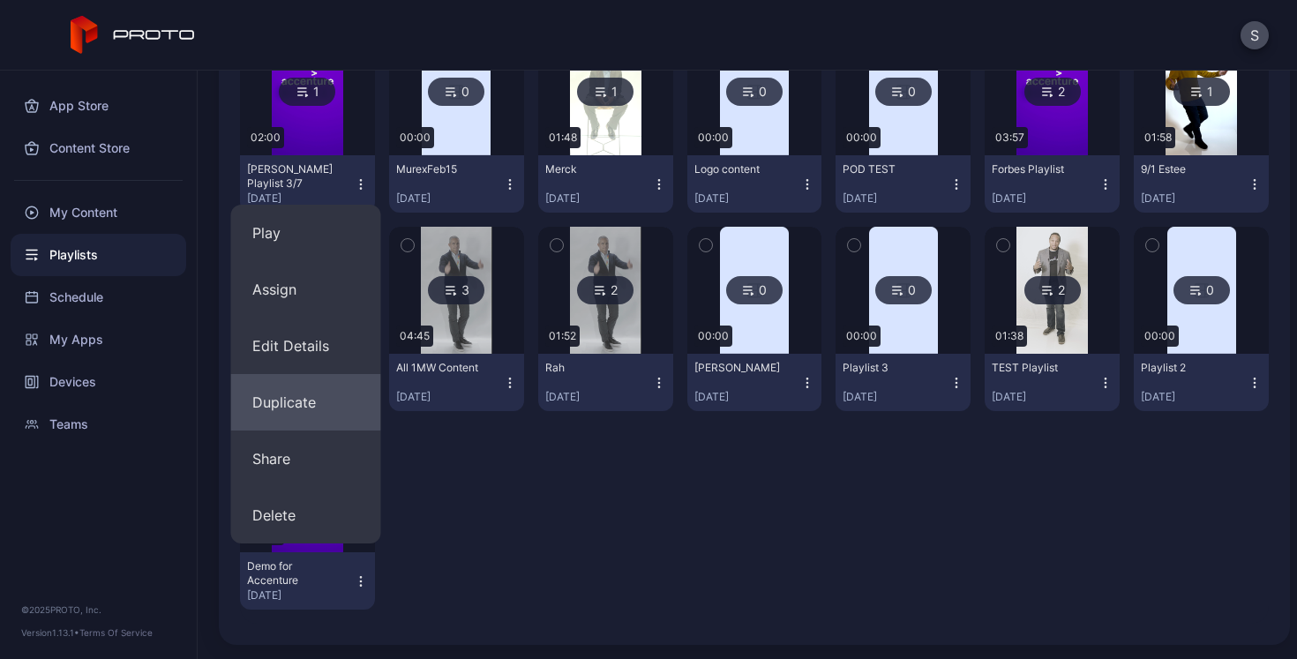
click at [310, 404] on button "Duplicate" at bounding box center [306, 402] width 150 height 56
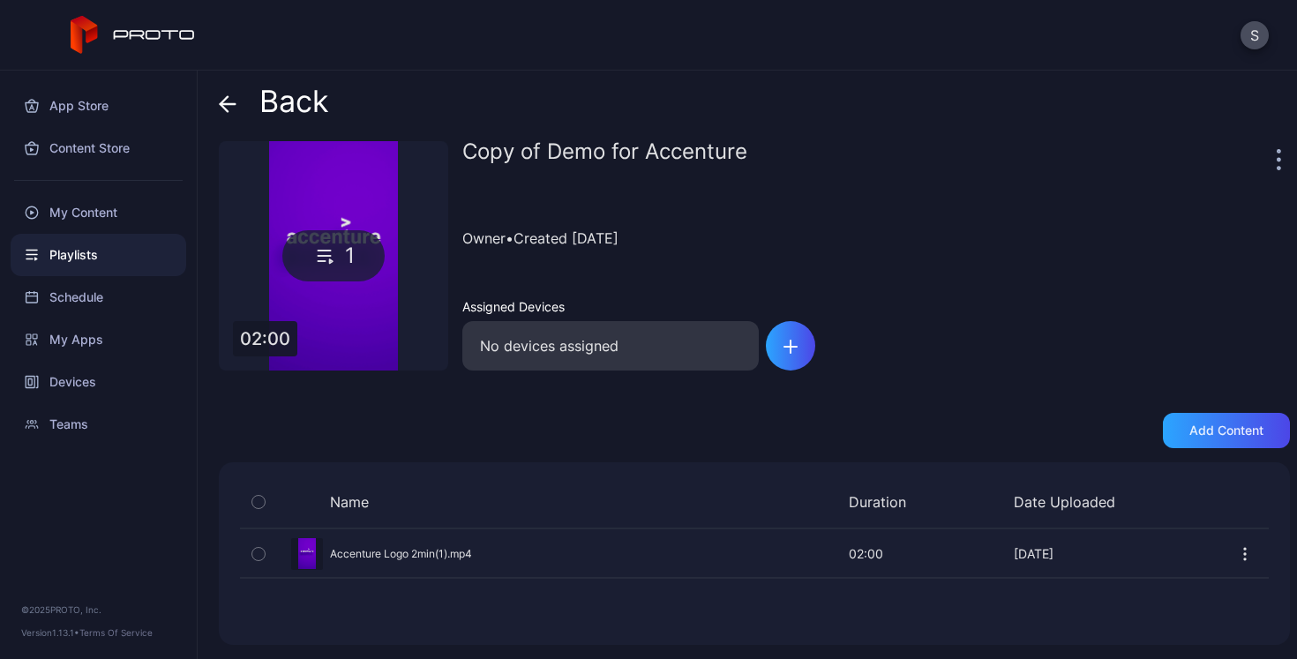
click at [229, 102] on icon at bounding box center [228, 104] width 18 height 18
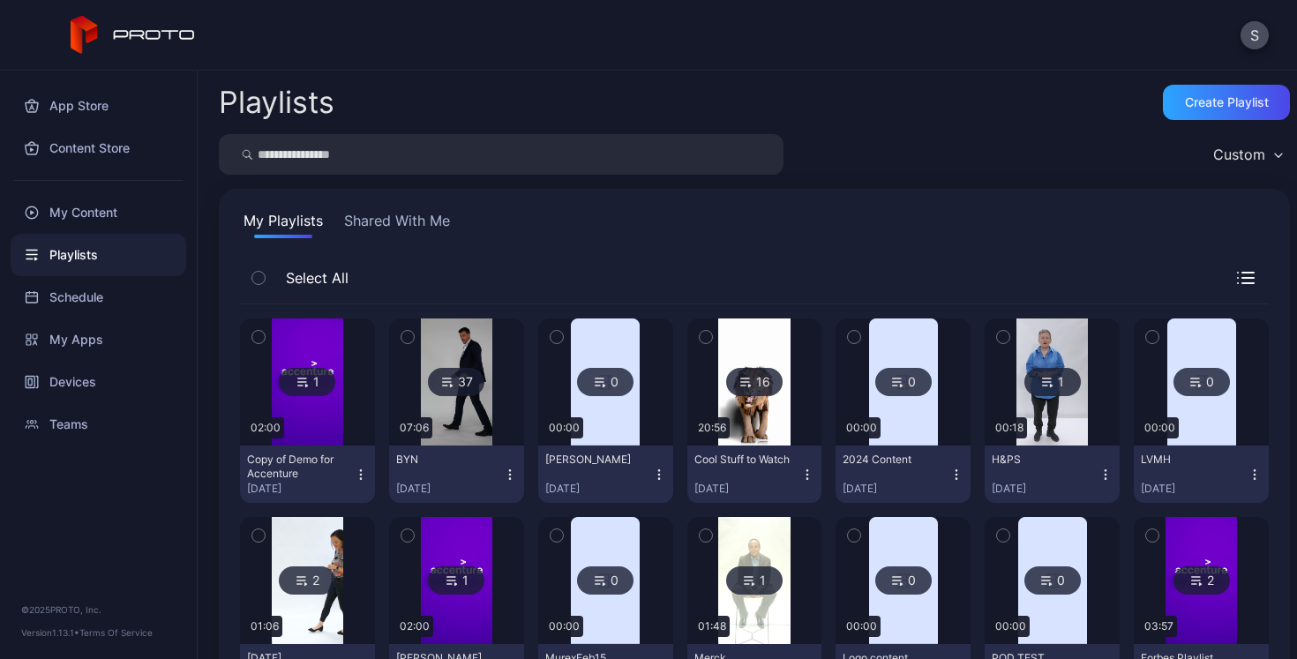
scroll to position [489, 0]
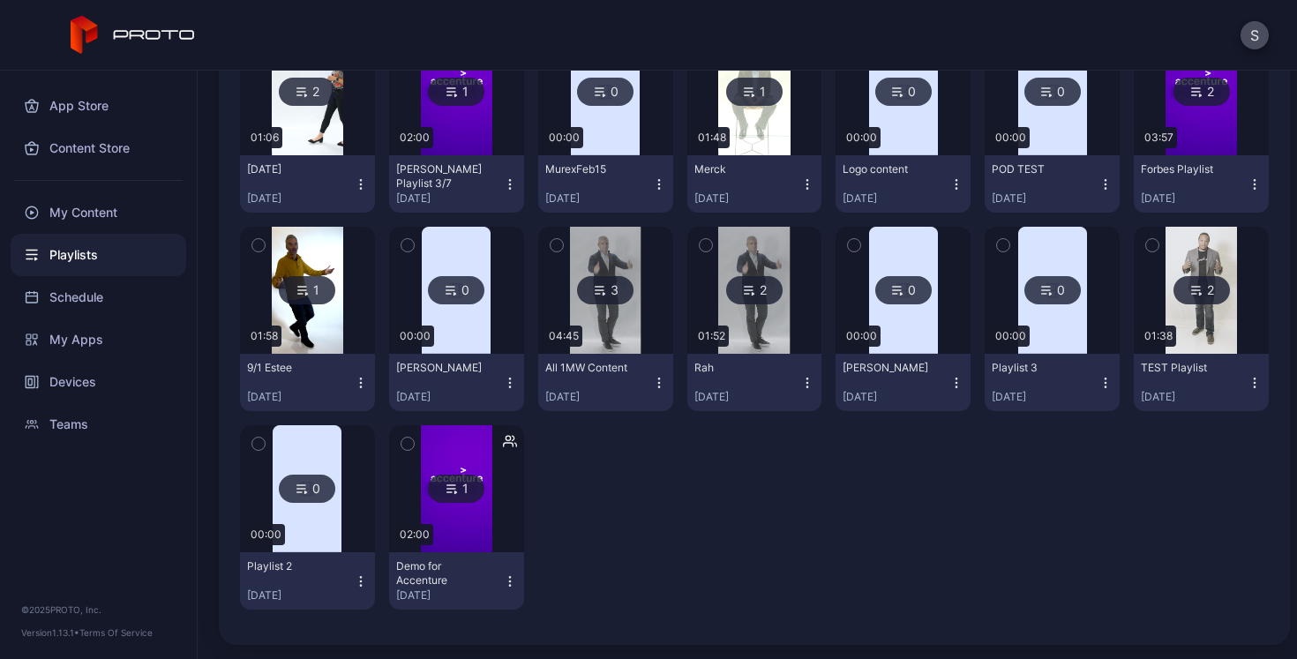
click at [503, 578] on icon "button" at bounding box center [510, 582] width 14 height 14
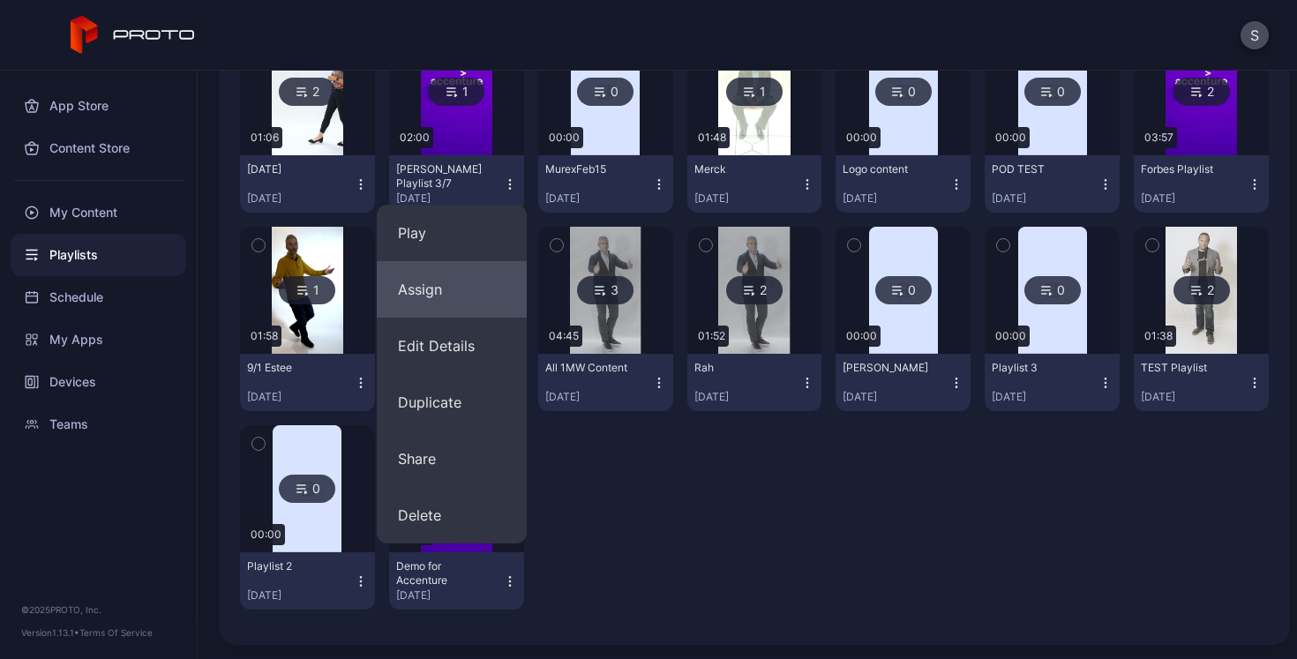
click at [451, 294] on button "Assign" at bounding box center [452, 289] width 150 height 56
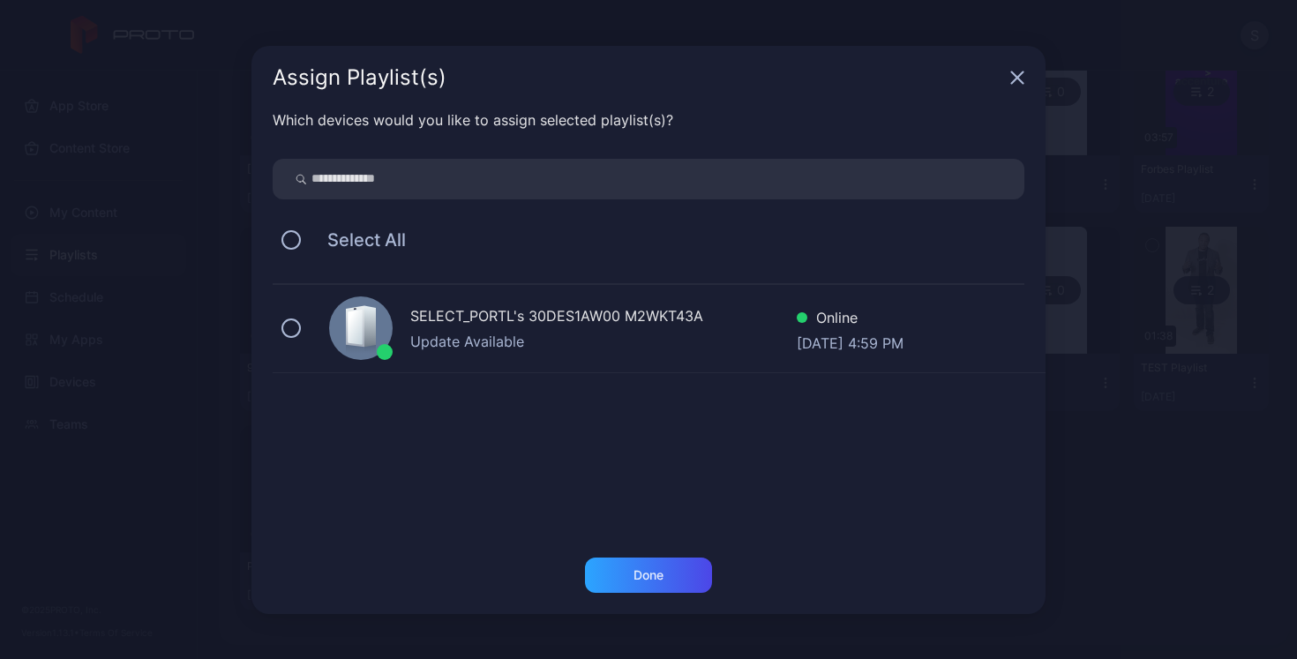
click at [1015, 74] on icon "button" at bounding box center [1017, 76] width 11 height 11
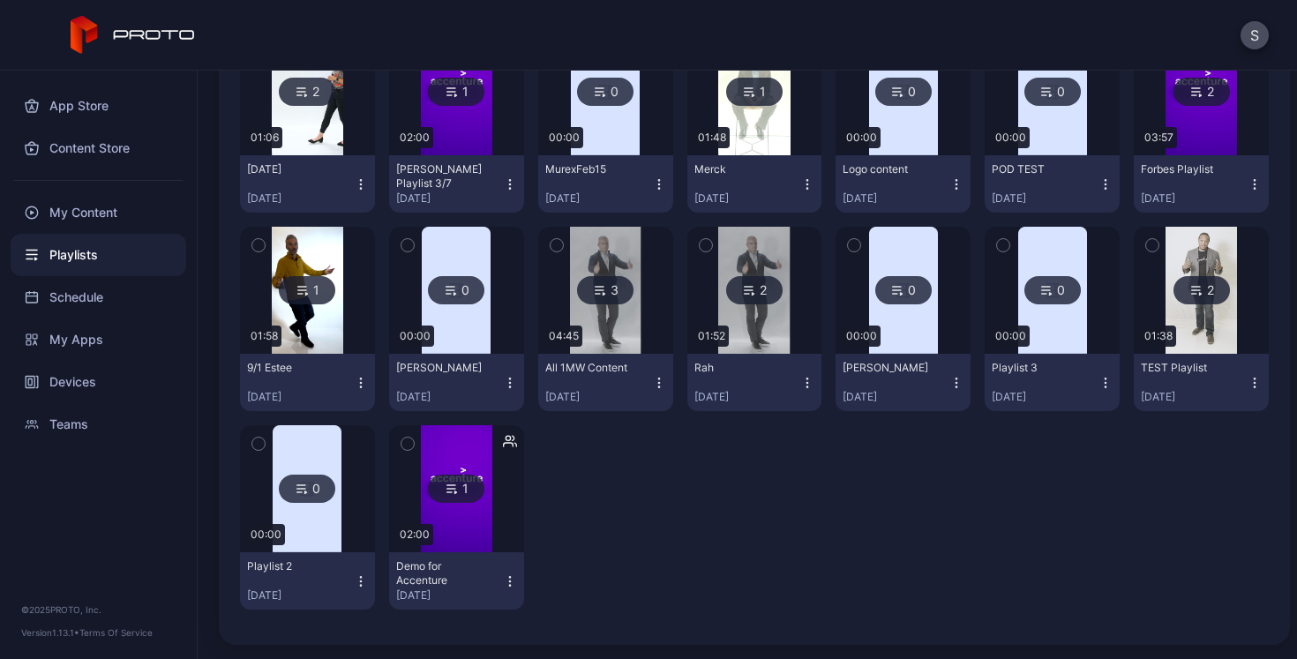
click at [504, 443] on icon "button" at bounding box center [508, 445] width 10 height 4
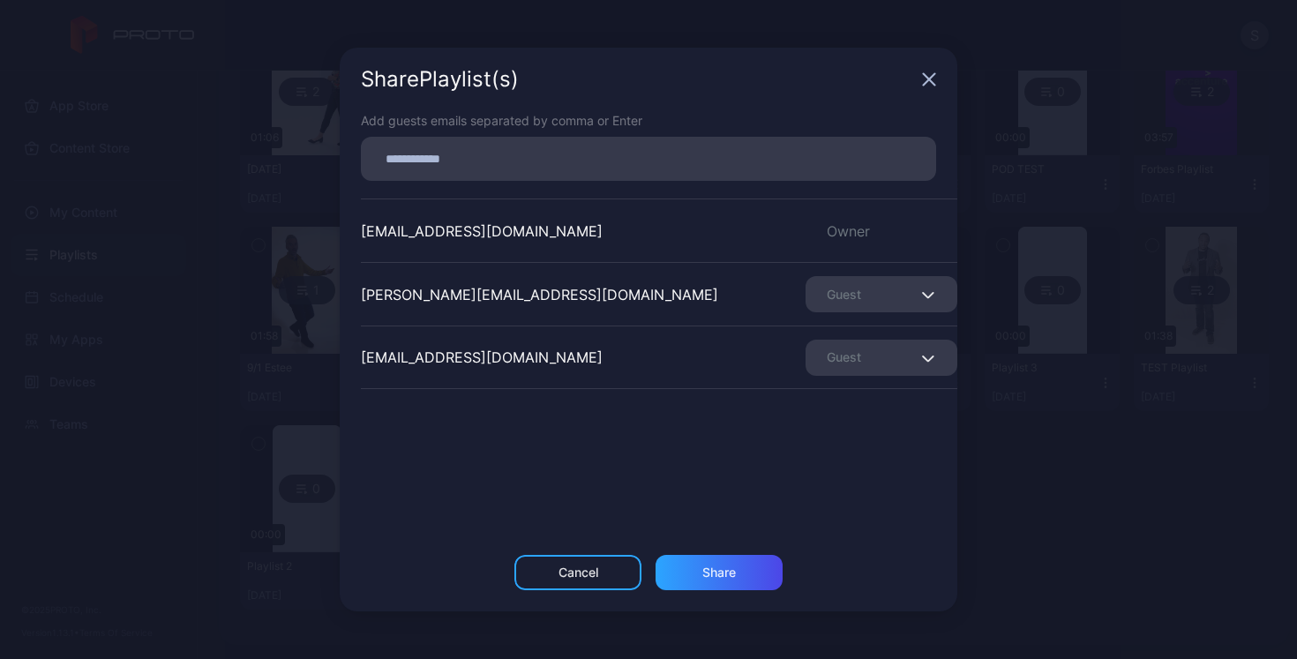
click at [806, 306] on div "Guest" at bounding box center [882, 294] width 152 height 36
click at [835, 424] on div "[EMAIL_ADDRESS][DOMAIN_NAME] Owner [DOMAIN_NAME][EMAIL_ADDRESS][DOMAIN_NAME] Gu…" at bounding box center [659, 331] width 597 height 265
click at [930, 81] on icon "button" at bounding box center [929, 79] width 11 height 11
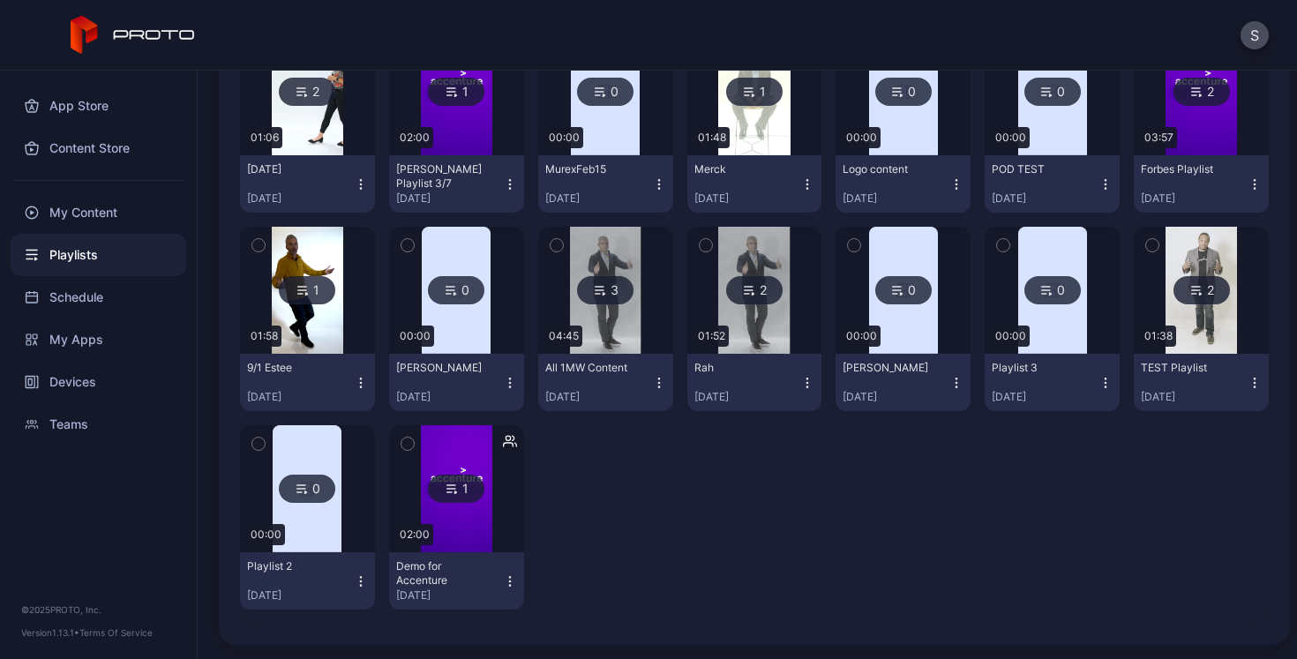
click at [449, 485] on icon at bounding box center [451, 485] width 8 height 0
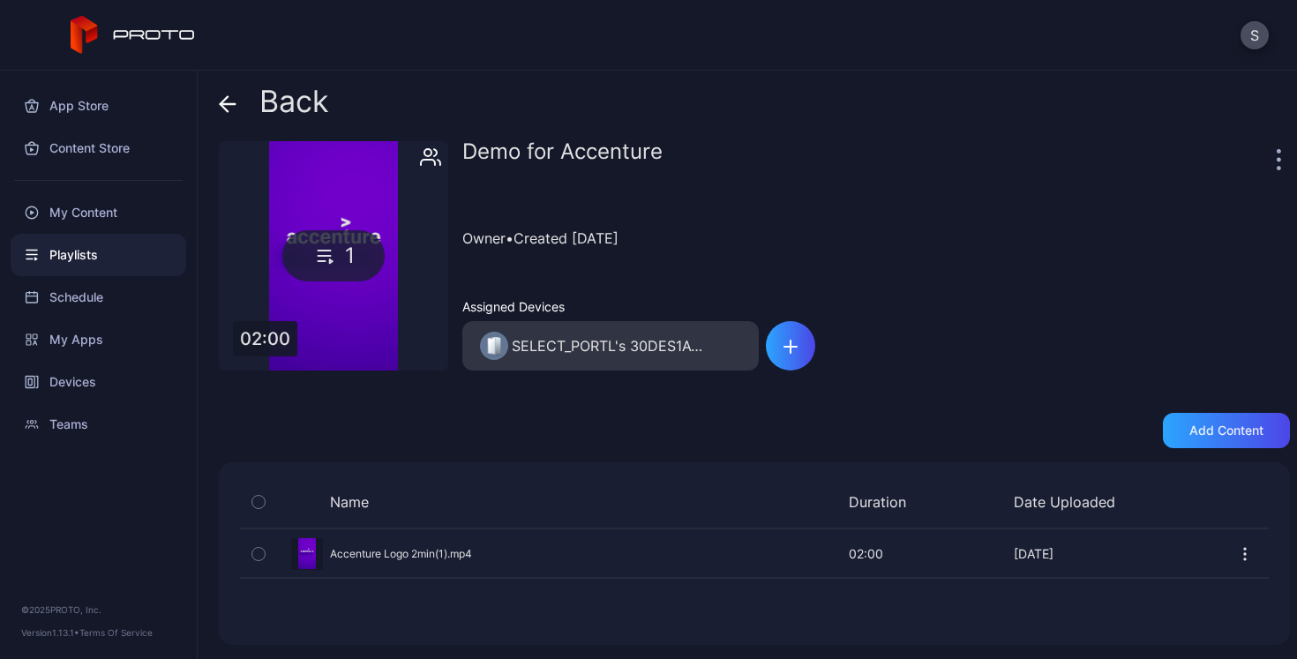
click at [1237, 555] on icon "button" at bounding box center [1246, 554] width 18 height 18
click at [997, 366] on div "Demo for Accenture Owner • Created [DATE] Assigned Devices SELECT_PORTL's 30DES…" at bounding box center [877, 255] width 828 height 229
click at [1252, 36] on button "S" at bounding box center [1255, 35] width 28 height 28
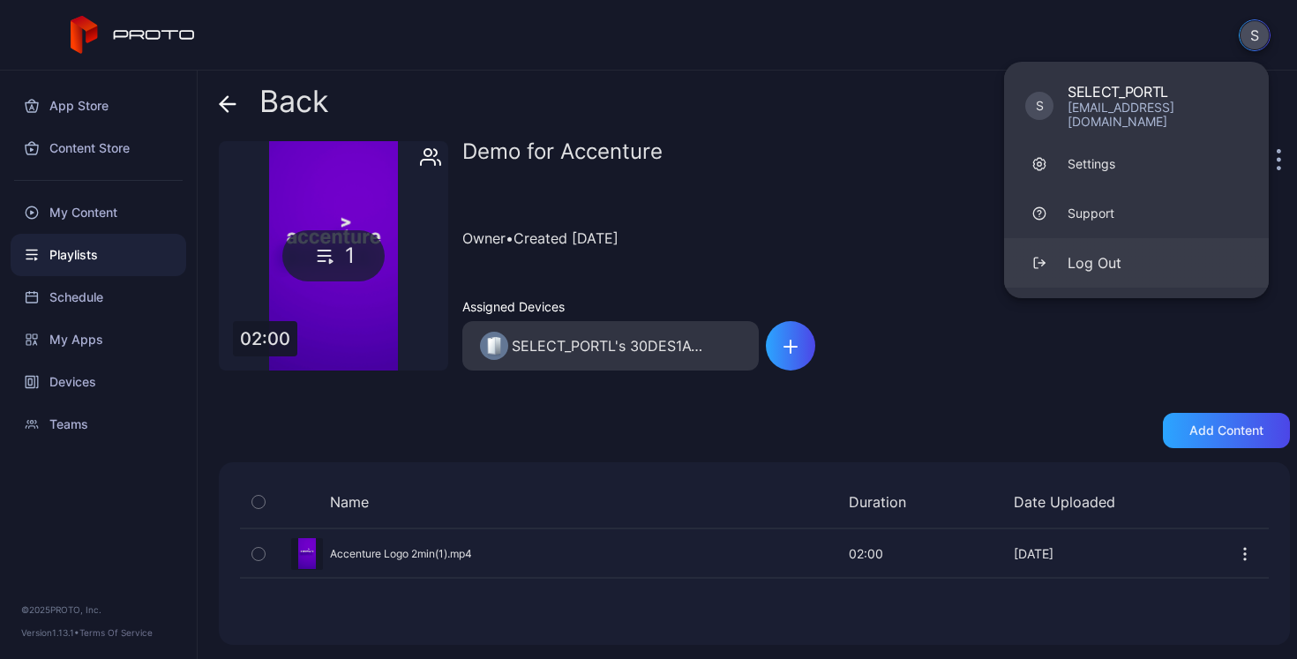
click at [1105, 252] on div "Log Out" at bounding box center [1095, 262] width 54 height 21
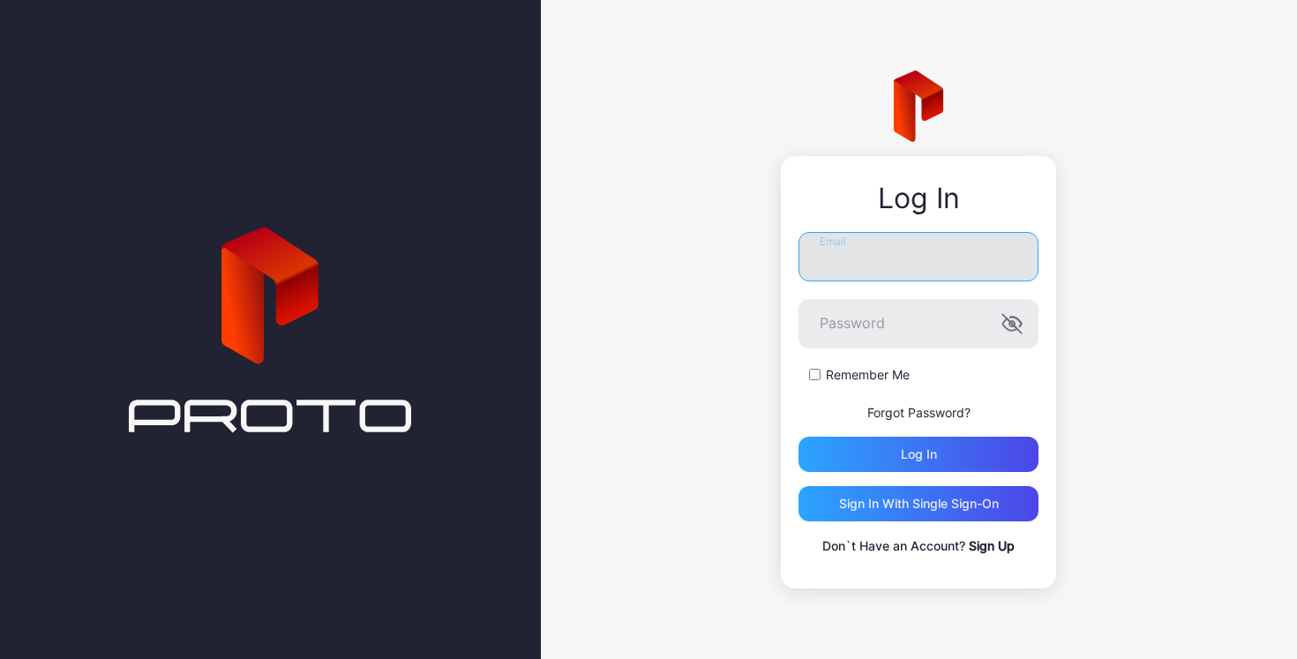
click at [963, 267] on input "Email" at bounding box center [919, 256] width 240 height 49
type input "**********"
click at [799, 437] on button "Log in" at bounding box center [919, 454] width 240 height 35
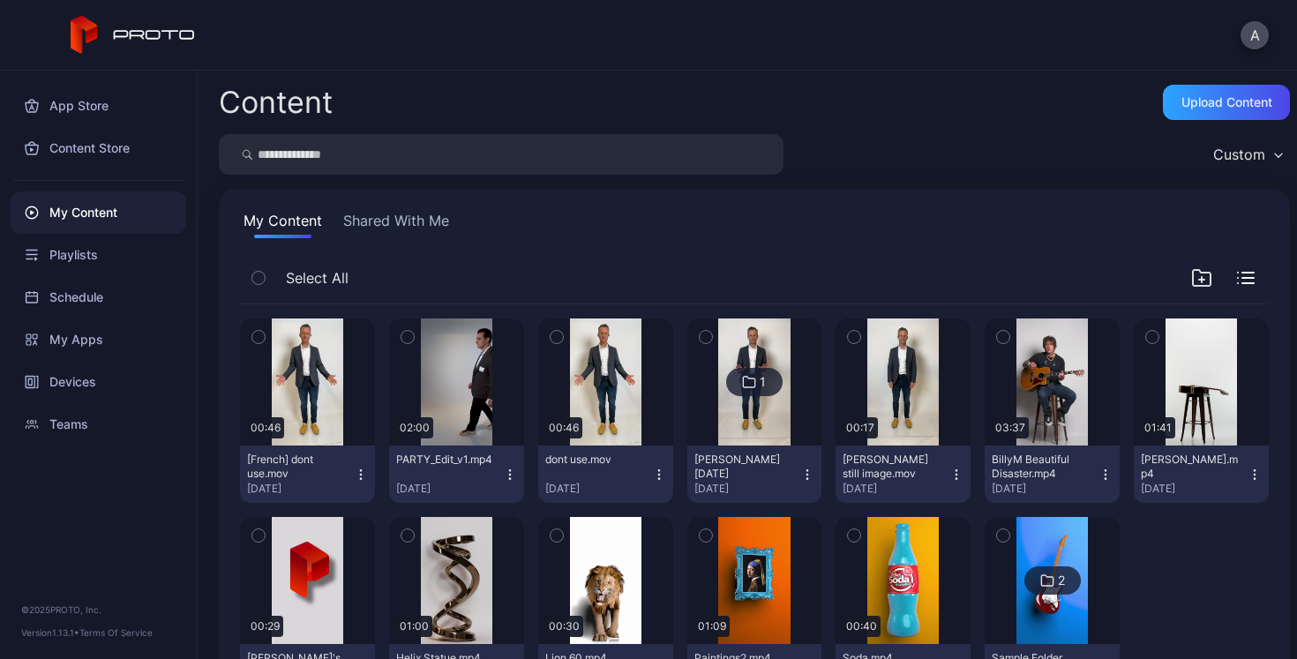
click at [418, 225] on button "Shared With Me" at bounding box center [396, 224] width 113 height 28
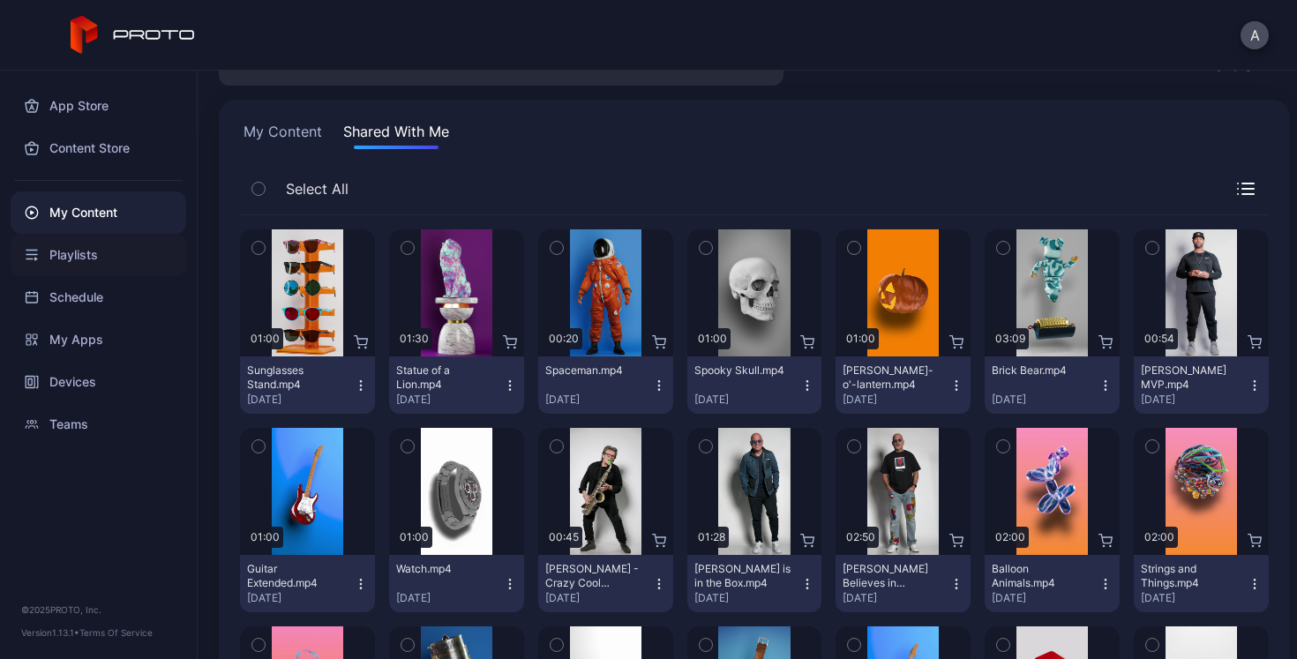
scroll to position [114, 0]
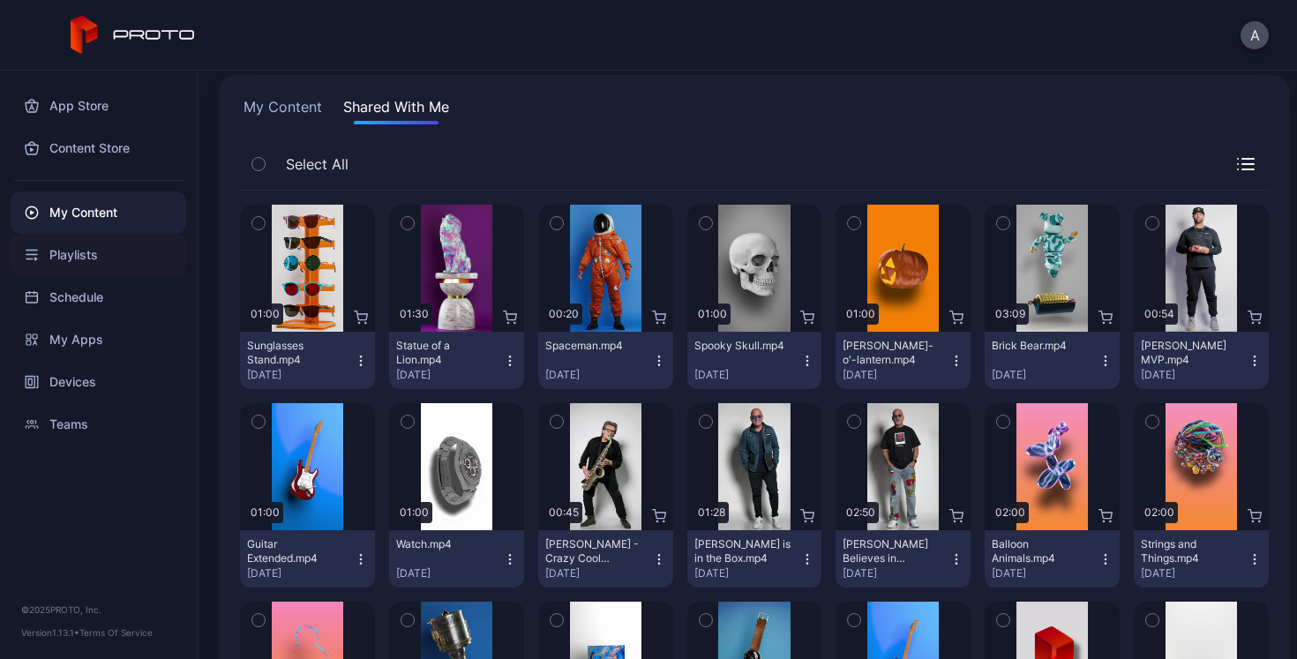
click at [67, 253] on div "Playlists" at bounding box center [99, 255] width 176 height 42
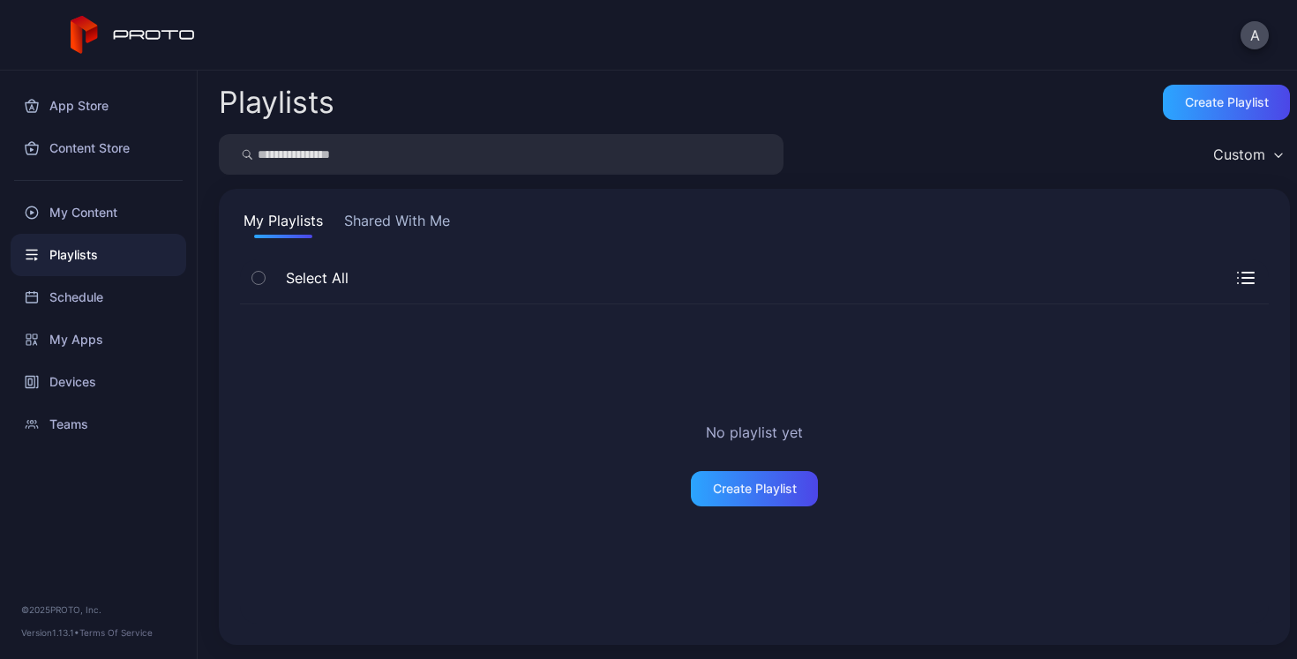
click at [363, 225] on button "Shared With Me" at bounding box center [397, 224] width 113 height 28
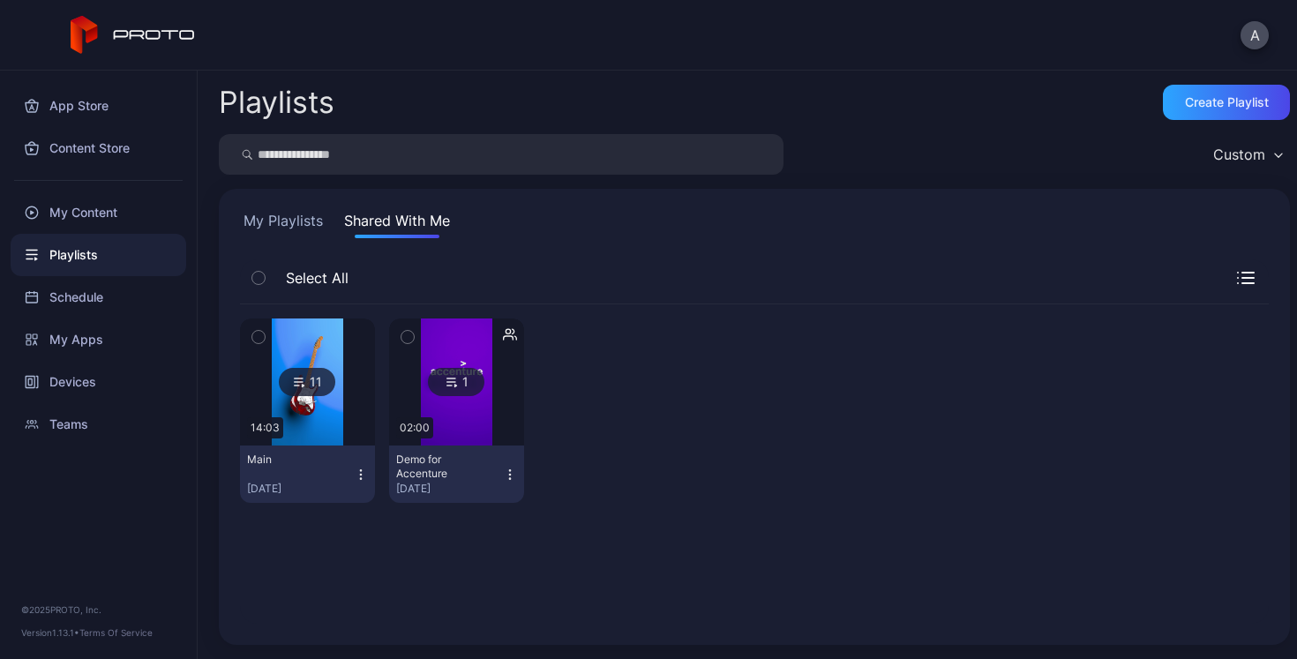
click at [503, 472] on icon "button" at bounding box center [510, 475] width 14 height 14
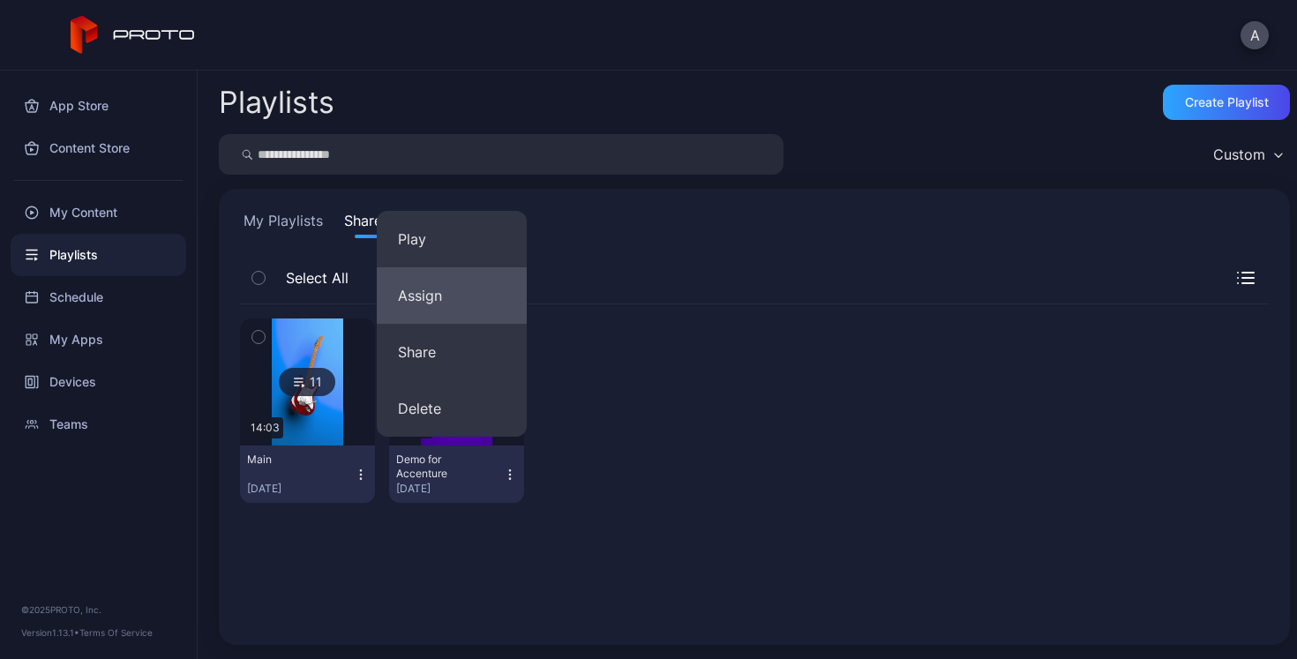
click at [460, 307] on button "Assign" at bounding box center [452, 295] width 150 height 56
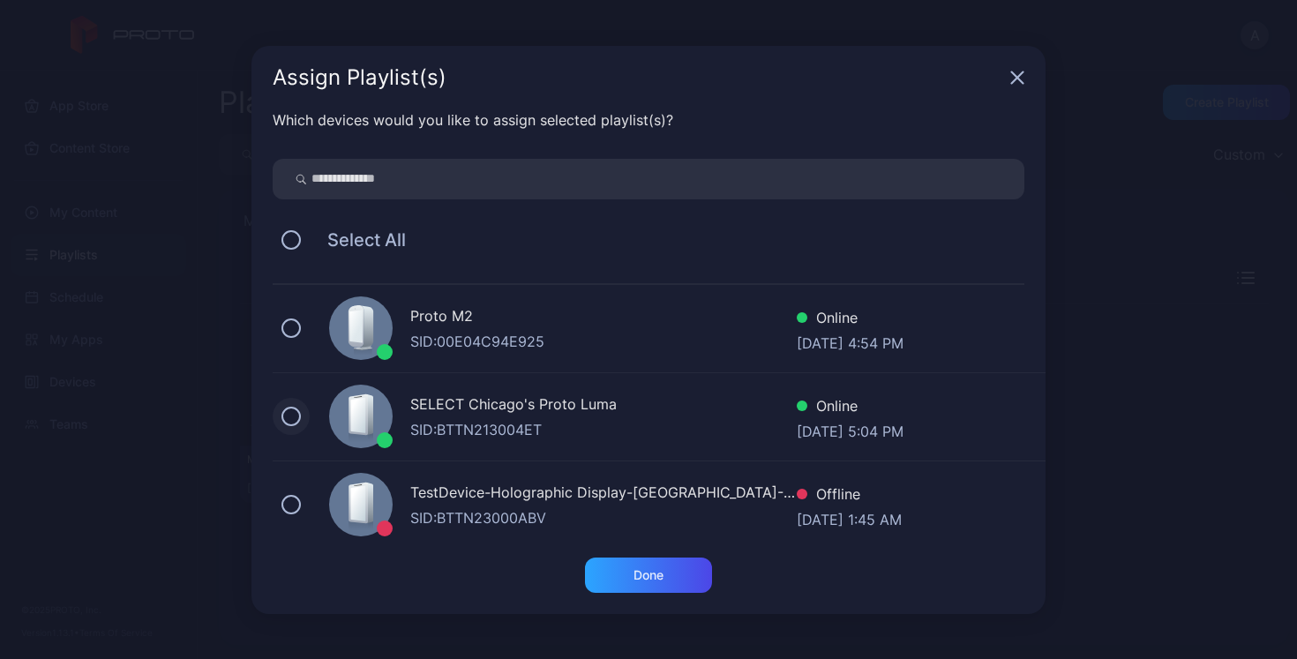
click at [295, 416] on button at bounding box center [291, 416] width 19 height 19
click at [293, 325] on button at bounding box center [291, 328] width 19 height 19
click at [289, 329] on icon at bounding box center [291, 329] width 7 height 4
click at [646, 574] on div "Done" at bounding box center [649, 575] width 30 height 14
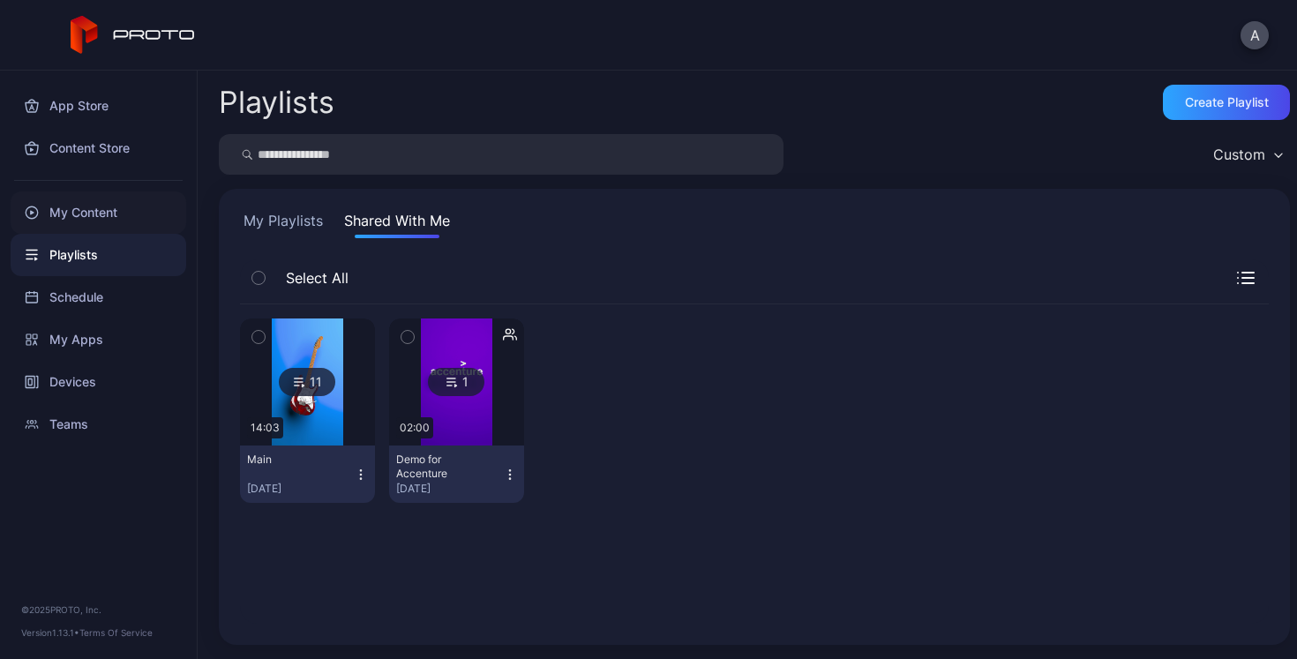
click at [93, 216] on div "My Content" at bounding box center [99, 213] width 176 height 42
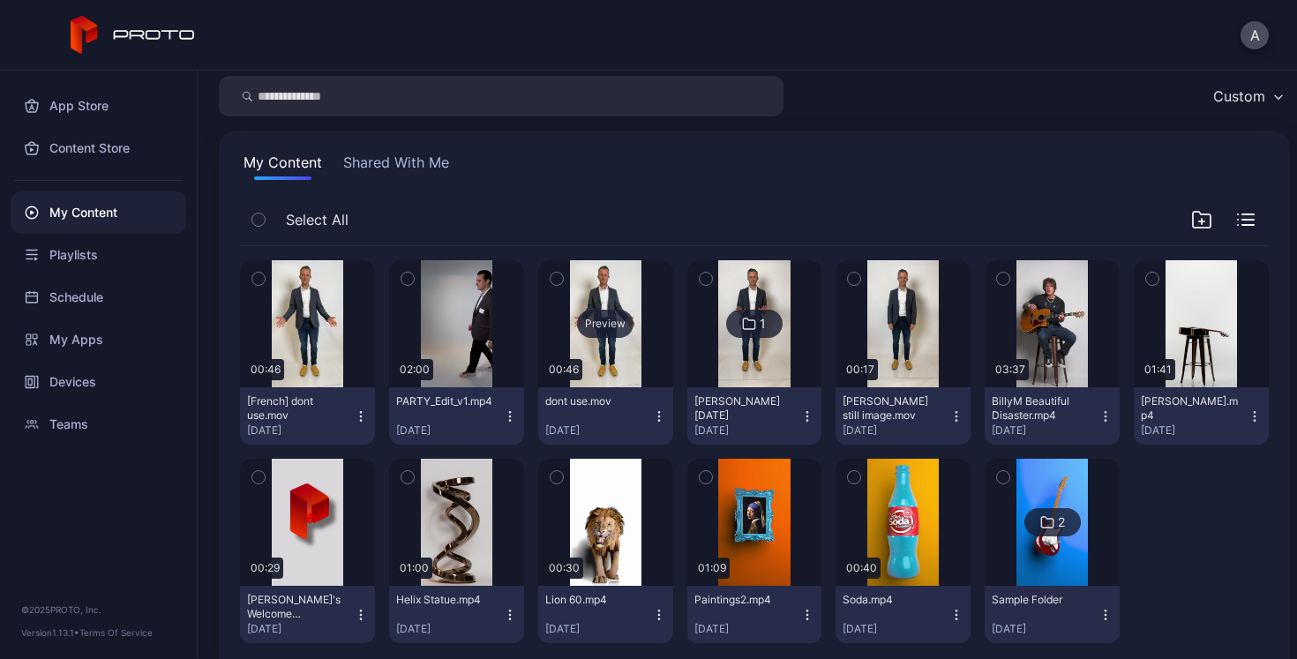
scroll to position [35, 0]
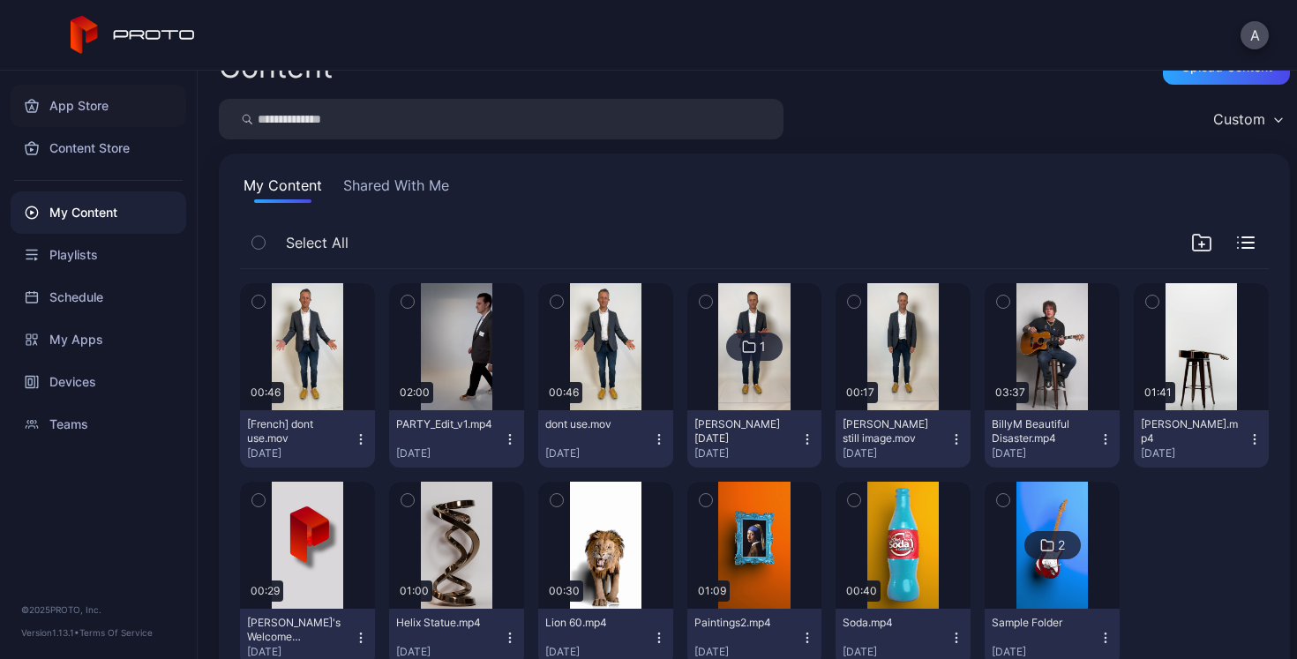
click at [69, 102] on div "App Store" at bounding box center [99, 106] width 176 height 42
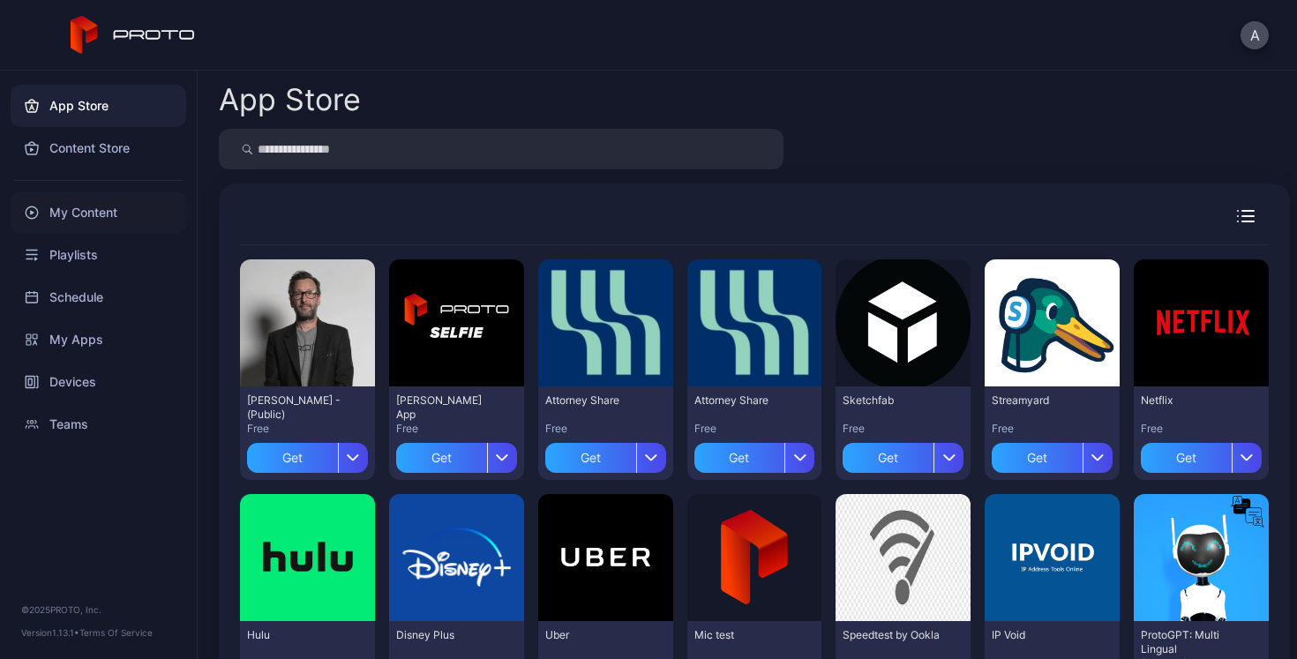
click at [85, 214] on div "My Content" at bounding box center [99, 213] width 176 height 42
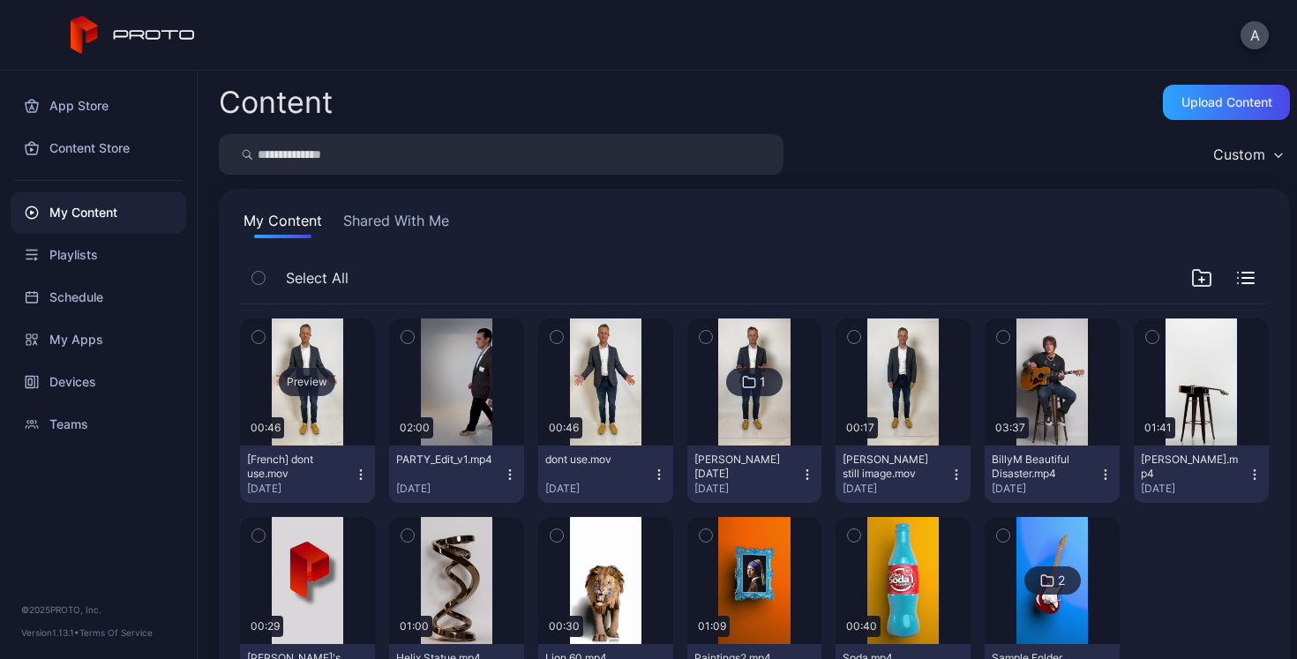
scroll to position [92, 0]
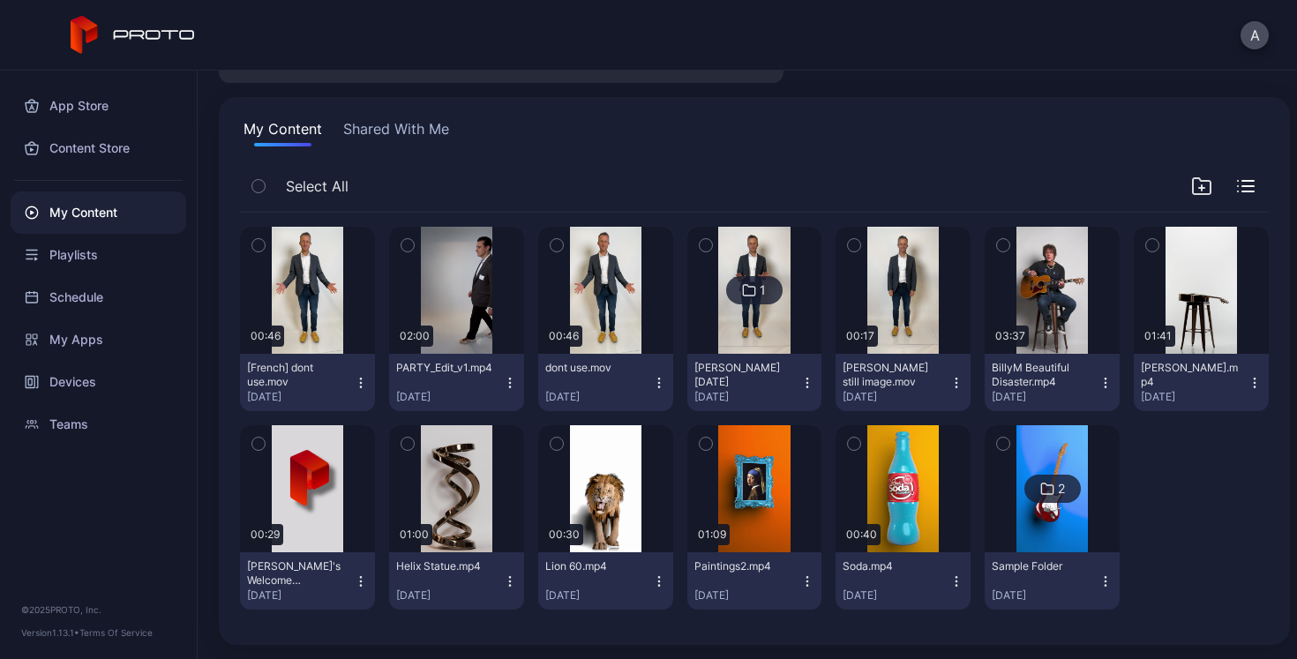
click at [379, 123] on button "Shared With Me" at bounding box center [396, 132] width 113 height 28
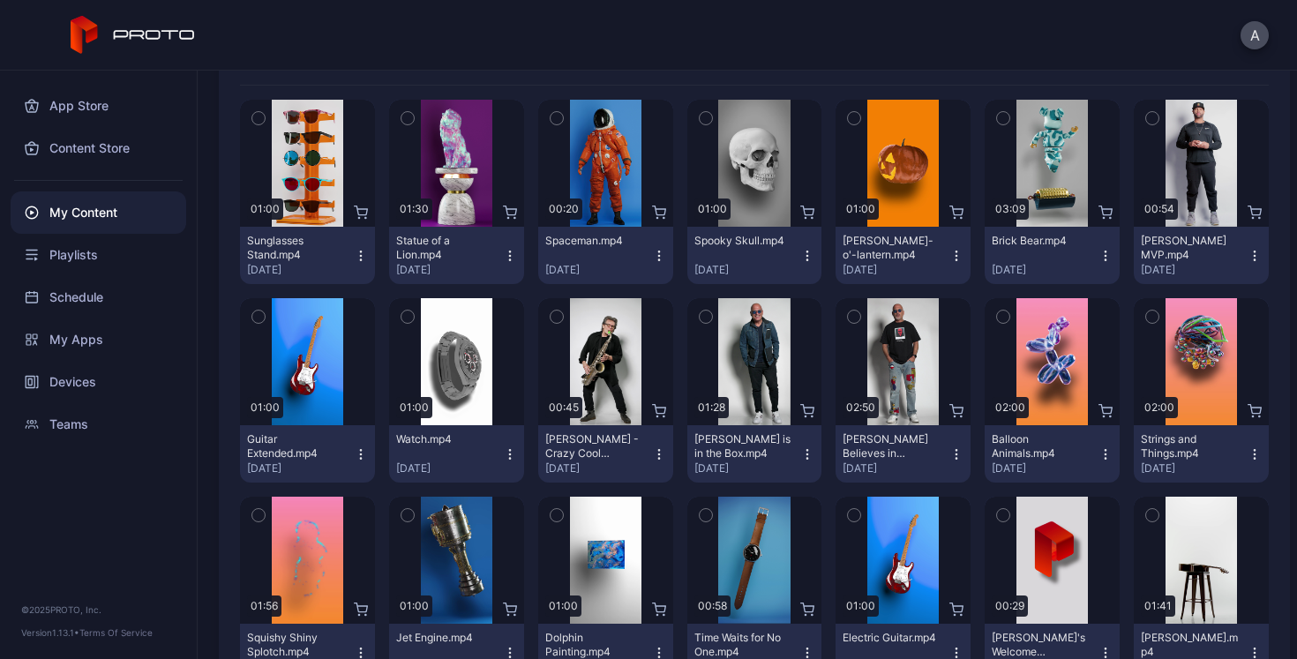
scroll to position [0, 0]
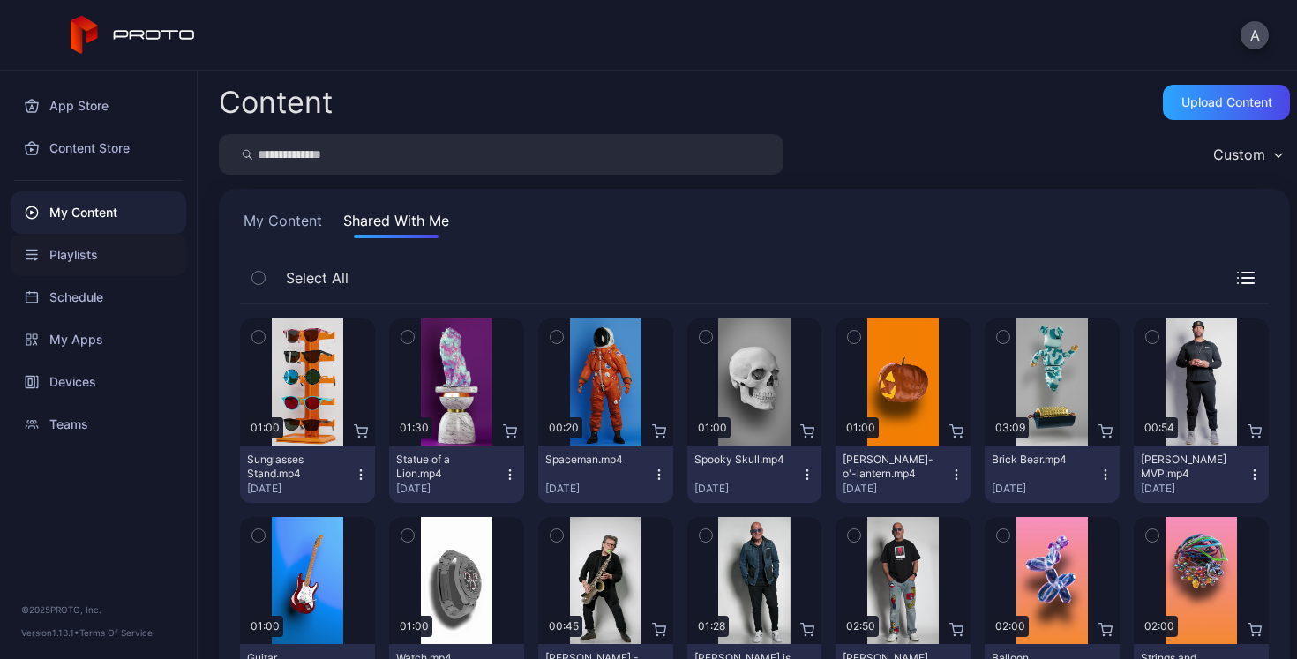
click at [82, 255] on div "Playlists" at bounding box center [99, 255] width 176 height 42
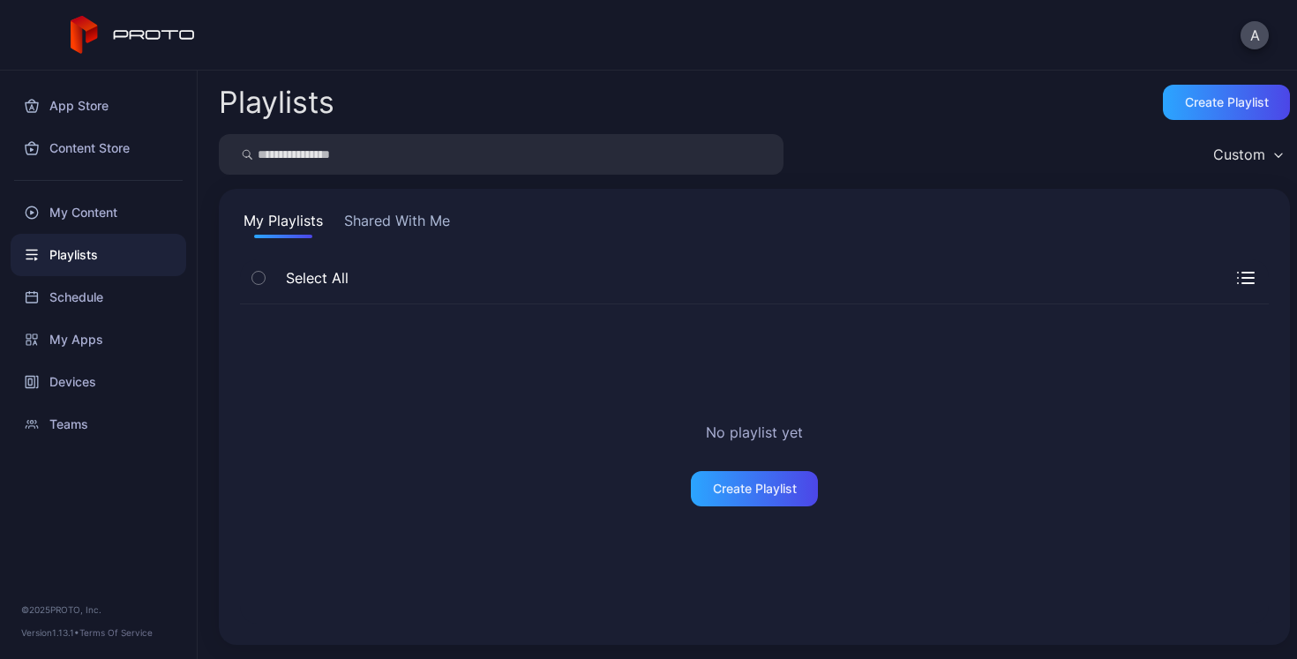
click at [395, 229] on button "Shared With Me" at bounding box center [397, 224] width 113 height 28
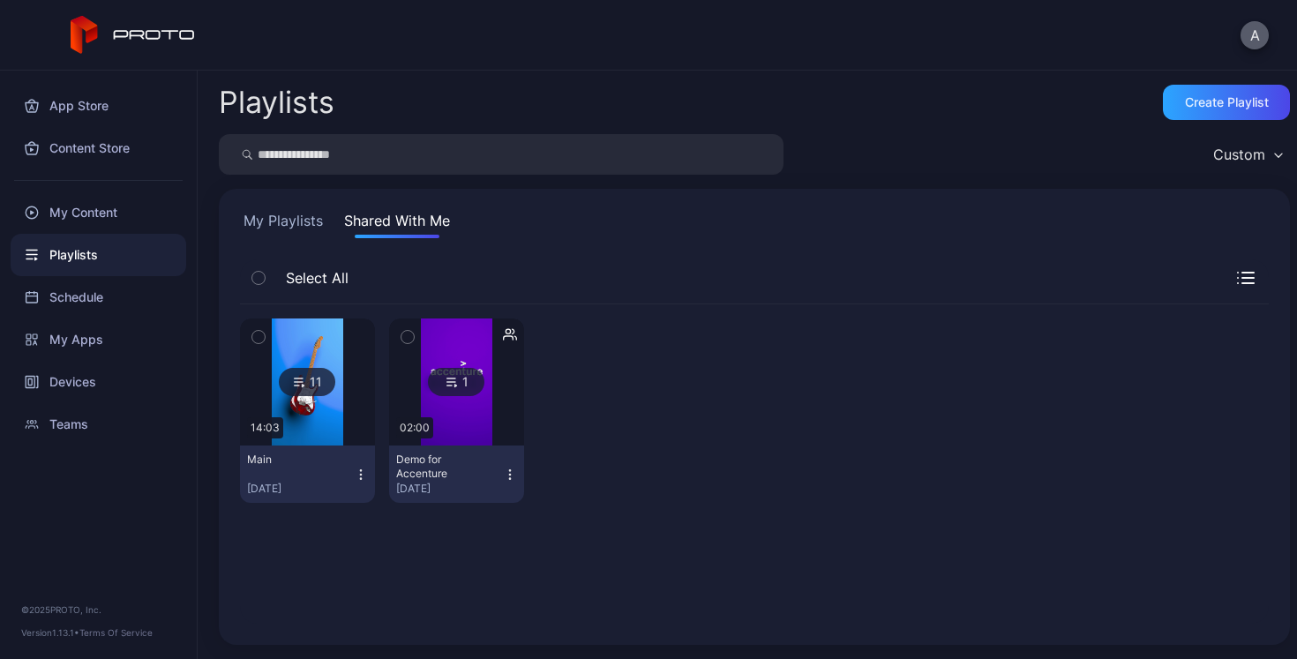
click at [1250, 39] on button "A" at bounding box center [1255, 35] width 28 height 28
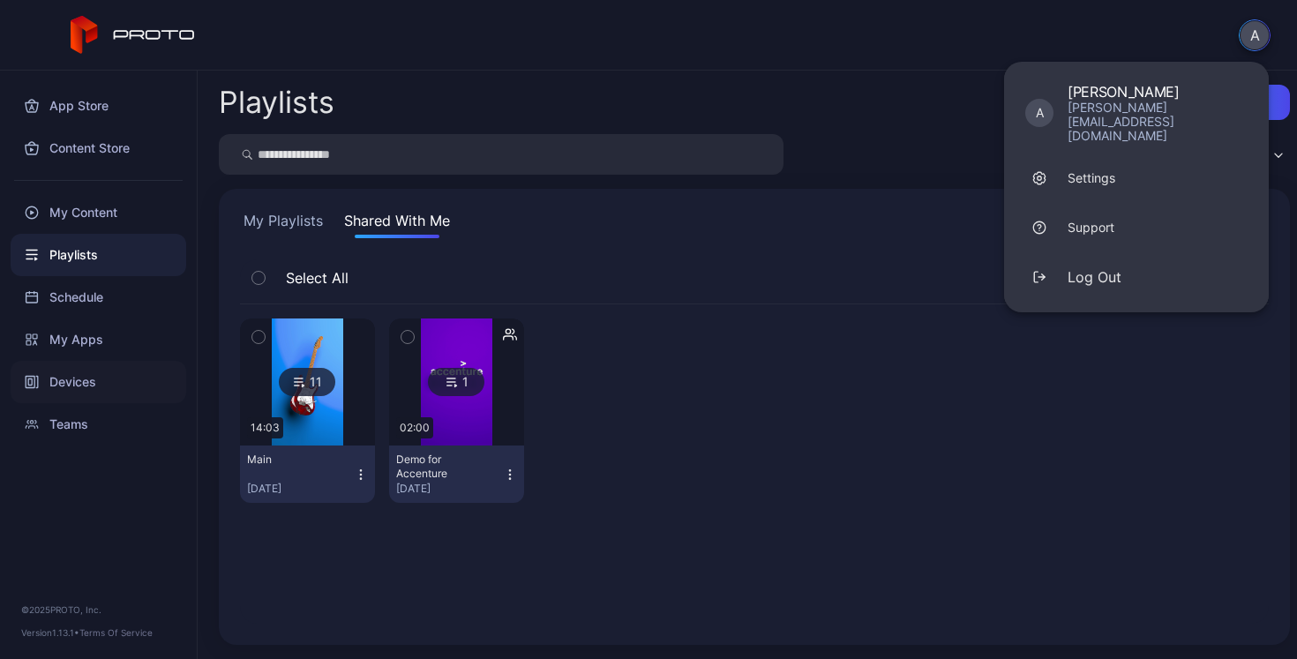
click at [64, 385] on div "Devices" at bounding box center [99, 382] width 176 height 42
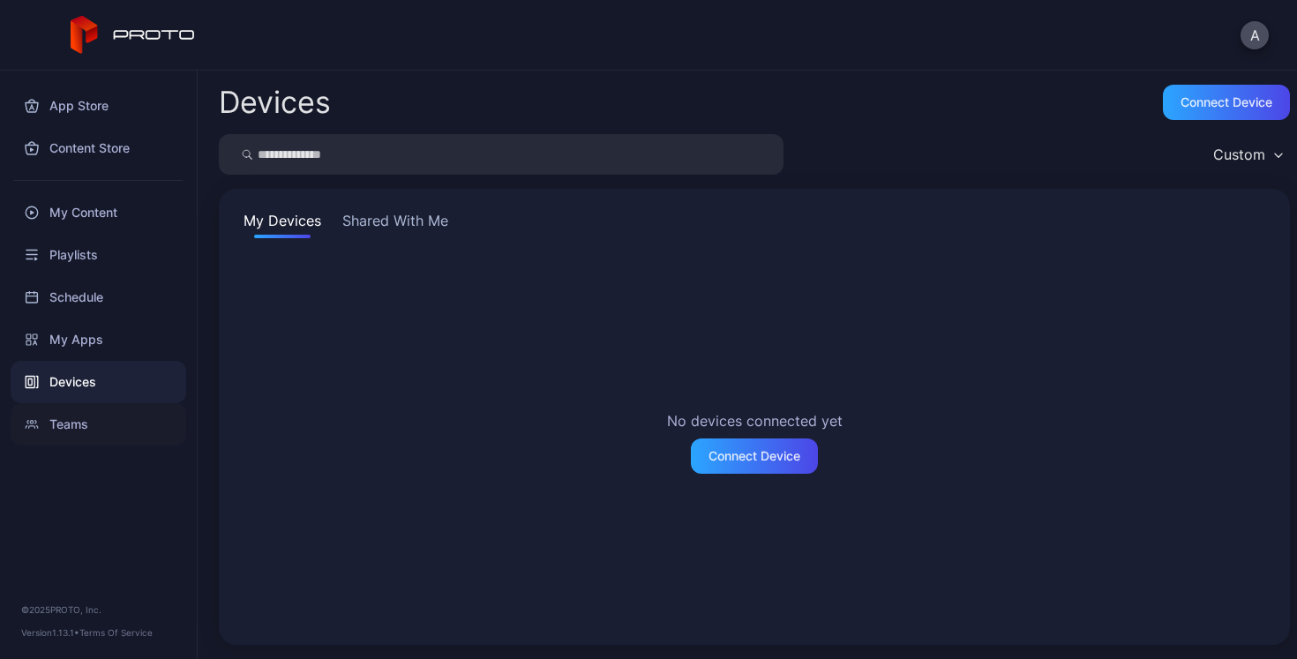
click at [75, 424] on div "Teams" at bounding box center [99, 424] width 176 height 42
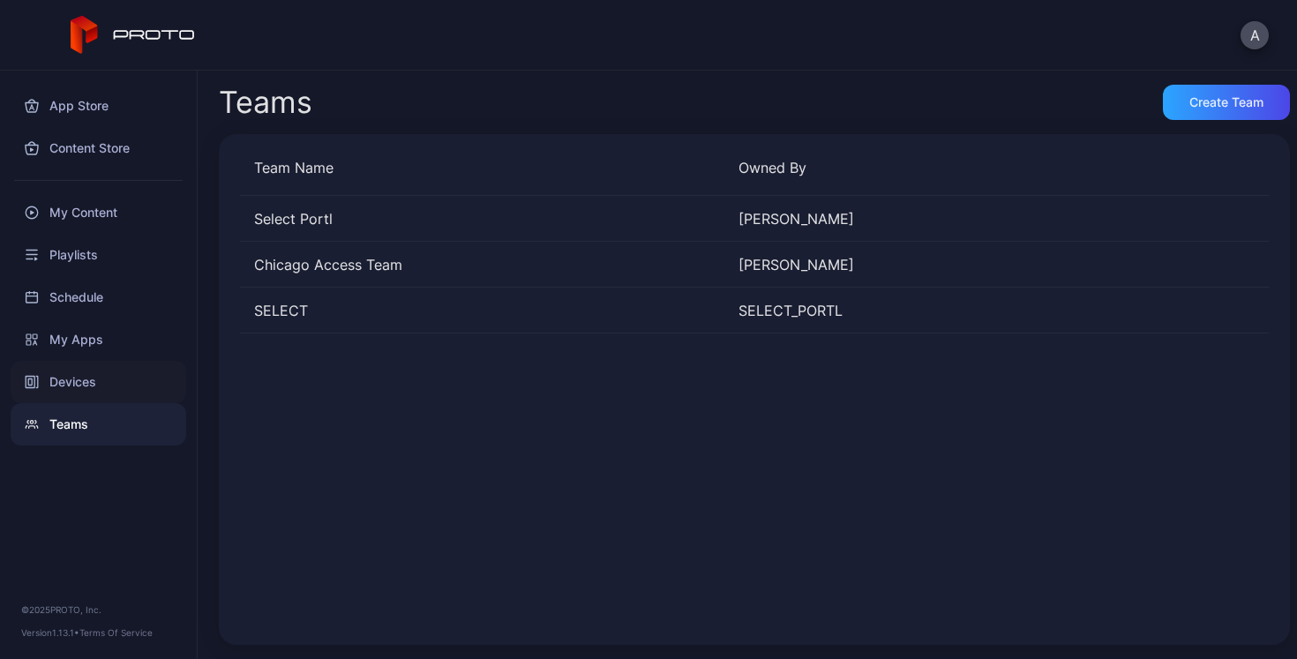
click at [70, 380] on div "Devices" at bounding box center [99, 382] width 176 height 42
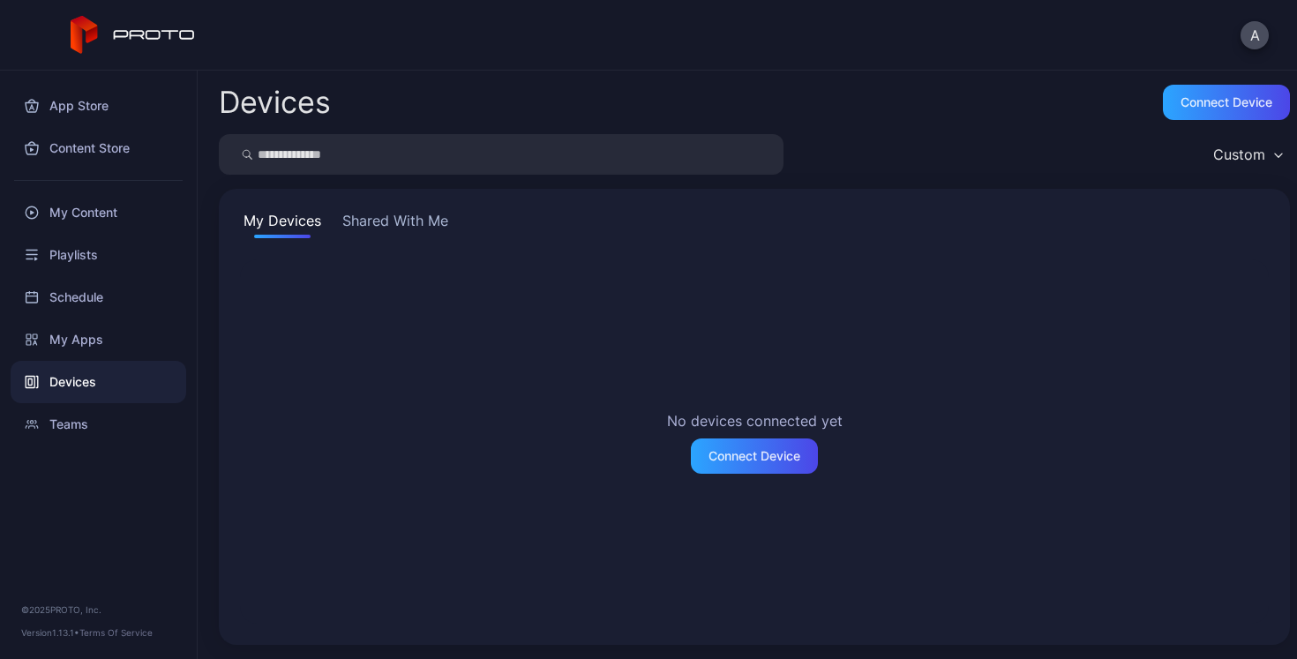
click at [405, 214] on button "Shared With Me" at bounding box center [395, 224] width 113 height 28
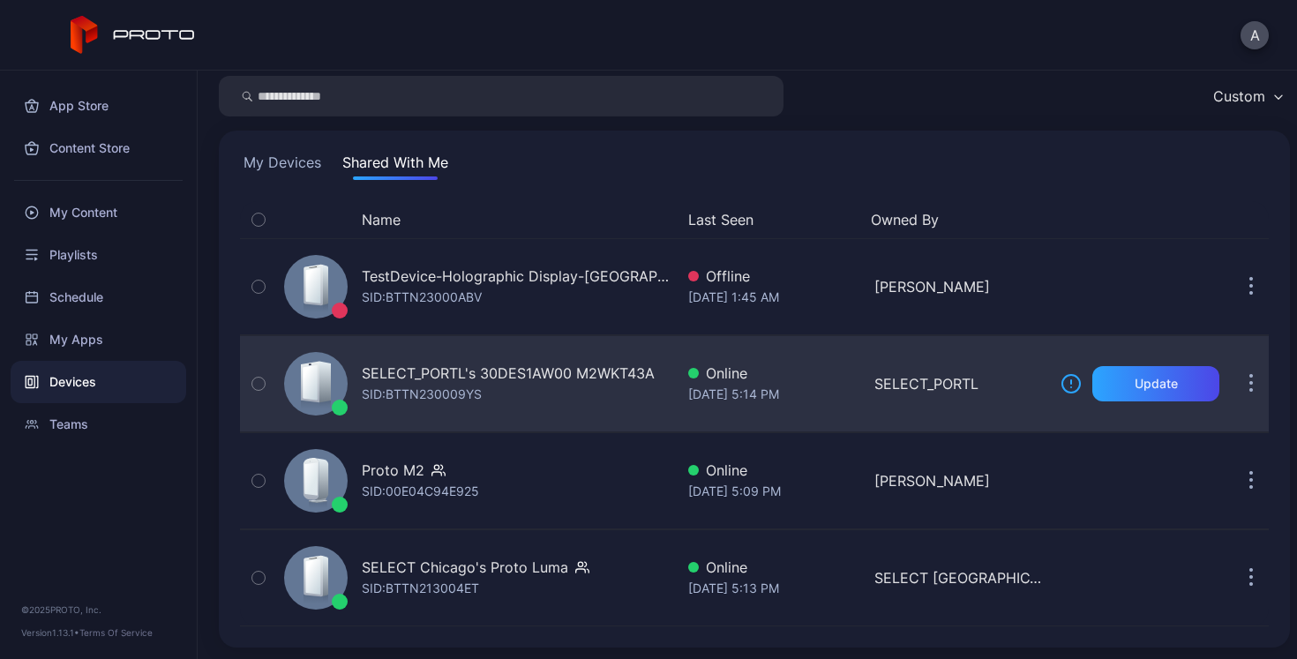
scroll to position [61, 0]
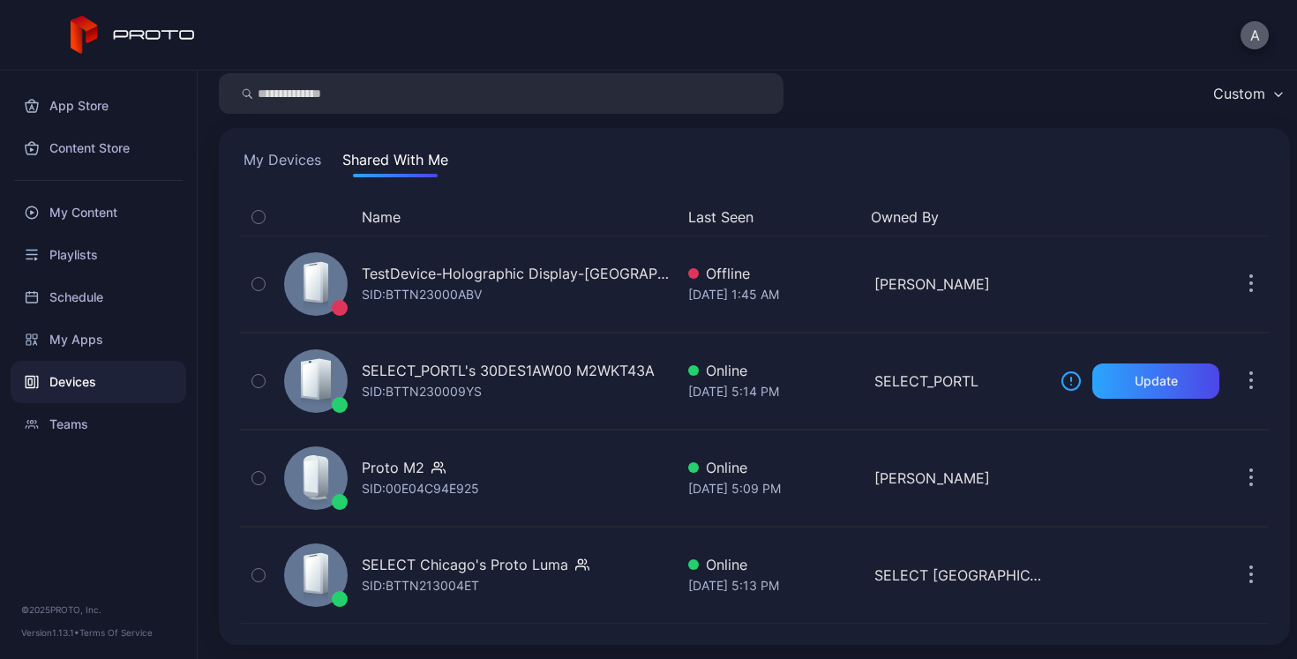
click at [1258, 31] on button "A" at bounding box center [1255, 35] width 28 height 28
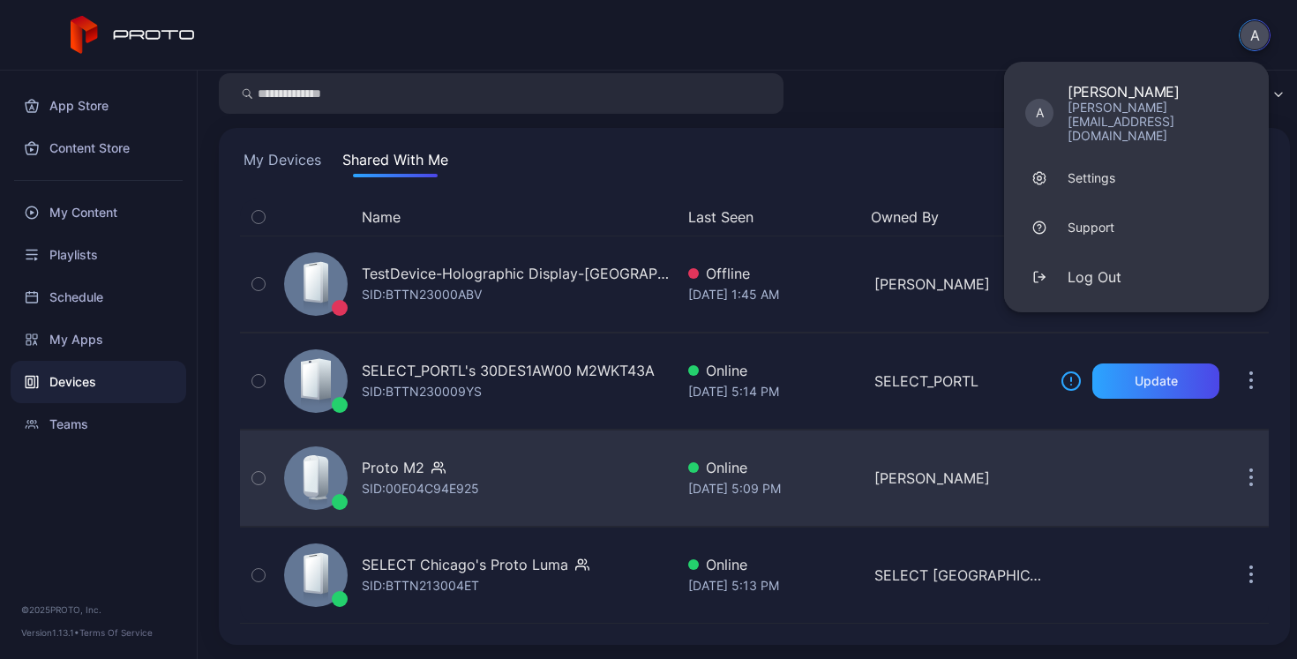
scroll to position [0, 0]
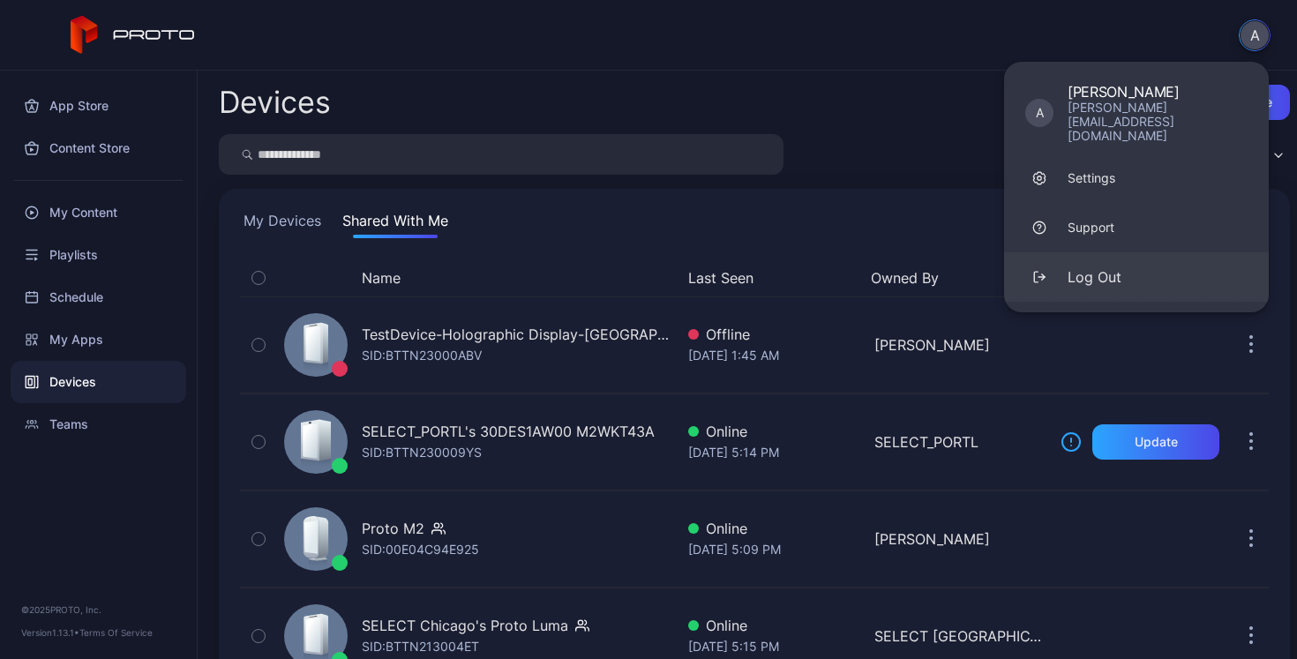
click at [1101, 262] on button "Log Out" at bounding box center [1136, 276] width 265 height 49
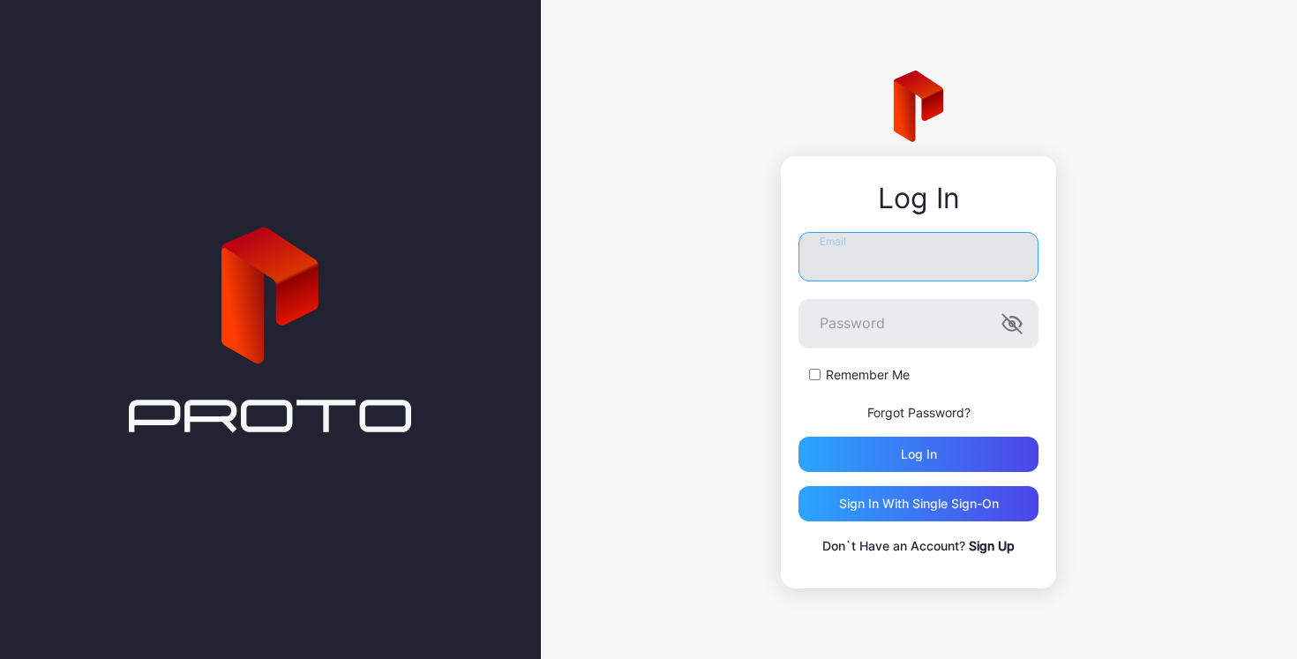
click at [927, 262] on input "Email" at bounding box center [919, 256] width 240 height 49
type input "**********"
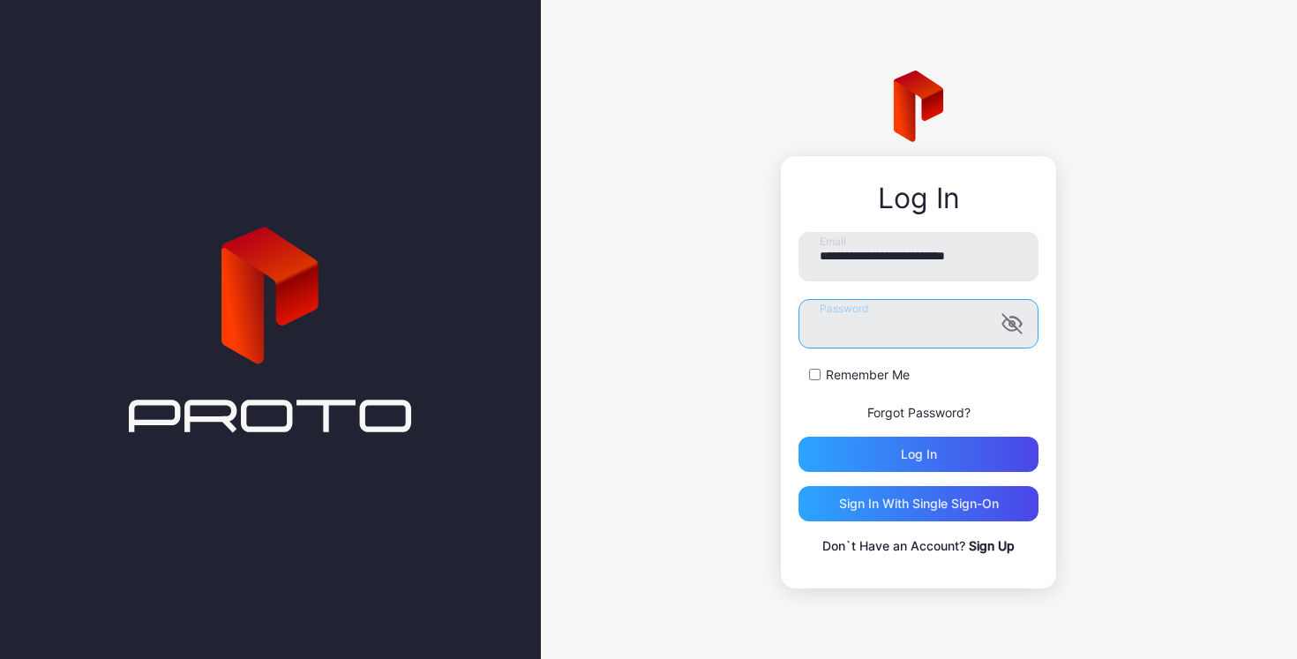
click at [799, 437] on button "Log in" at bounding box center [919, 454] width 240 height 35
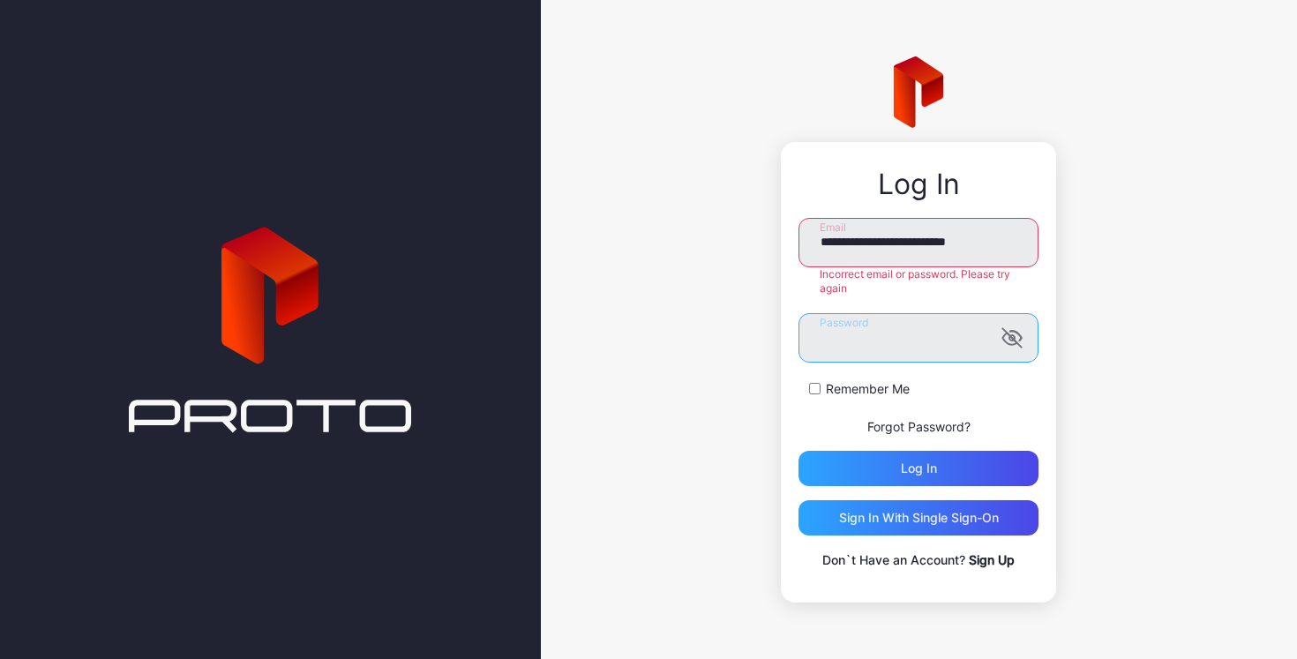
click at [771, 352] on div "**********" at bounding box center [919, 329] width 757 height 659
click at [799, 328] on label "Password" at bounding box center [919, 337] width 240 height 49
click at [922, 464] on div "Log in" at bounding box center [919, 469] width 36 height 14
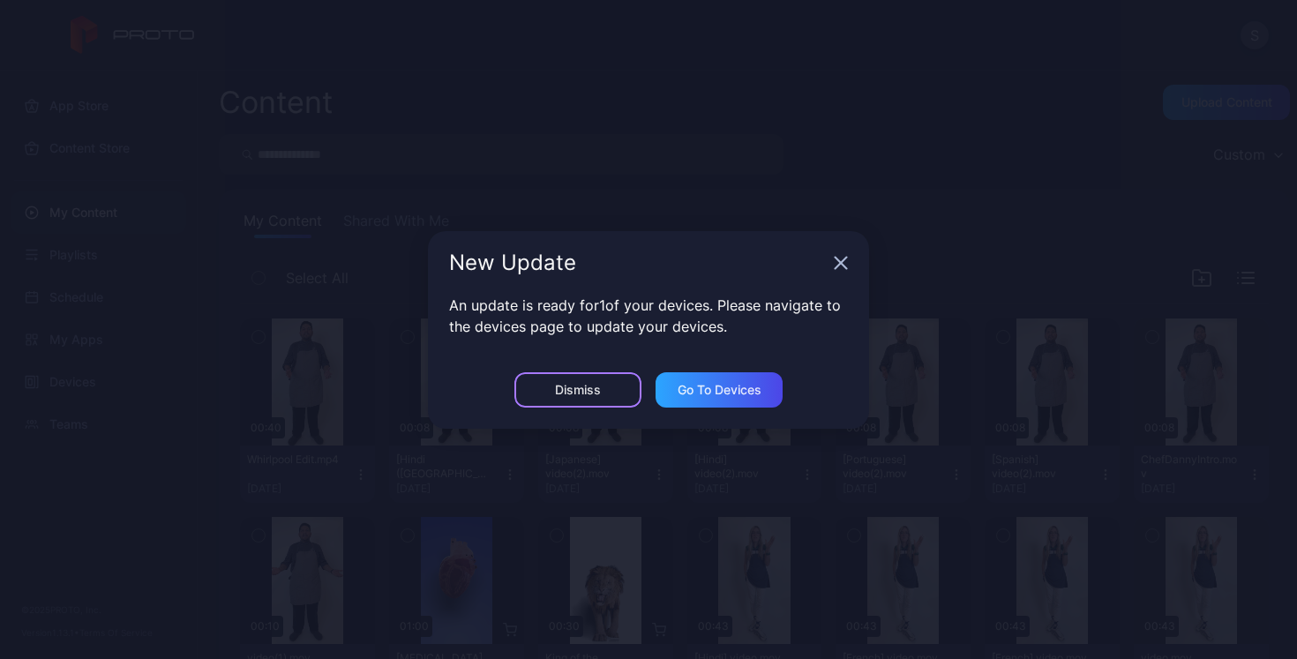
click at [578, 379] on div "Dismiss" at bounding box center [578, 389] width 127 height 35
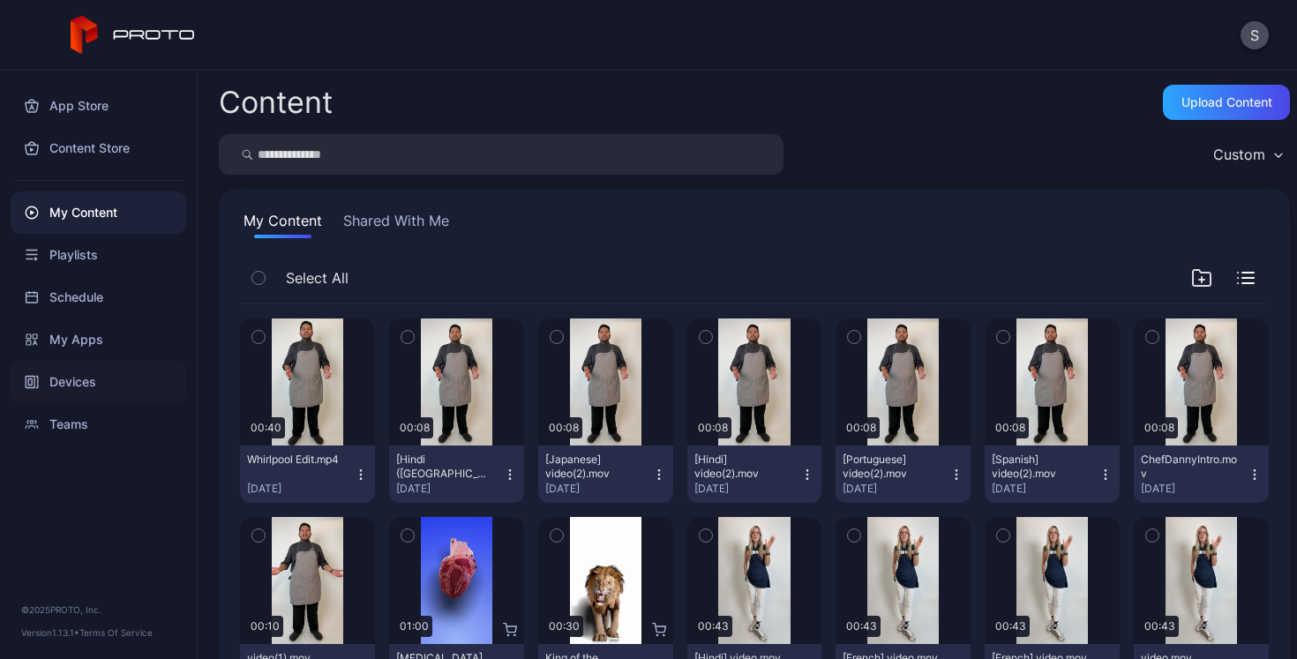
click at [71, 383] on div "Devices" at bounding box center [99, 382] width 176 height 42
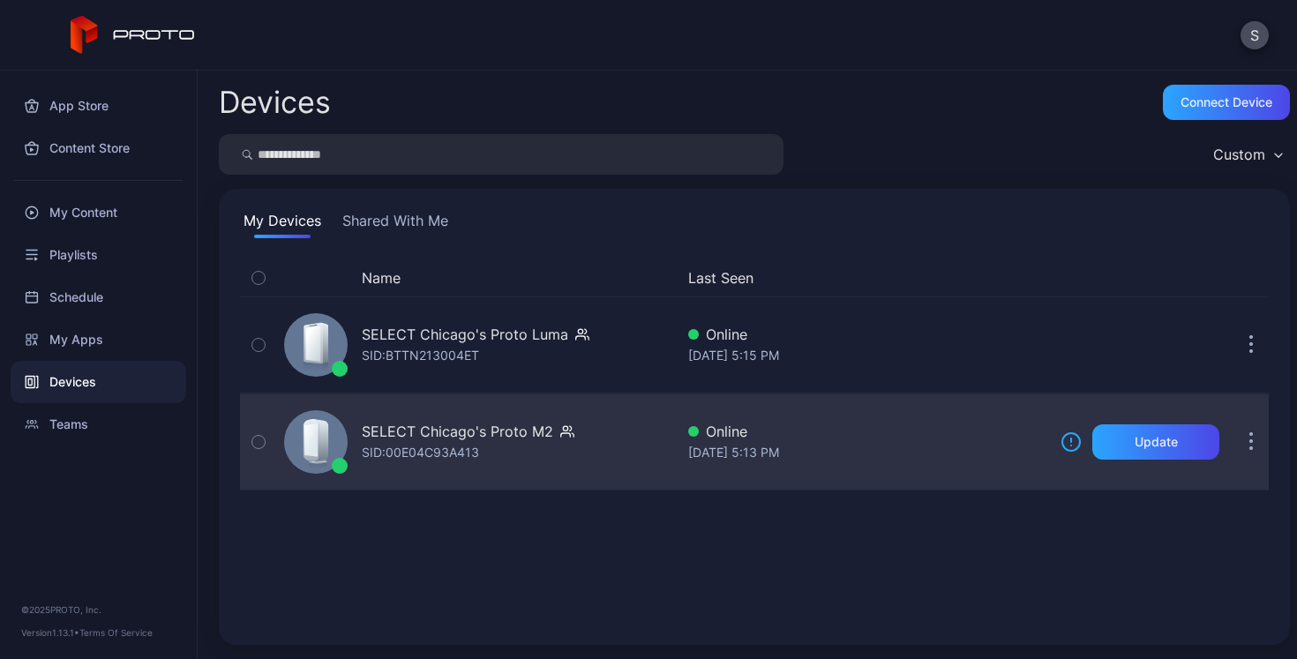
click at [1234, 445] on button "button" at bounding box center [1251, 442] width 35 height 35
click at [526, 357] on div "SELECT Chicago's Proto [PERSON_NAME]: BTTN213004ET Online [DATE] 5:15 PM SELECT…" at bounding box center [754, 394] width 1029 height 194
click at [560, 426] on icon "button" at bounding box center [567, 432] width 14 height 18
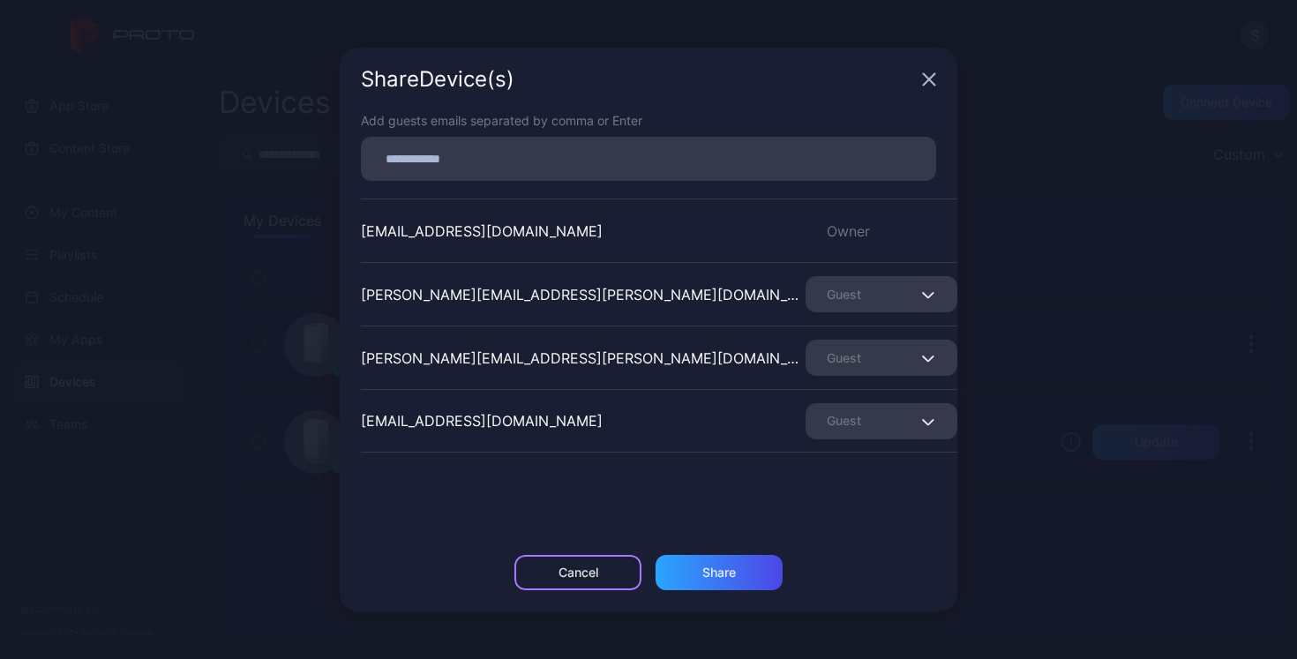
click at [568, 588] on div "Cancel" at bounding box center [578, 572] width 127 height 35
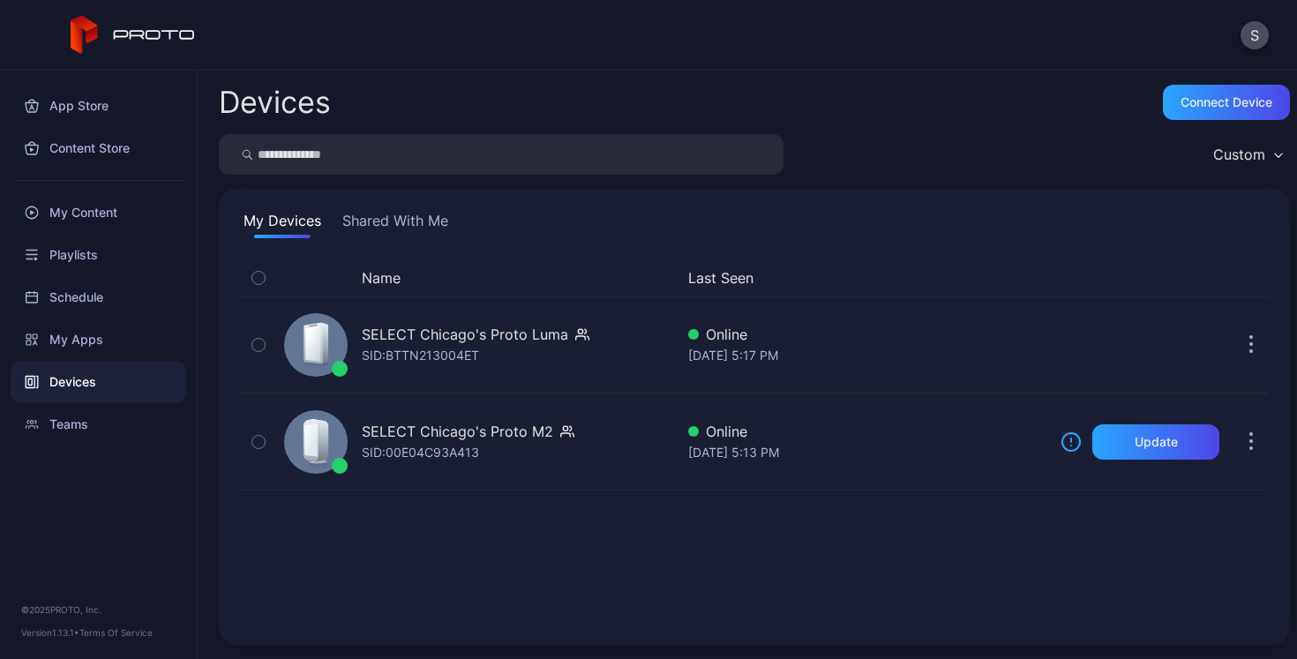
click at [420, 224] on button "Shared With Me" at bounding box center [395, 224] width 113 height 28
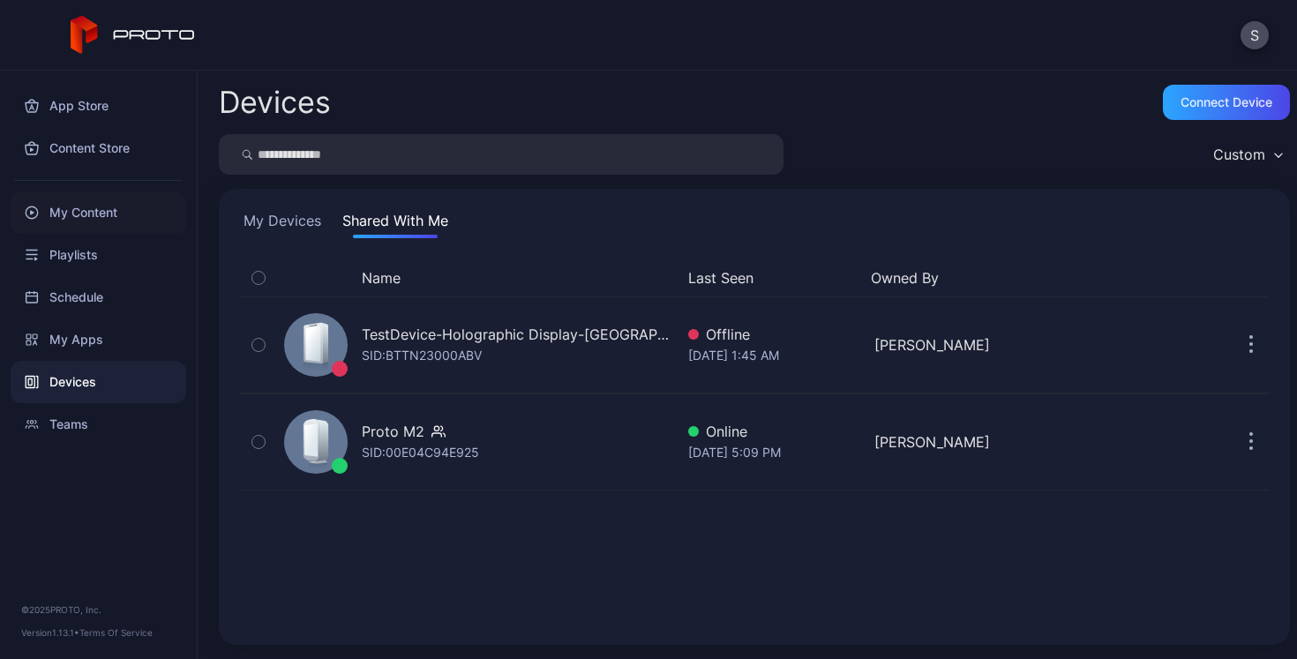
click at [83, 213] on div "My Content" at bounding box center [99, 213] width 176 height 42
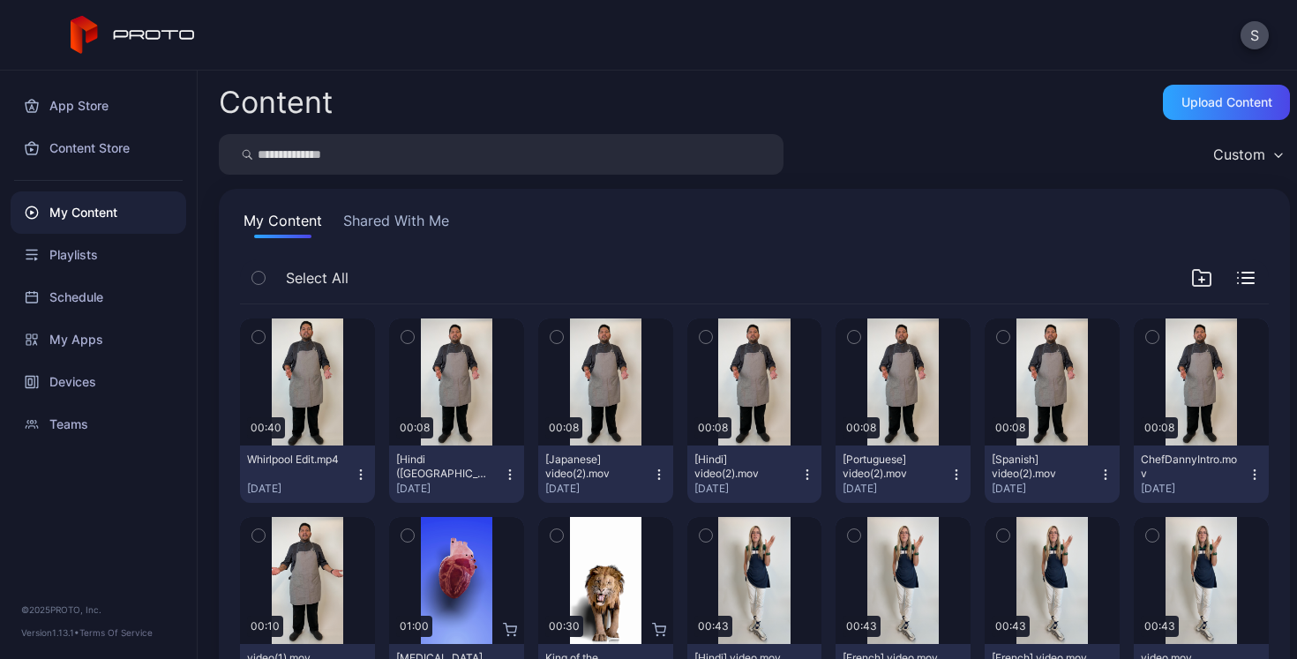
click at [382, 228] on button "Shared With Me" at bounding box center [396, 224] width 113 height 28
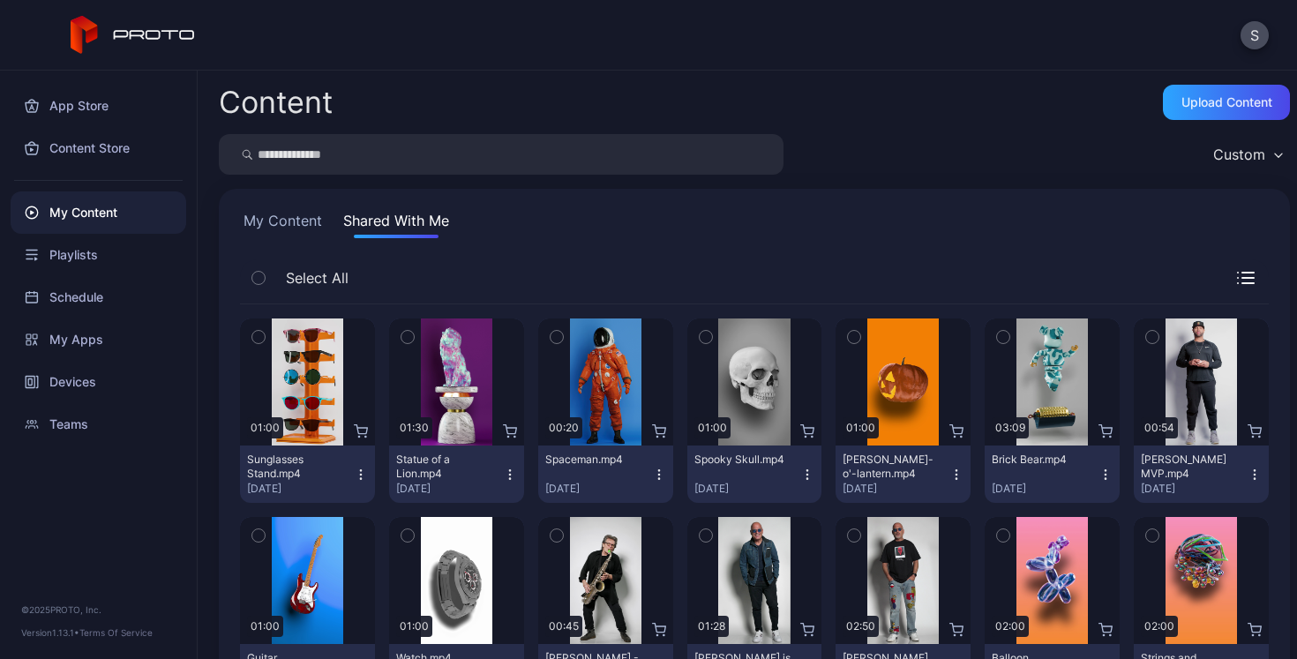
click at [290, 222] on button "My Content" at bounding box center [283, 224] width 86 height 28
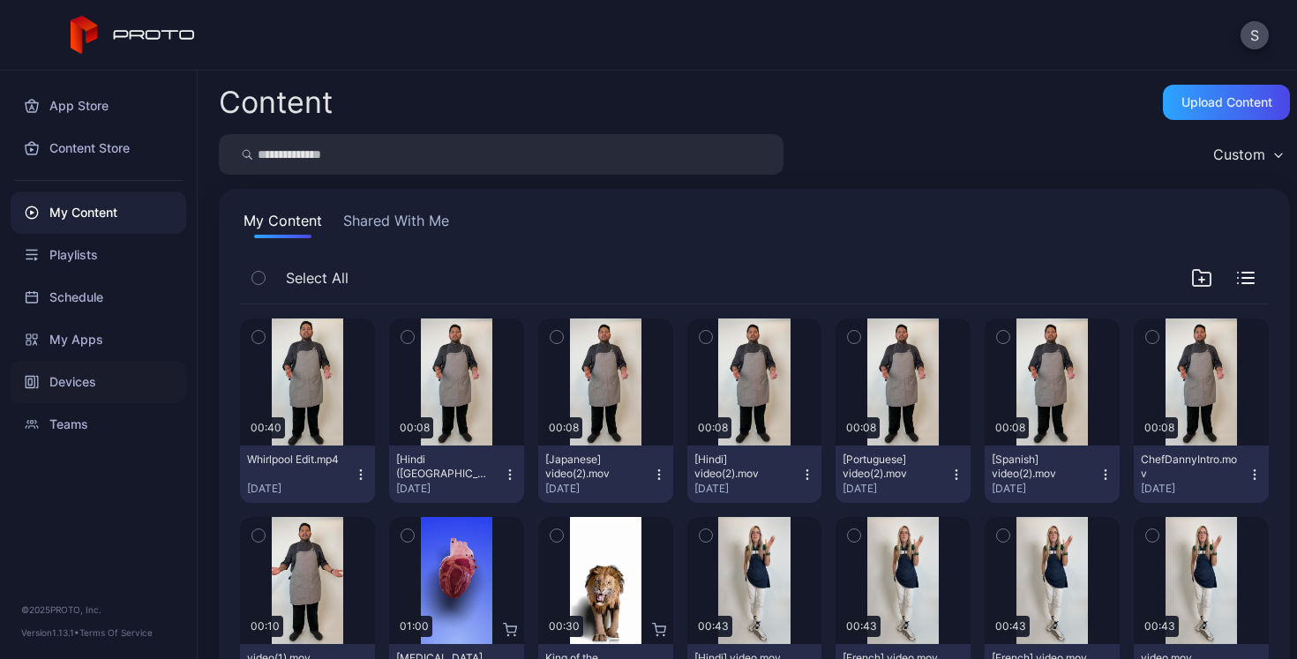
click at [63, 380] on div "Devices" at bounding box center [99, 382] width 176 height 42
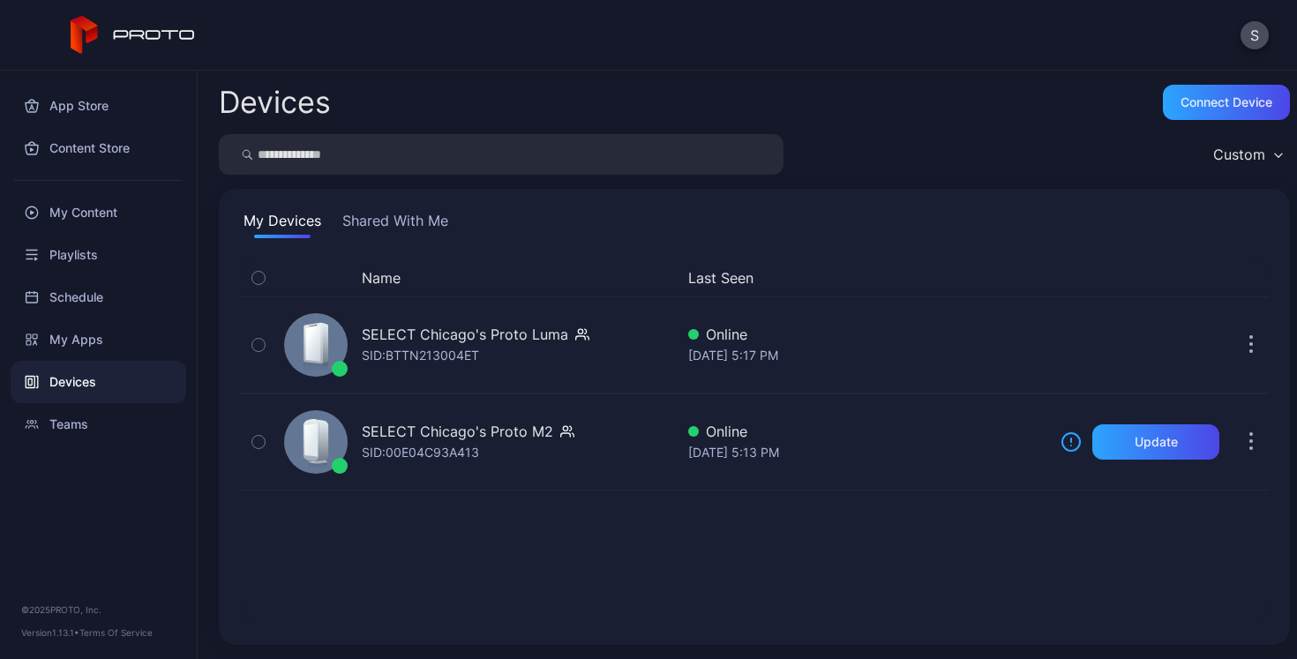
click at [414, 221] on button "Shared With Me" at bounding box center [395, 224] width 113 height 28
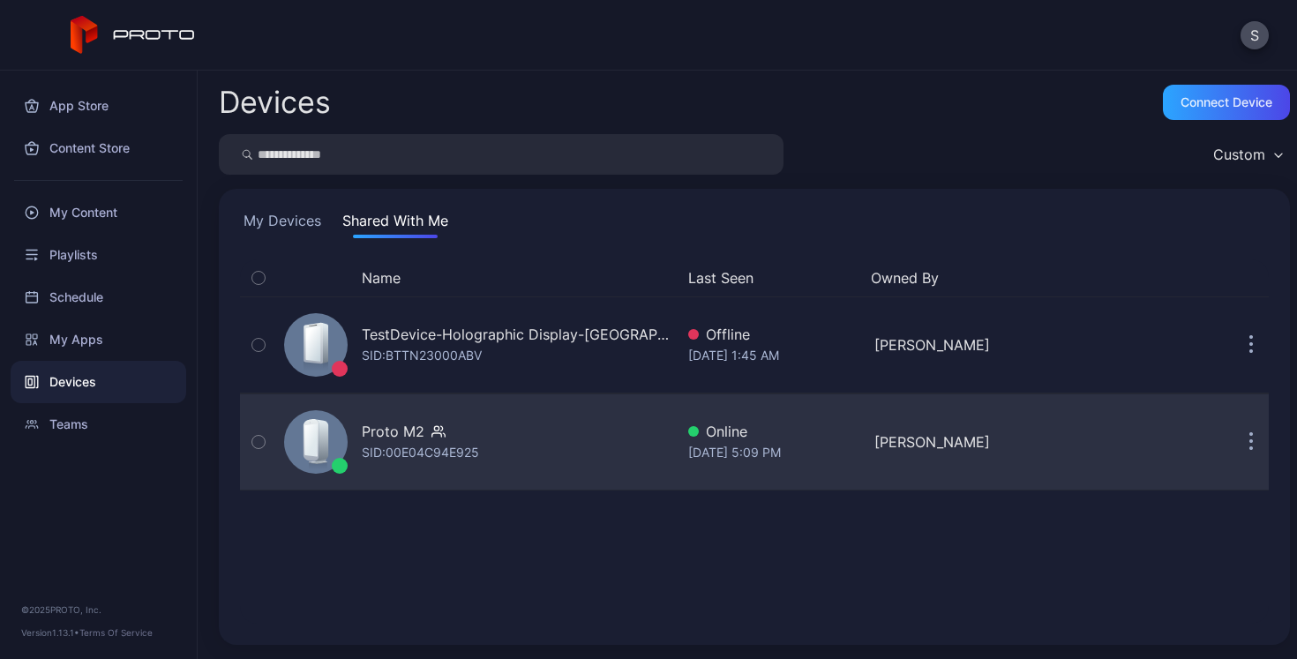
click at [1250, 444] on icon "button" at bounding box center [1252, 442] width 4 height 20
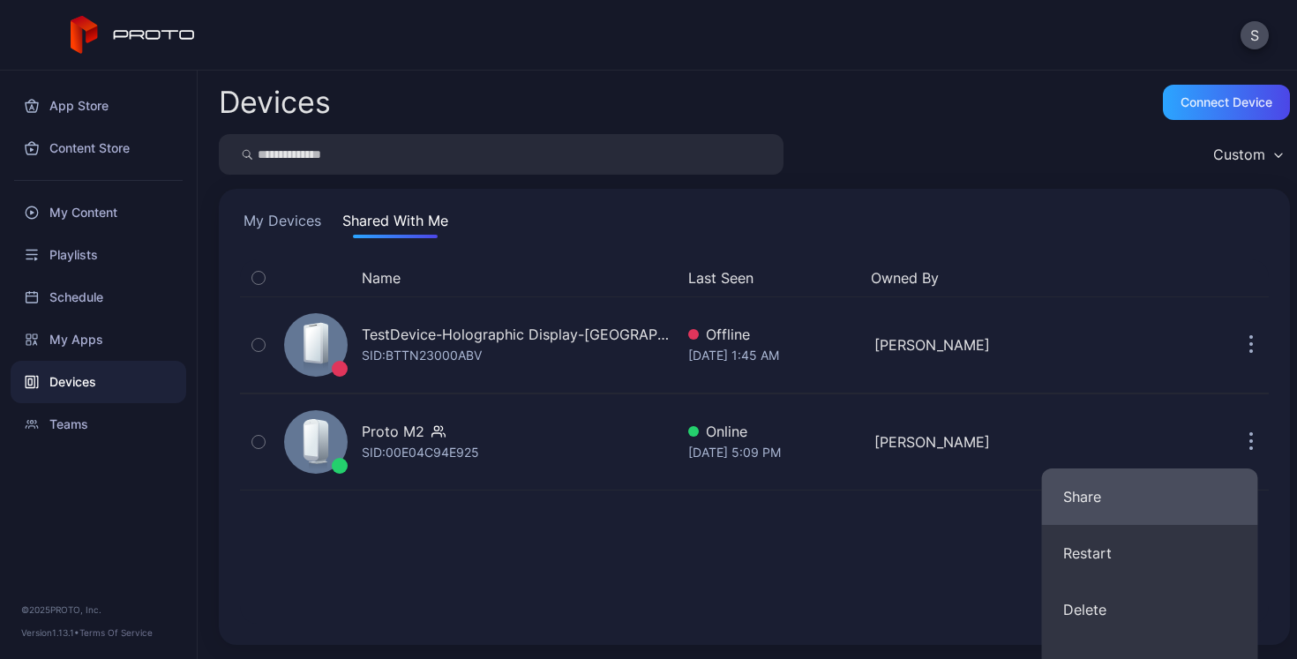
click at [1145, 508] on button "Share" at bounding box center [1150, 497] width 216 height 56
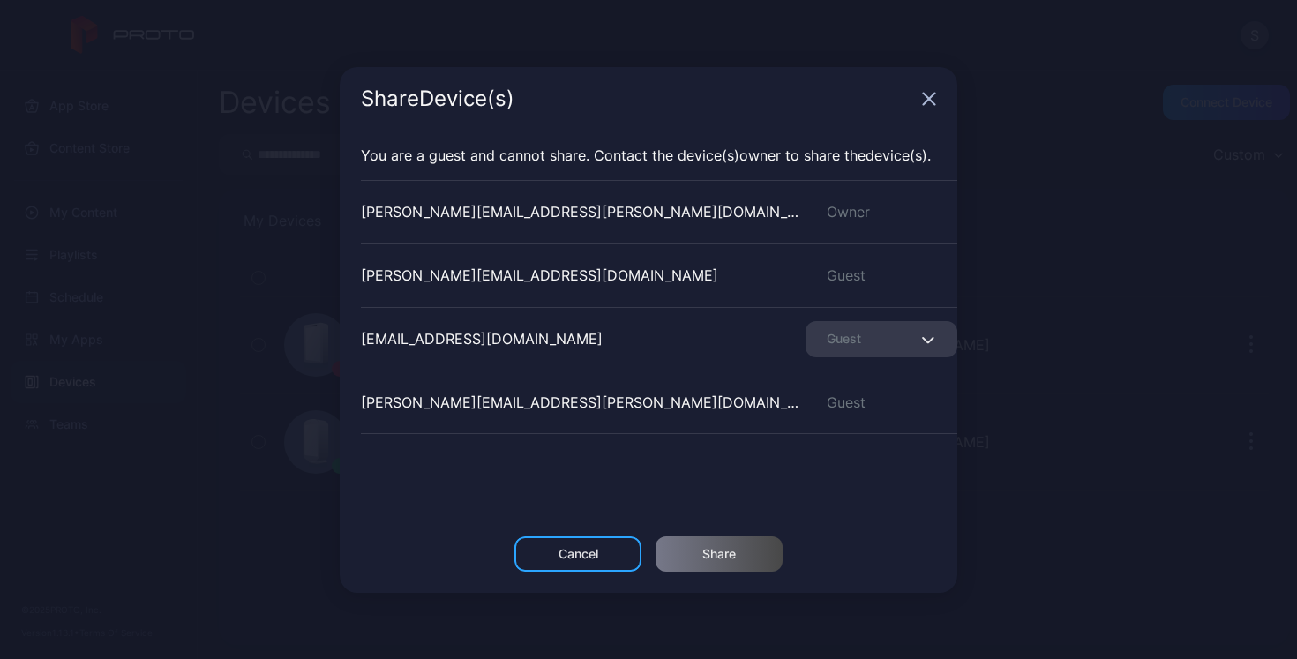
click at [934, 100] on icon "button" at bounding box center [929, 99] width 14 height 14
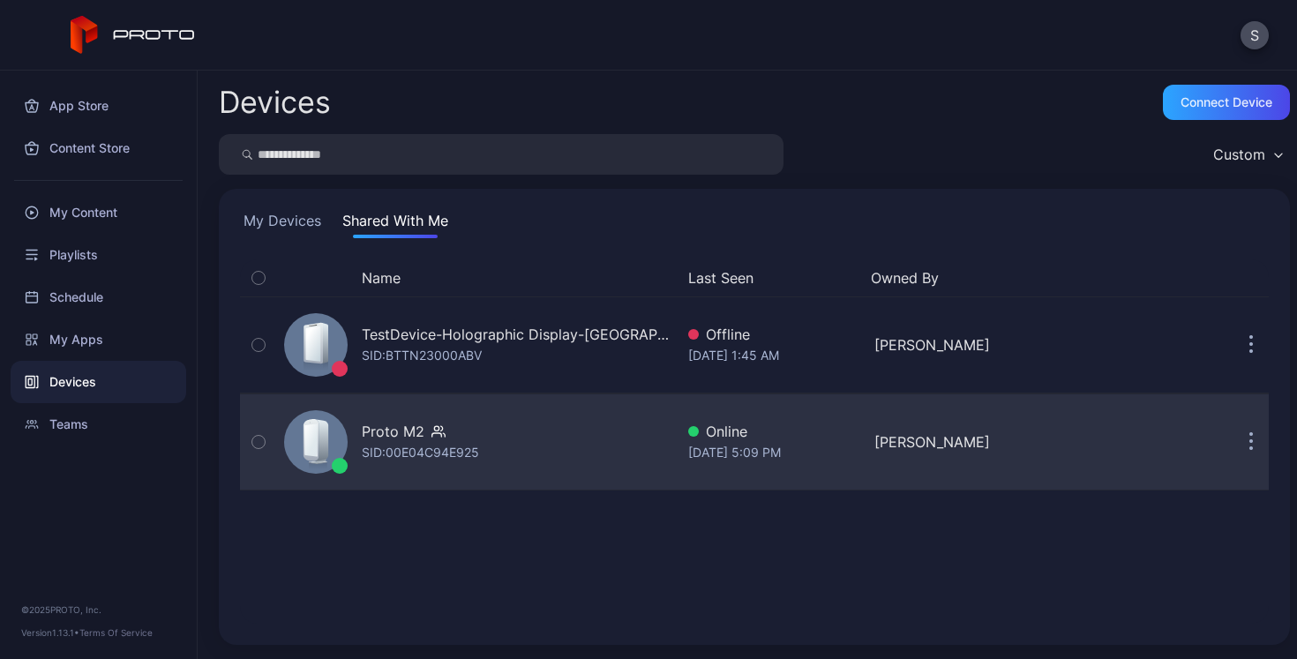
click at [1234, 446] on button "button" at bounding box center [1251, 442] width 35 height 35
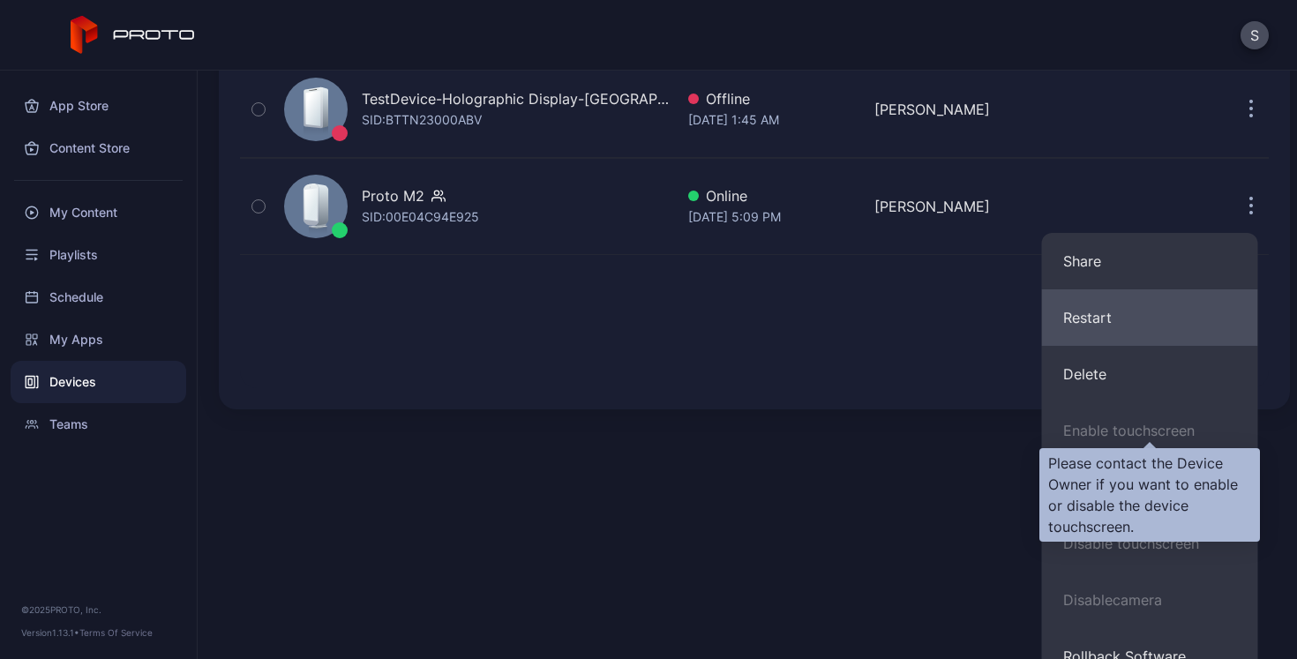
scroll to position [261, 0]
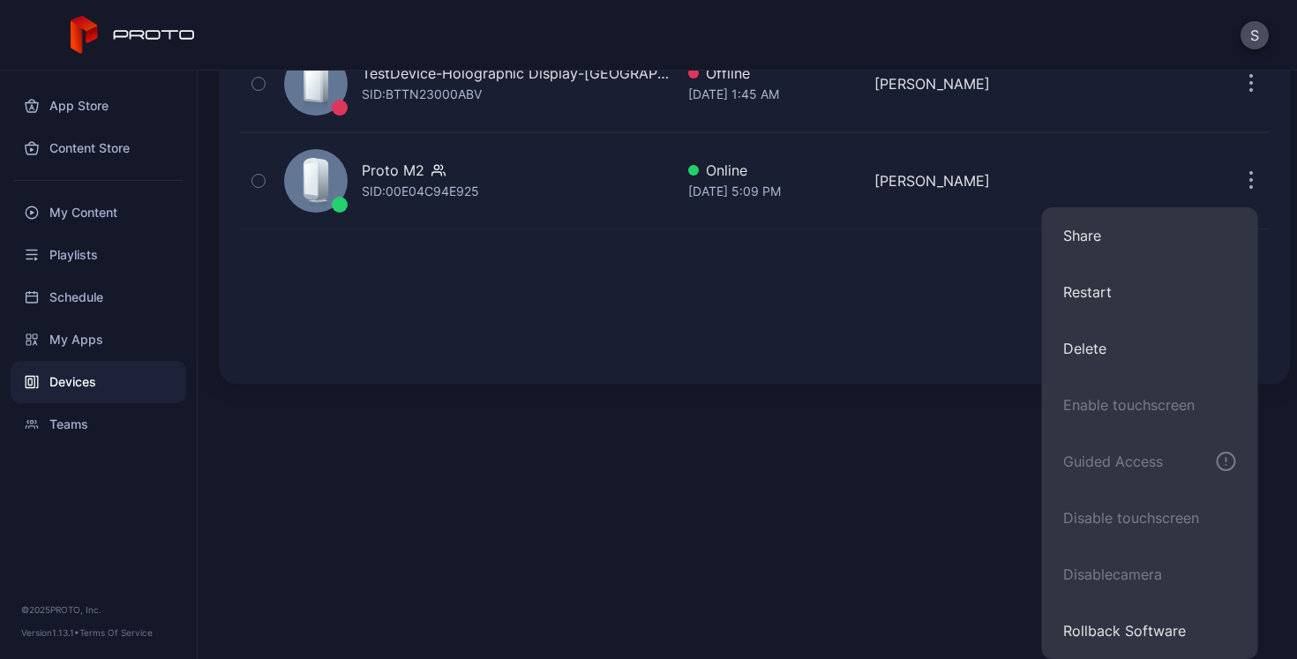
click at [864, 528] on div "Devices Connect device Custom My Devices Shared With Me Name Last Seen Owned By…" at bounding box center [748, 365] width 1100 height 589
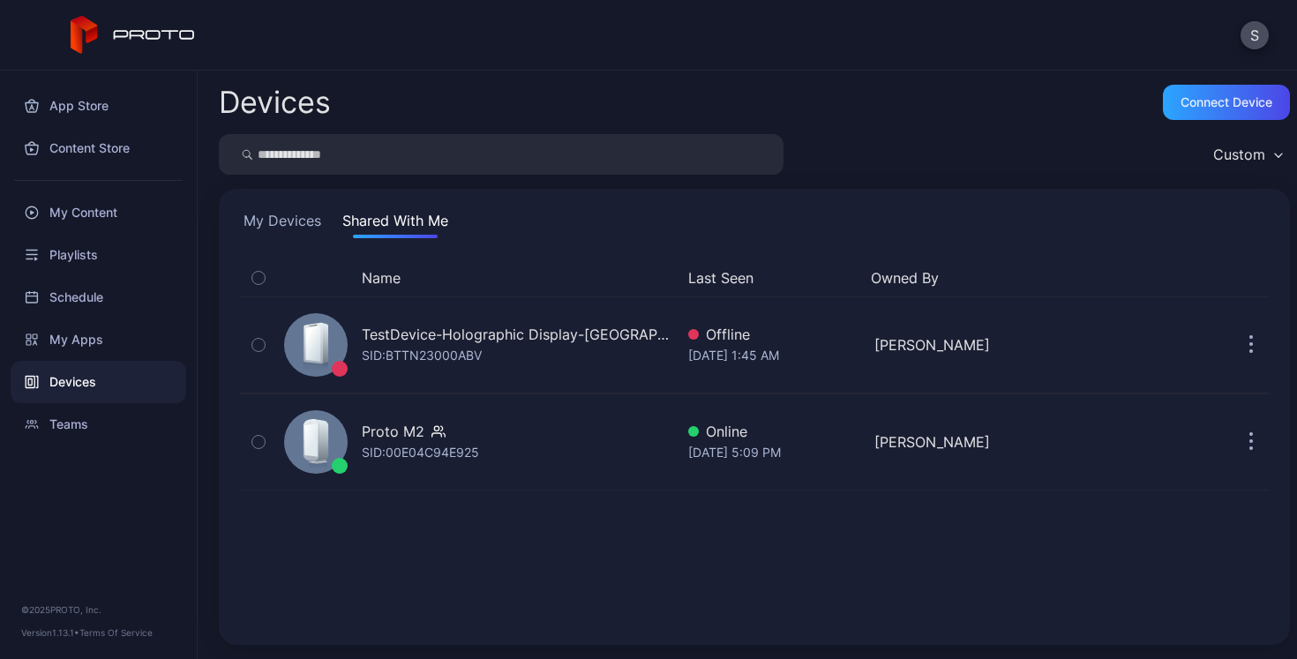
scroll to position [0, 0]
click at [64, 259] on div "Playlists" at bounding box center [99, 255] width 176 height 42
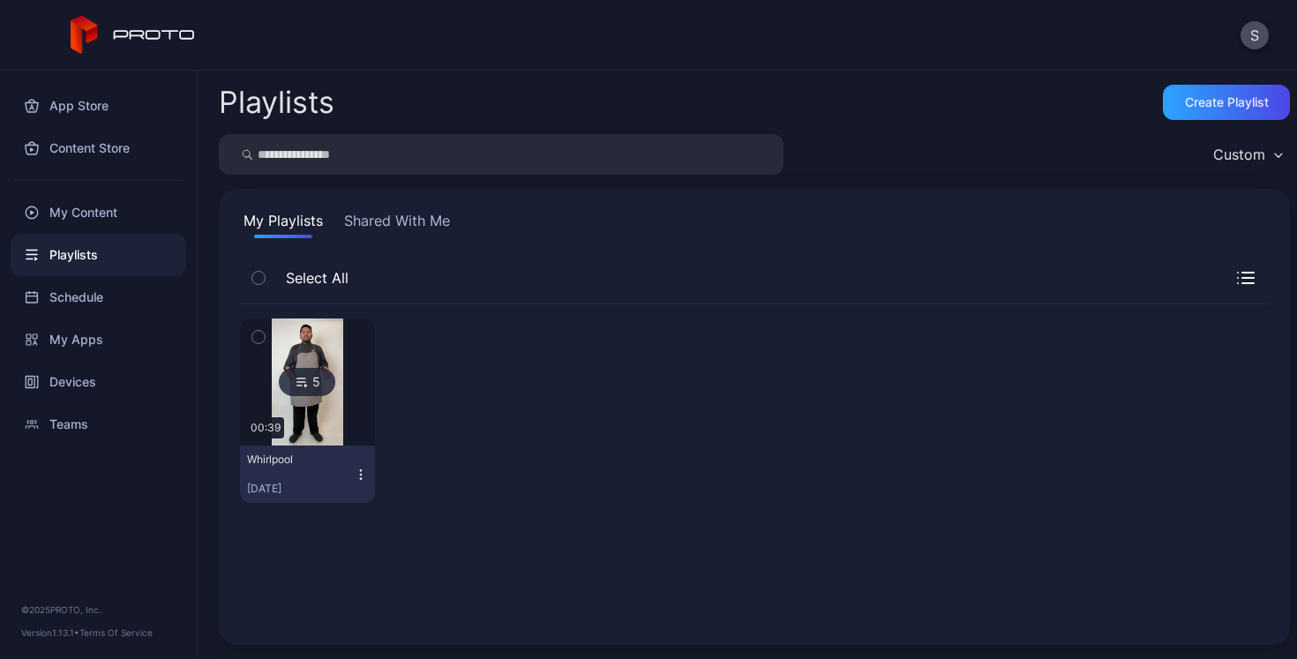
click at [372, 222] on button "Shared With Me" at bounding box center [397, 224] width 113 height 28
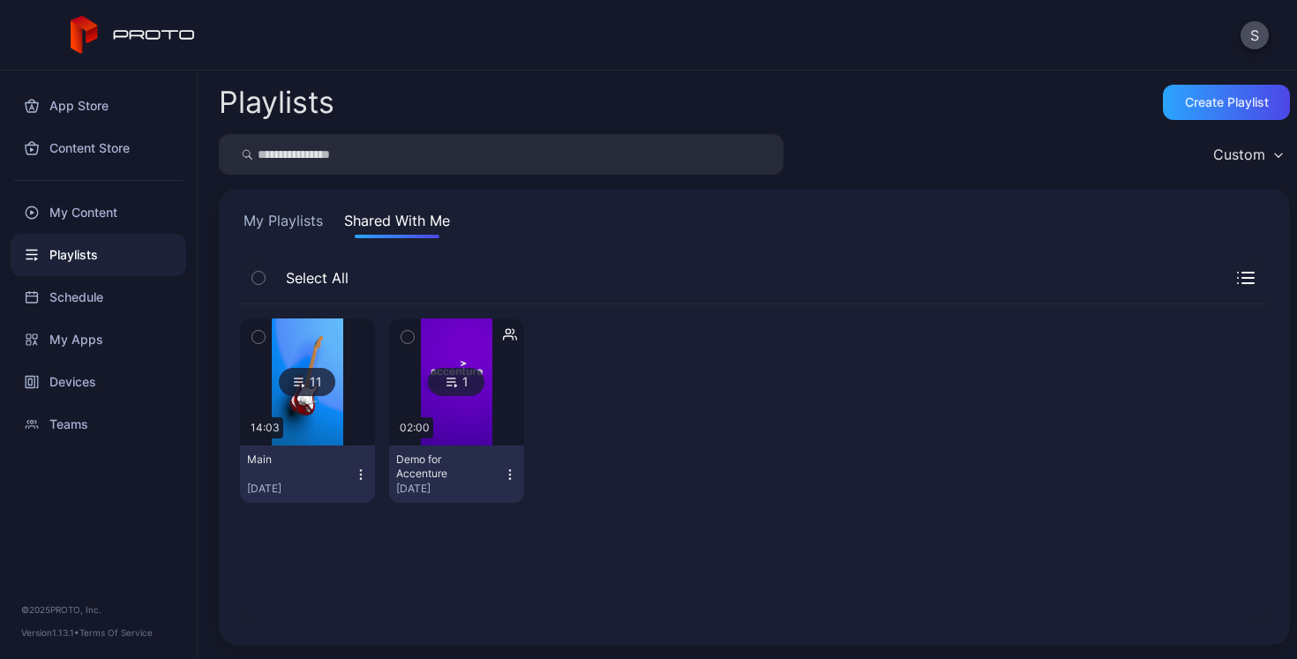
click at [505, 473] on icon "button" at bounding box center [510, 475] width 14 height 14
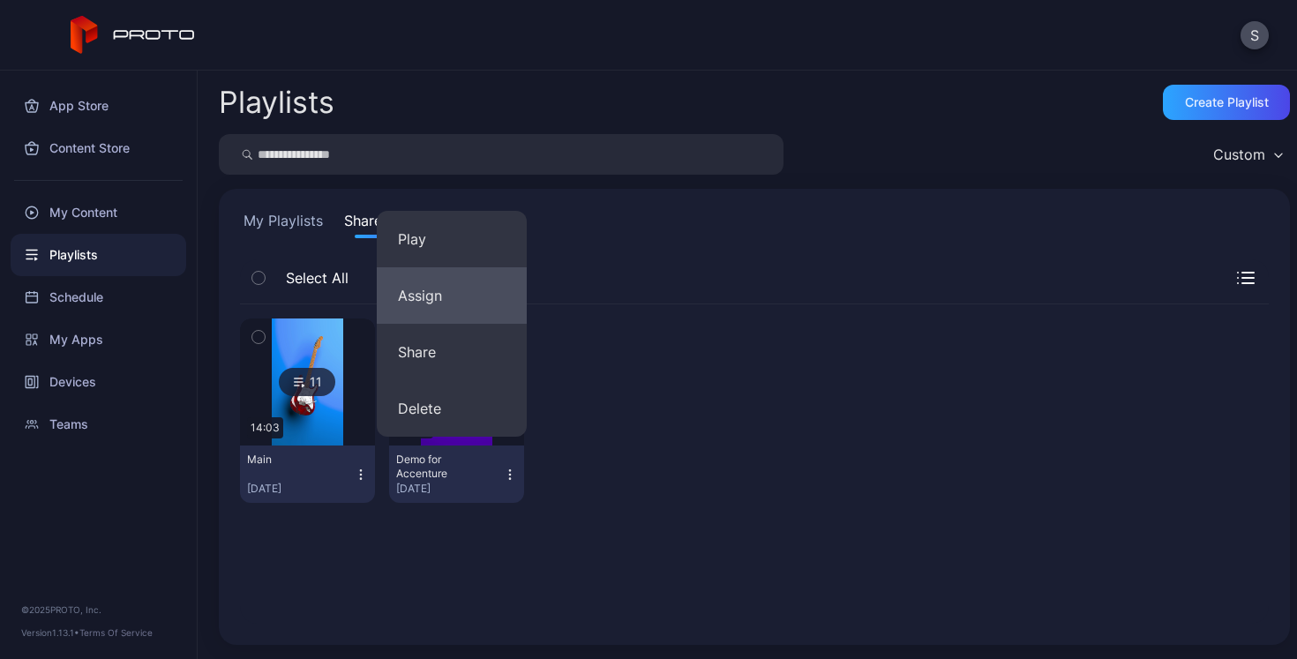
click at [457, 302] on button "Assign" at bounding box center [452, 295] width 150 height 56
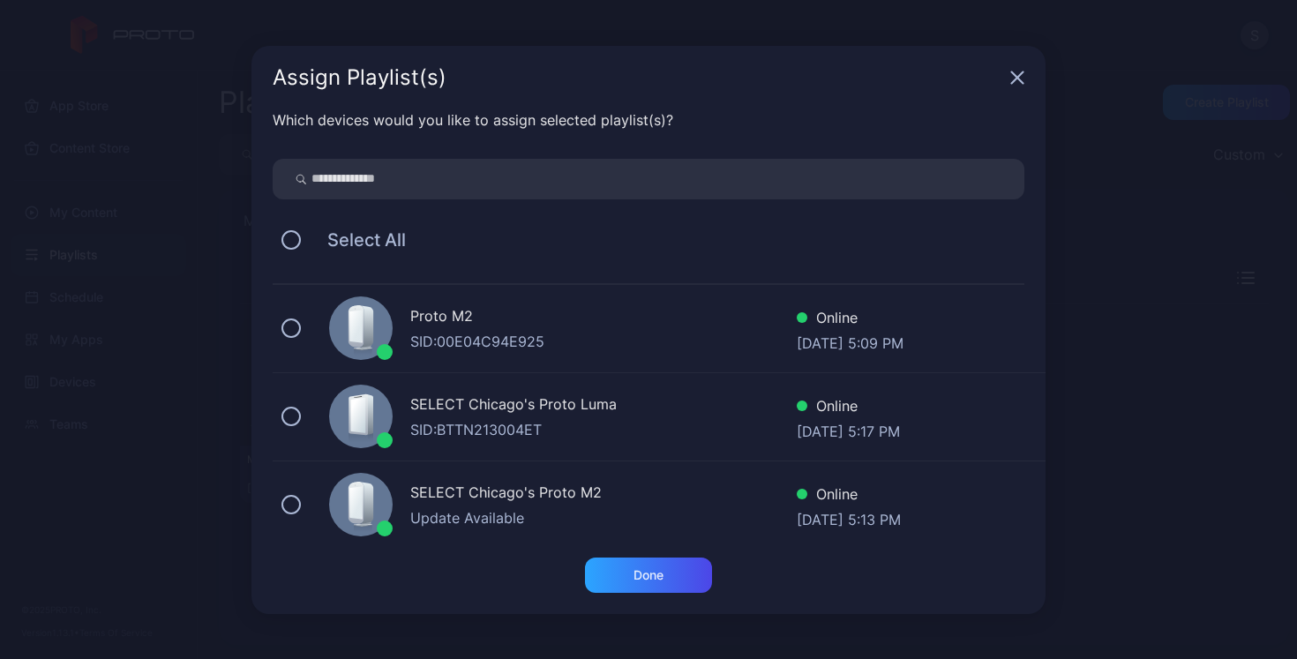
click at [456, 319] on div "Proto M2" at bounding box center [603, 318] width 387 height 26
click at [646, 582] on div "Done" at bounding box center [649, 575] width 30 height 14
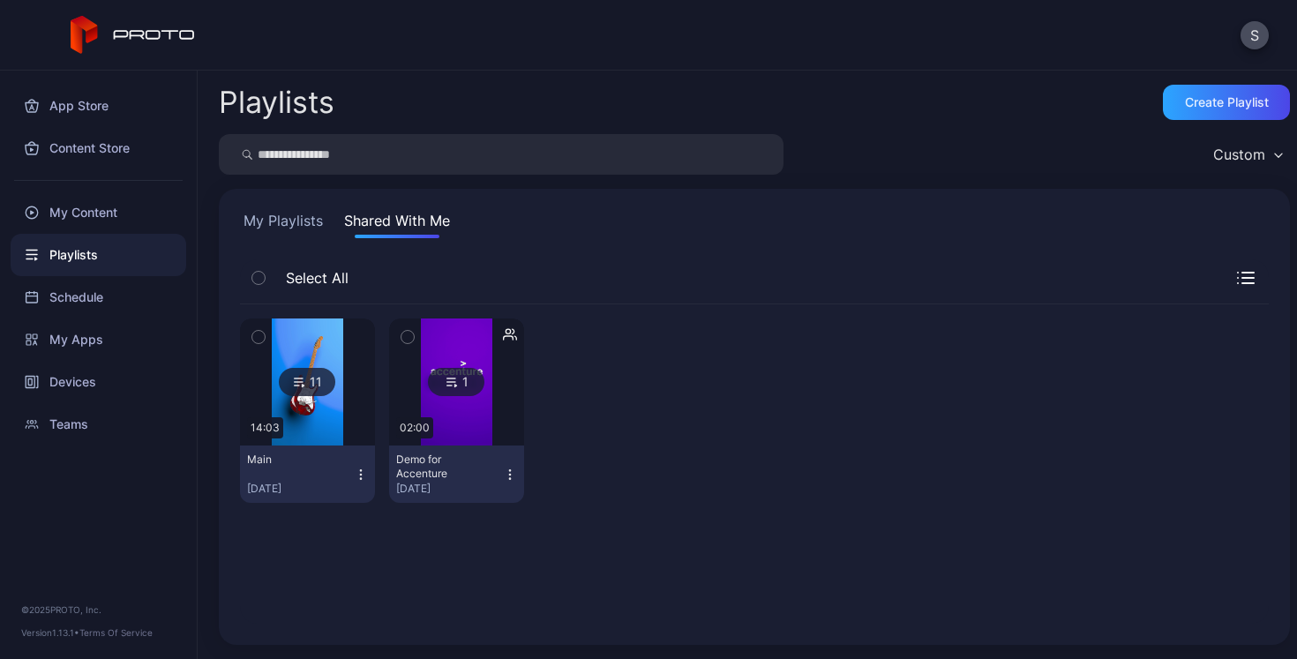
click at [293, 225] on button "My Playlists" at bounding box center [283, 224] width 86 height 28
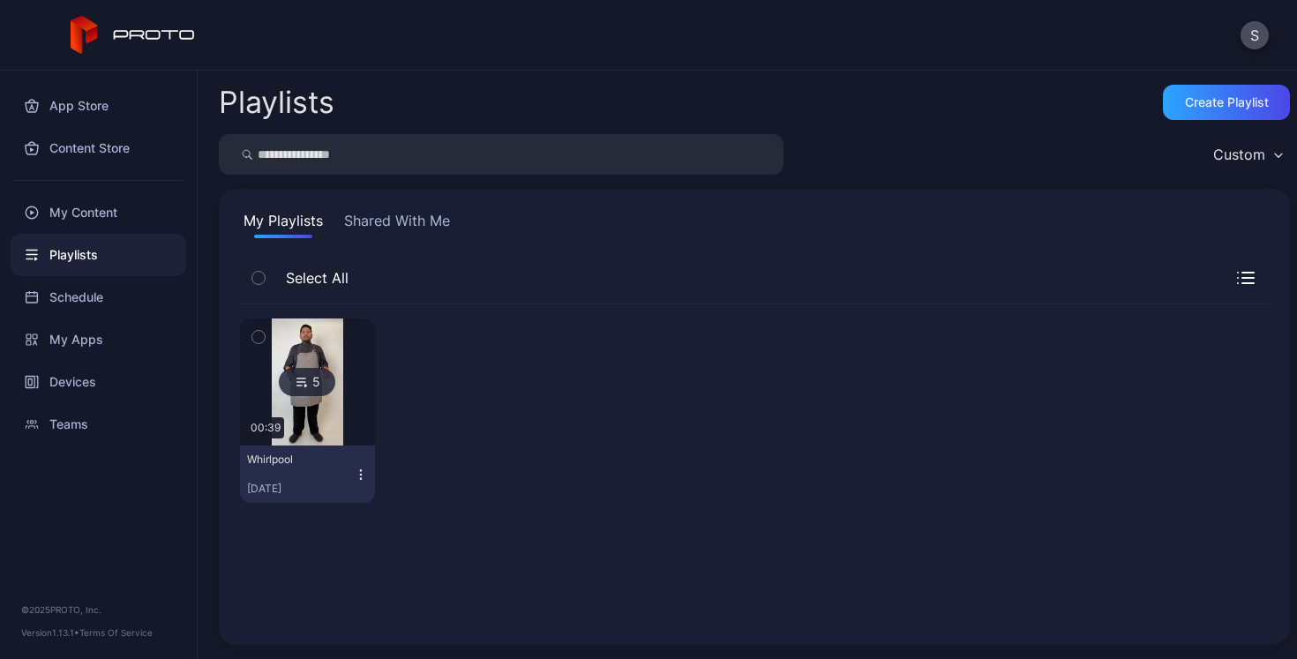
click at [394, 220] on button "Shared With Me" at bounding box center [397, 224] width 113 height 28
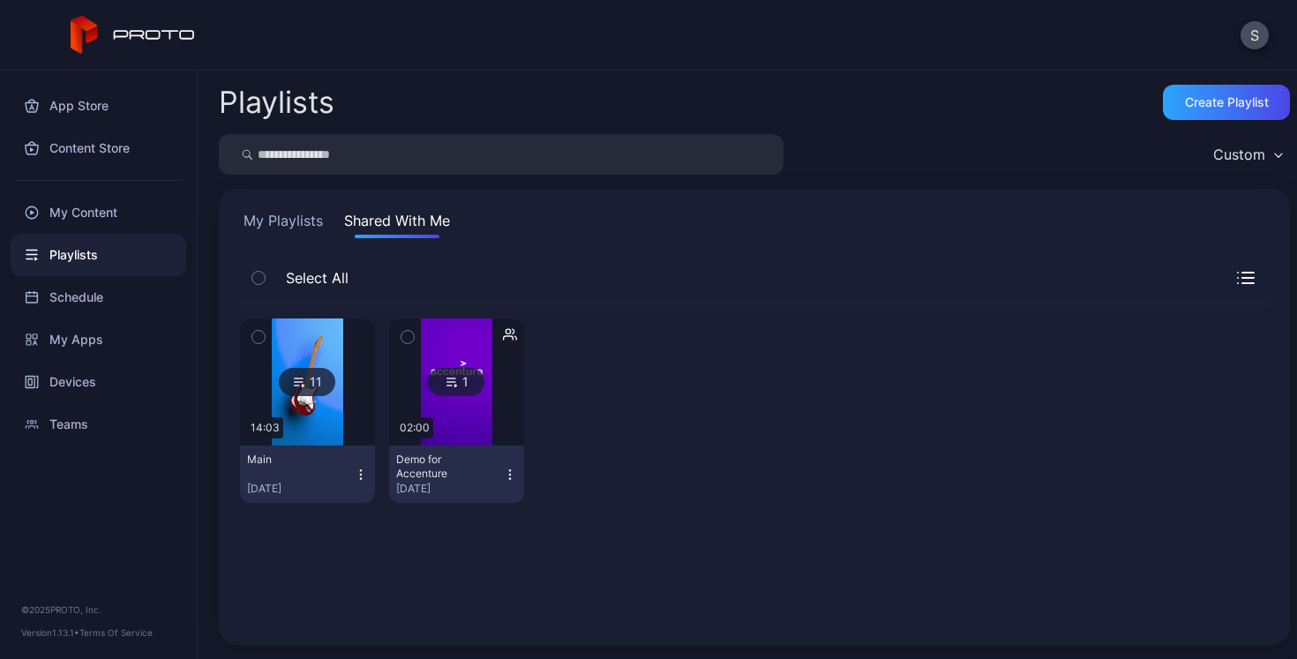
click at [281, 221] on button "My Playlists" at bounding box center [283, 224] width 86 height 28
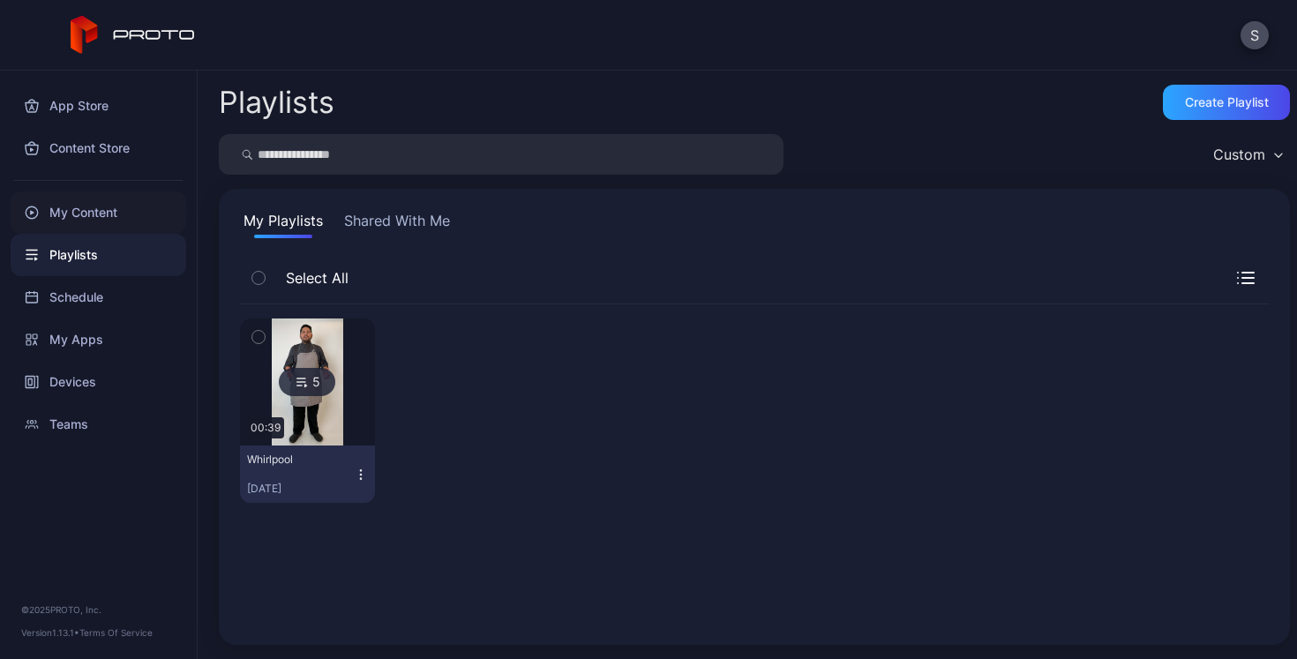
click at [81, 215] on div "My Content" at bounding box center [99, 213] width 176 height 42
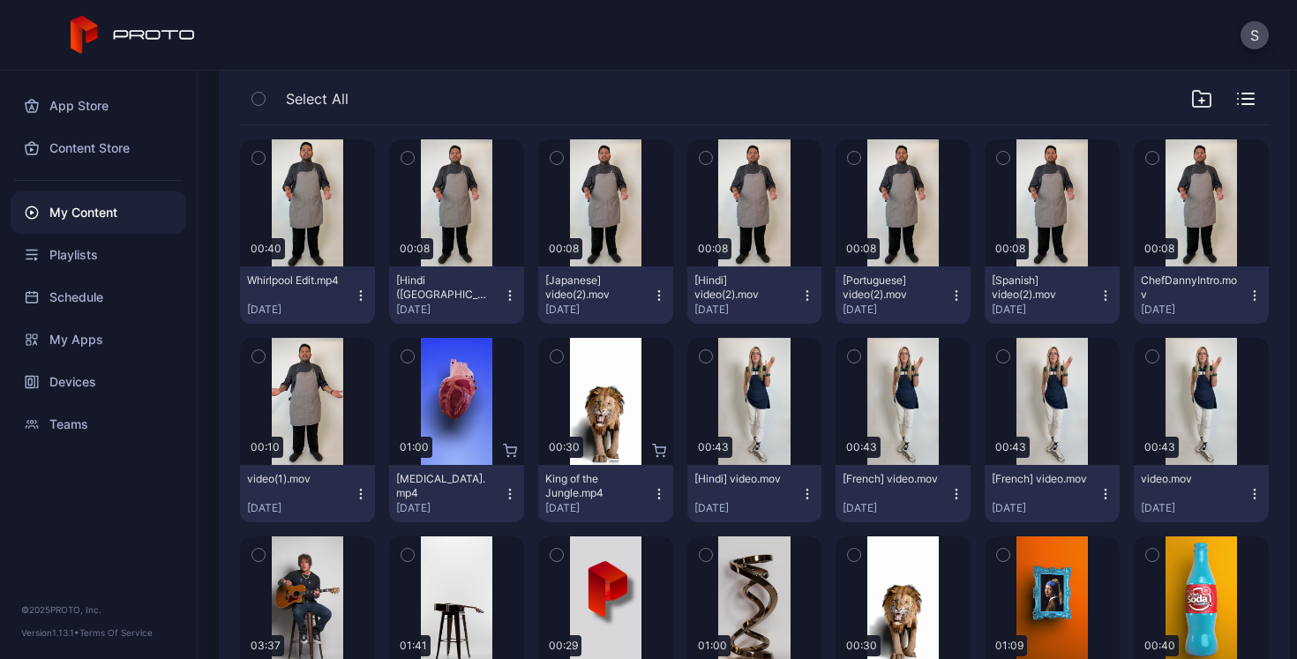
scroll to position [82, 0]
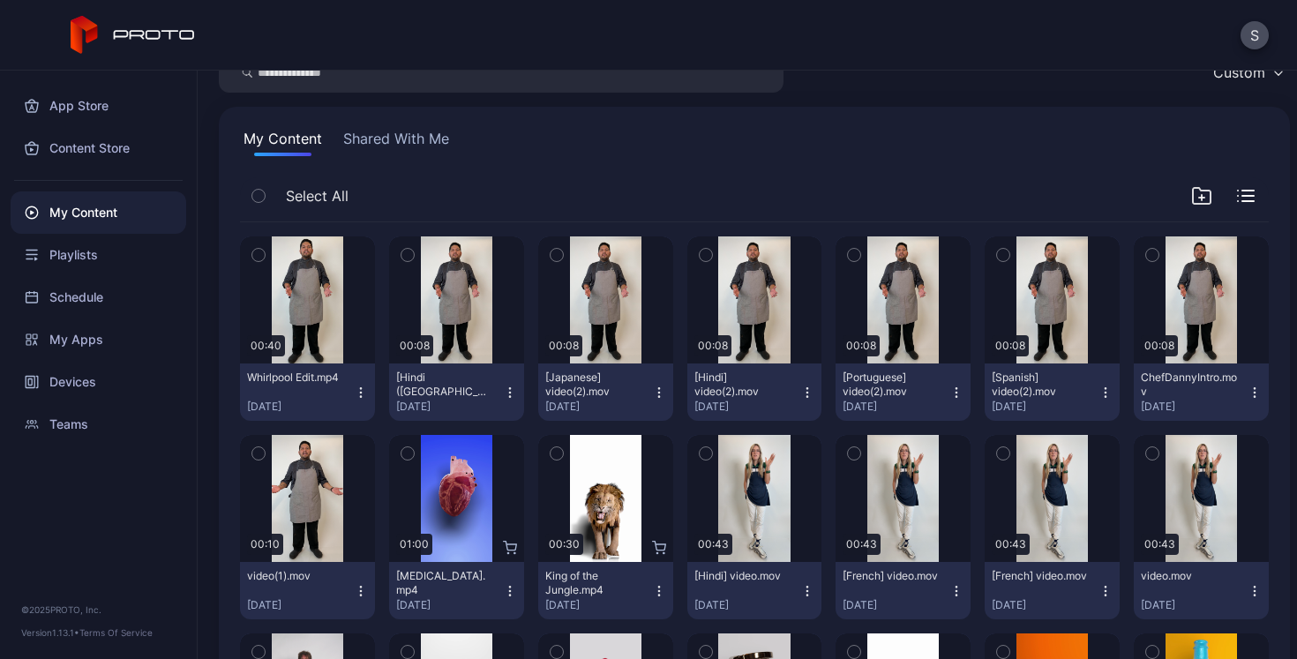
click at [398, 147] on button "Shared With Me" at bounding box center [396, 142] width 113 height 28
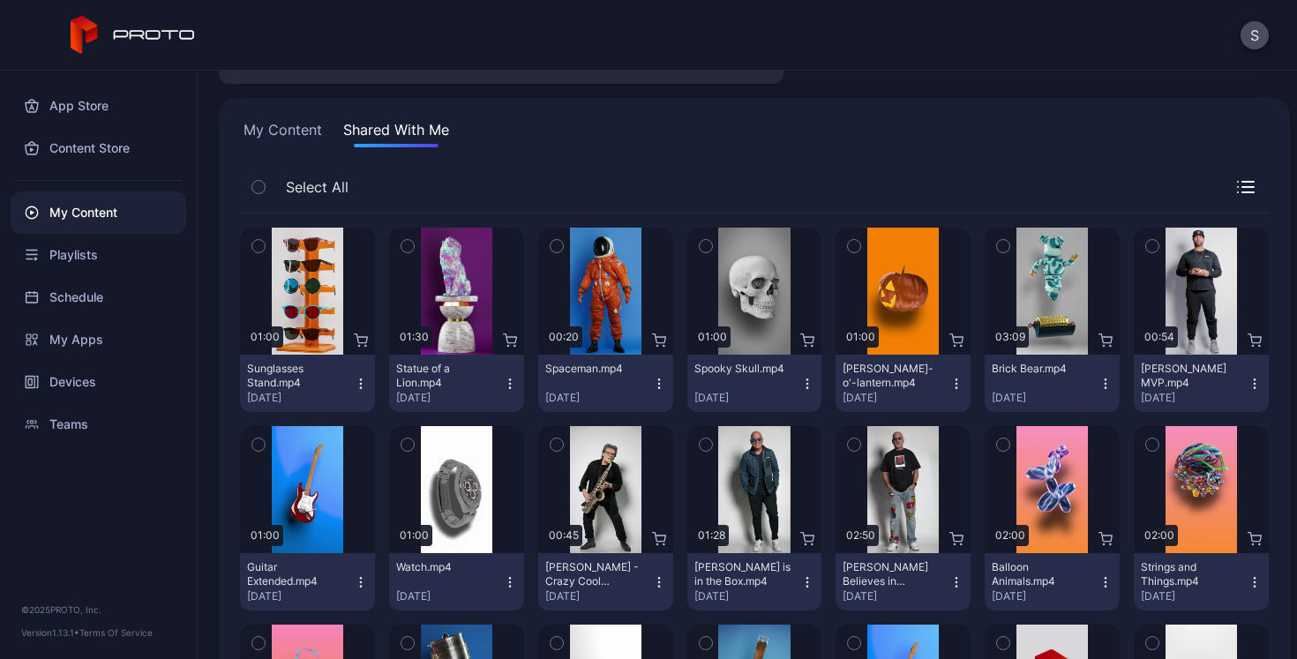
scroll to position [0, 0]
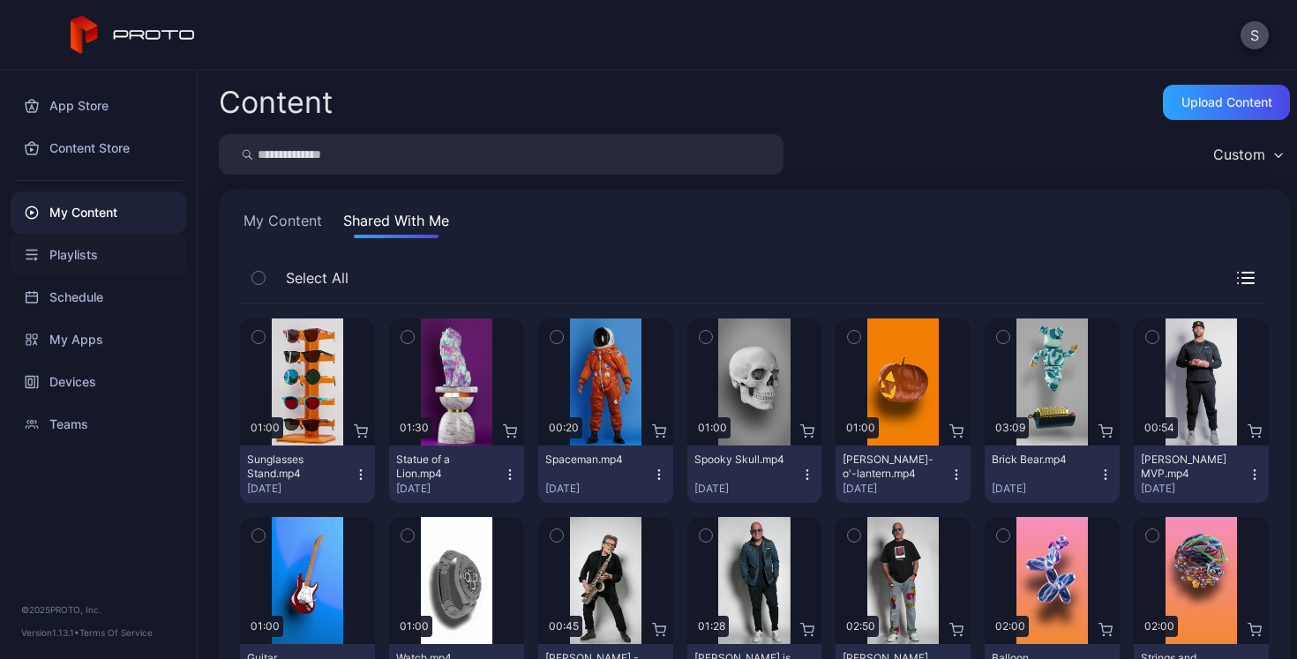
click at [59, 264] on div "Playlists" at bounding box center [99, 255] width 176 height 42
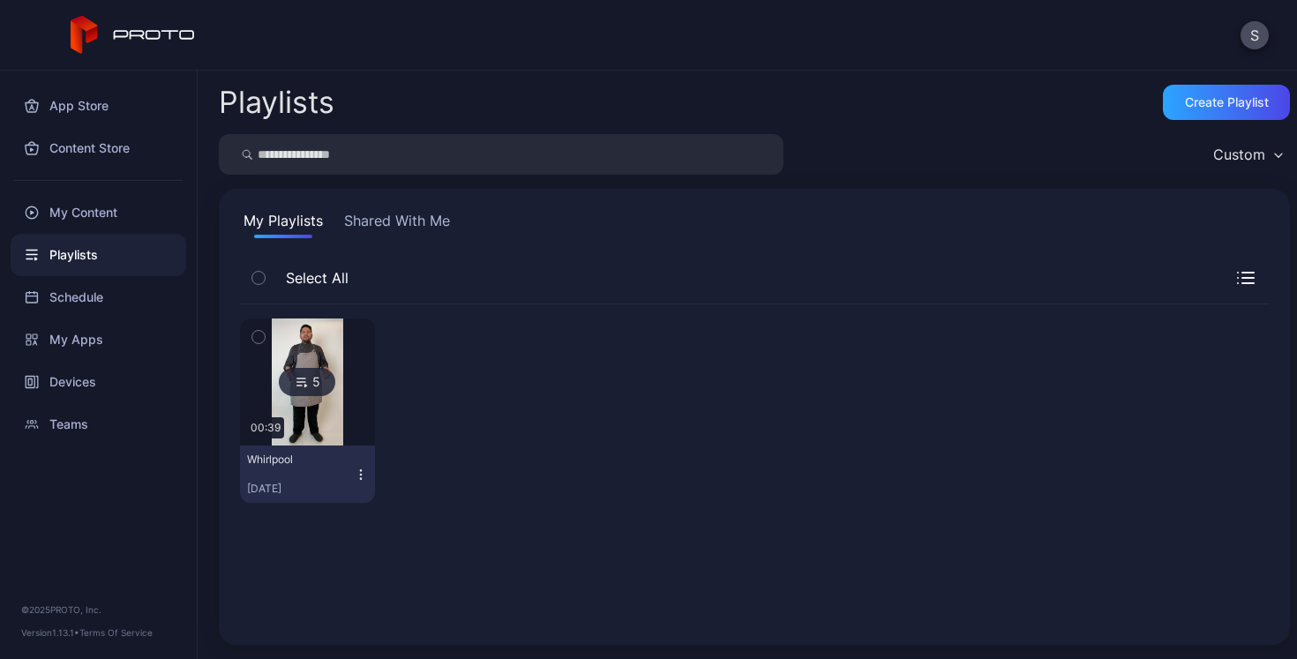
click at [391, 222] on button "Shared With Me" at bounding box center [397, 224] width 113 height 28
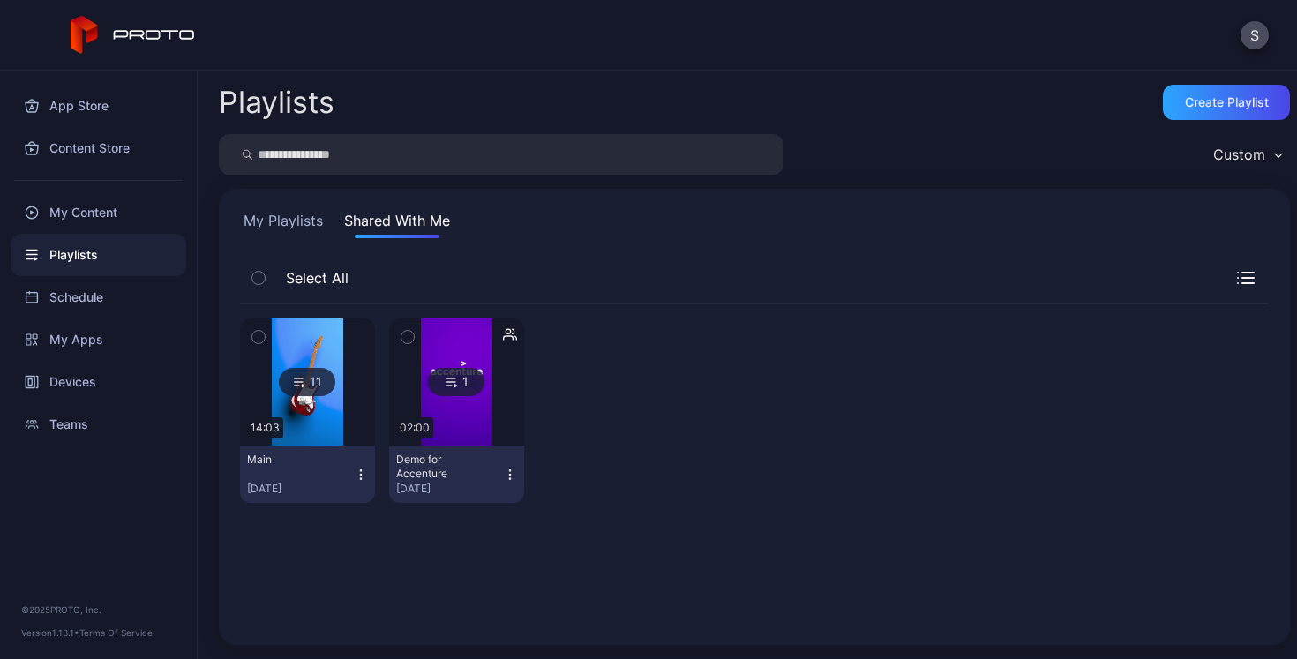
click at [357, 473] on icon "button" at bounding box center [361, 475] width 14 height 14
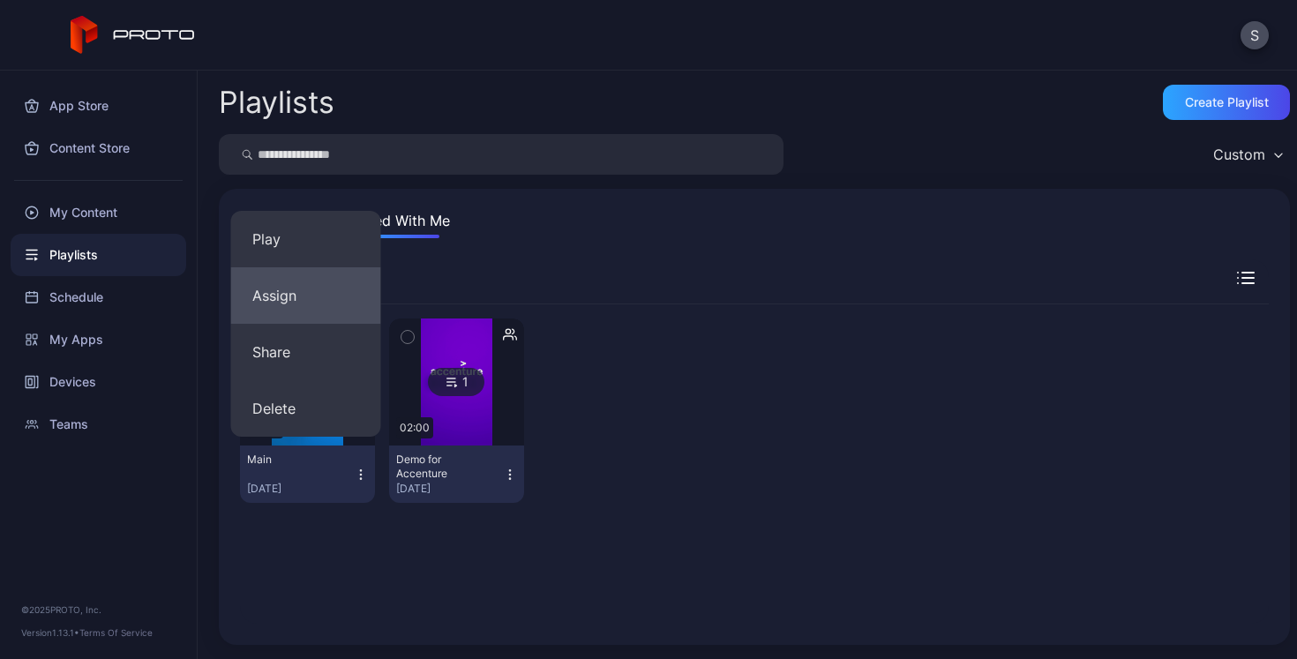
click at [311, 305] on button "Assign" at bounding box center [306, 295] width 150 height 56
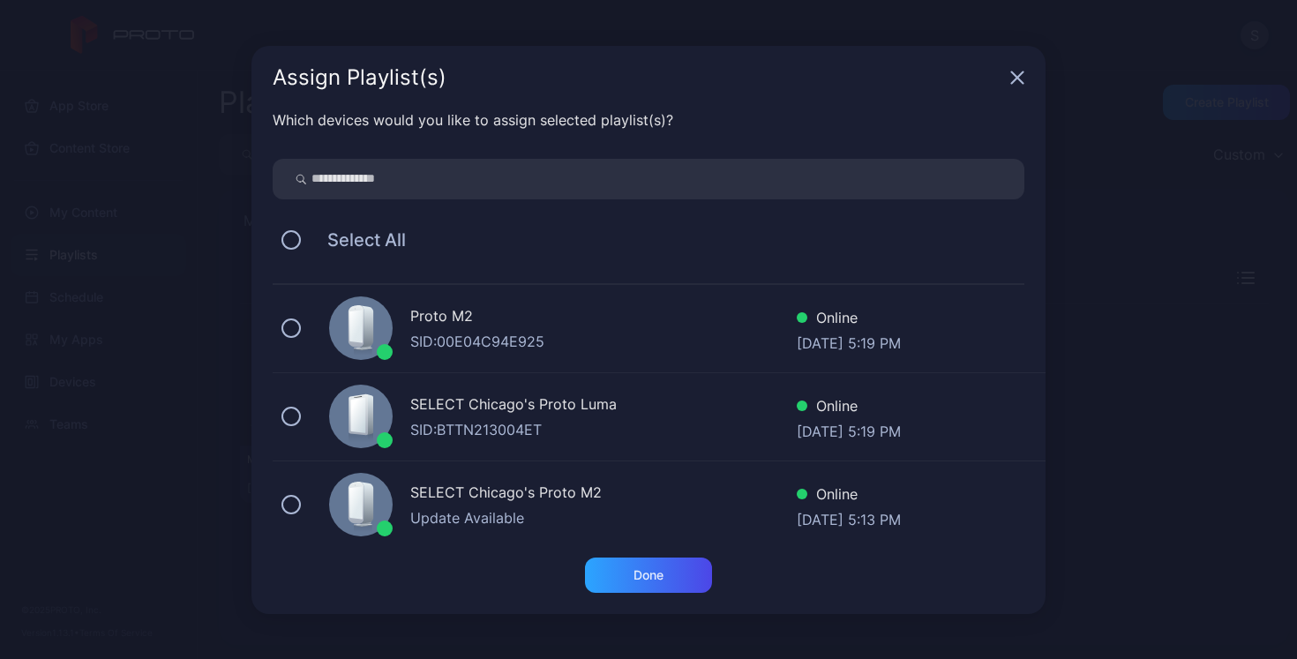
click at [452, 315] on div "Proto M2" at bounding box center [603, 318] width 387 height 26
click at [662, 590] on div "Done" at bounding box center [648, 575] width 127 height 35
